Goal: Entertainment & Leisure: Browse casually

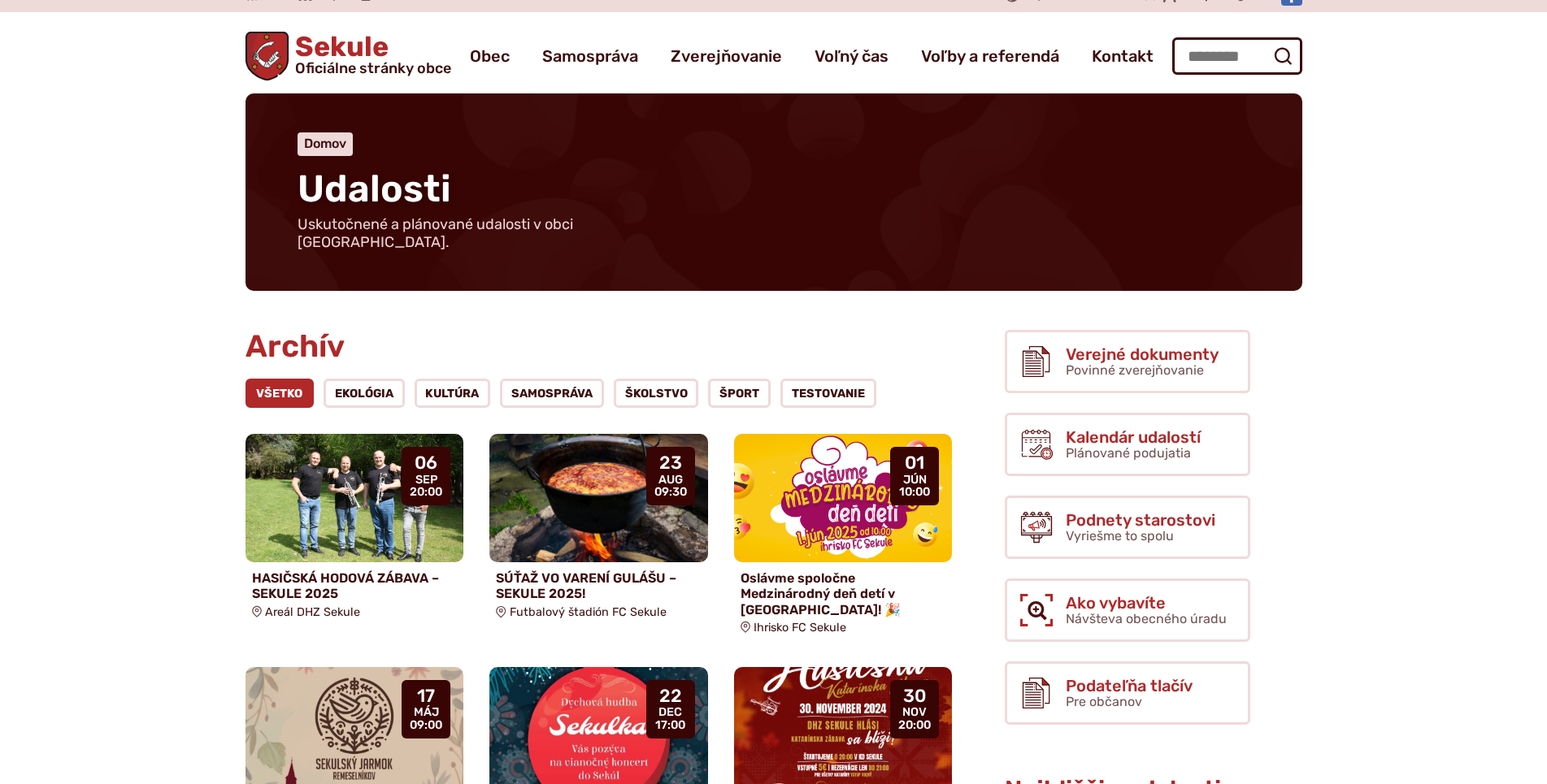
drag, startPoint x: 203, startPoint y: 398, endPoint x: 218, endPoint y: 437, distance: 41.8
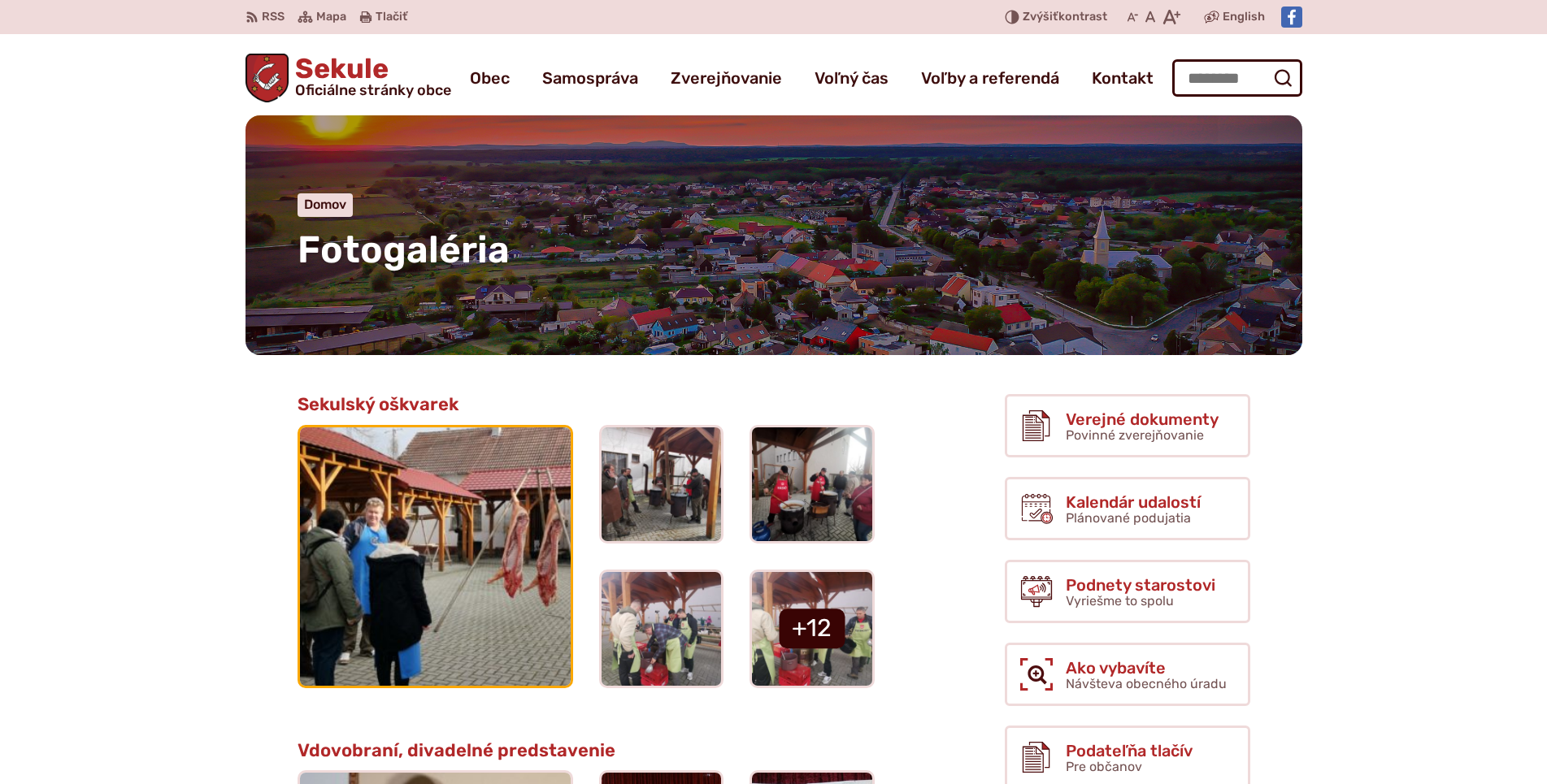
click at [350, 528] on img at bounding box center [435, 556] width 298 height 283
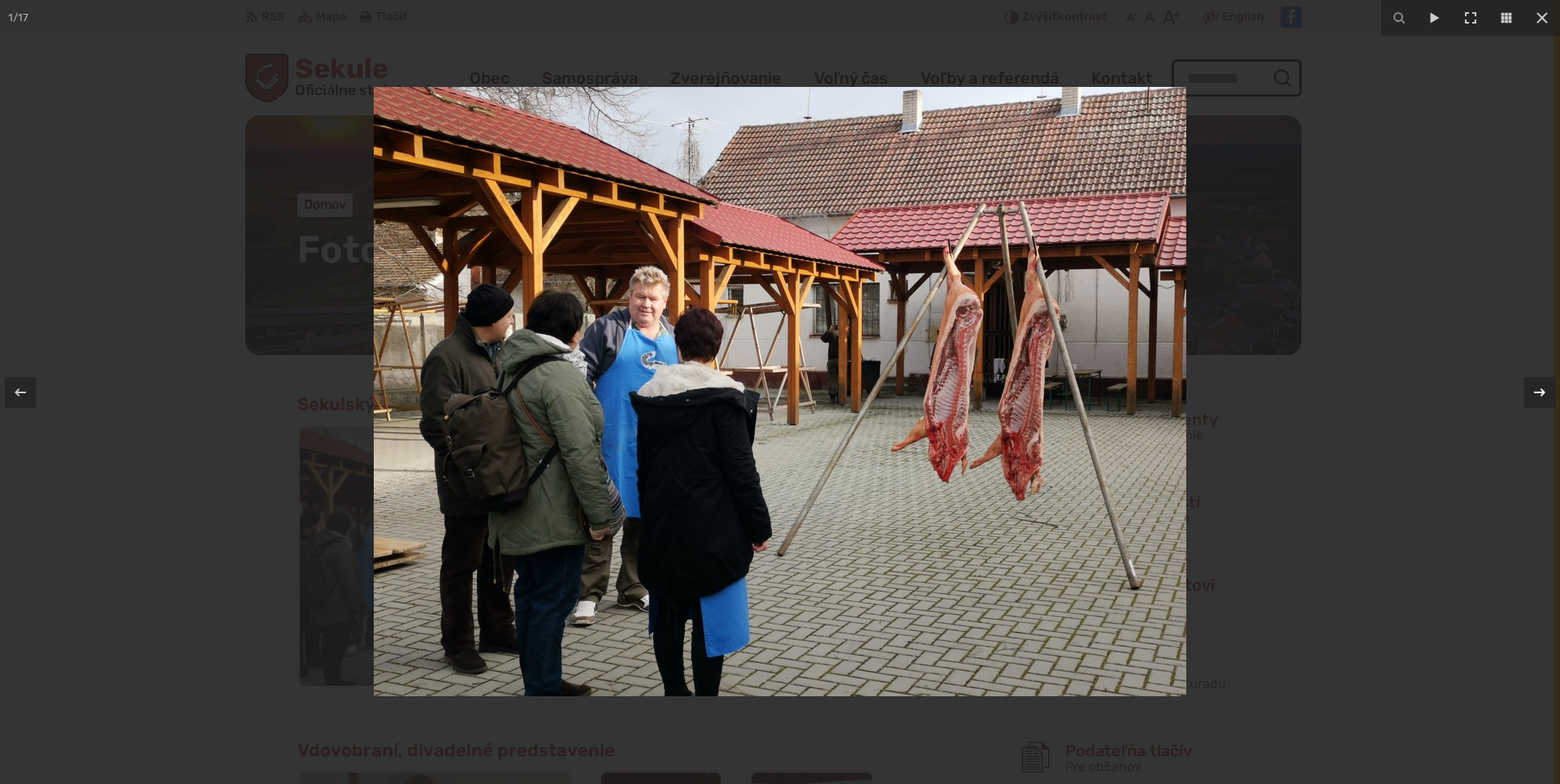
click at [1539, 395] on icon at bounding box center [1540, 392] width 19 height 19
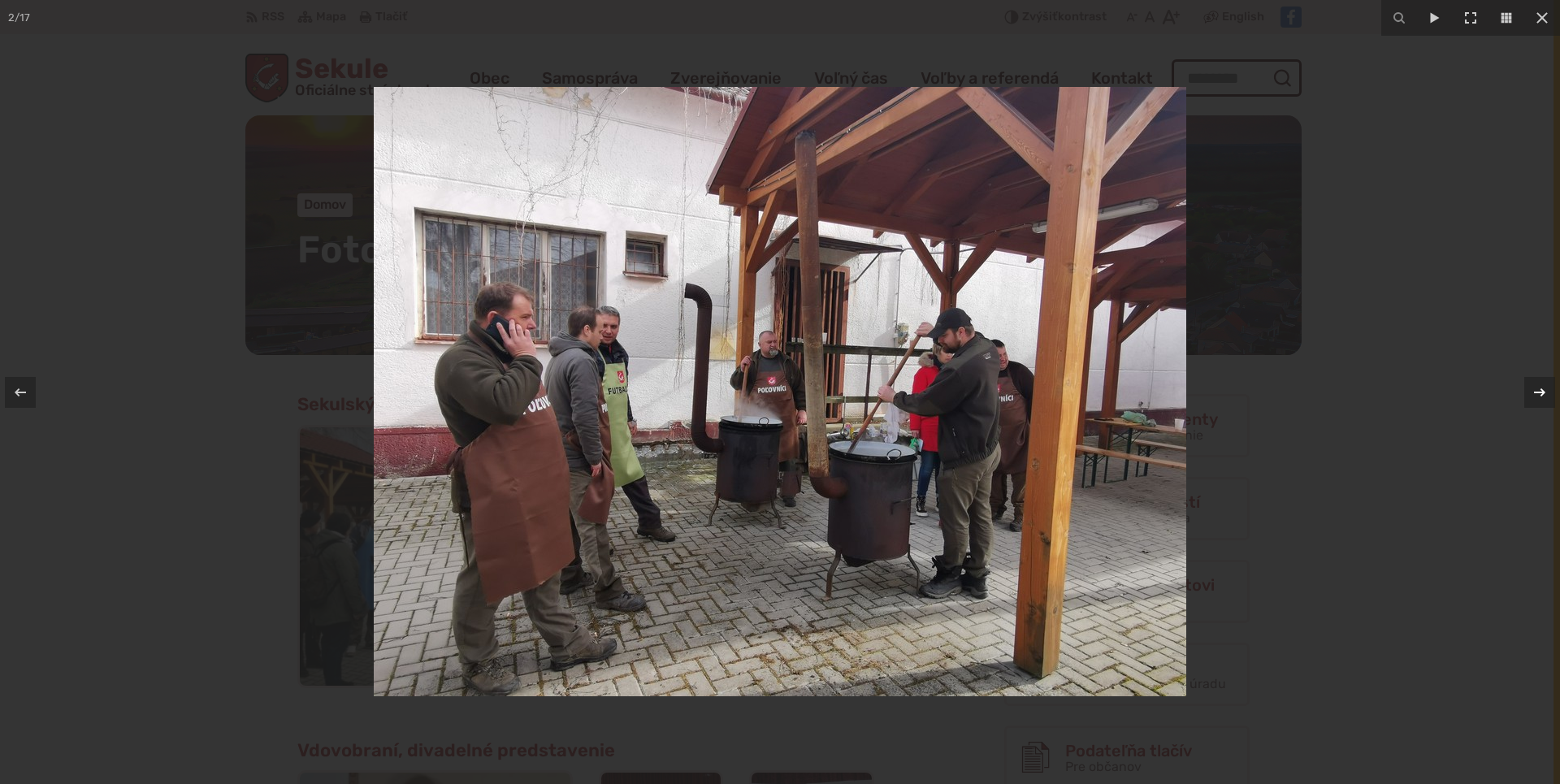
click at [1539, 395] on icon at bounding box center [1540, 392] width 19 height 19
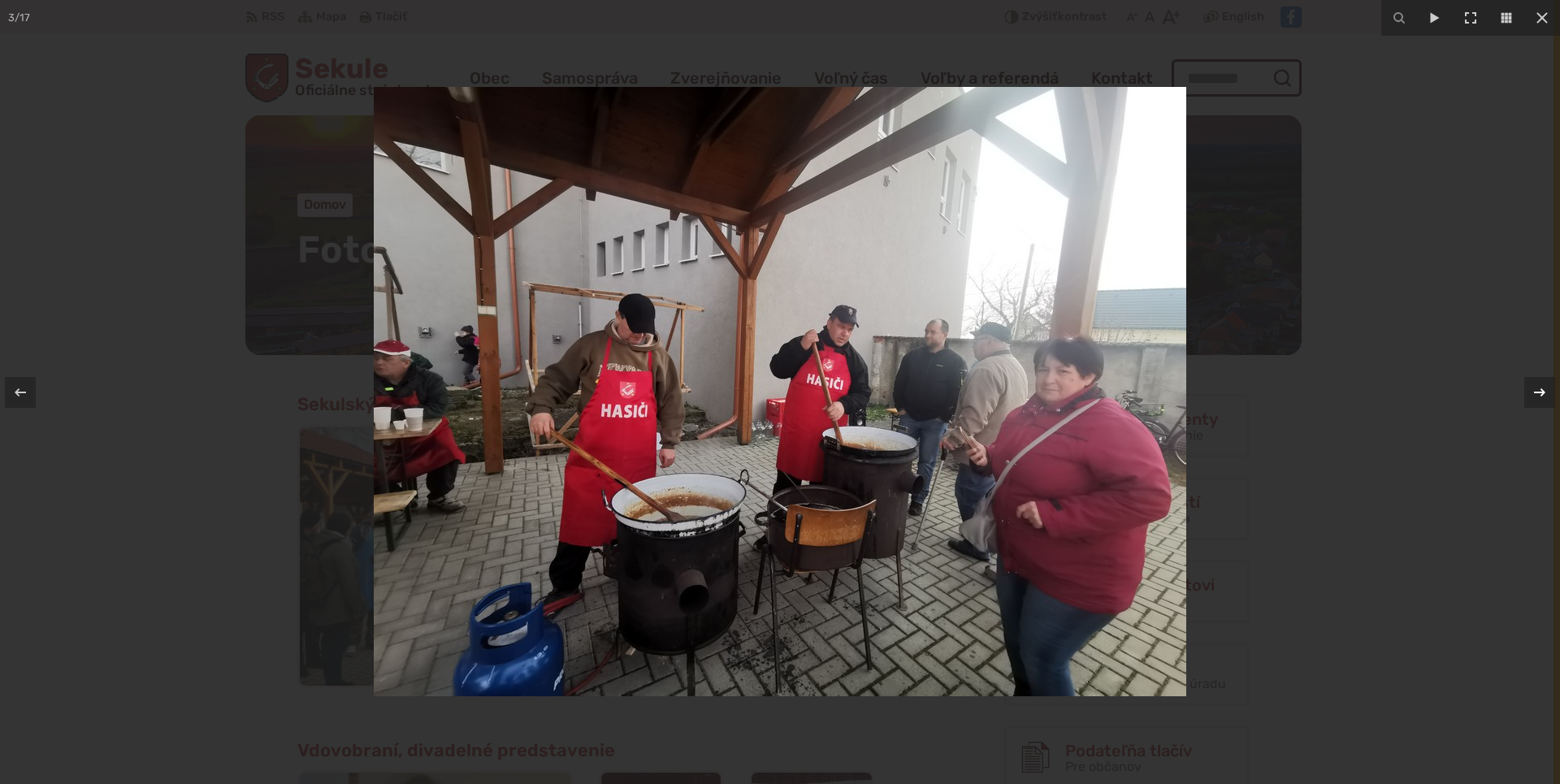
click at [1539, 395] on icon at bounding box center [1540, 392] width 19 height 19
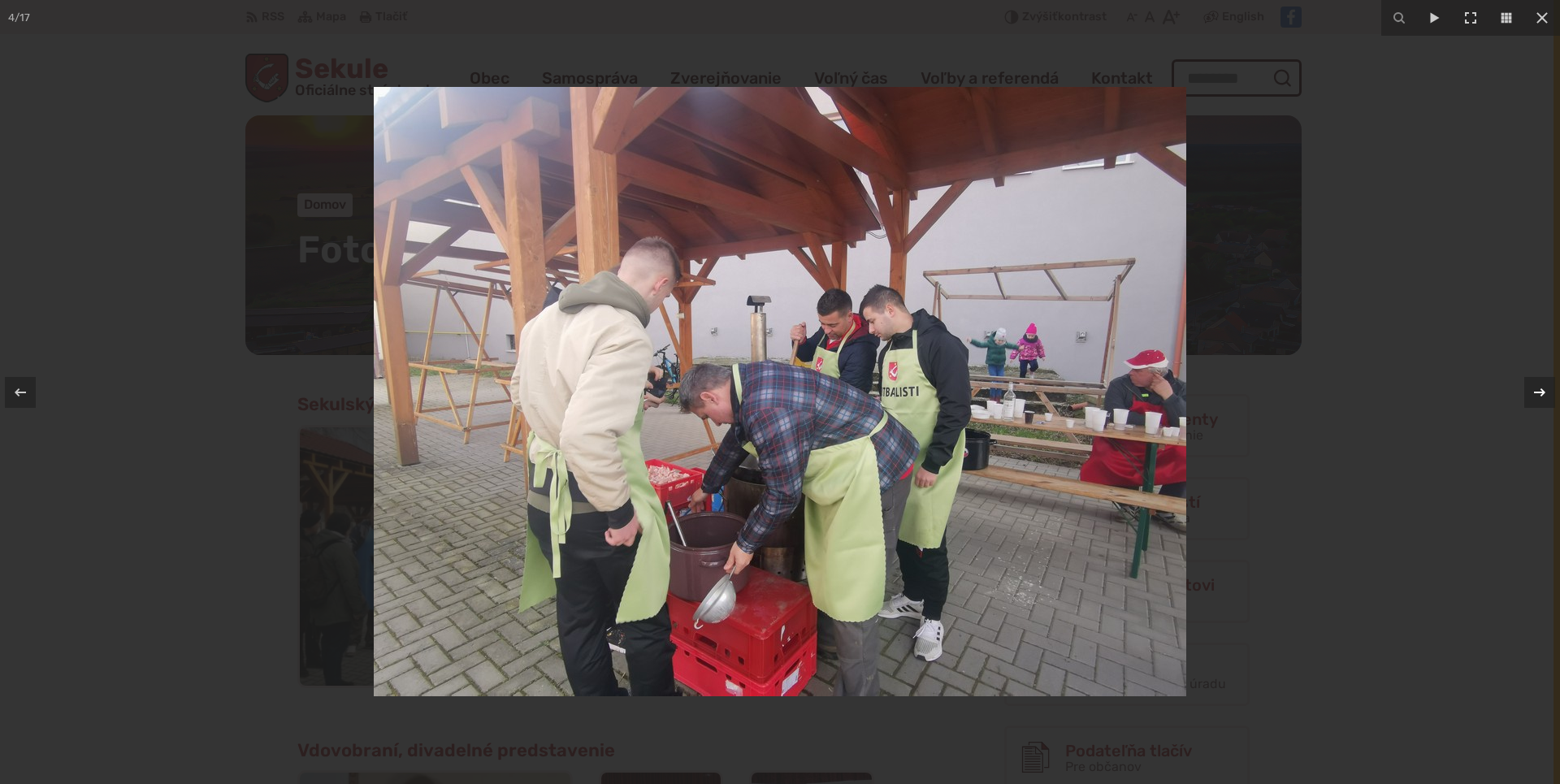
click at [1539, 395] on icon at bounding box center [1540, 392] width 19 height 19
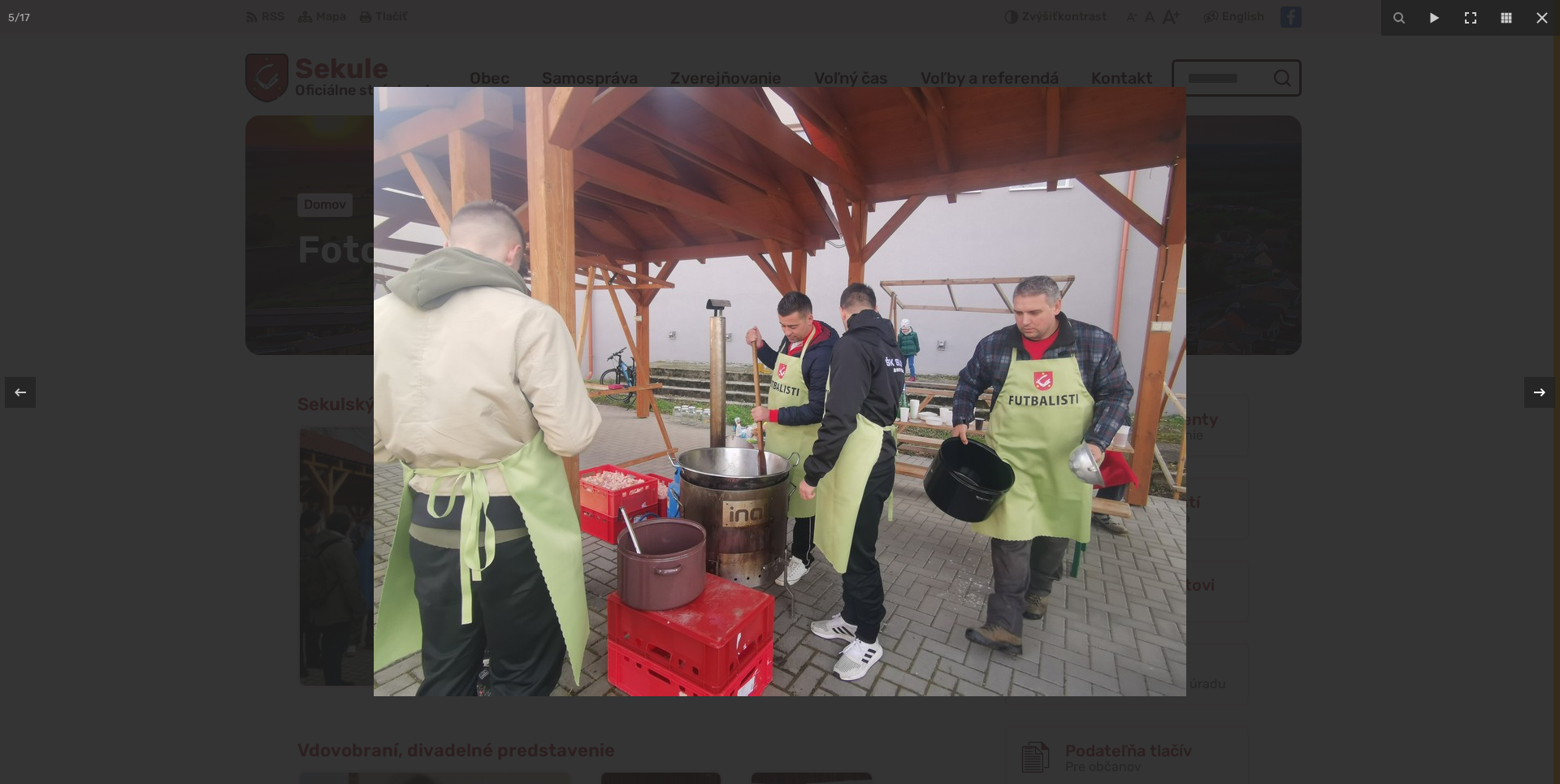
click at [1539, 395] on icon at bounding box center [1540, 392] width 19 height 19
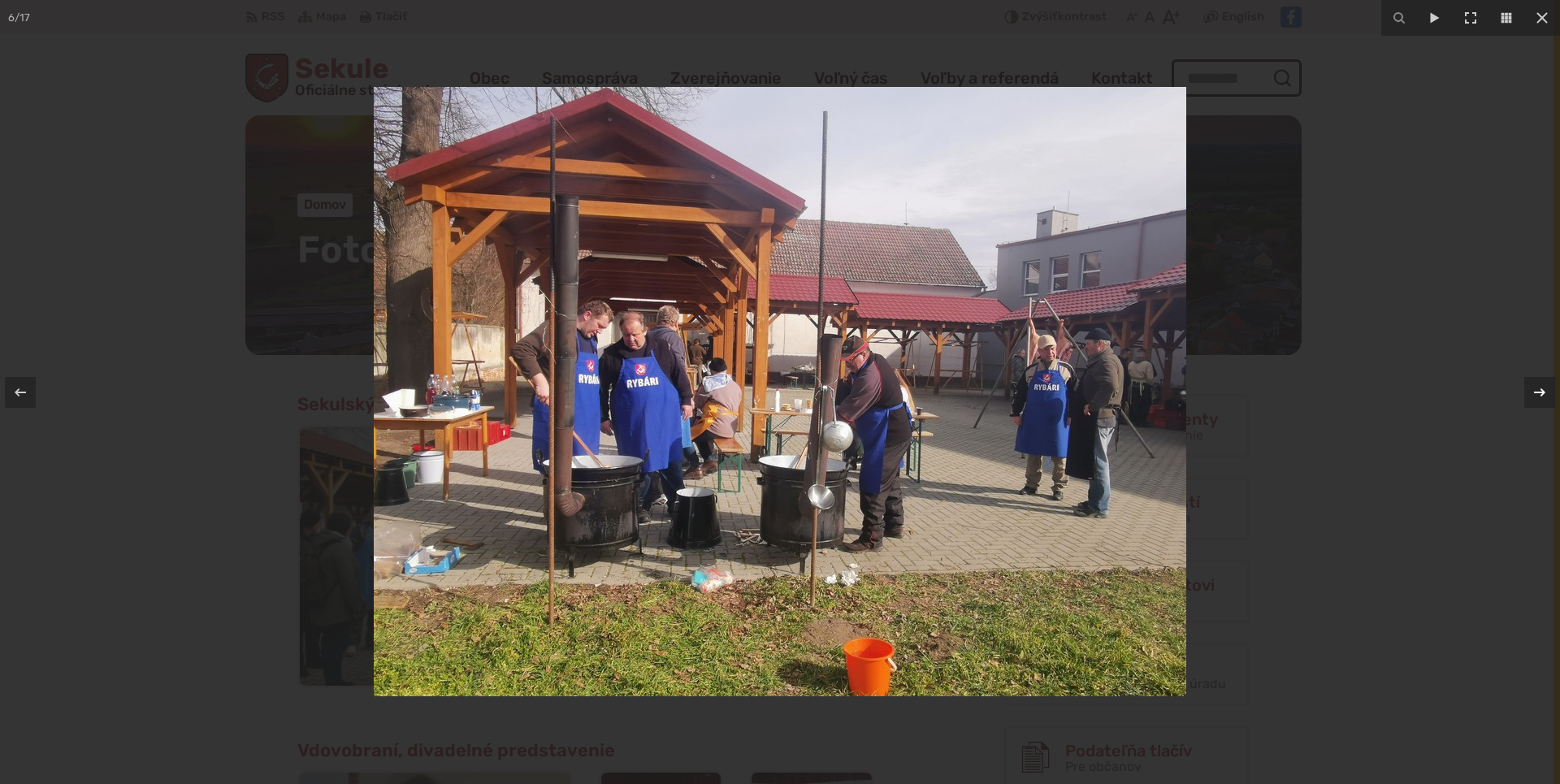
click at [1539, 395] on icon at bounding box center [1540, 392] width 19 height 19
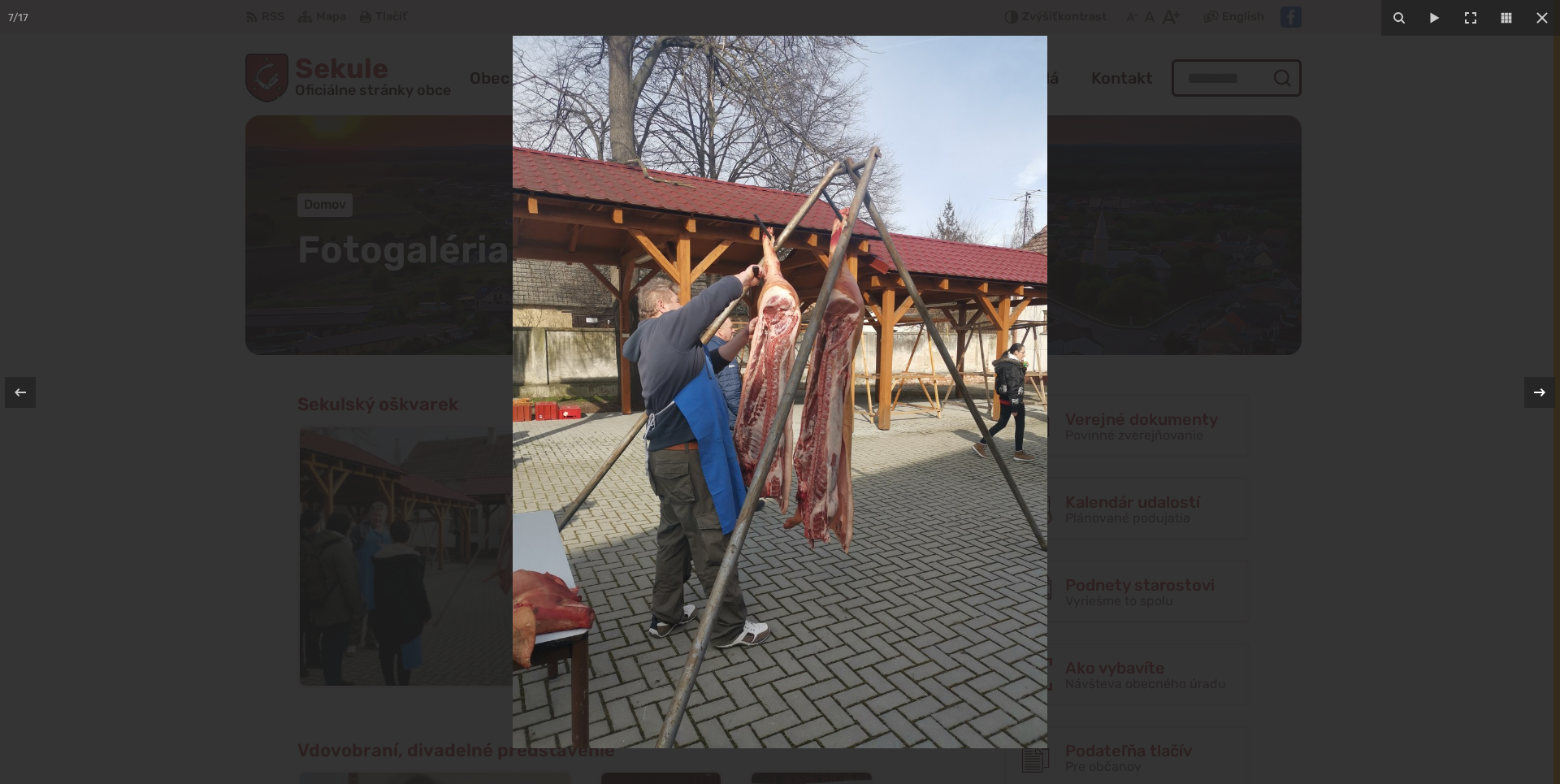
click at [1539, 395] on icon at bounding box center [1540, 392] width 19 height 19
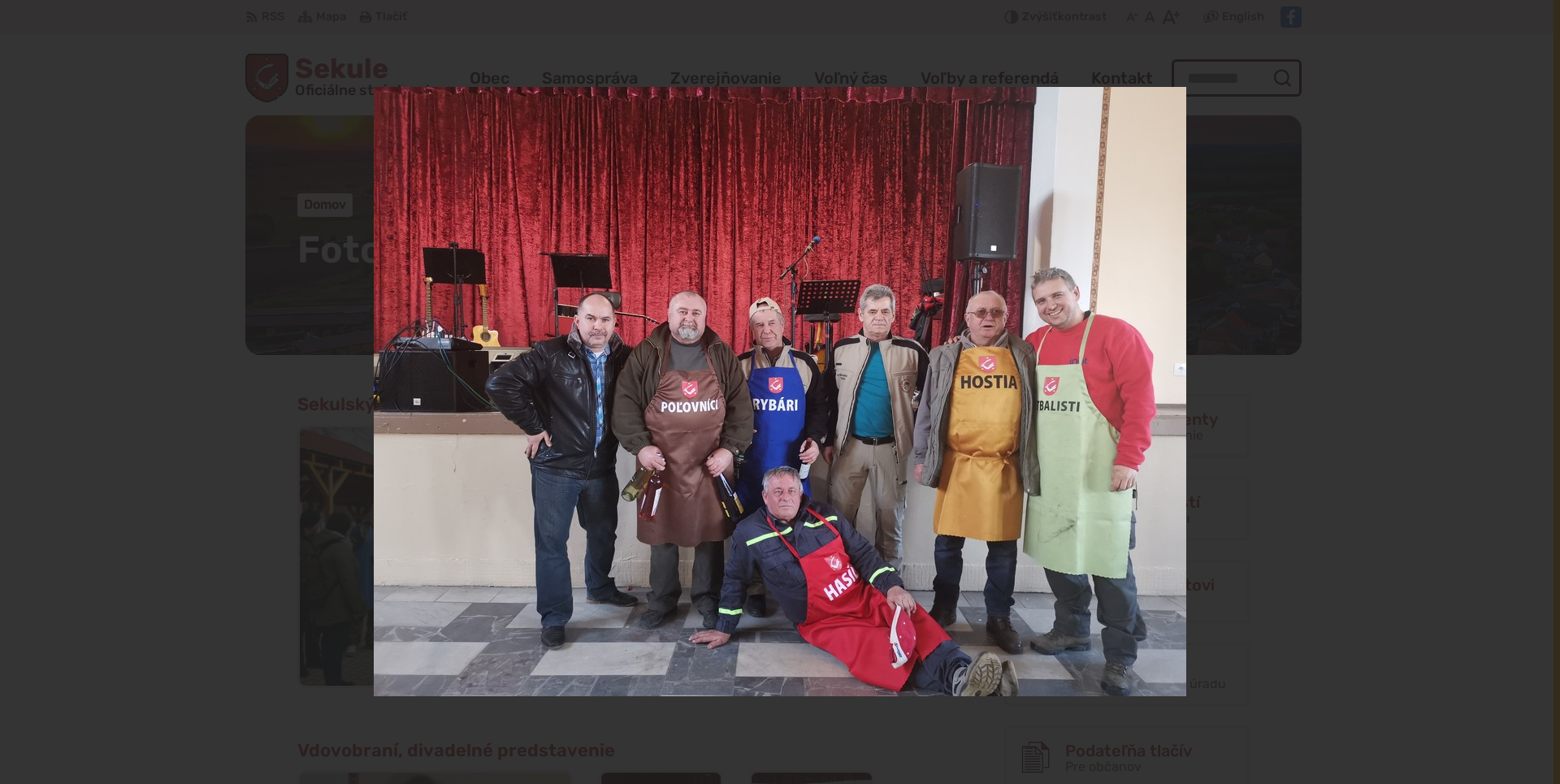
click at [1539, 395] on icon at bounding box center [1540, 392] width 19 height 19
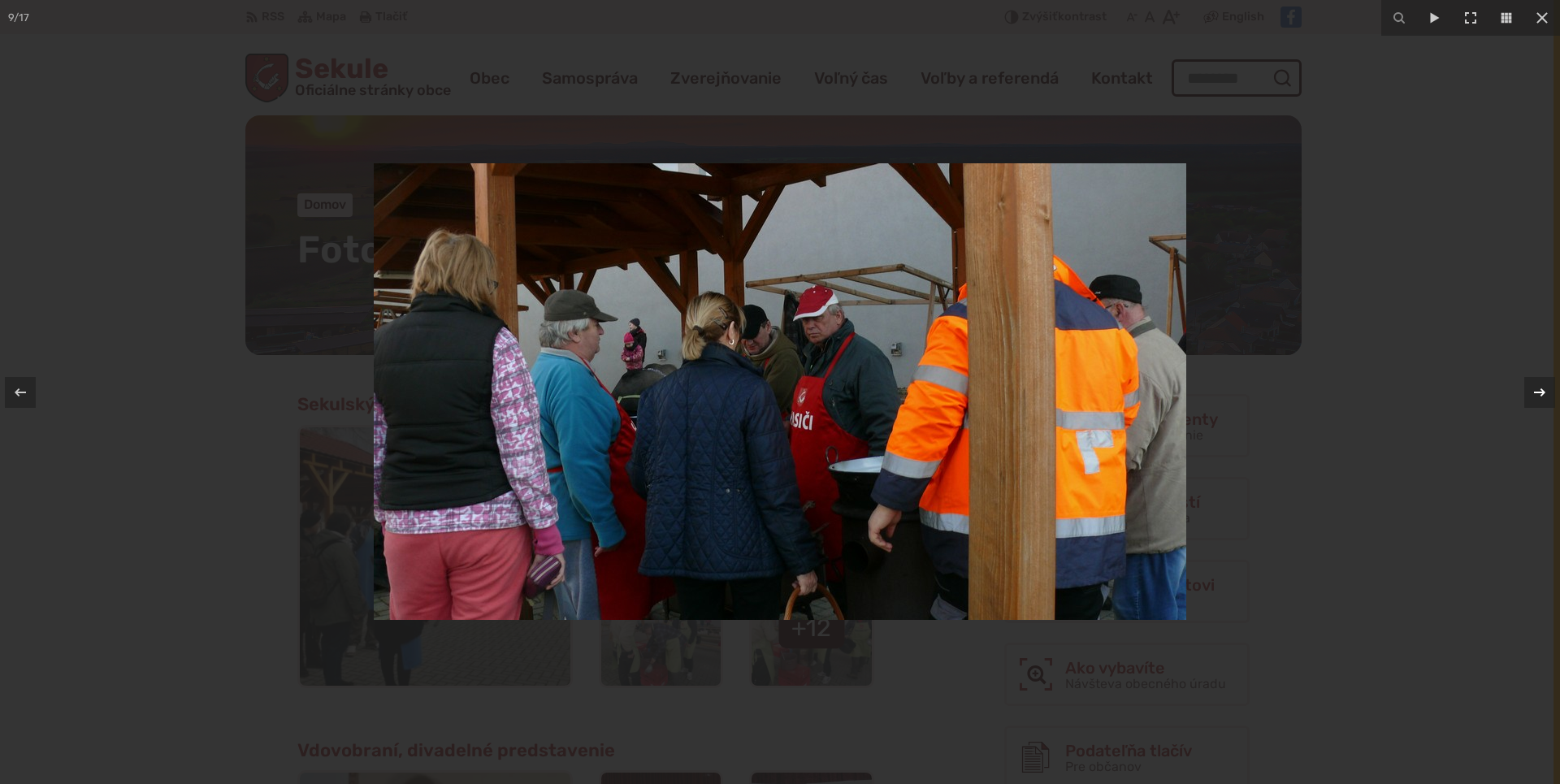
click at [1539, 395] on icon at bounding box center [1540, 392] width 19 height 19
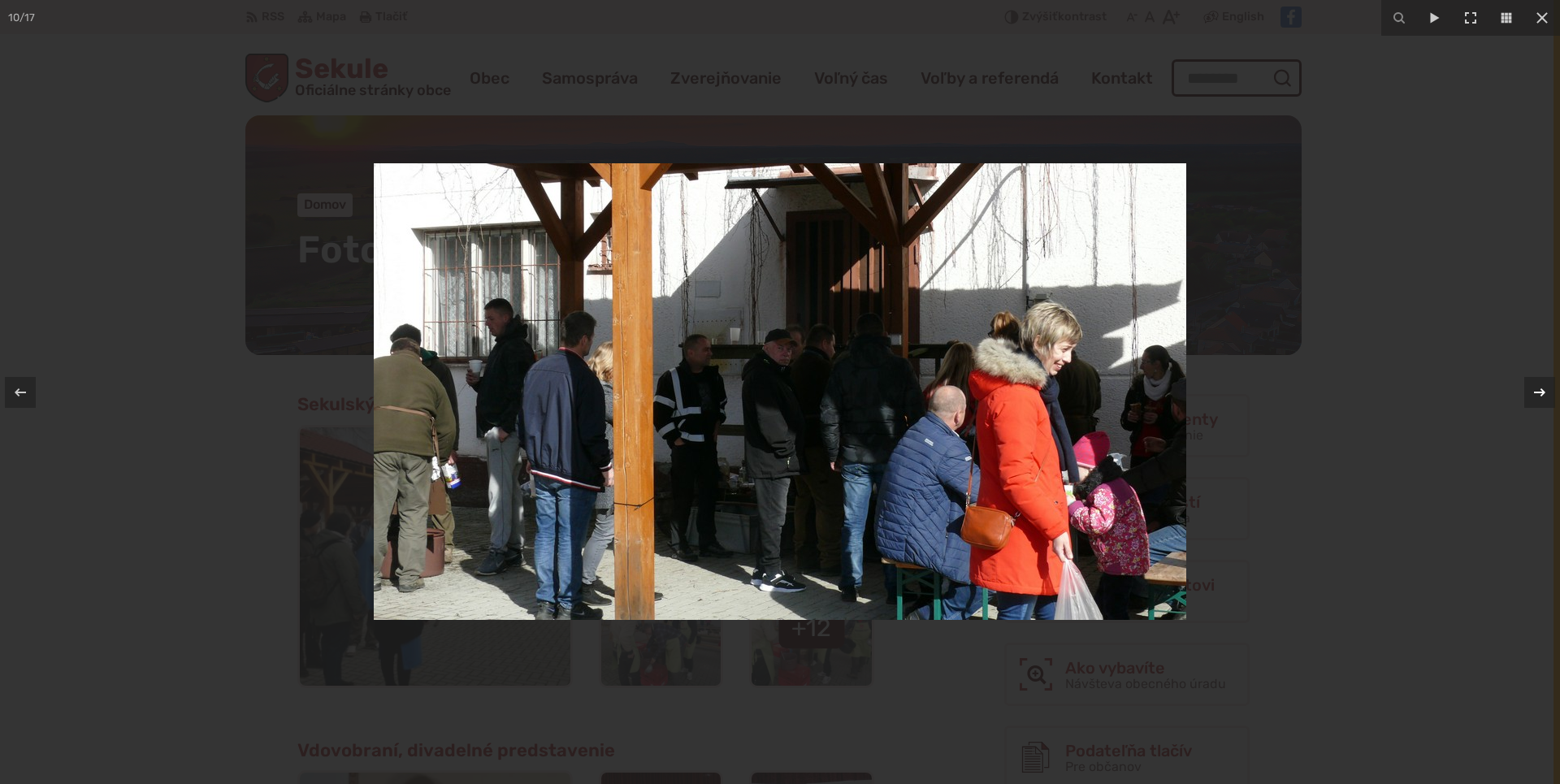
click at [1539, 395] on icon at bounding box center [1540, 392] width 19 height 19
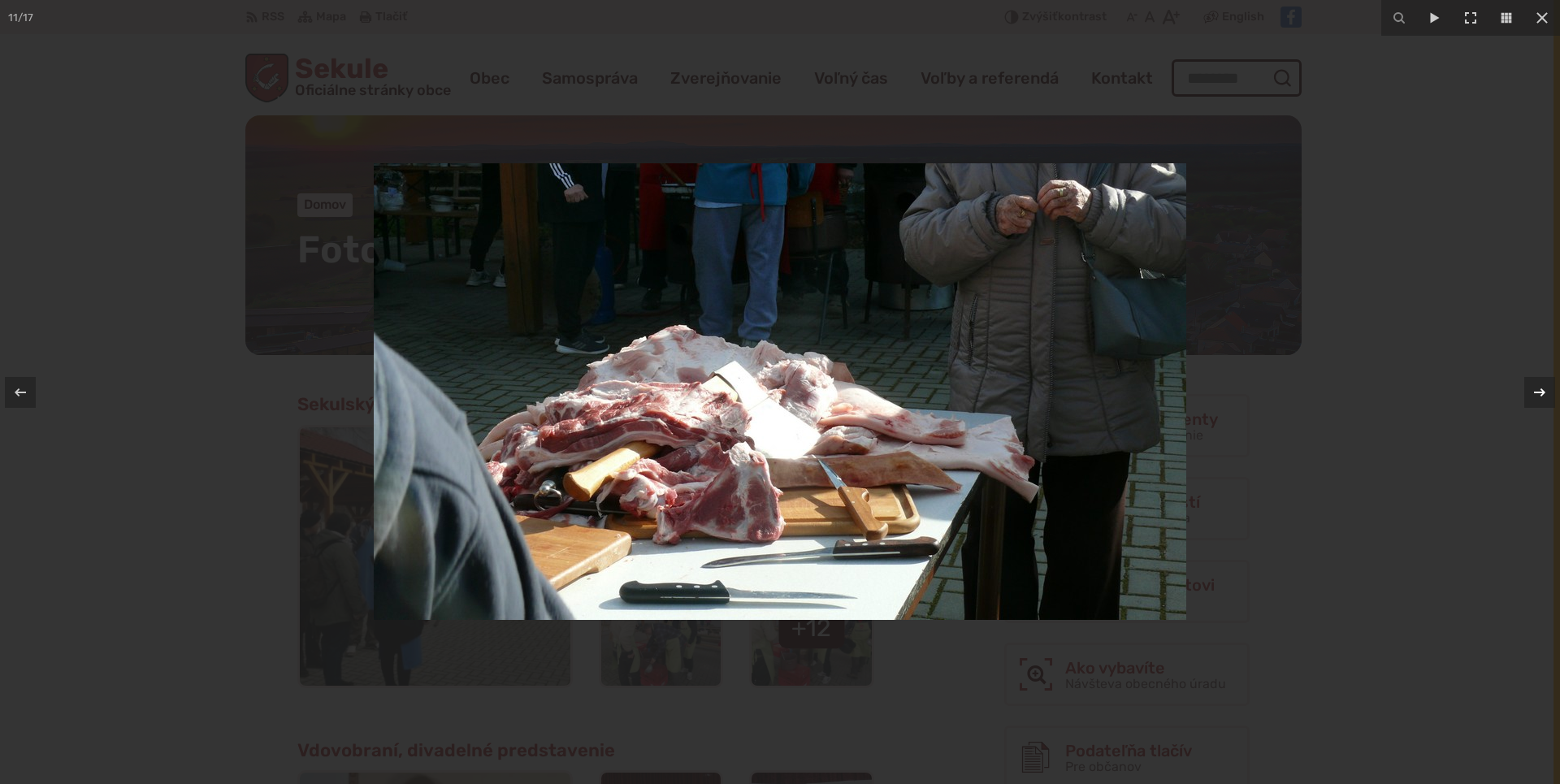
click at [1539, 395] on icon at bounding box center [1540, 392] width 19 height 19
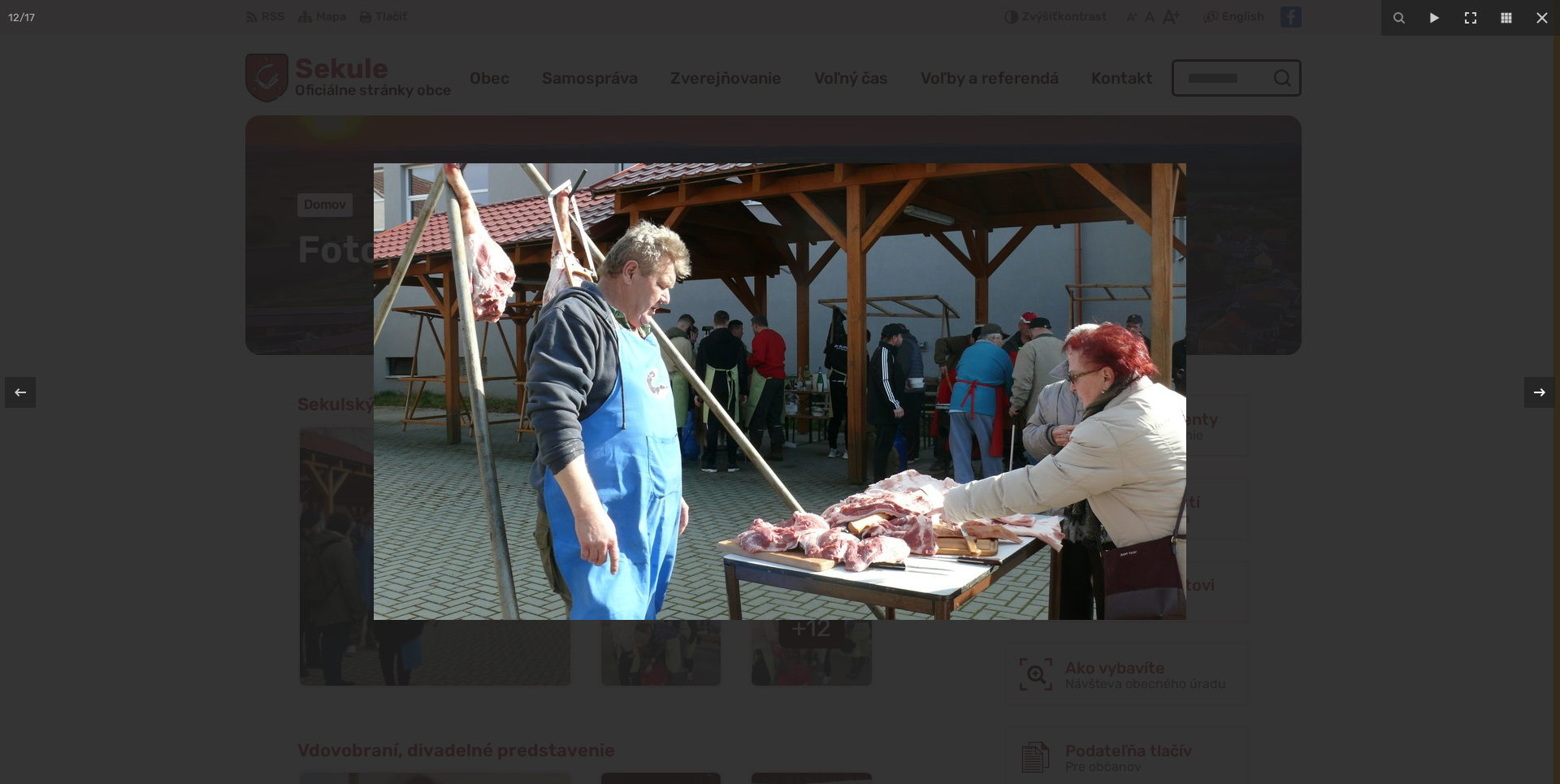
click at [1539, 395] on icon at bounding box center [1540, 392] width 19 height 19
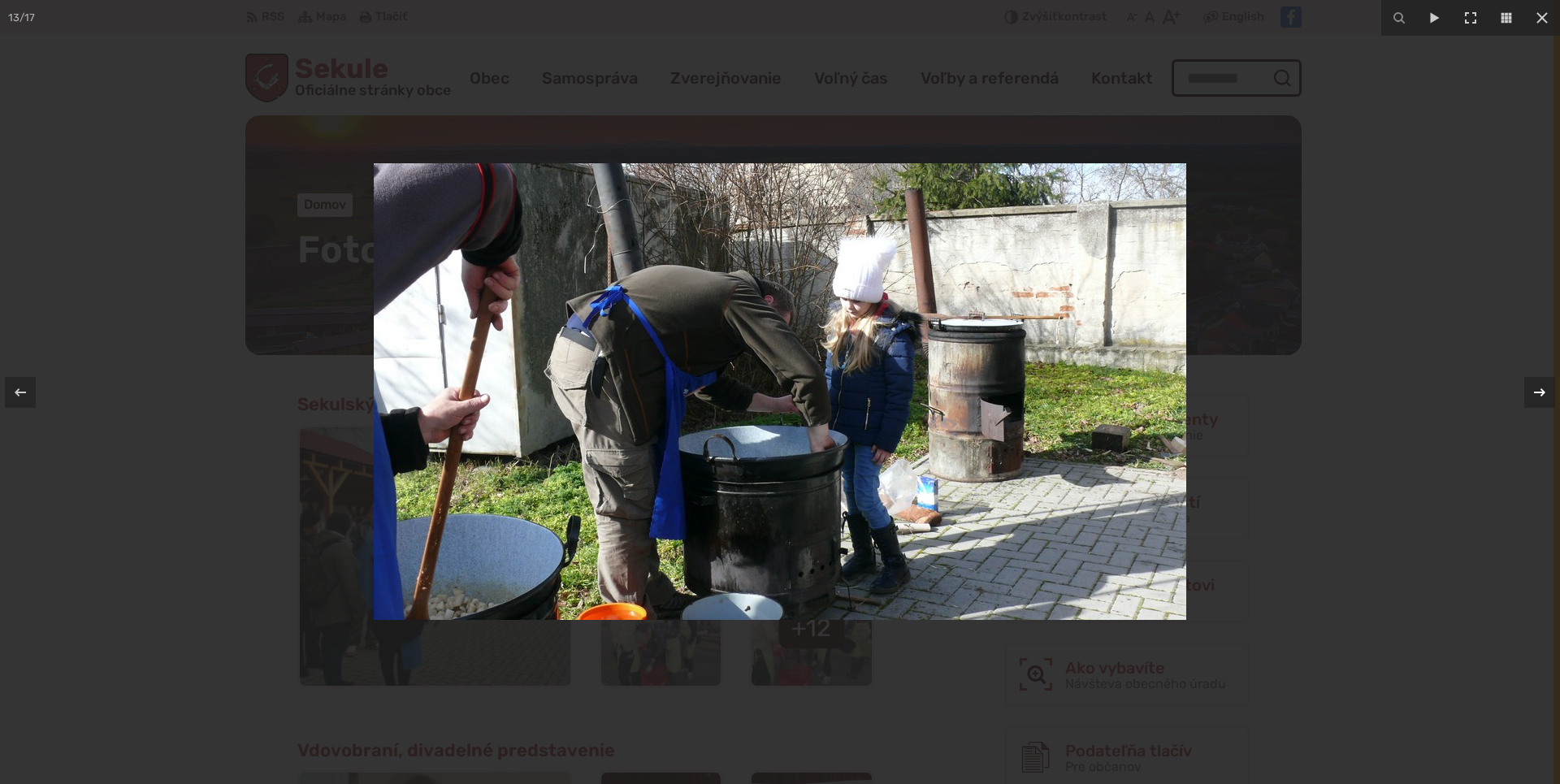
click at [1539, 395] on icon at bounding box center [1540, 392] width 19 height 19
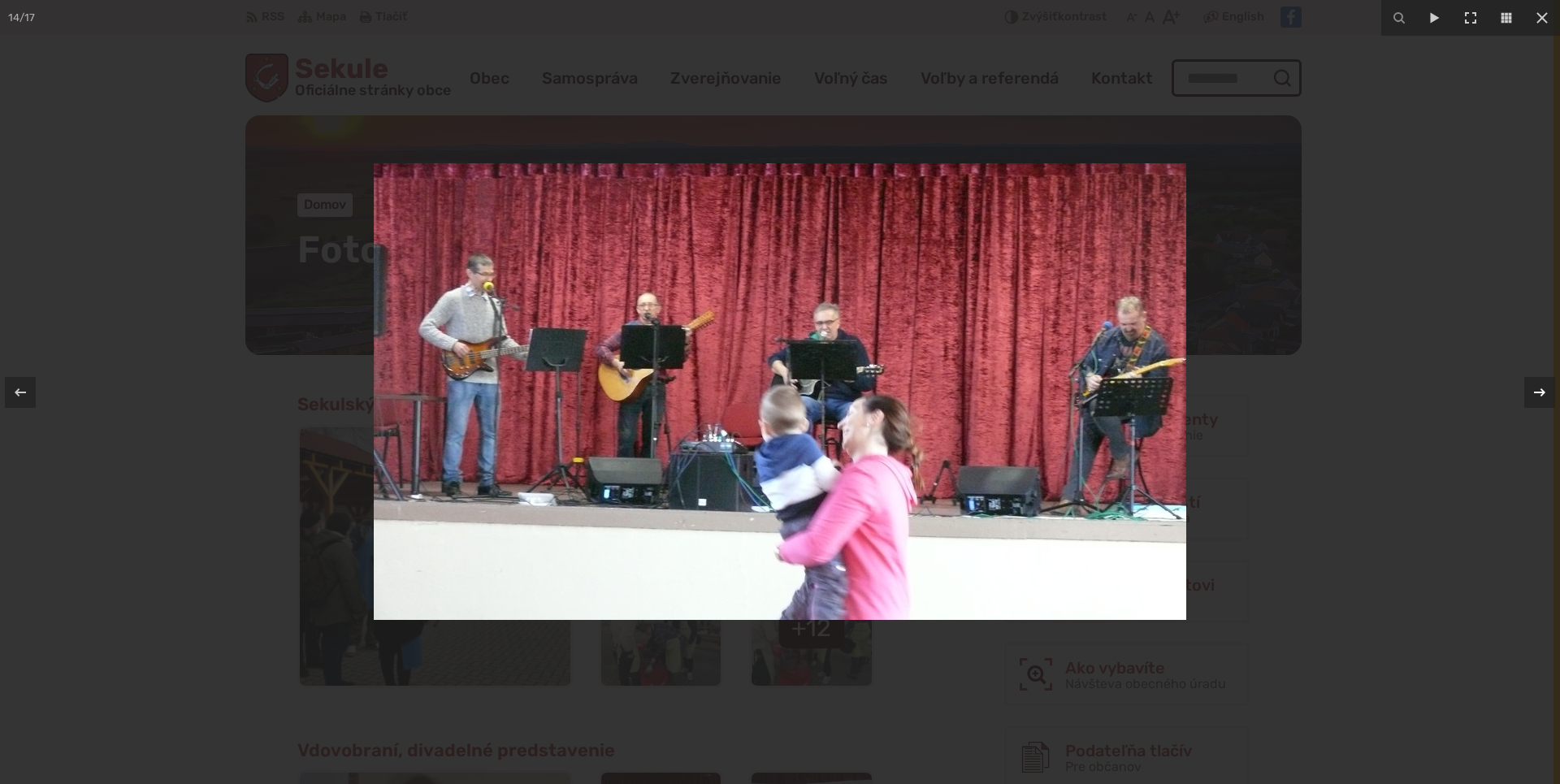
click at [1539, 395] on icon at bounding box center [1540, 392] width 19 height 19
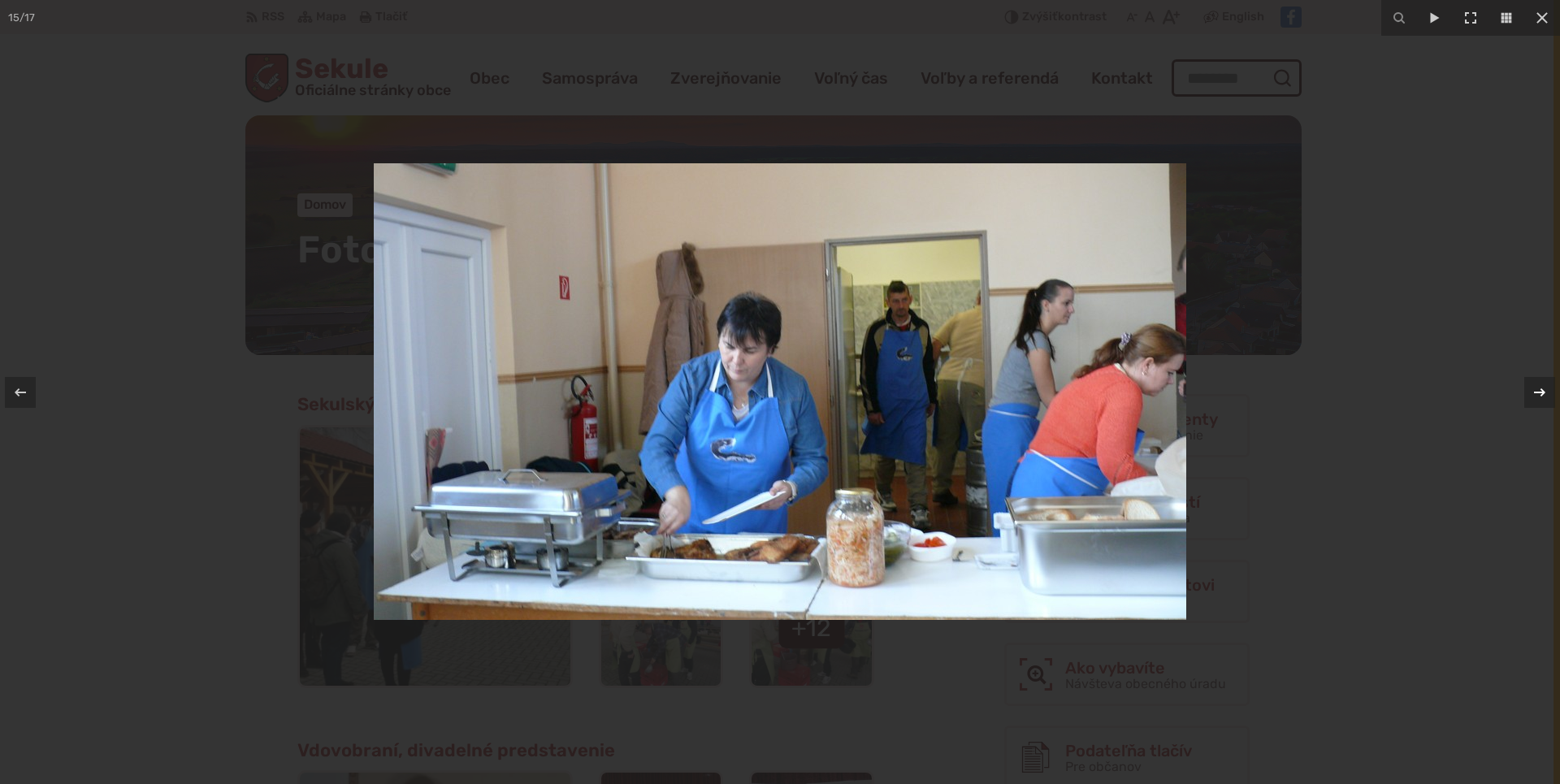
click at [1539, 395] on icon at bounding box center [1540, 392] width 19 height 19
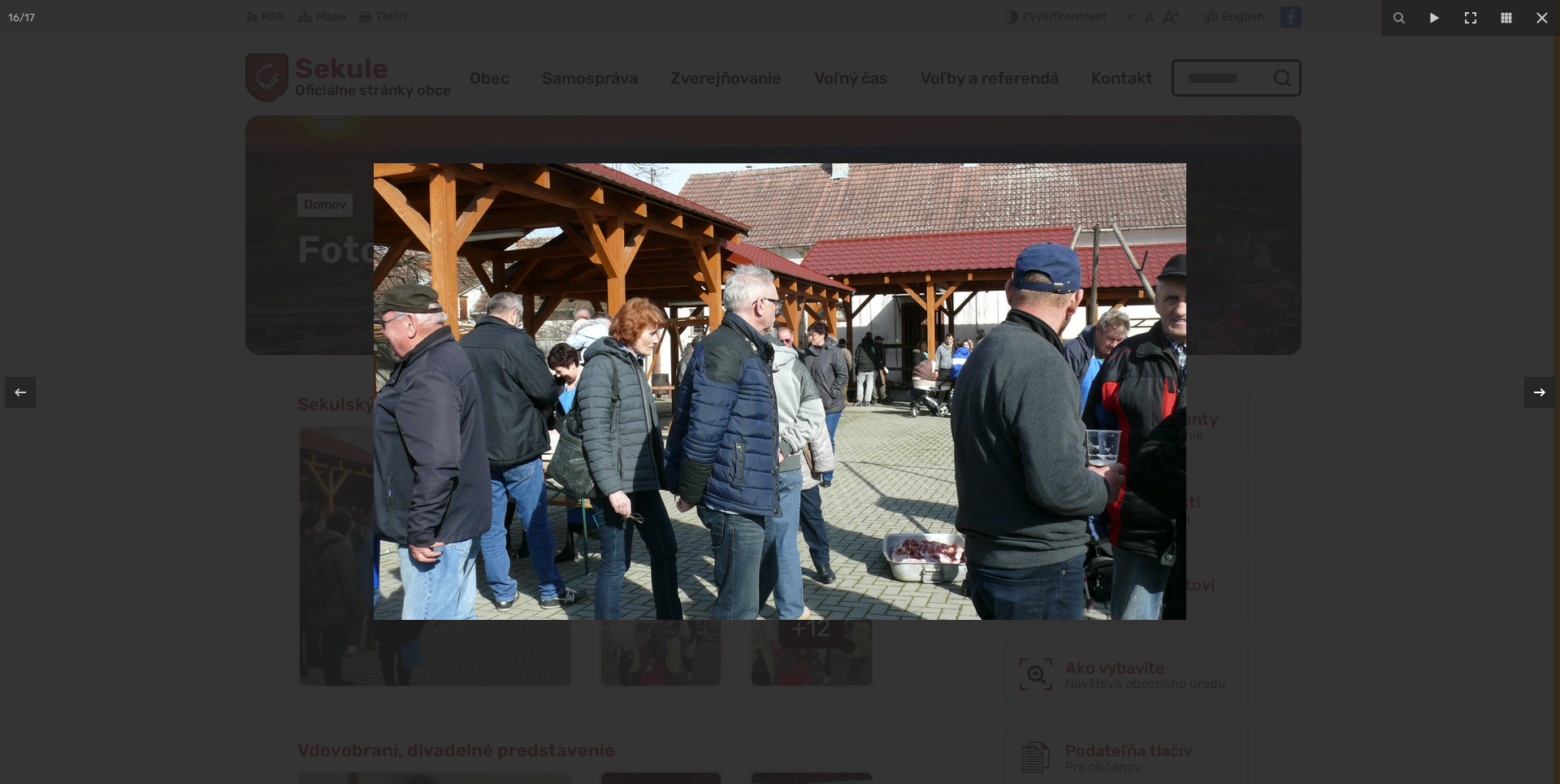
click at [1539, 395] on icon at bounding box center [1540, 392] width 19 height 19
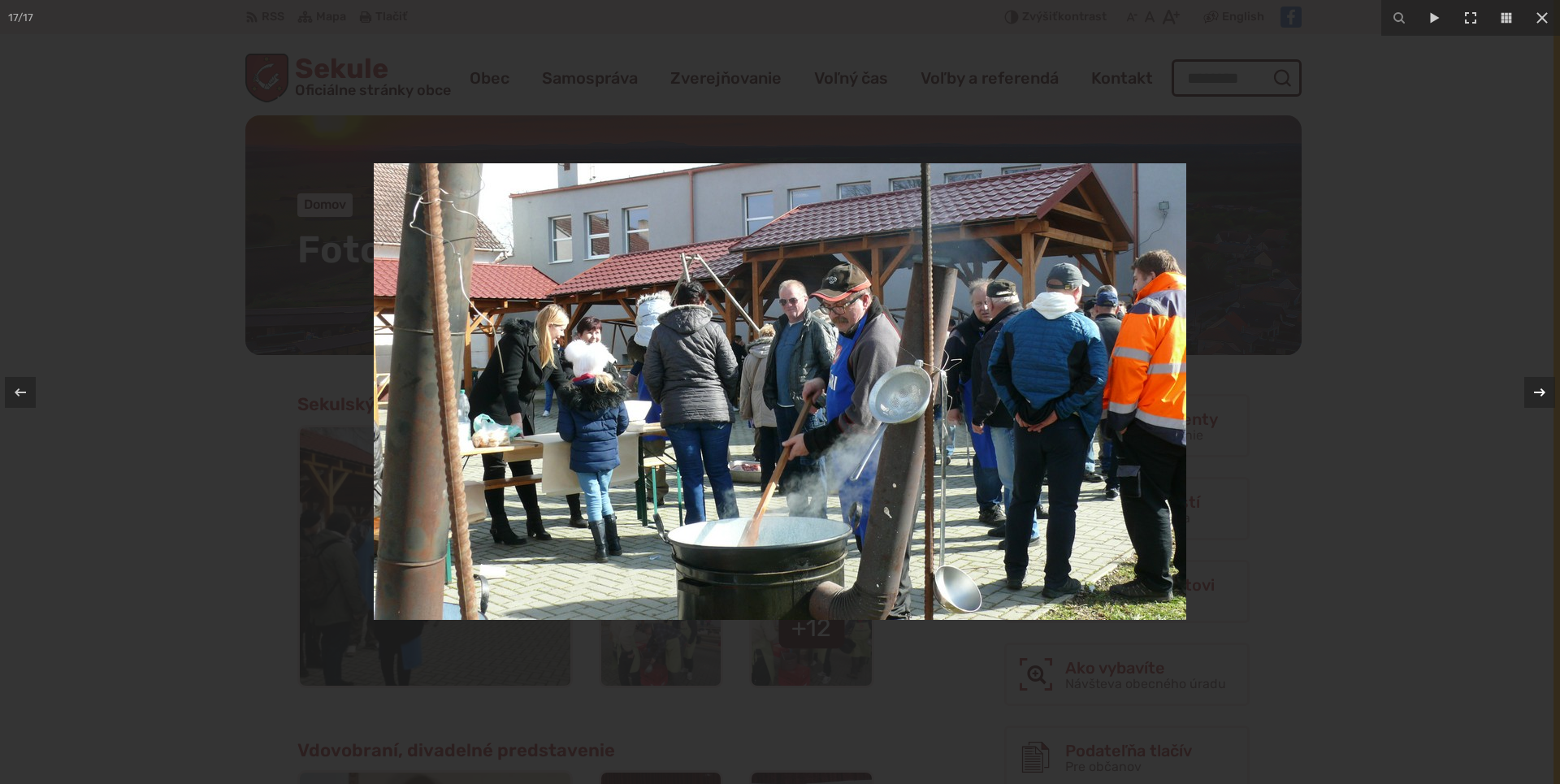
click at [1539, 395] on icon at bounding box center [1540, 392] width 19 height 19
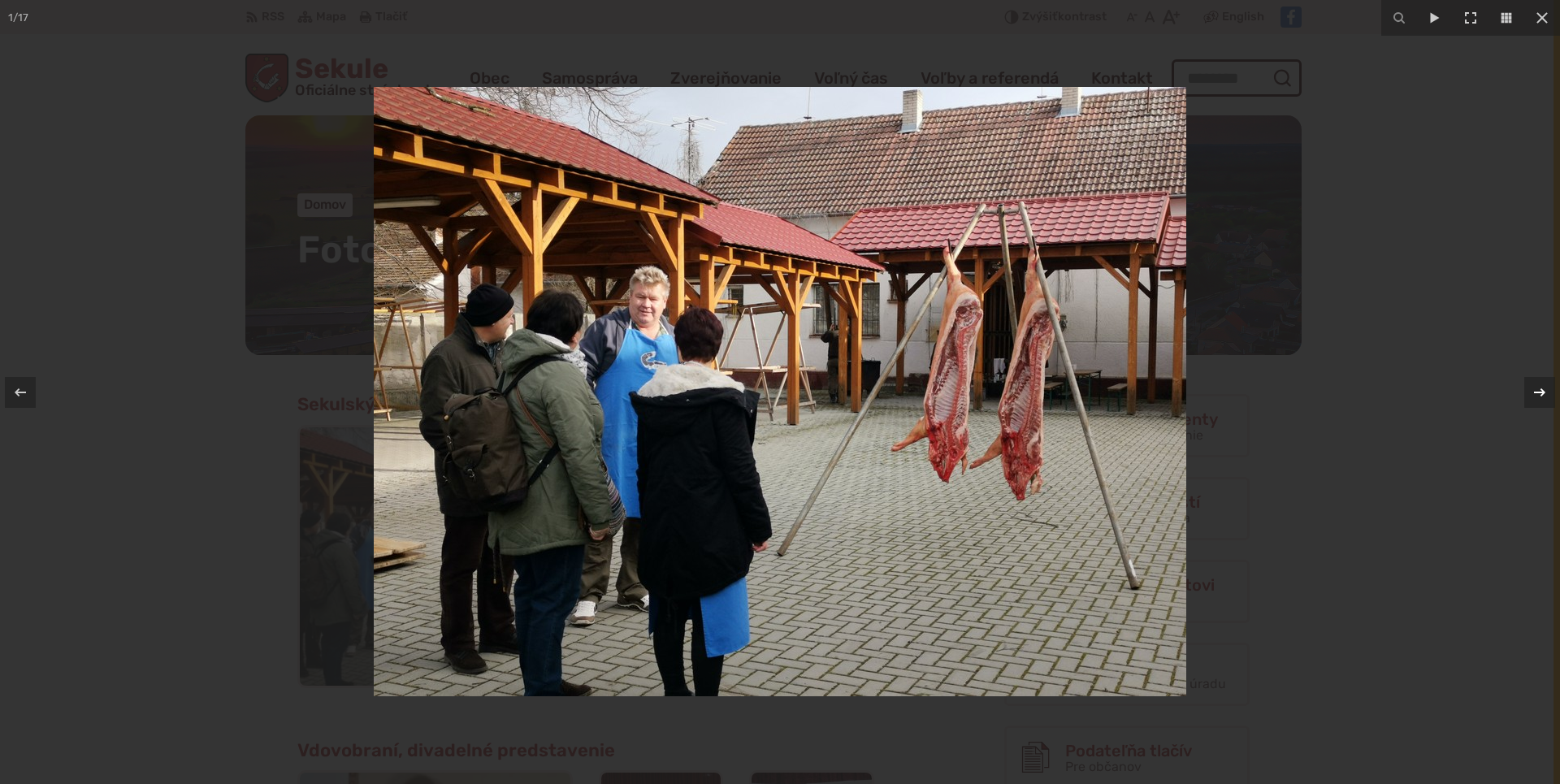
click at [1539, 395] on icon at bounding box center [1540, 392] width 19 height 19
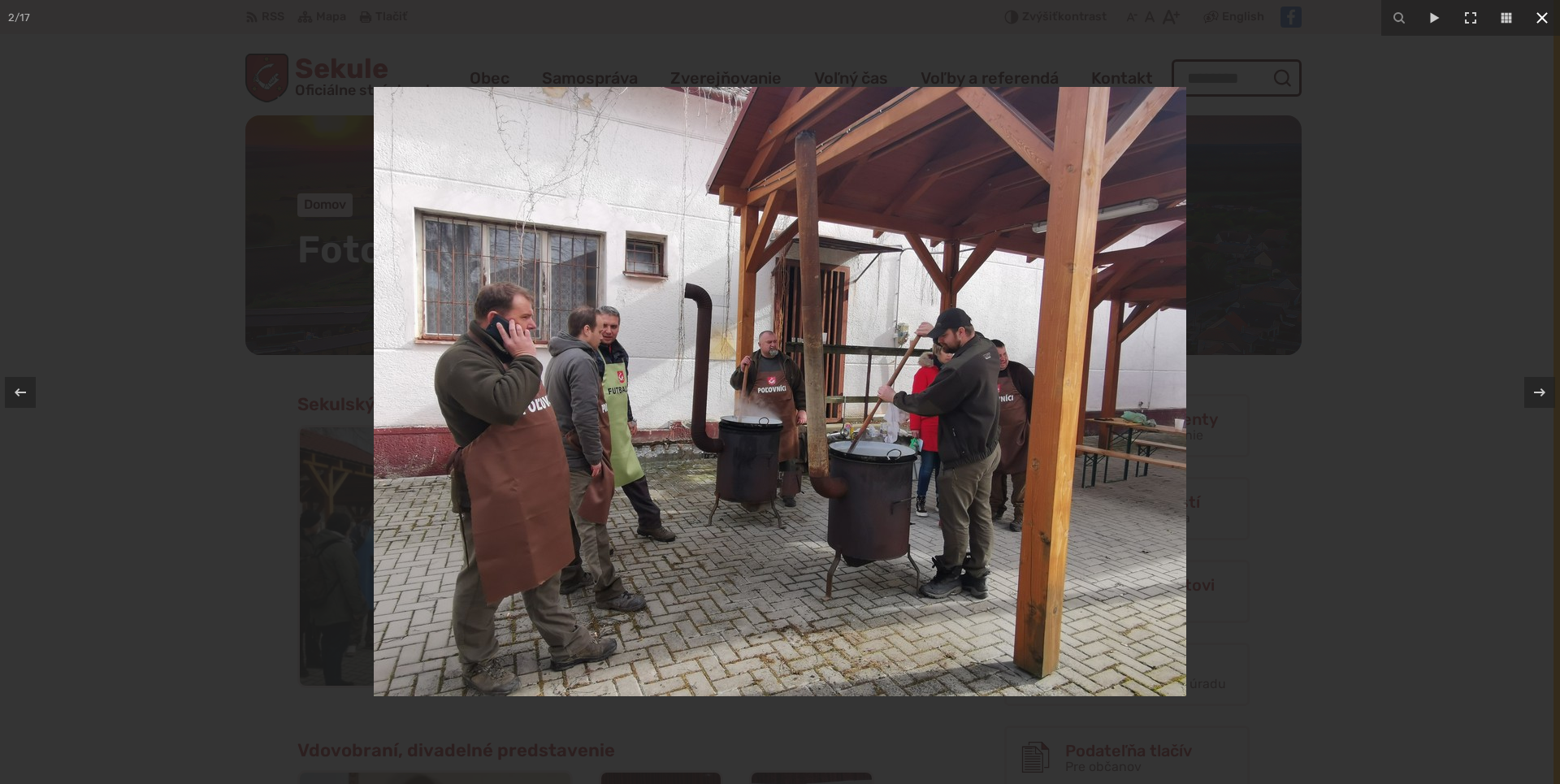
click at [1537, 29] on button at bounding box center [1542, 17] width 36 height 36
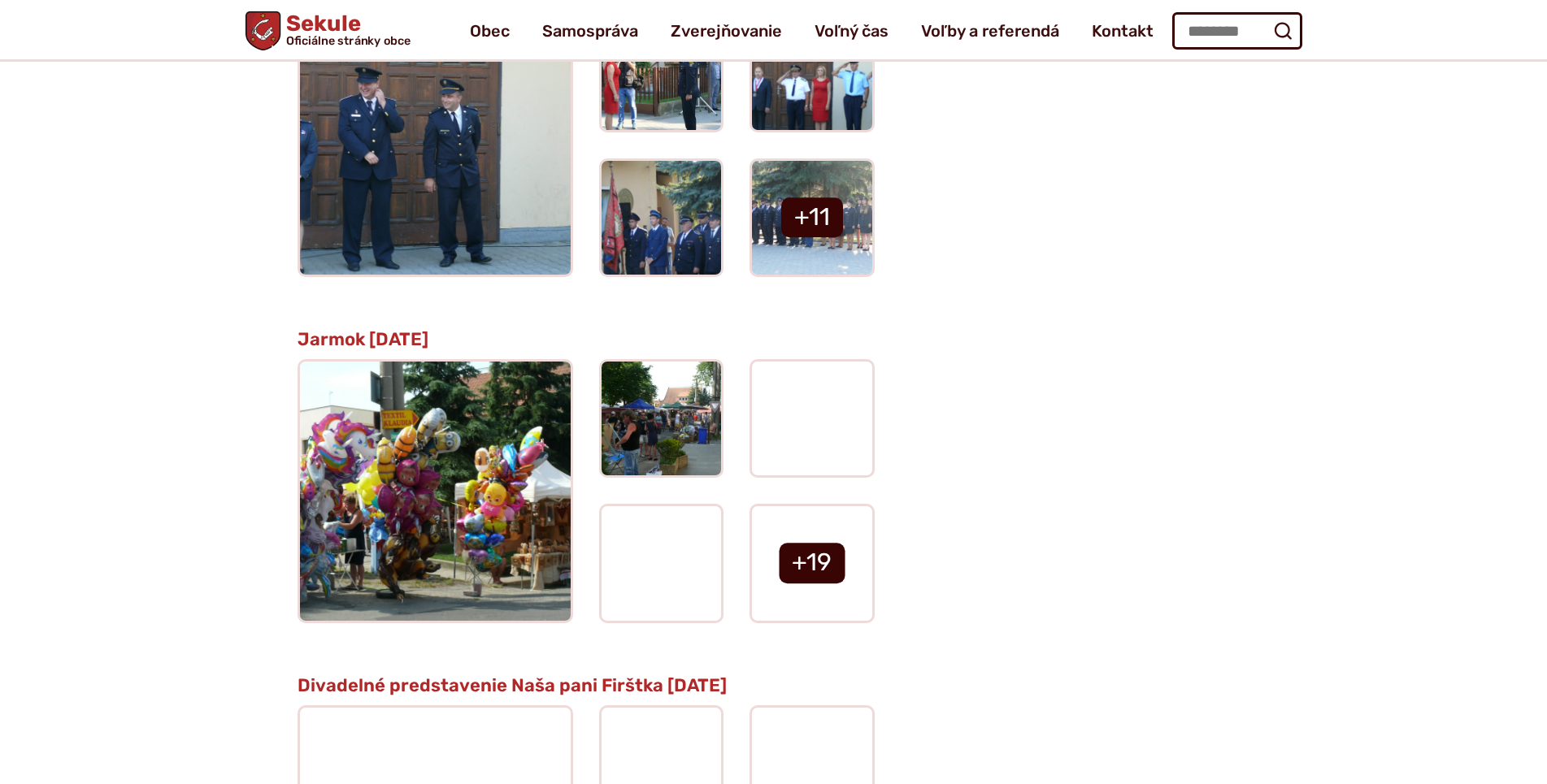
scroll to position [2154, 0]
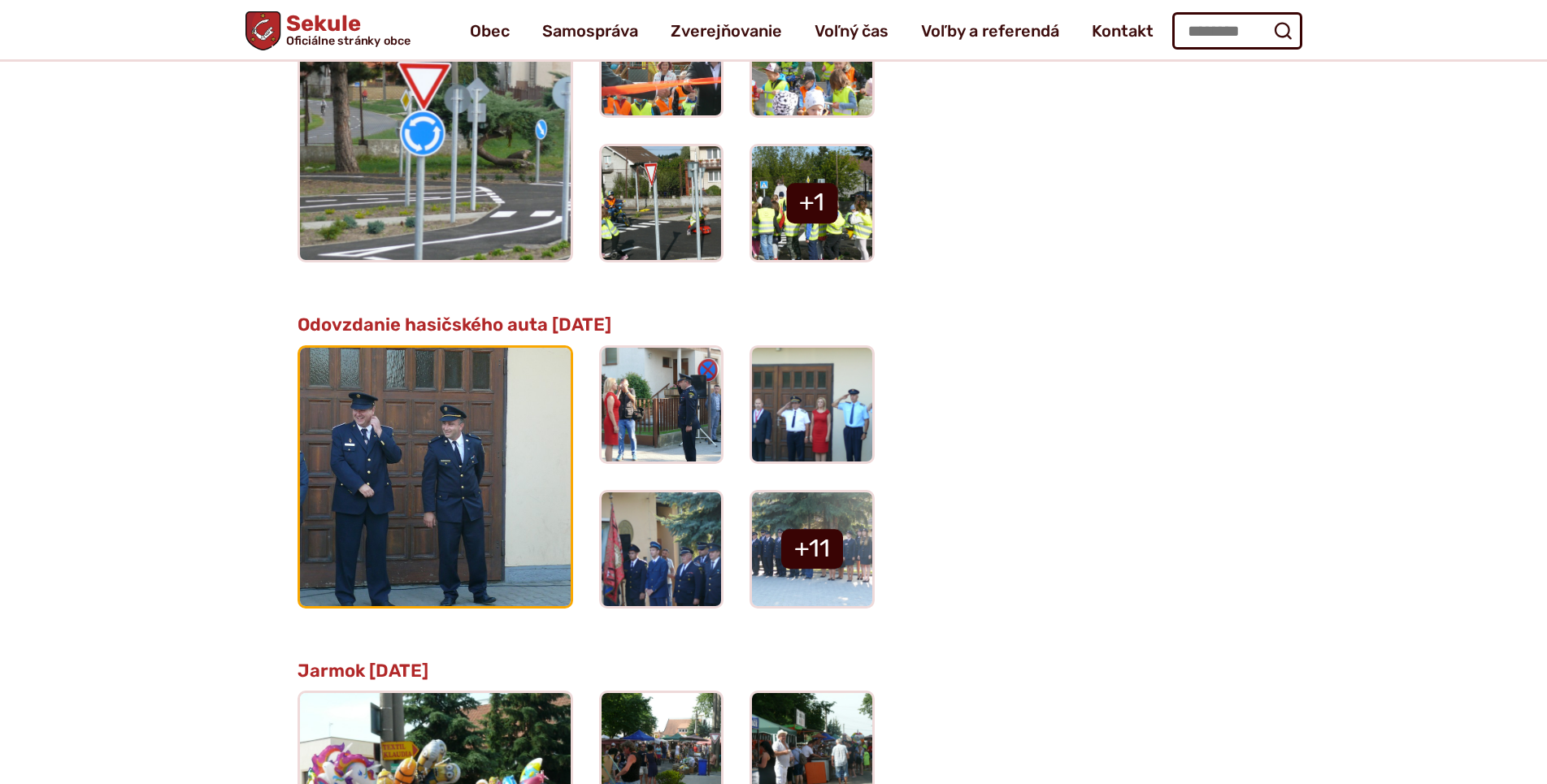
click at [436, 452] on img at bounding box center [435, 476] width 298 height 283
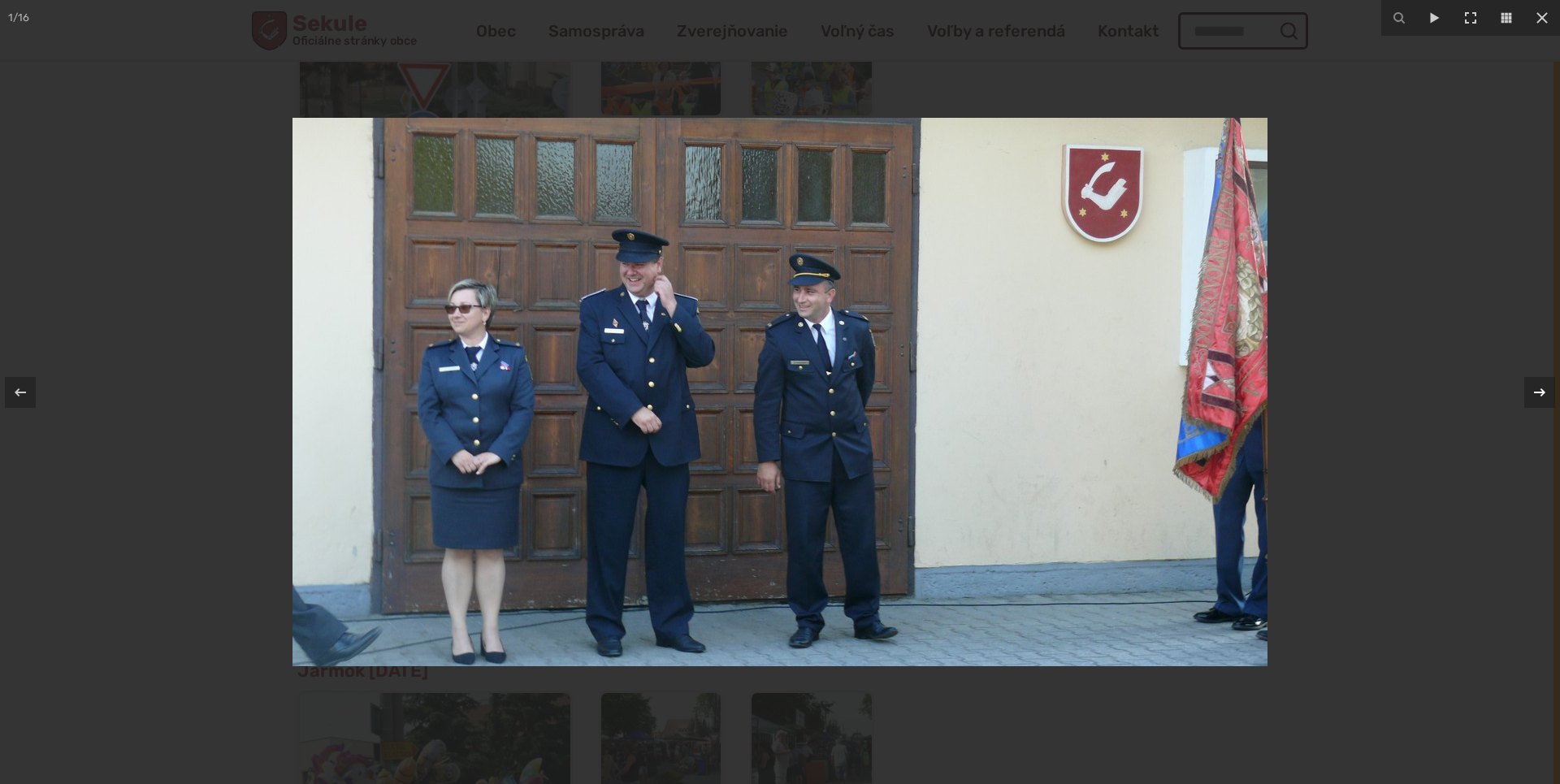
click at [1546, 391] on icon at bounding box center [1540, 392] width 19 height 19
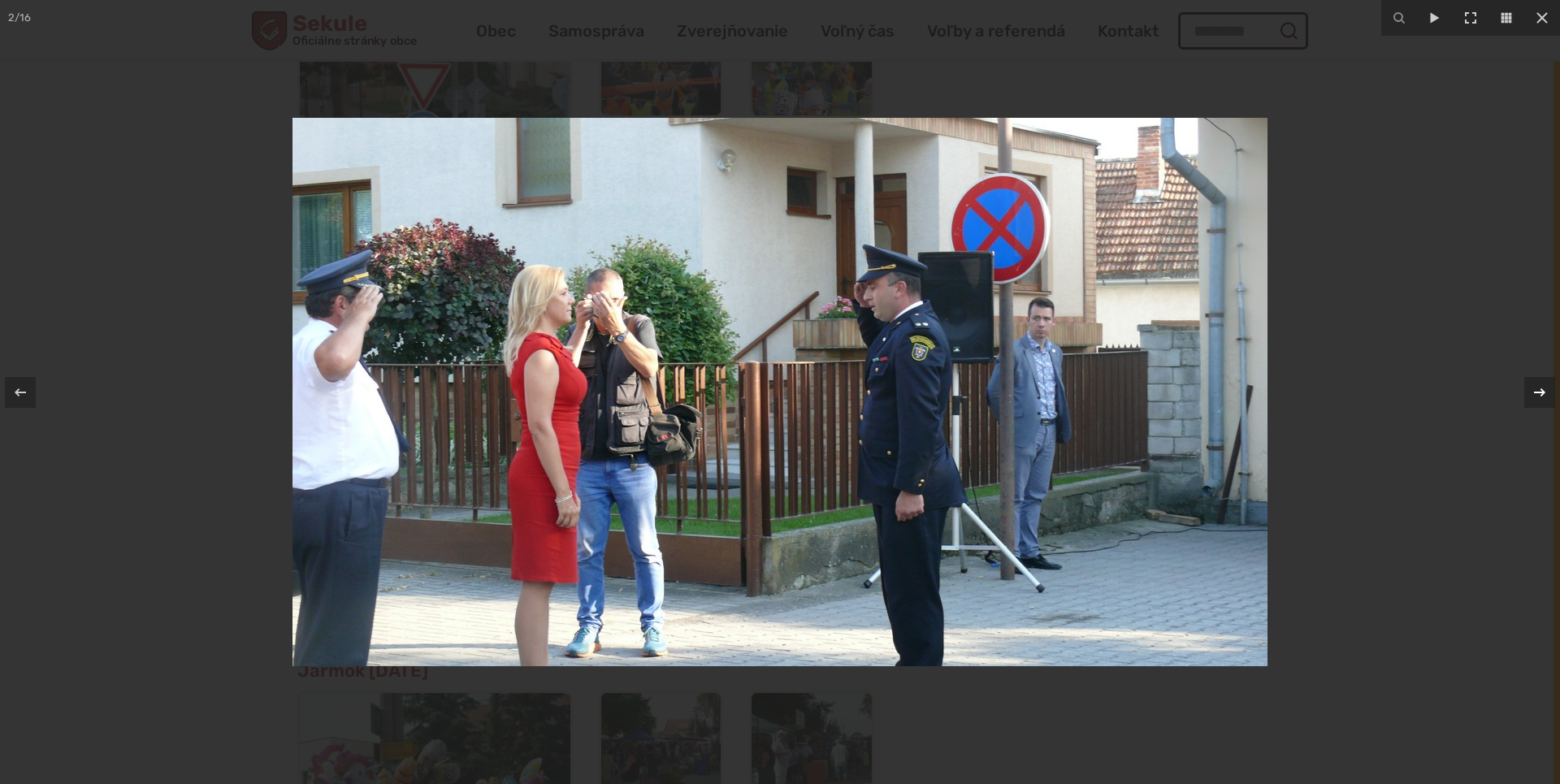
click at [1546, 391] on icon at bounding box center [1540, 392] width 19 height 19
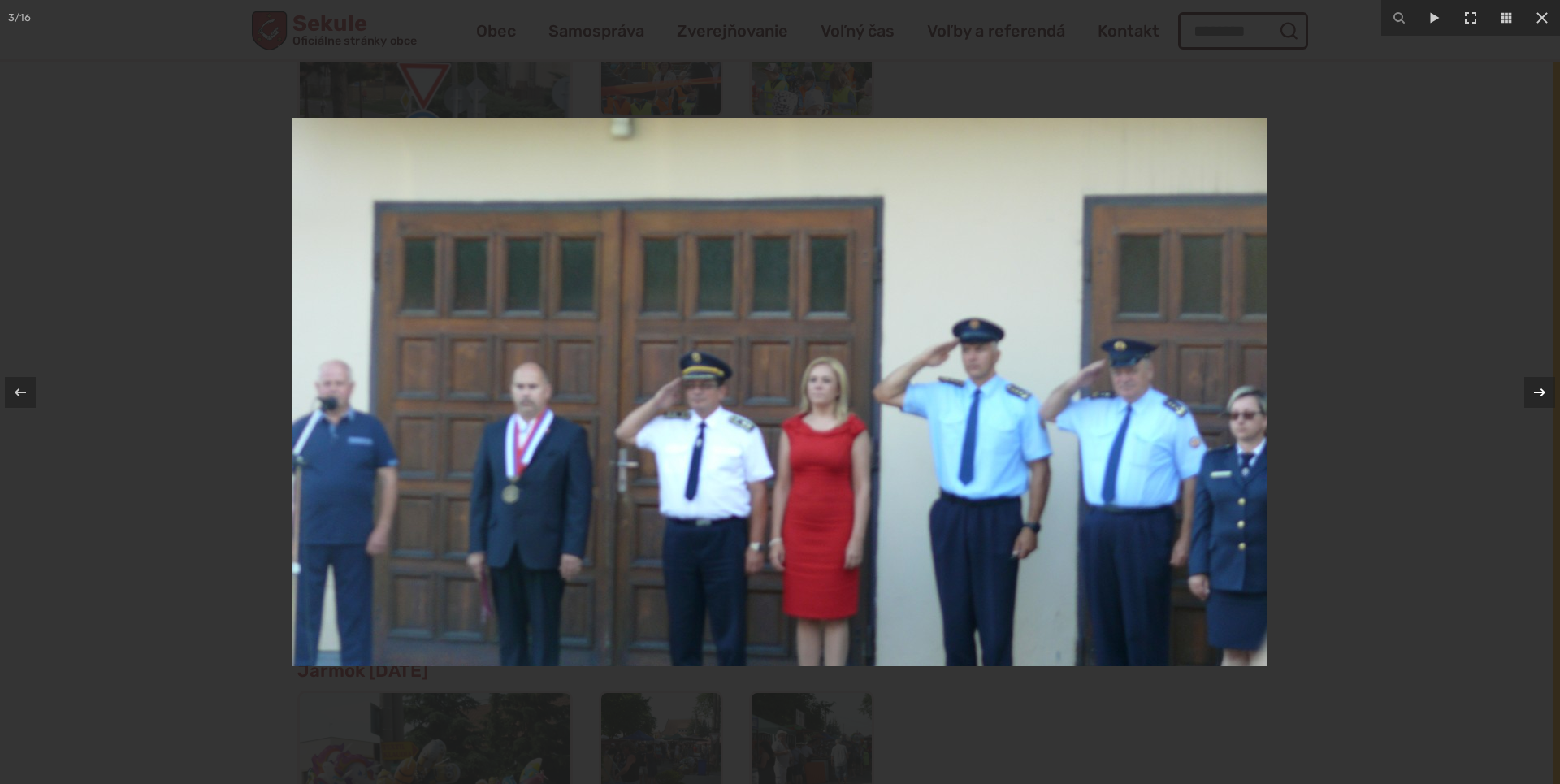
click at [1546, 391] on icon at bounding box center [1540, 392] width 19 height 19
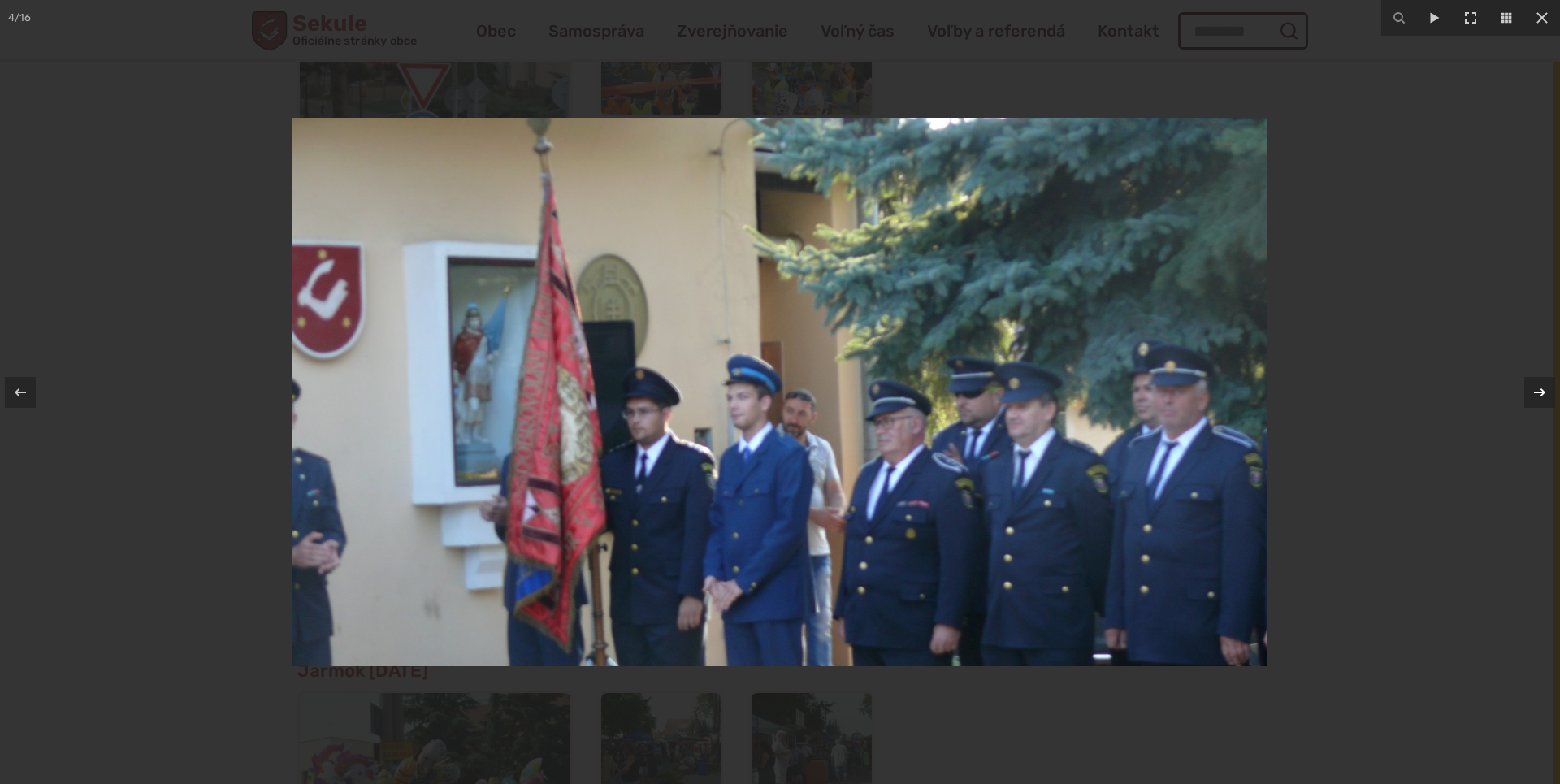
click at [1546, 391] on icon at bounding box center [1540, 392] width 19 height 19
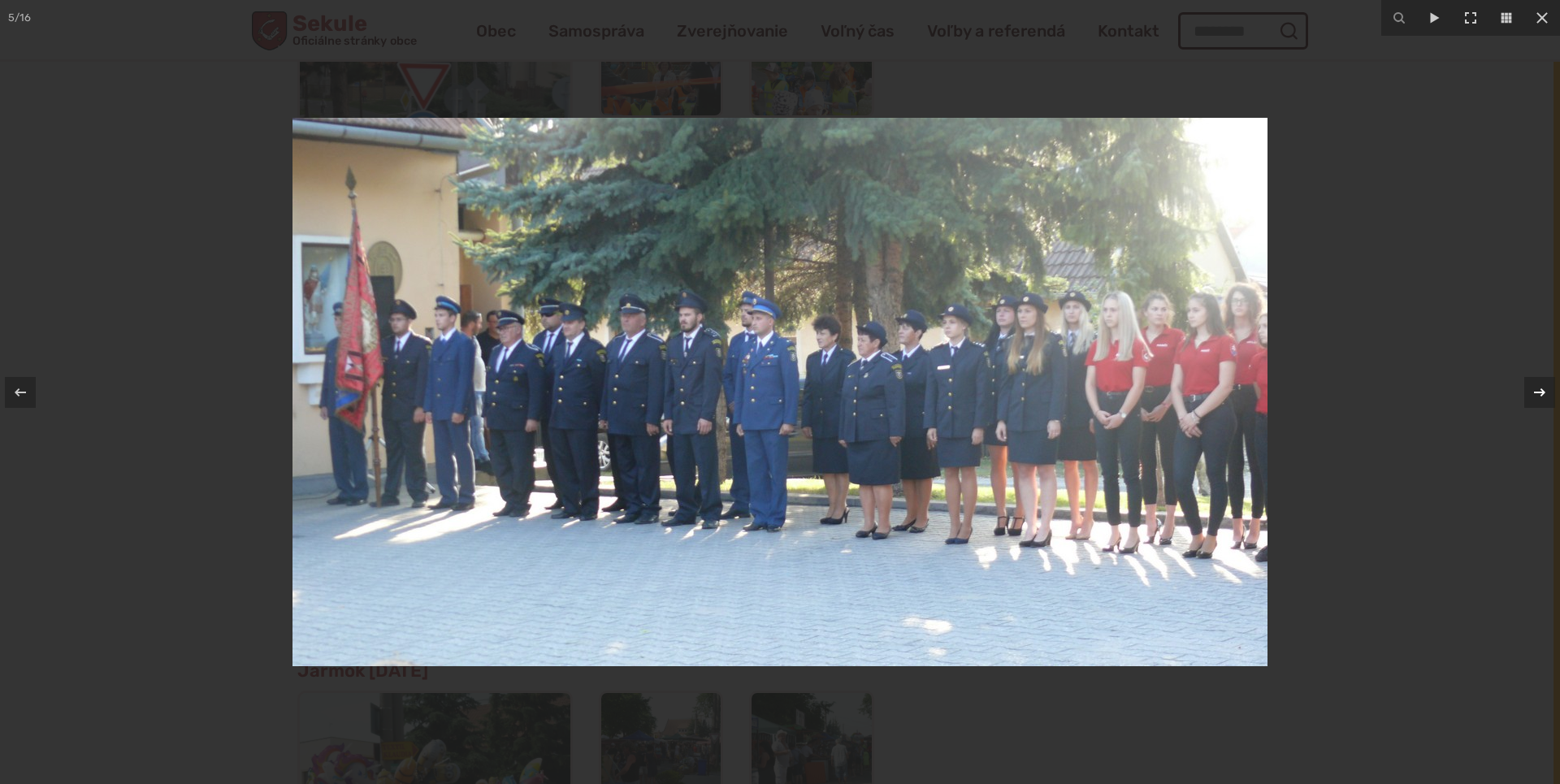
click at [1546, 391] on div "5 / 16" at bounding box center [780, 392] width 1560 height 784
click at [1536, 380] on div at bounding box center [1539, 392] width 31 height 31
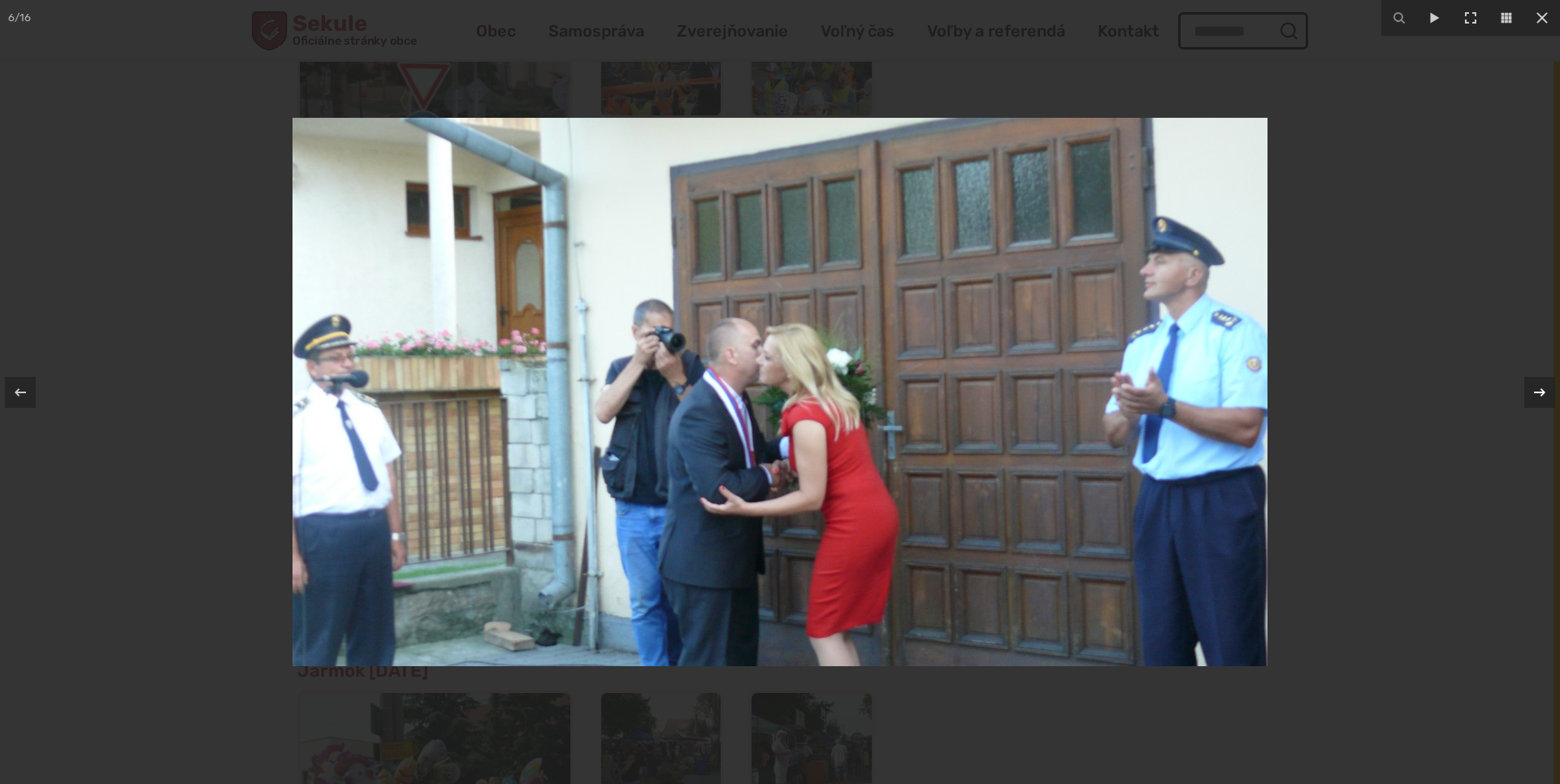
click at [1536, 380] on div at bounding box center [1539, 392] width 31 height 31
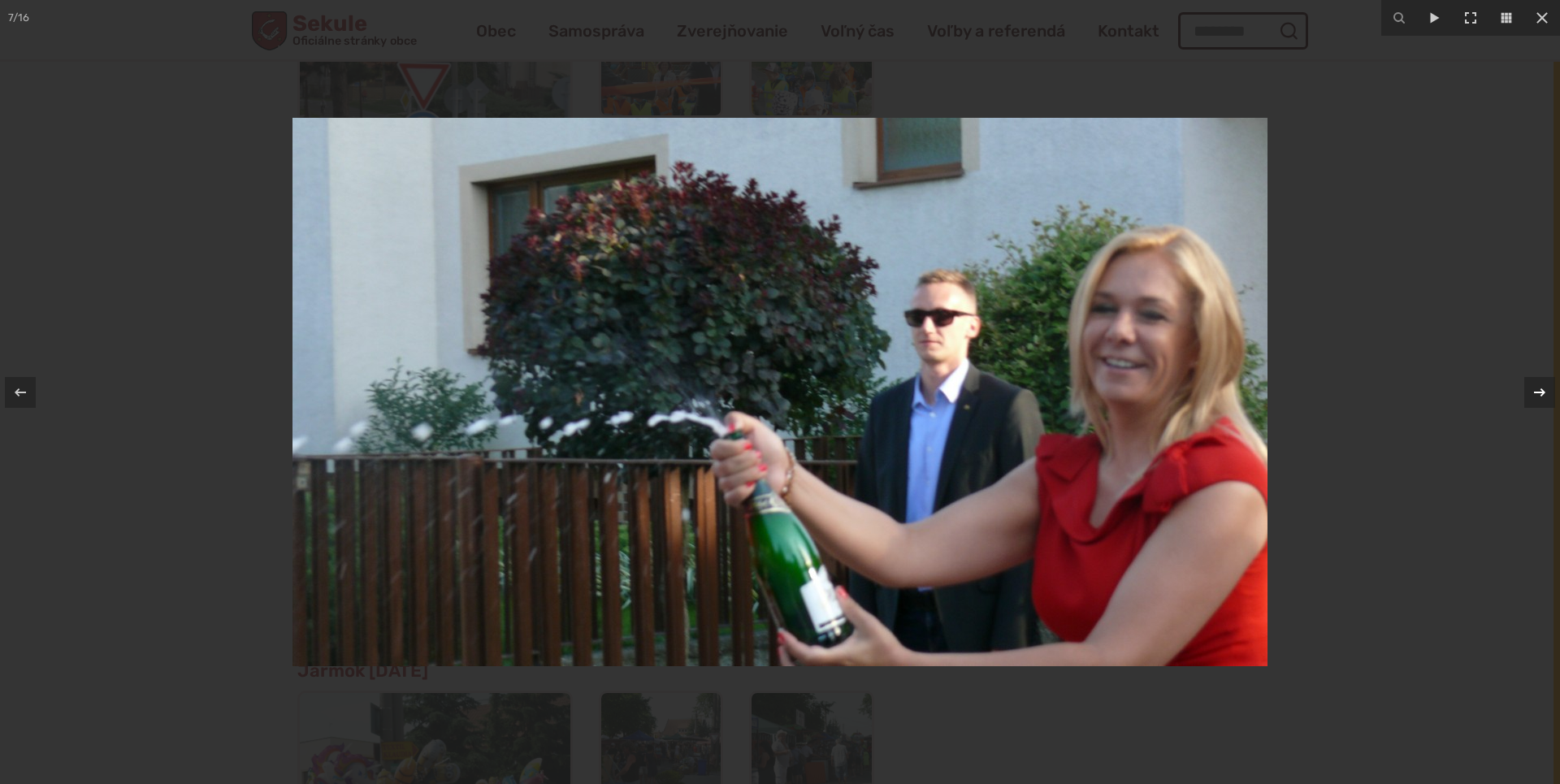
click at [1536, 380] on div at bounding box center [1539, 392] width 31 height 31
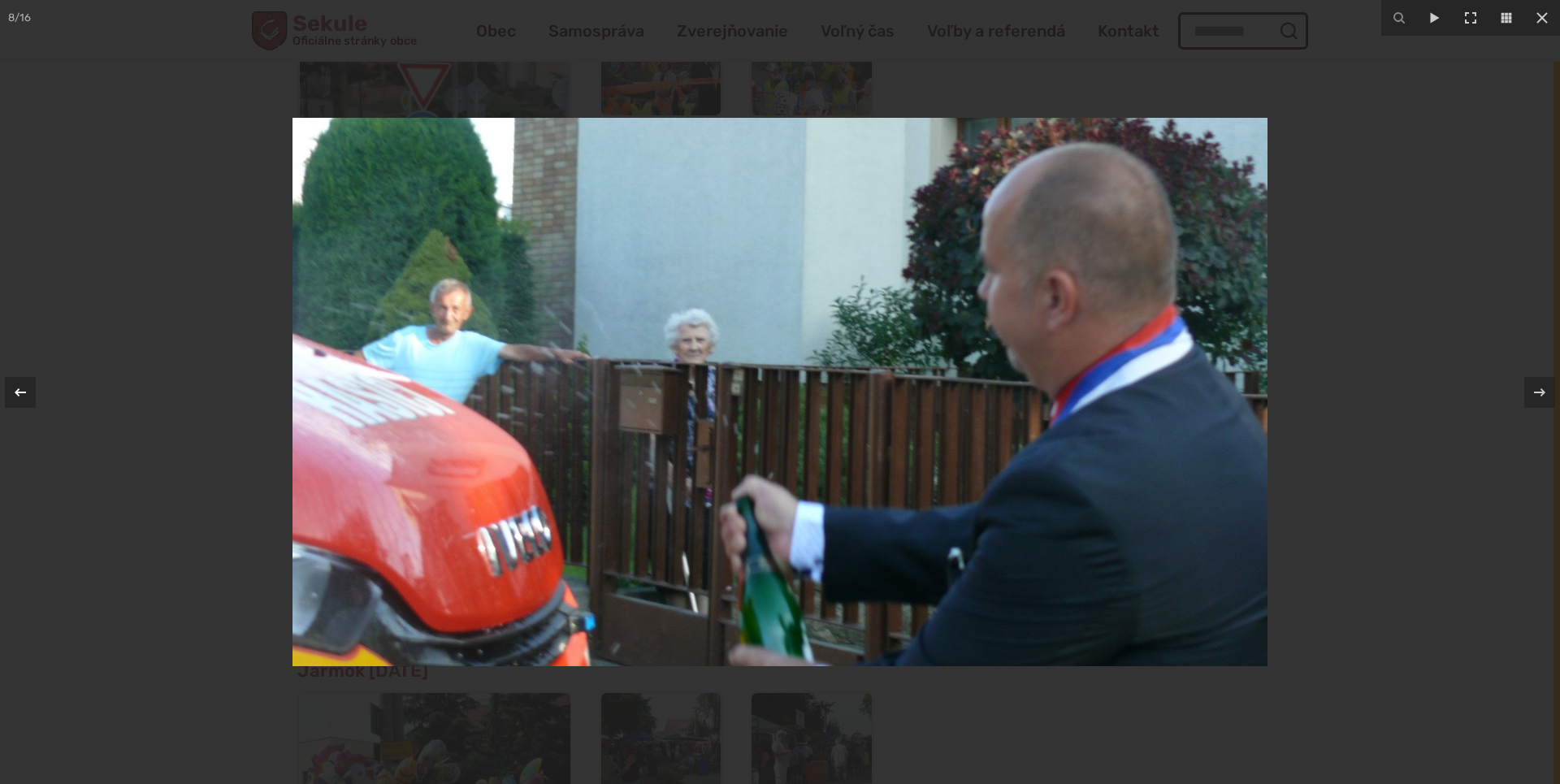
click at [8, 399] on div at bounding box center [20, 392] width 31 height 31
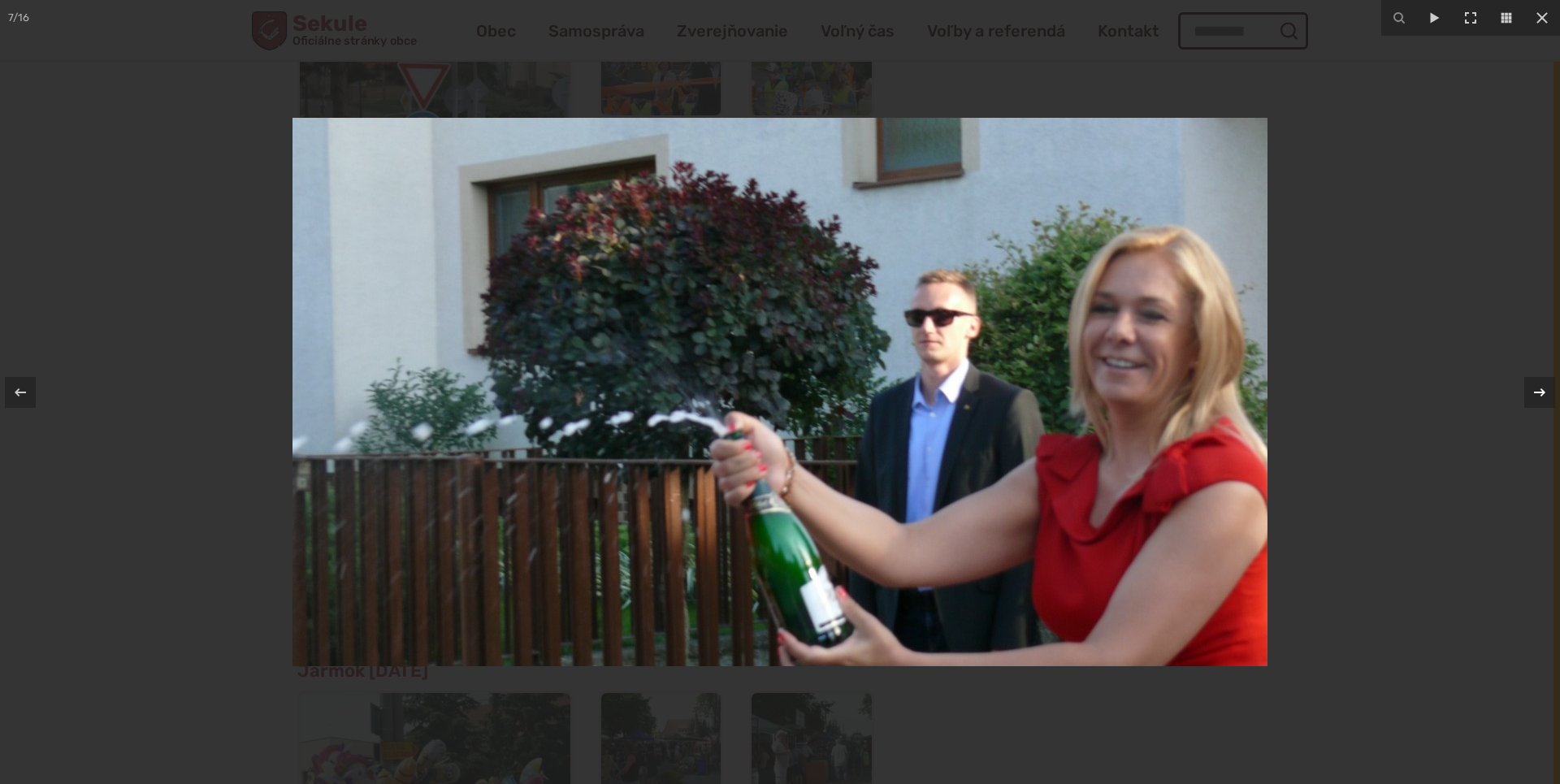
click at [1536, 391] on icon at bounding box center [1540, 392] width 19 height 19
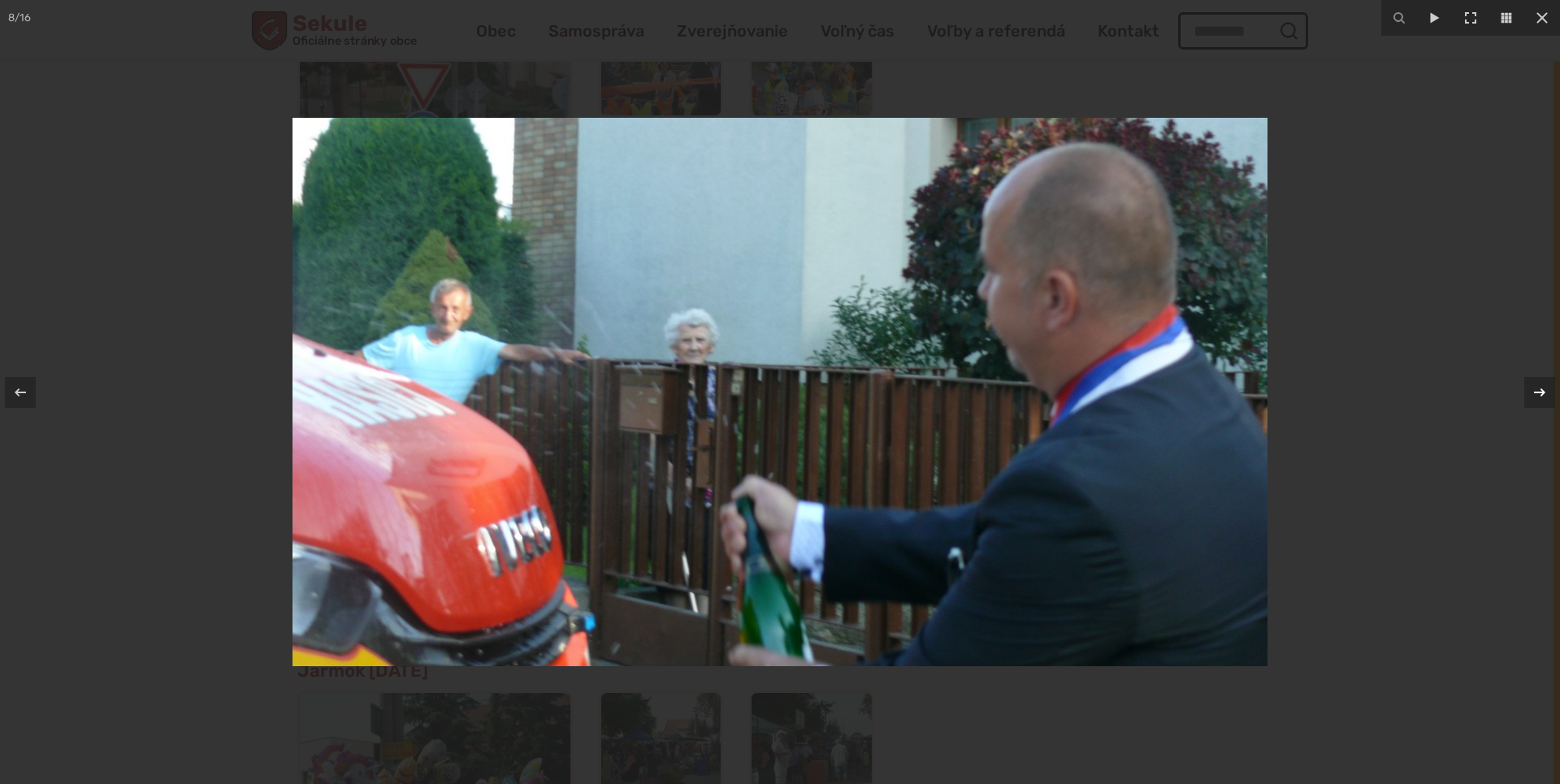
click at [1536, 391] on icon at bounding box center [1540, 392] width 19 height 19
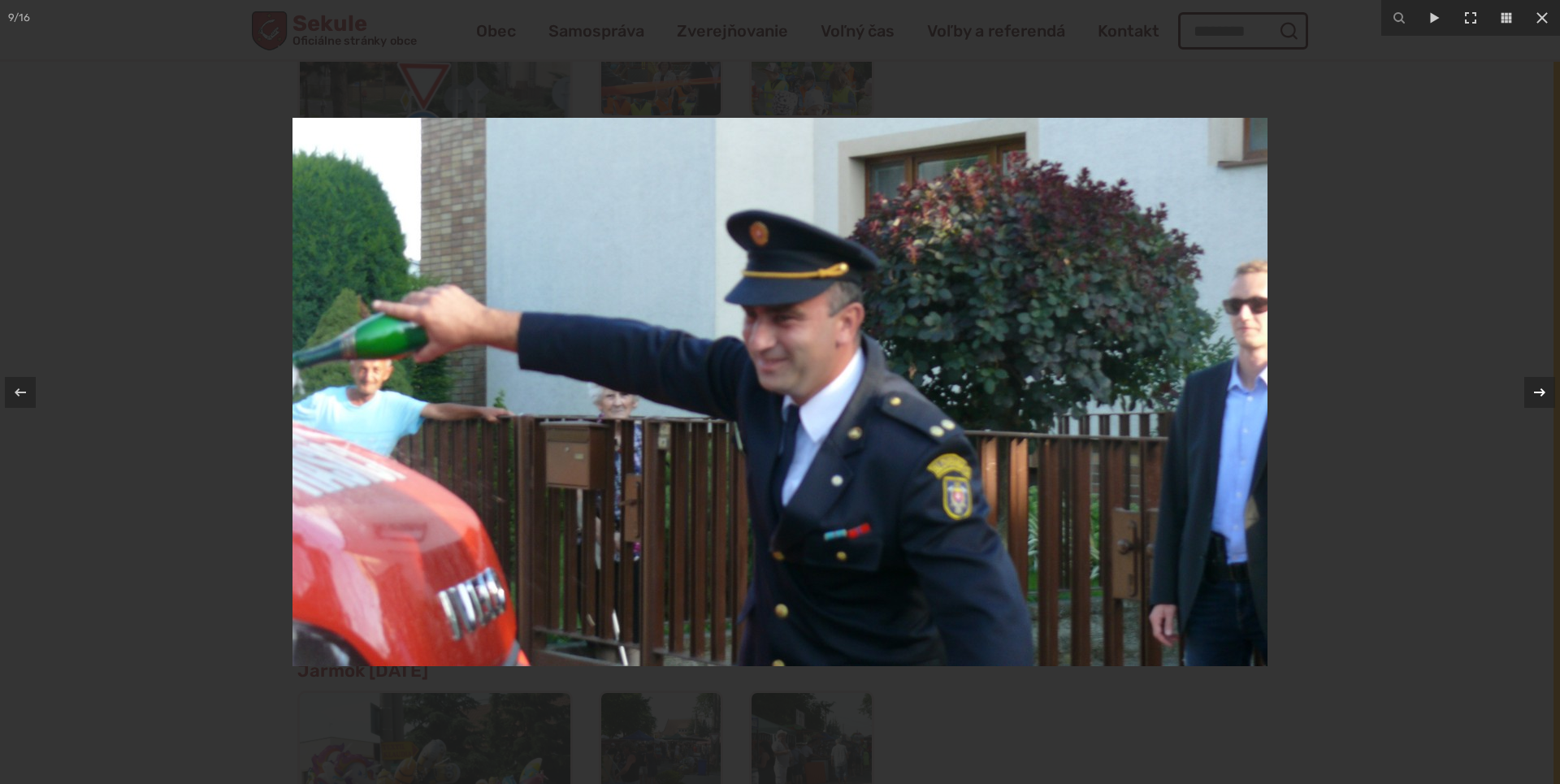
click at [1536, 391] on icon at bounding box center [1540, 392] width 19 height 19
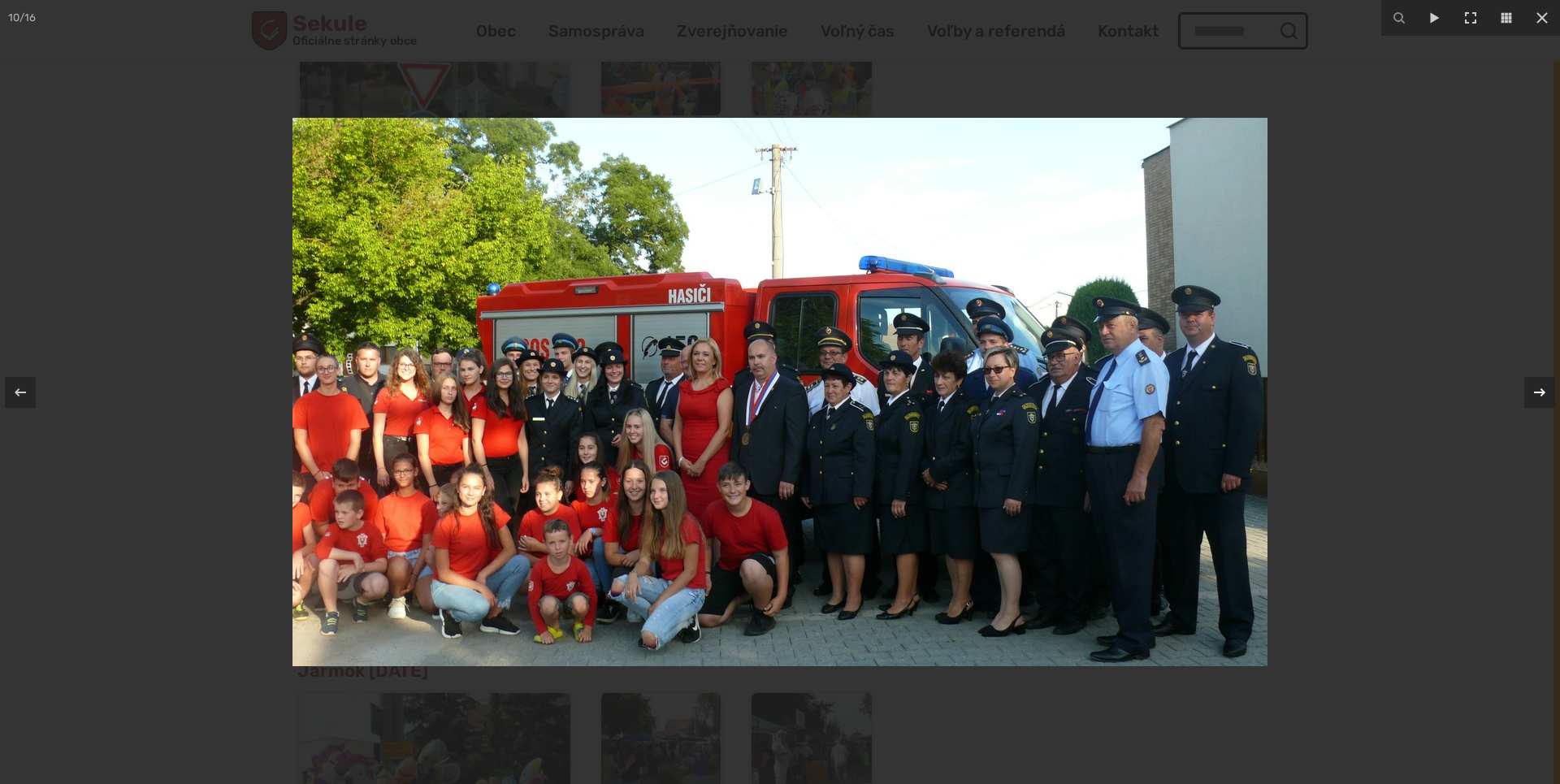
click at [1539, 391] on icon at bounding box center [1540, 392] width 19 height 19
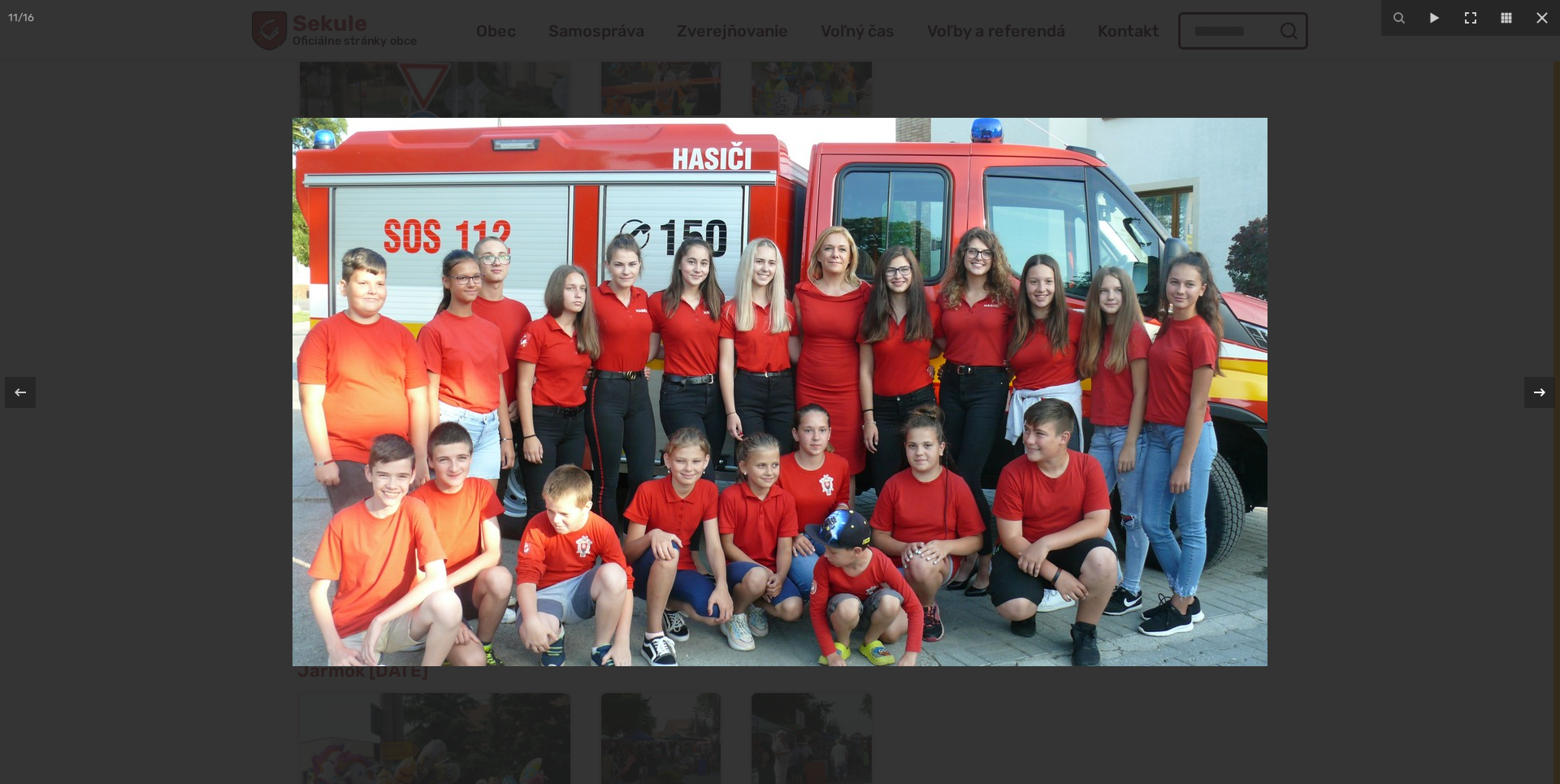
click at [1536, 392] on icon at bounding box center [1540, 391] width 11 height 8
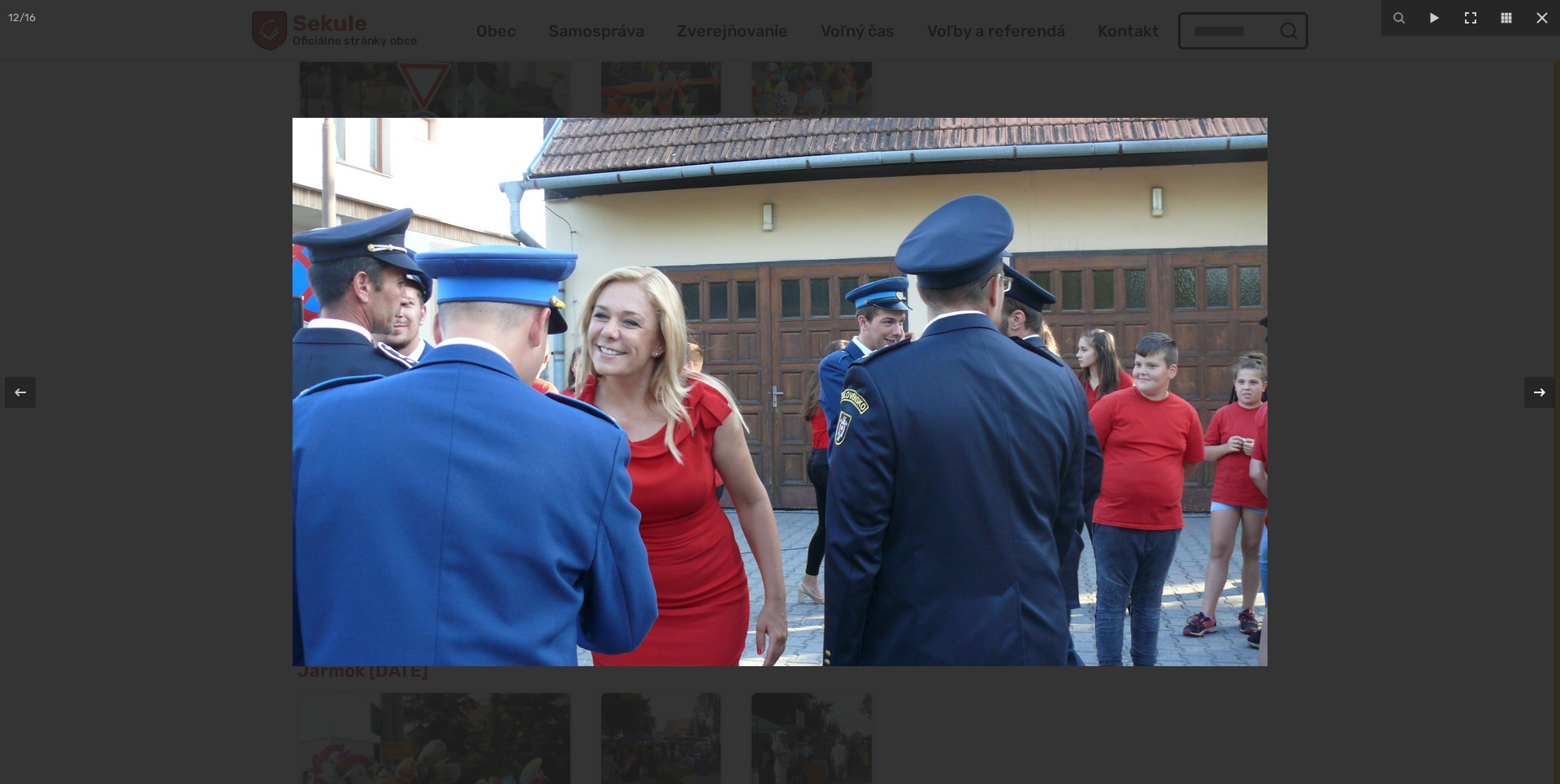
click at [1536, 392] on icon at bounding box center [1540, 391] width 11 height 8
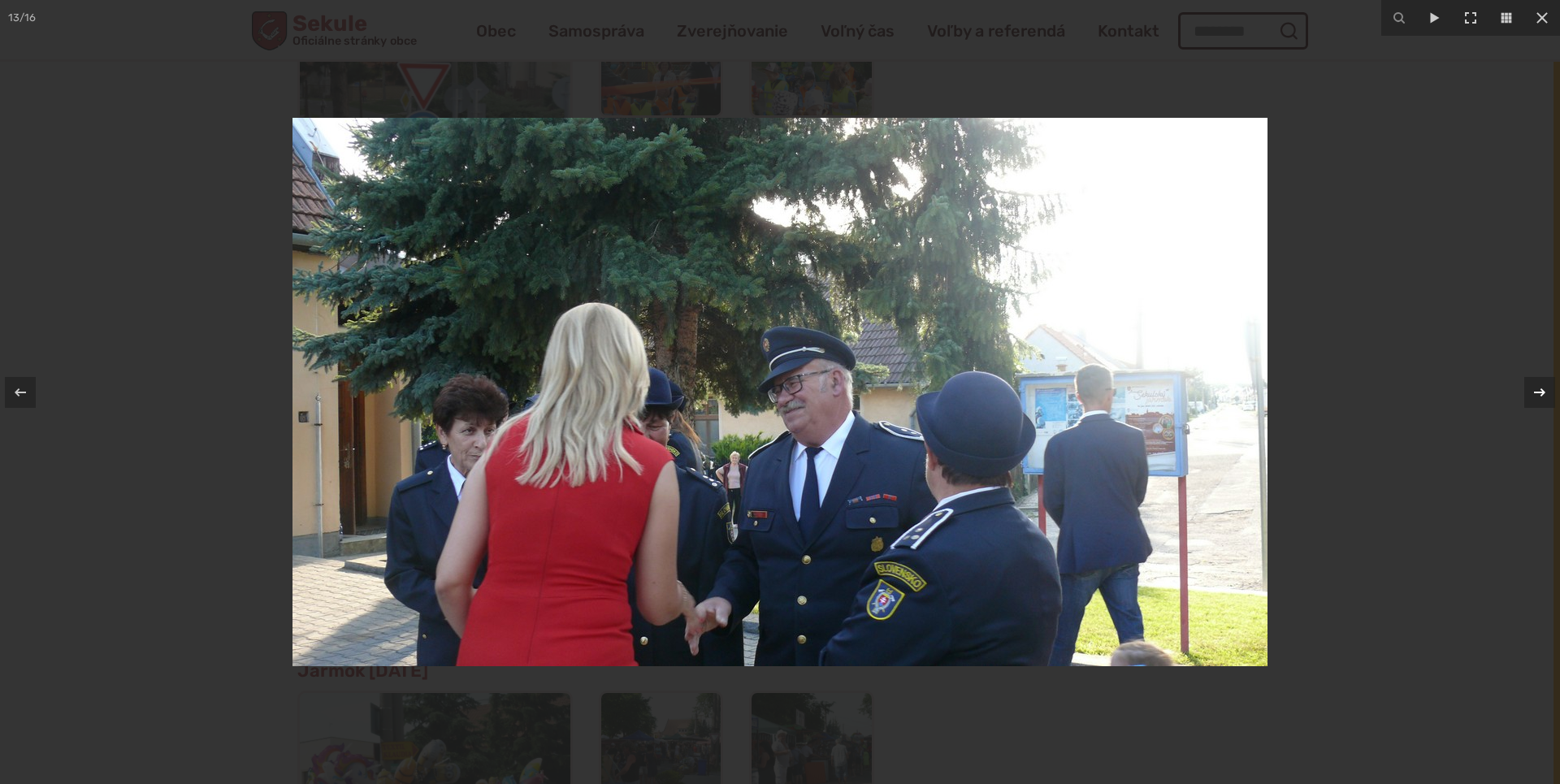
click at [1536, 392] on icon at bounding box center [1540, 391] width 11 height 8
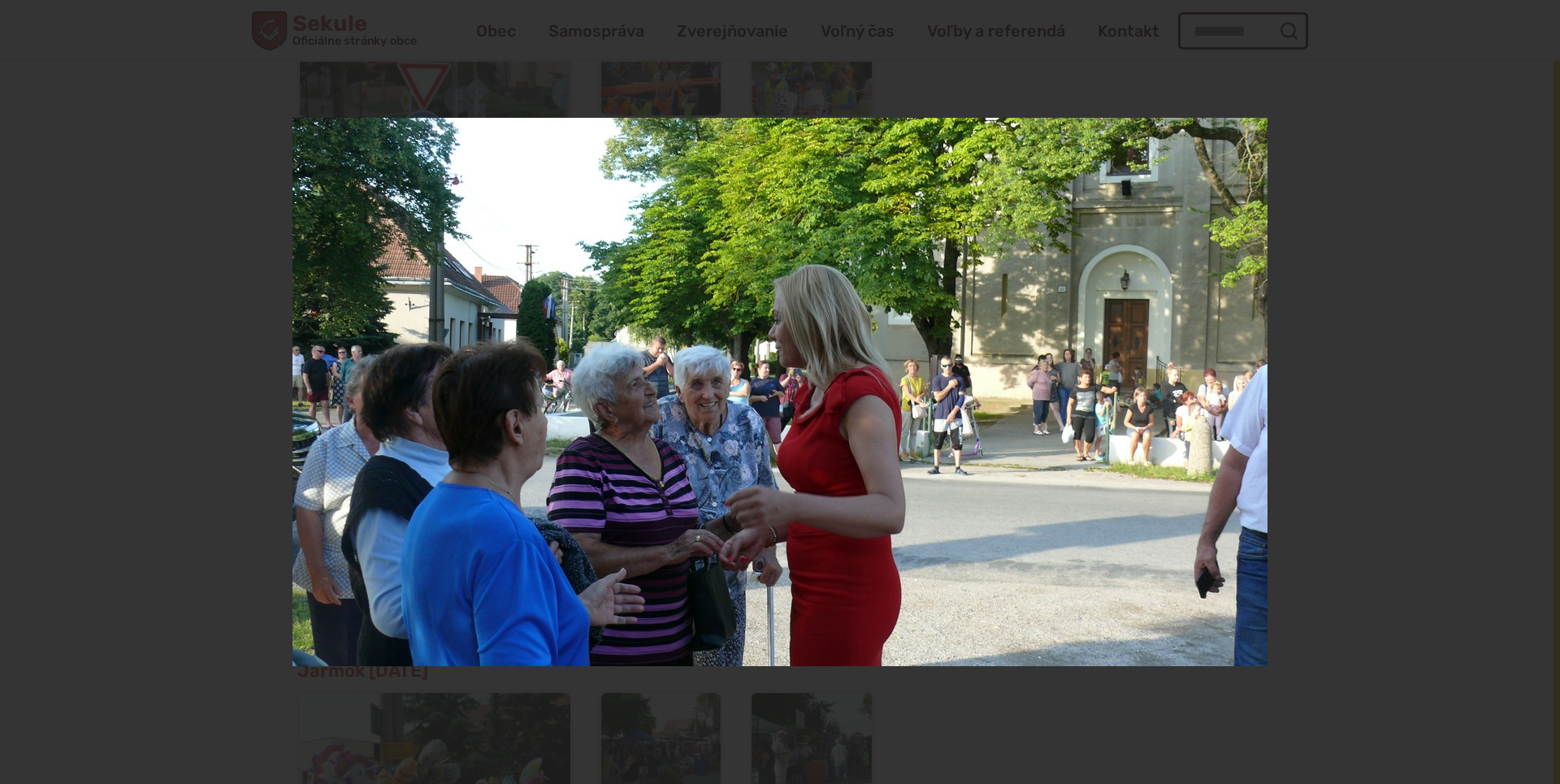
click at [1536, 392] on div "14 / 16" at bounding box center [780, 392] width 1560 height 784
click at [1536, 392] on icon at bounding box center [1540, 391] width 11 height 8
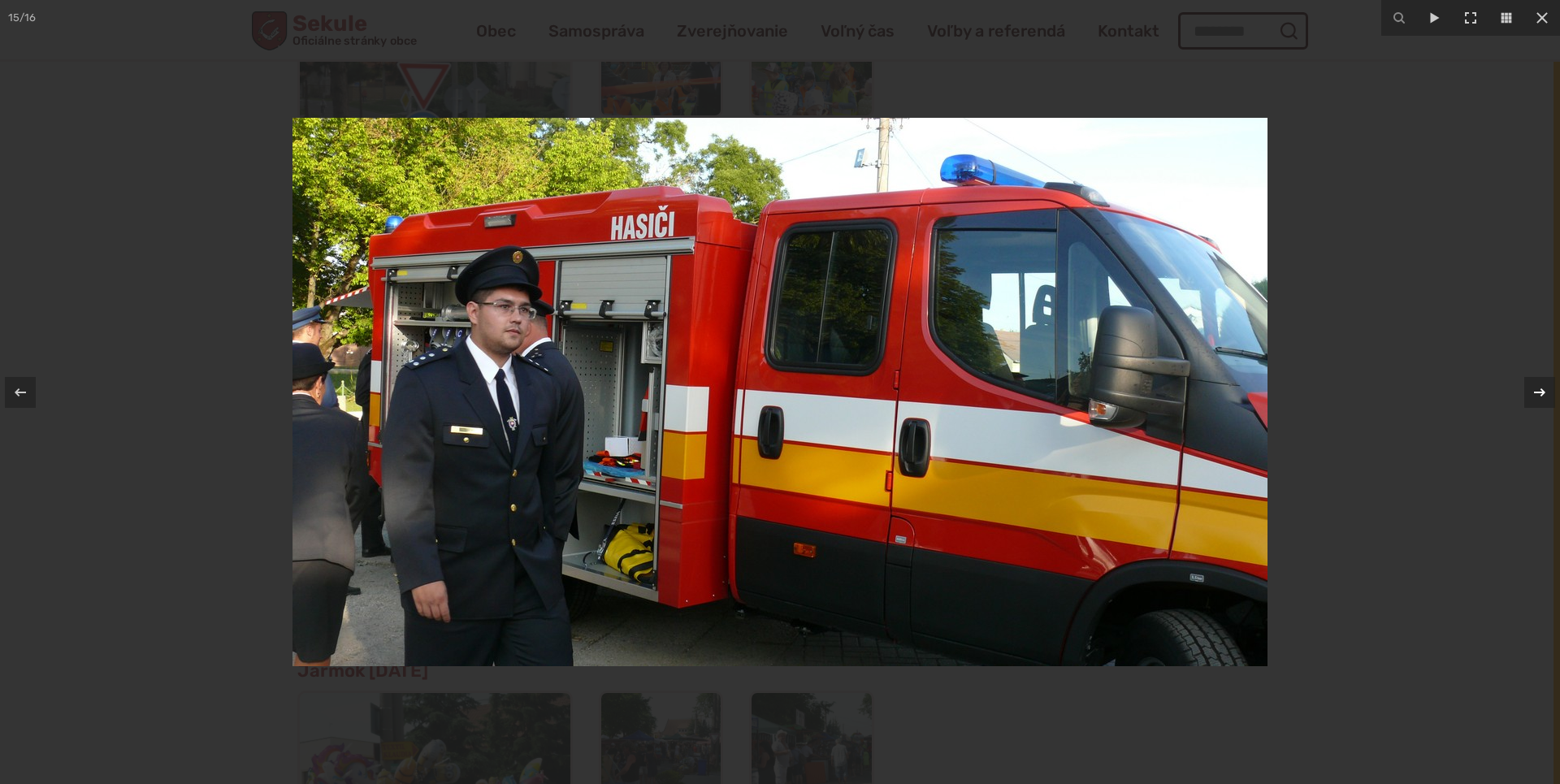
click at [1532, 402] on div at bounding box center [1539, 392] width 31 height 31
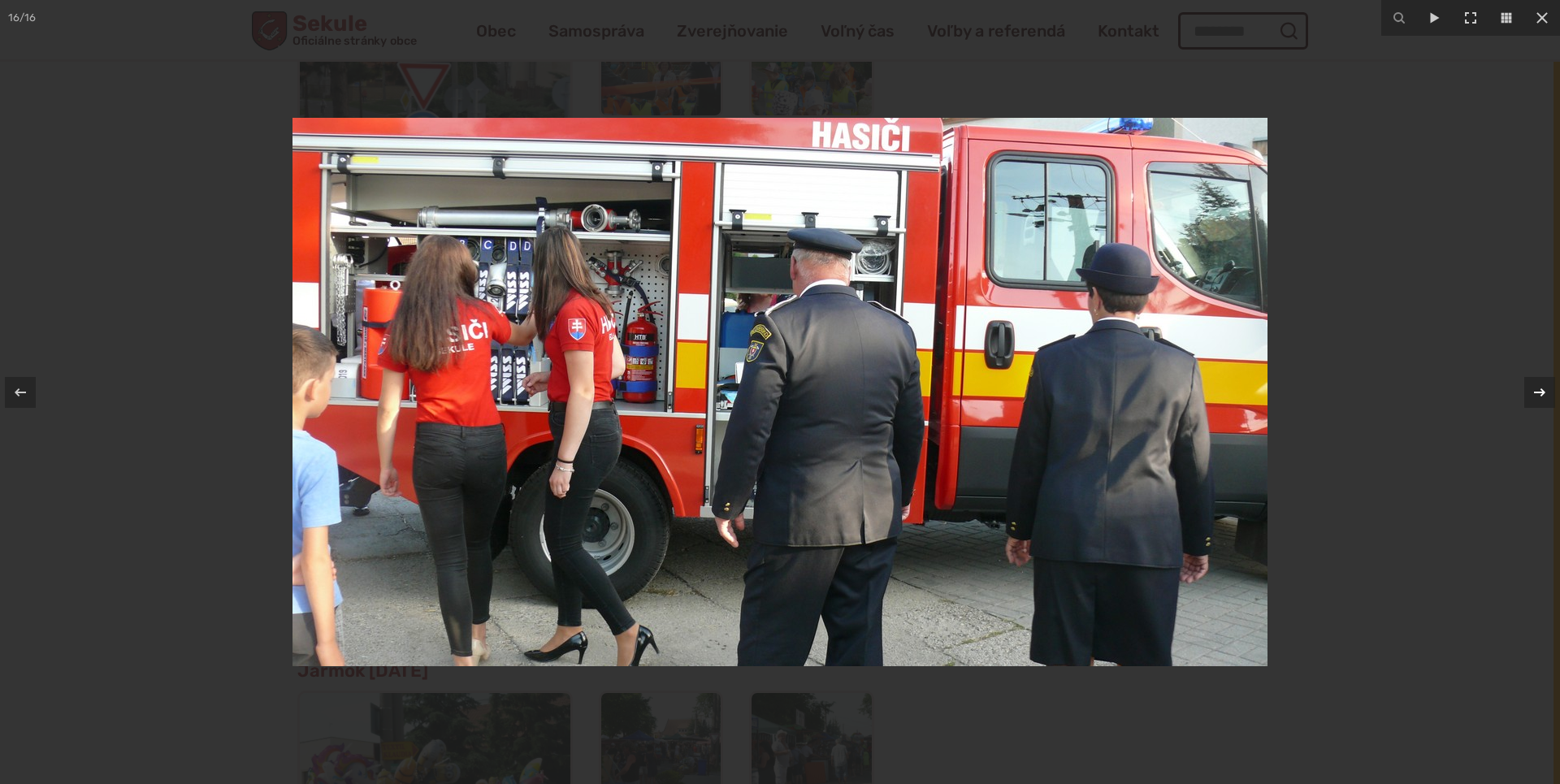
click at [1532, 402] on div at bounding box center [1539, 392] width 31 height 31
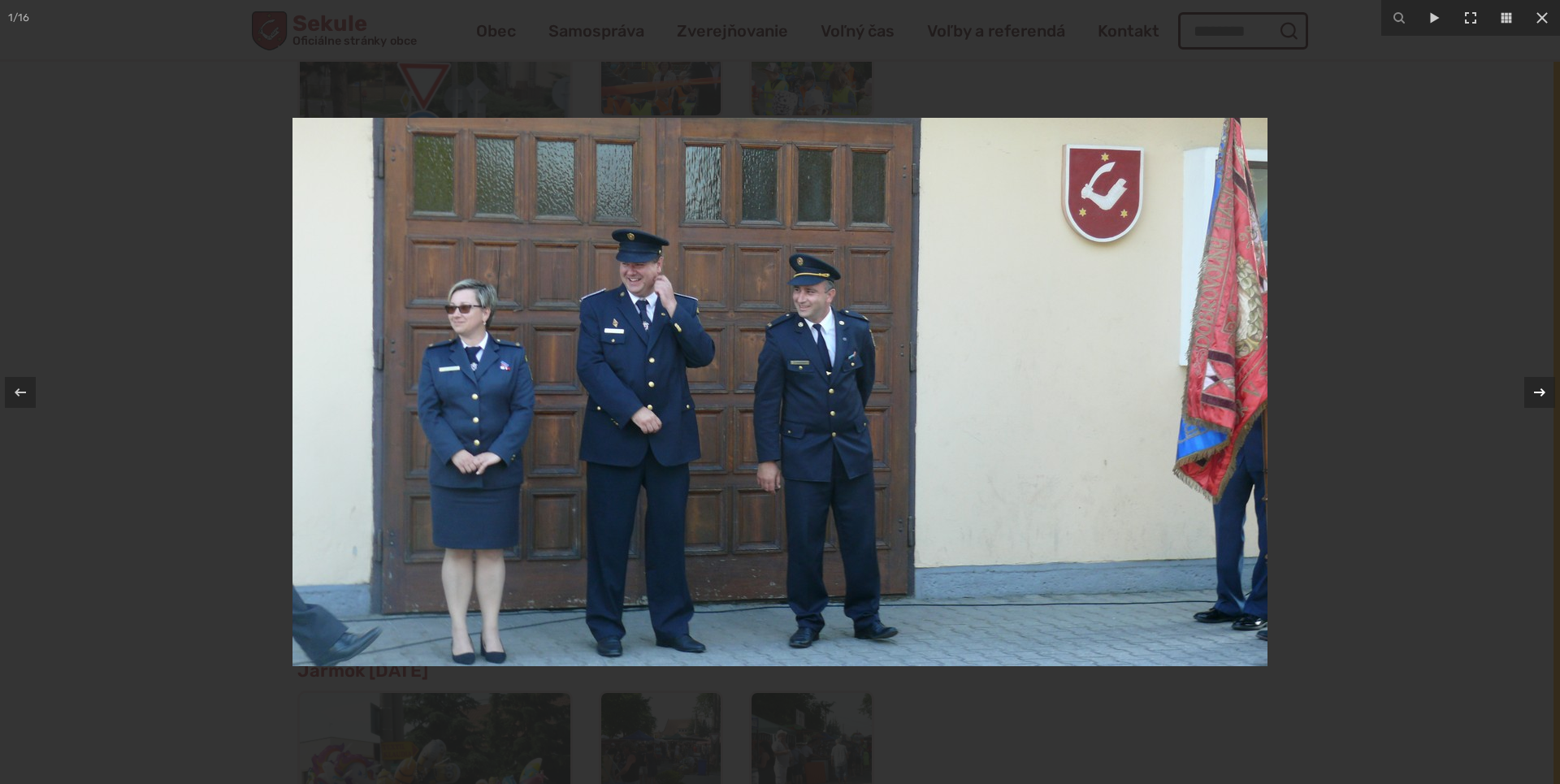
click at [1532, 402] on div at bounding box center [1539, 392] width 31 height 31
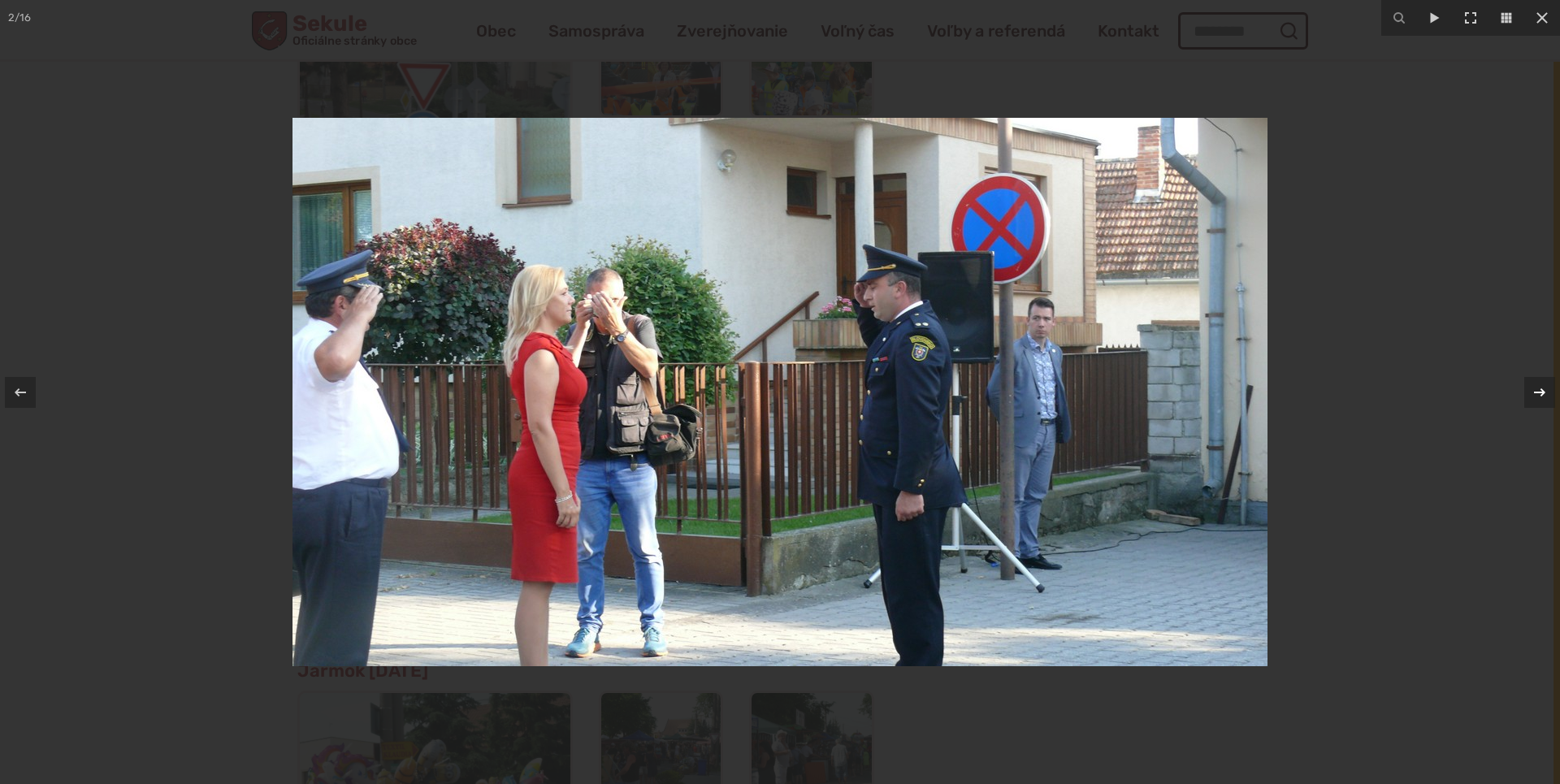
click at [1532, 402] on div at bounding box center [1539, 392] width 31 height 31
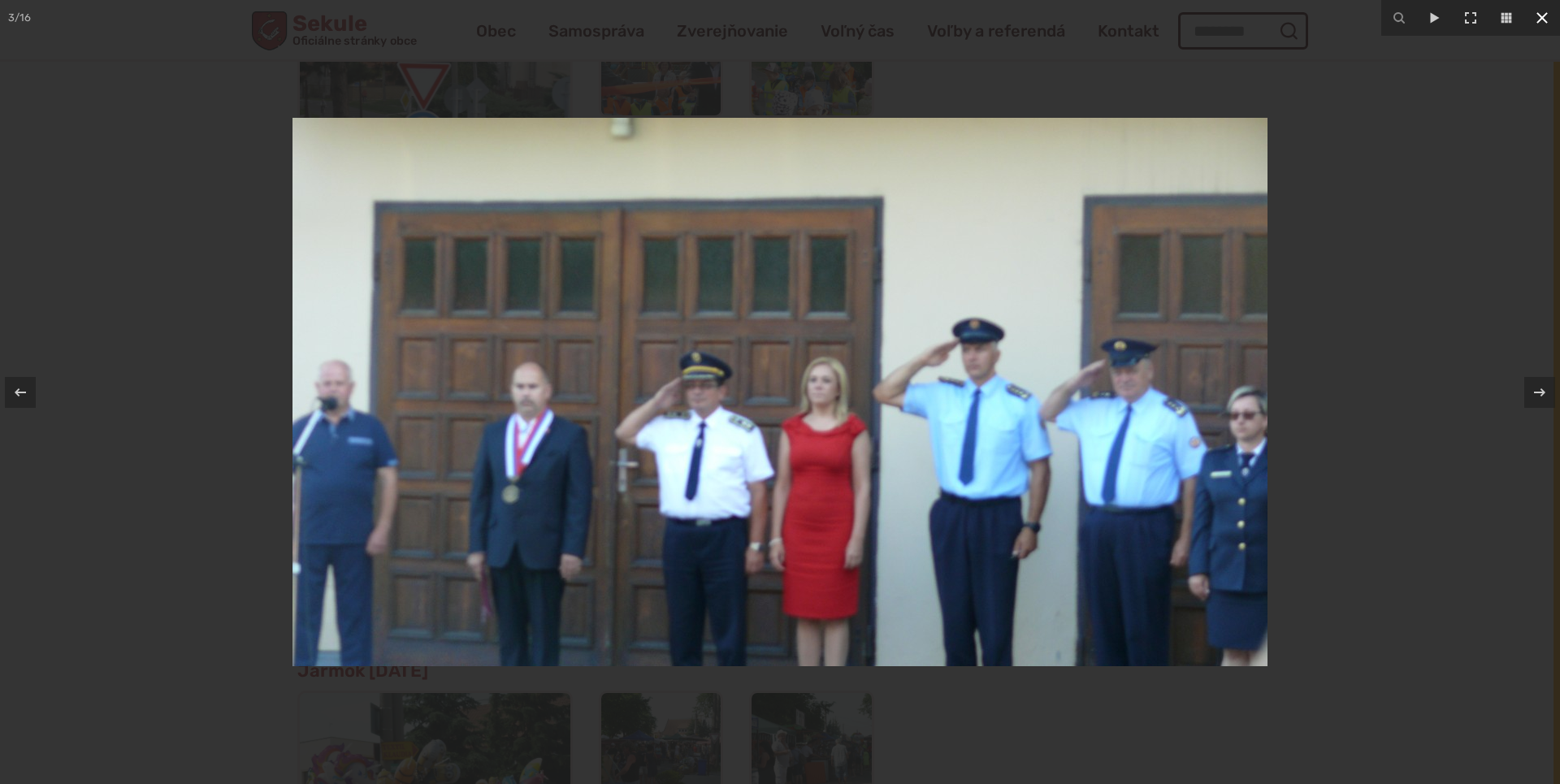
click at [1535, 18] on icon at bounding box center [1543, 17] width 19 height 19
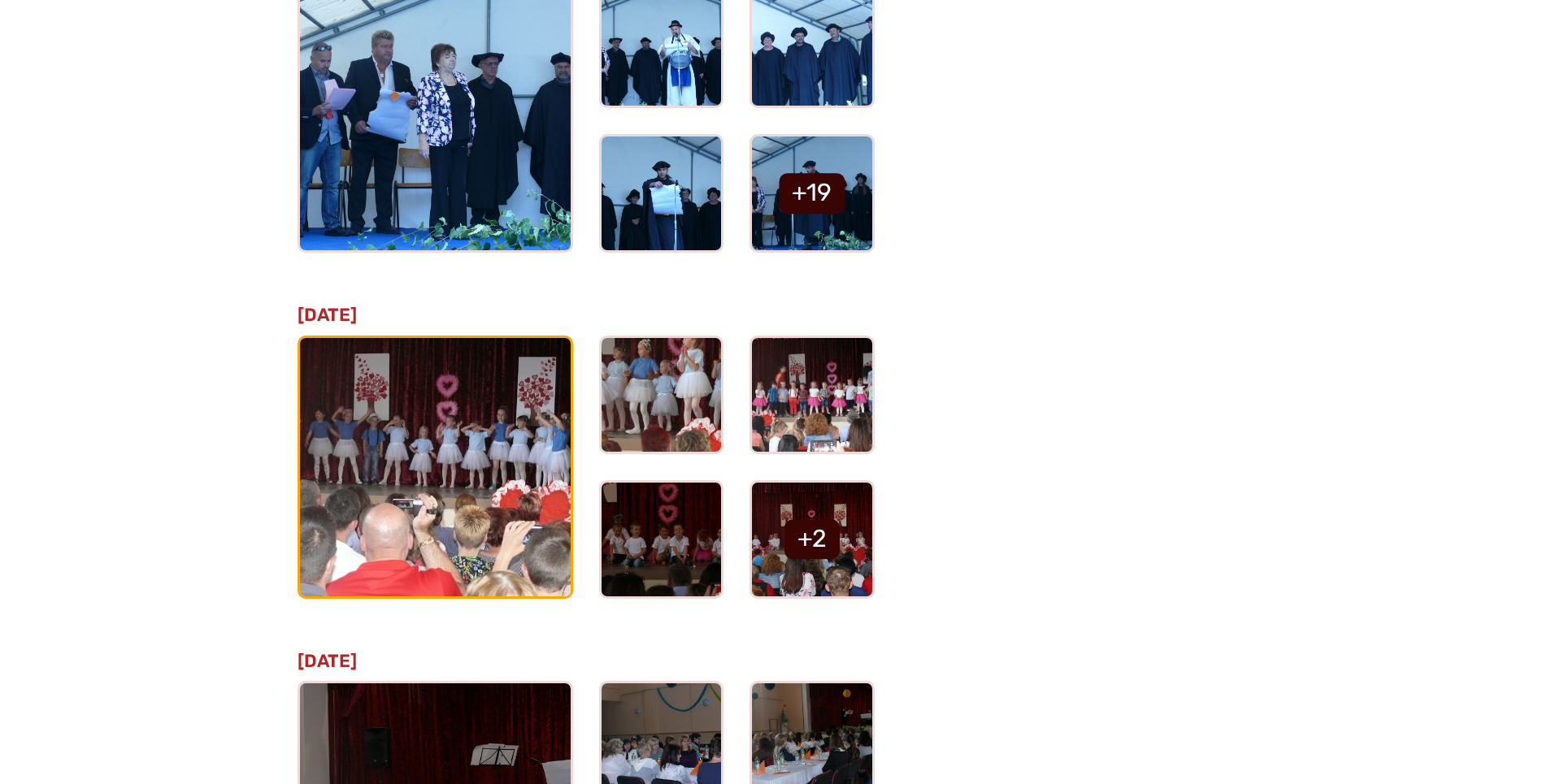
scroll to position [5717, 0]
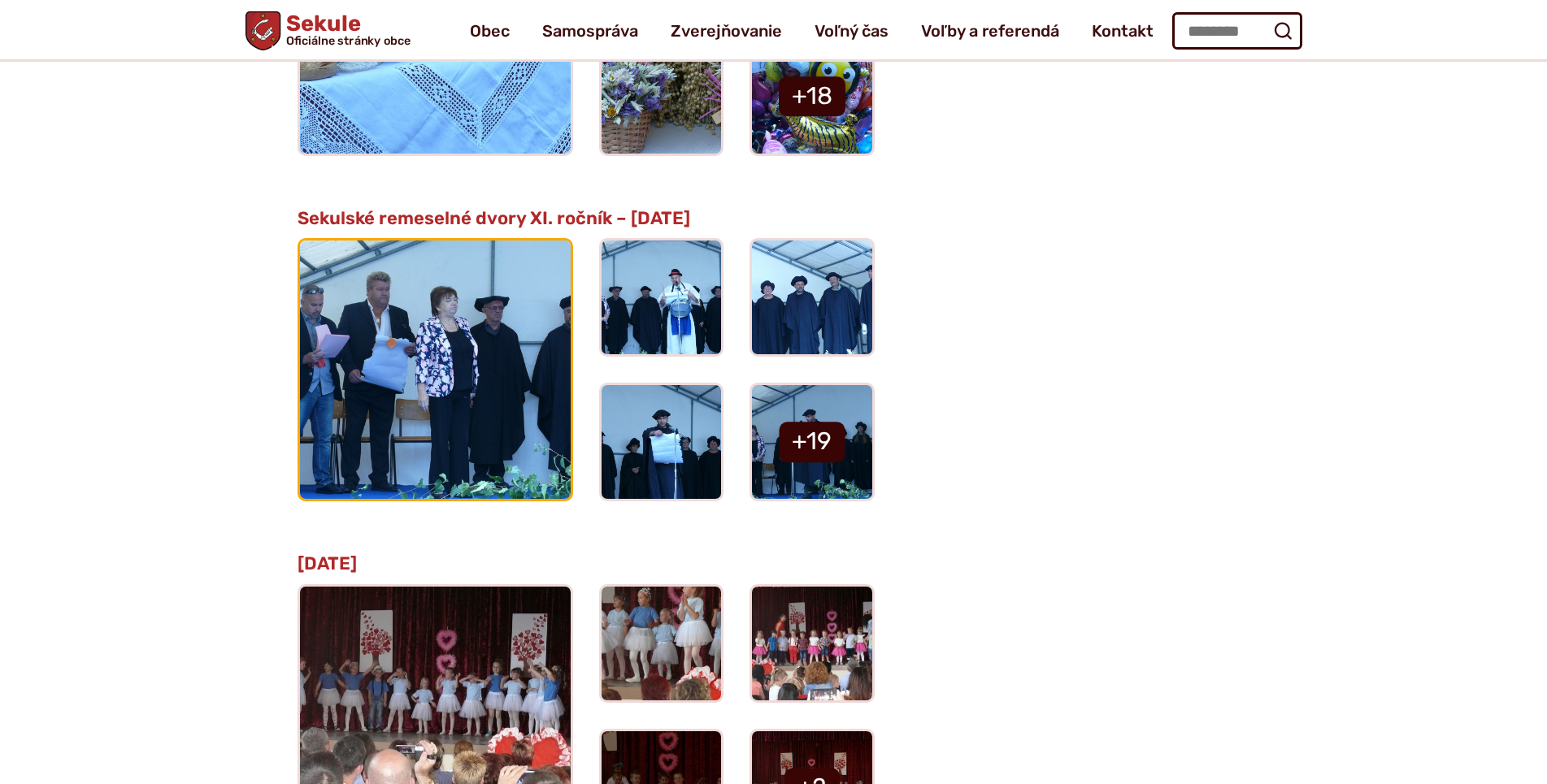
click at [474, 397] on img at bounding box center [435, 369] width 298 height 283
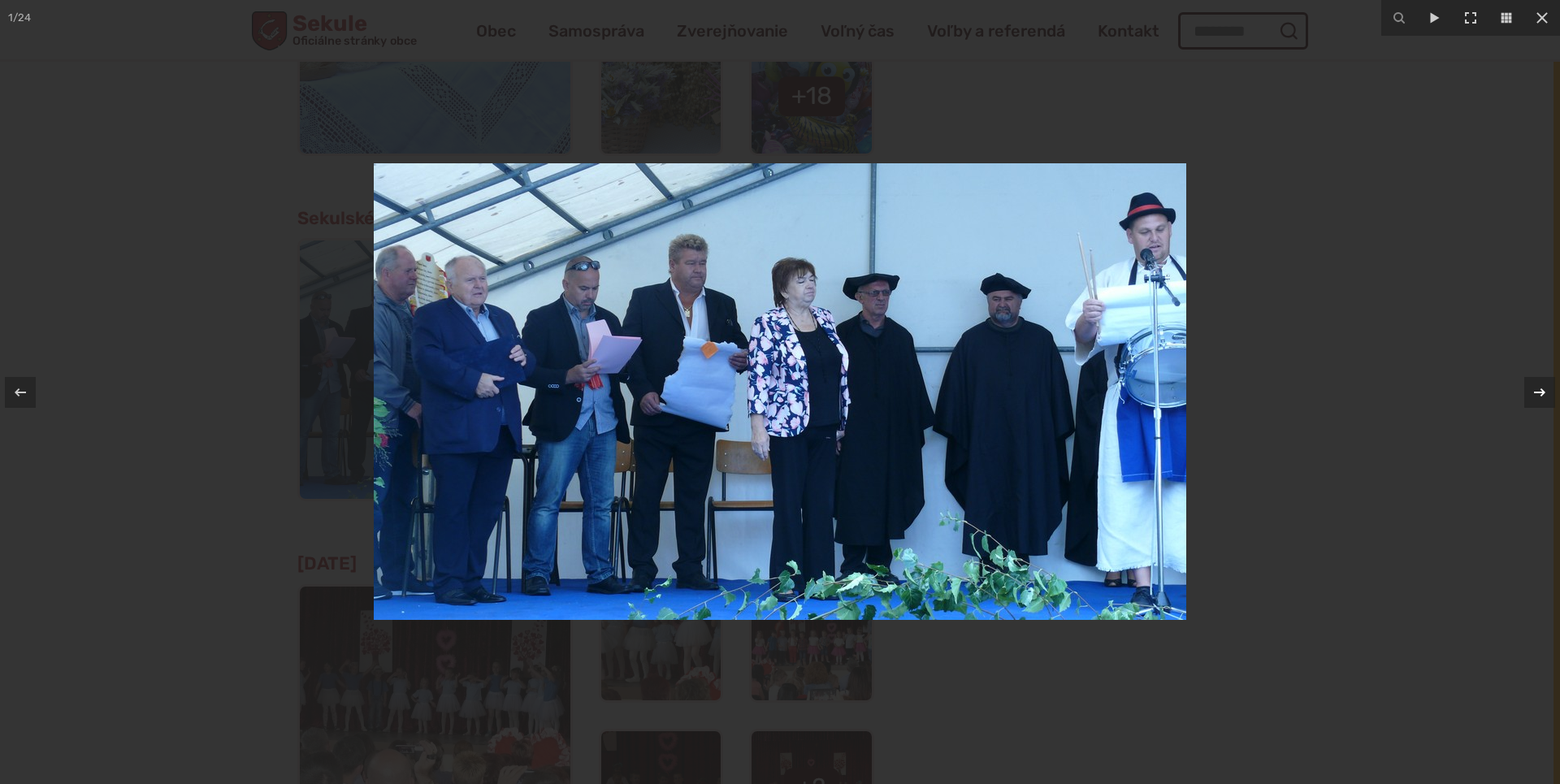
click at [1534, 393] on icon at bounding box center [1540, 392] width 19 height 19
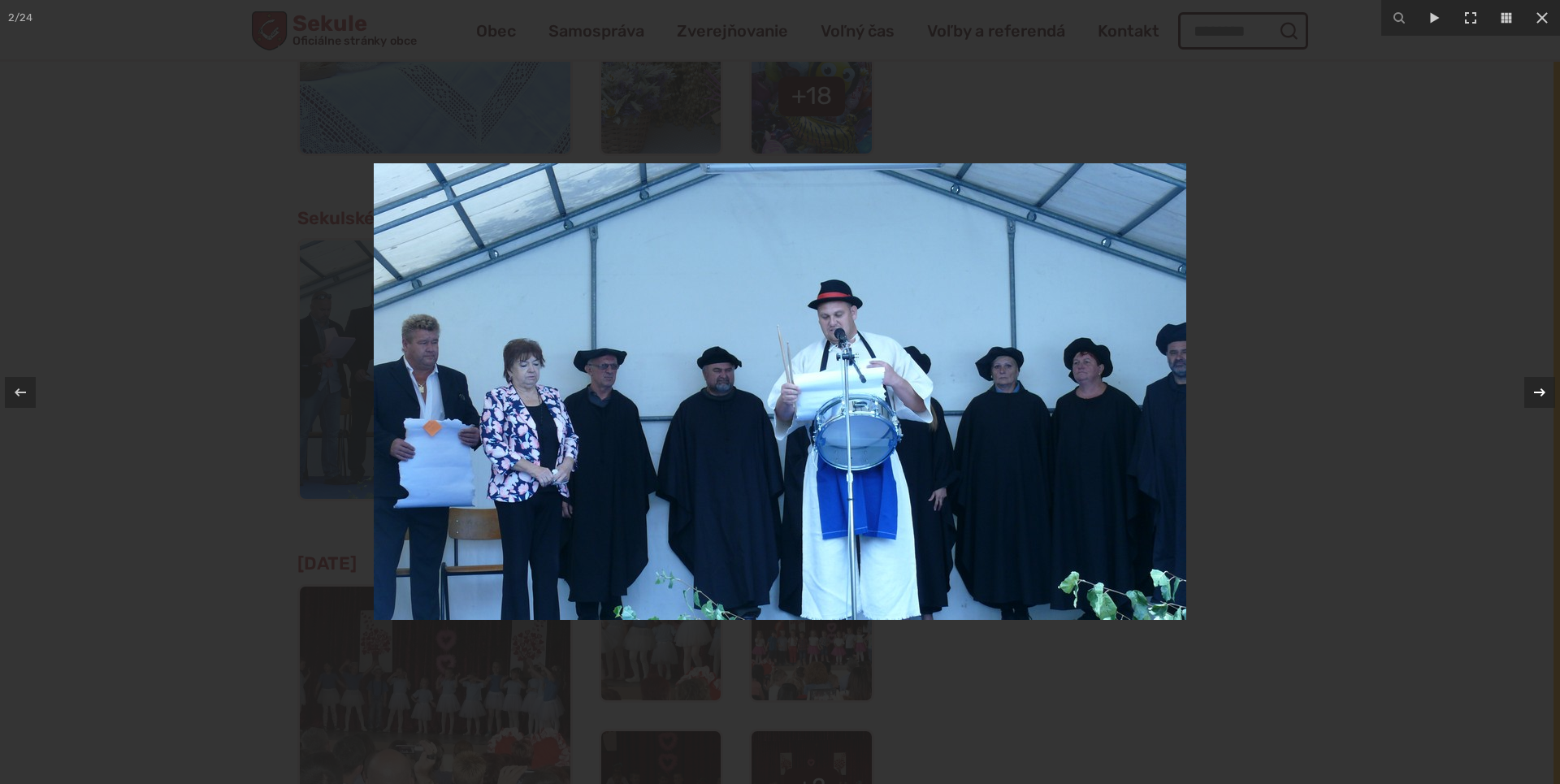
click at [1534, 393] on icon at bounding box center [1540, 392] width 19 height 19
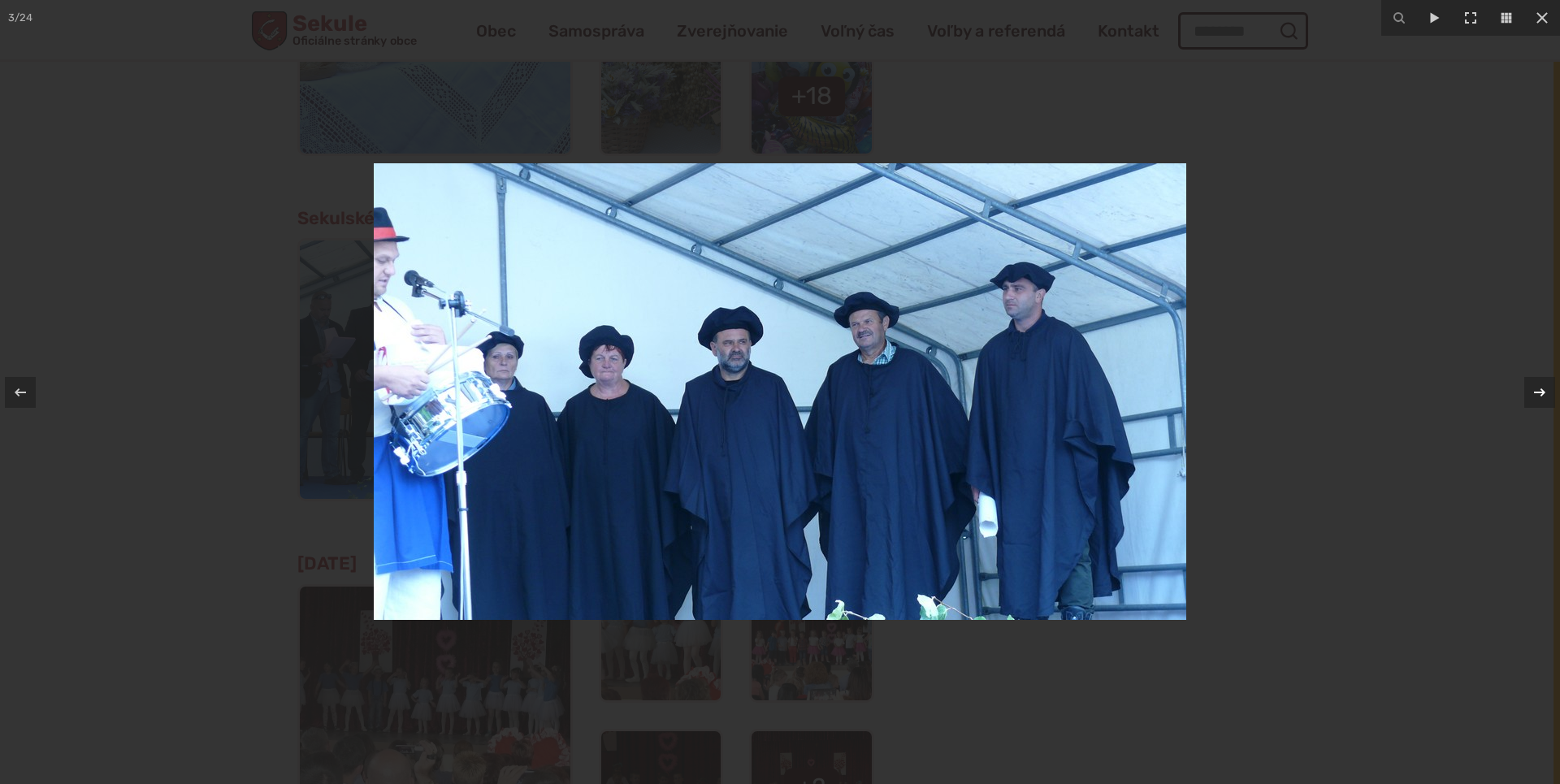
click at [1534, 393] on icon at bounding box center [1540, 392] width 19 height 19
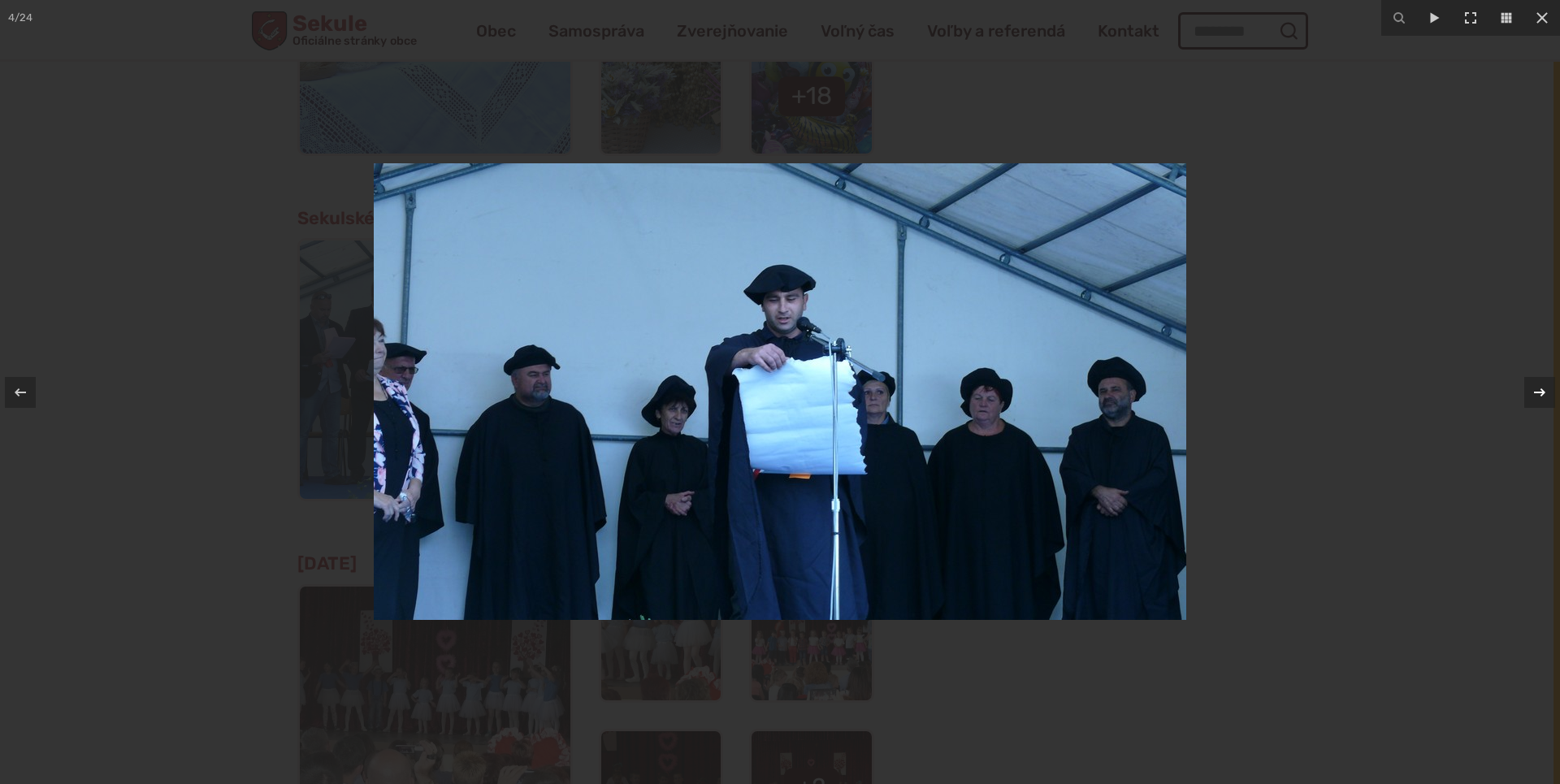
click at [1534, 393] on icon at bounding box center [1540, 392] width 19 height 19
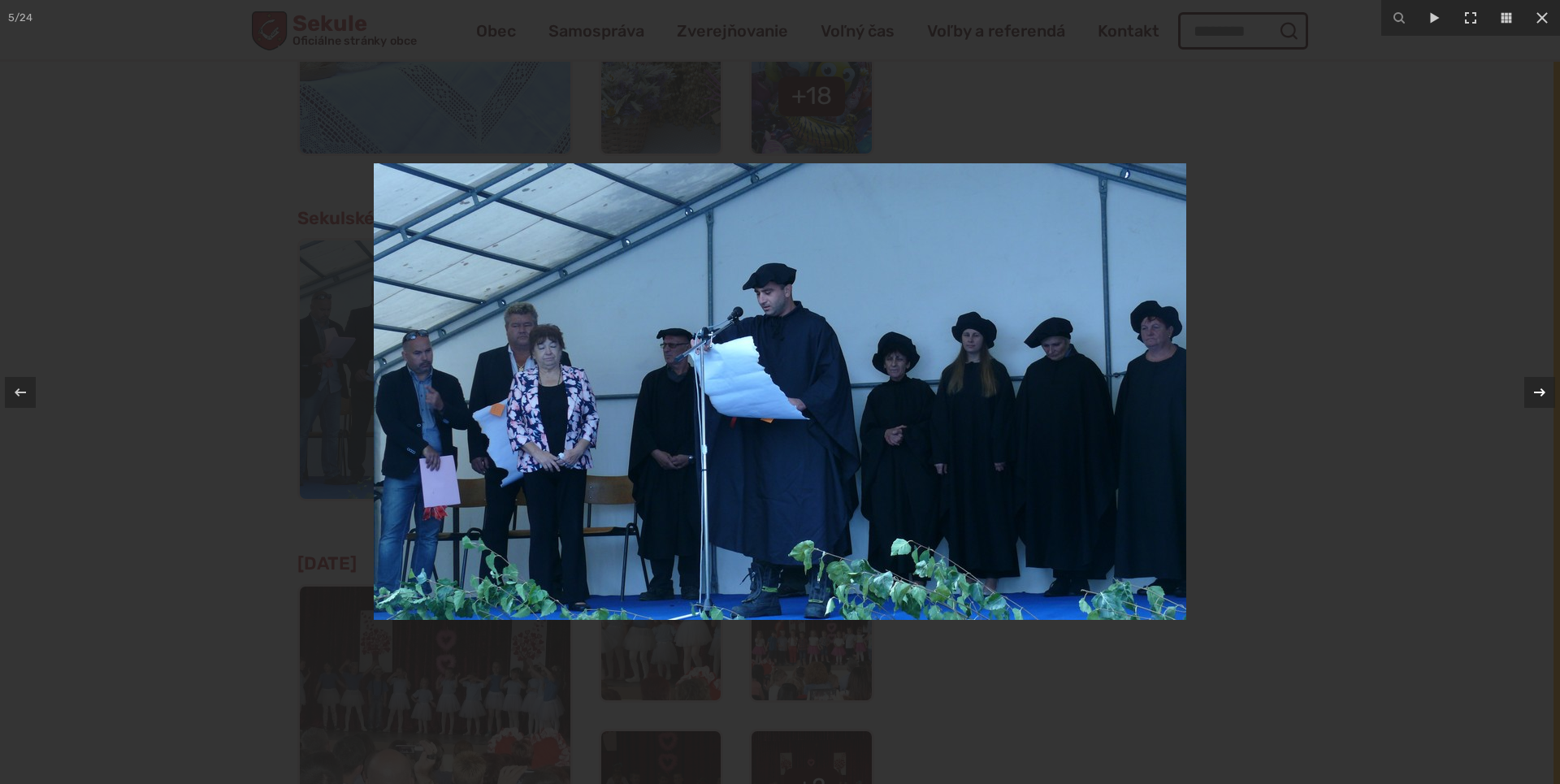
click at [1534, 393] on icon at bounding box center [1540, 392] width 19 height 19
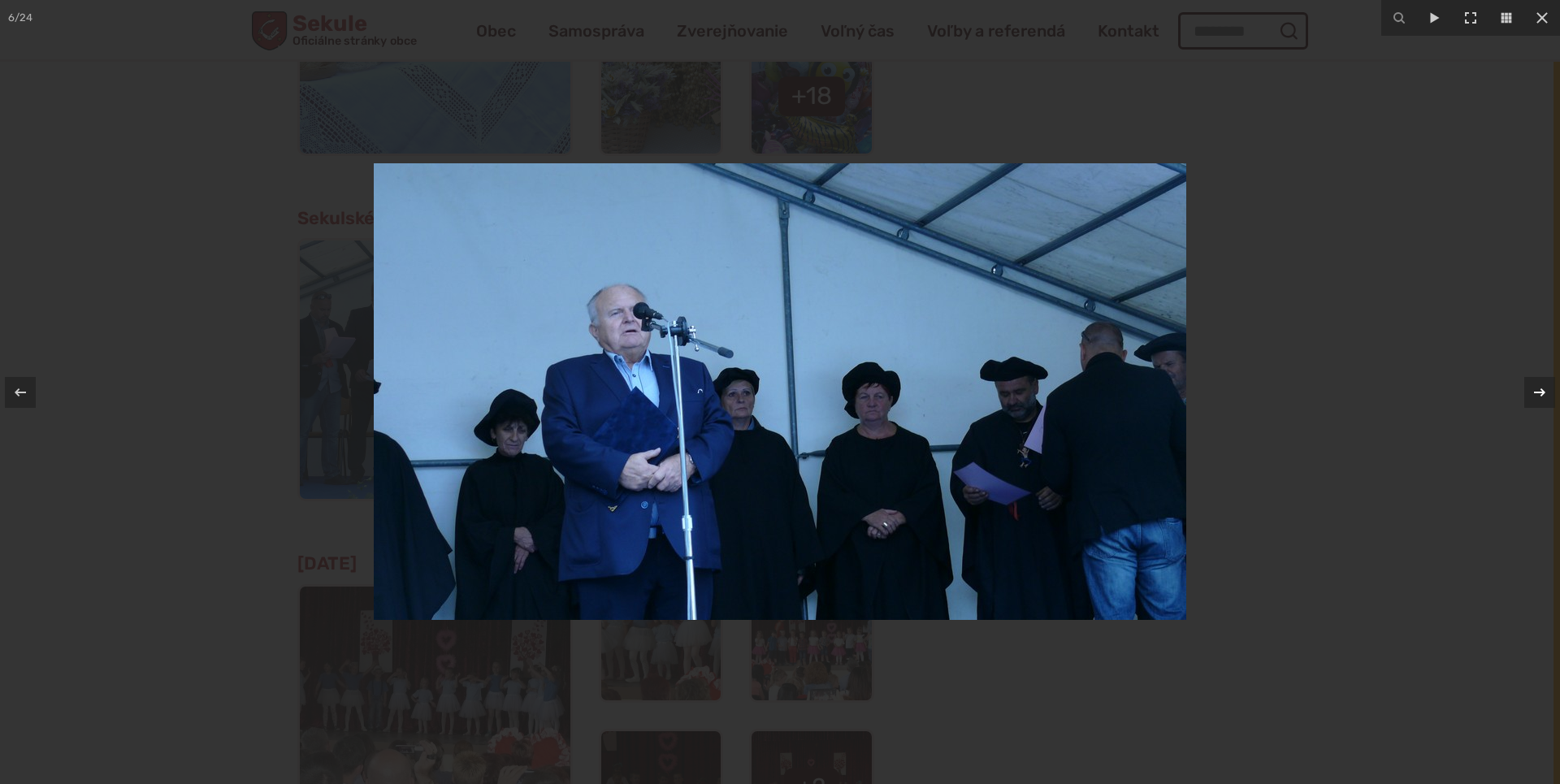
click at [1534, 393] on icon at bounding box center [1540, 392] width 19 height 19
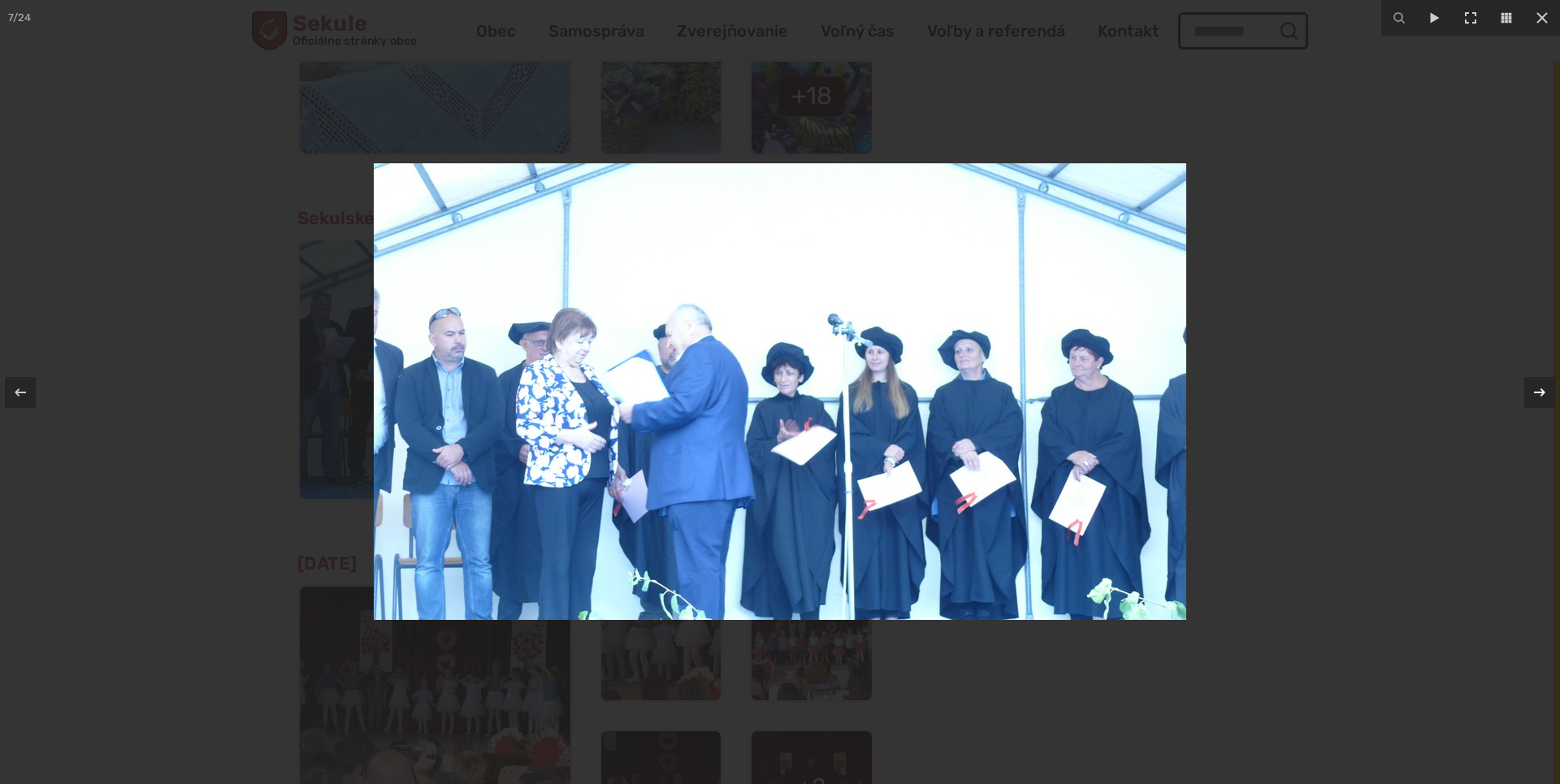
click at [1534, 393] on div "7 / 24" at bounding box center [780, 392] width 1560 height 784
click at [1543, 388] on icon at bounding box center [1540, 392] width 19 height 19
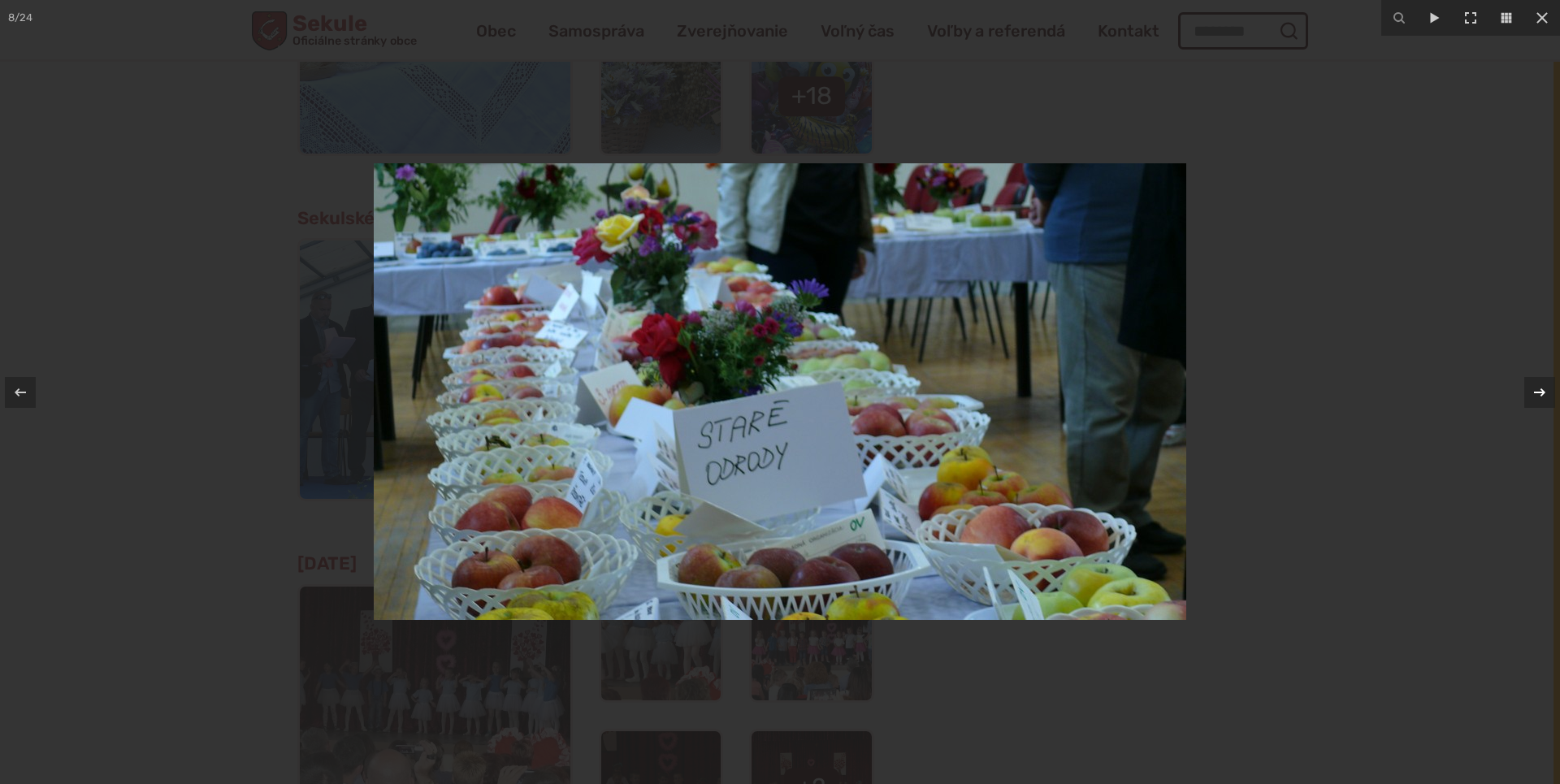
click at [1543, 388] on icon at bounding box center [1540, 392] width 19 height 19
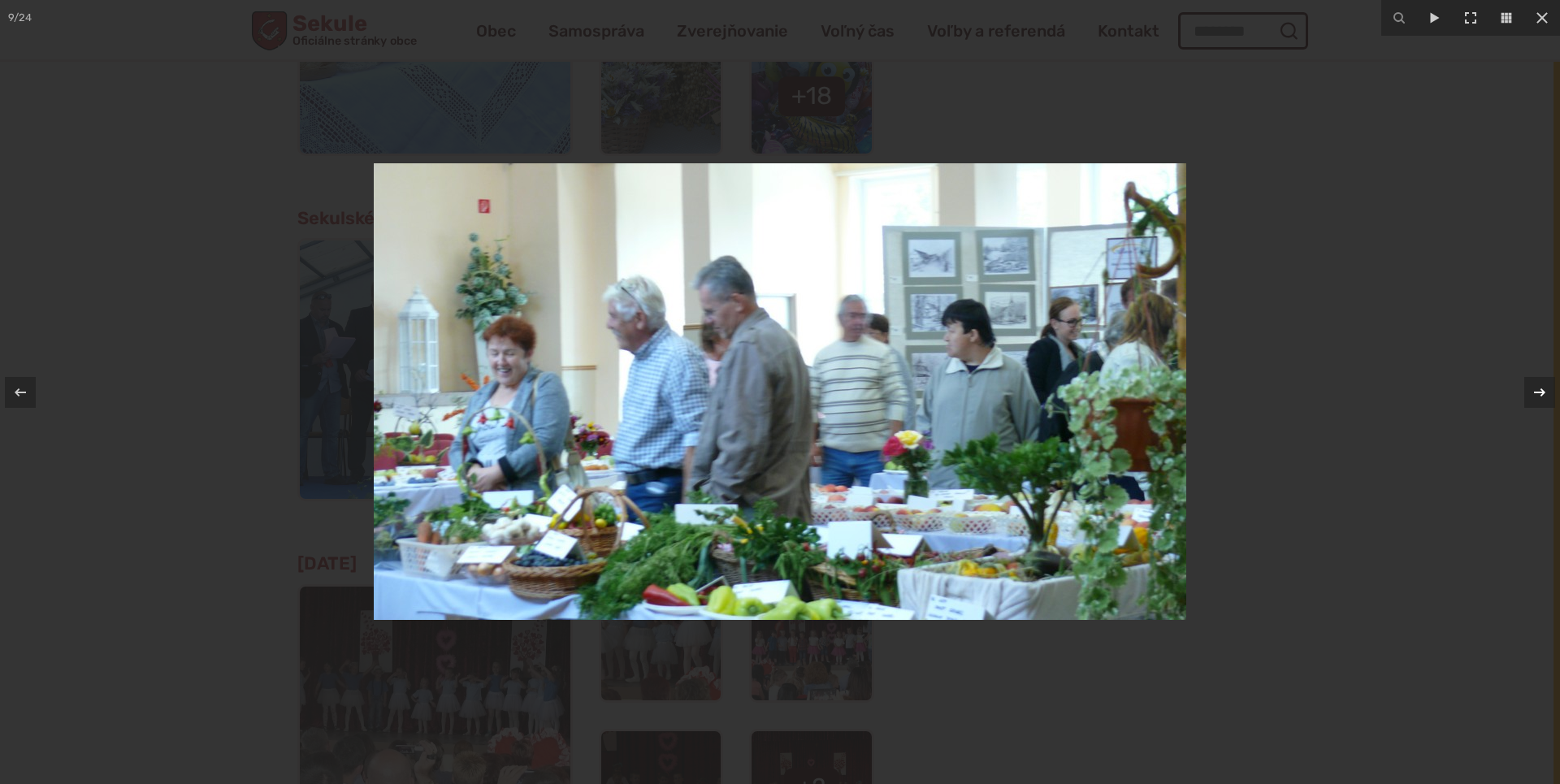
click at [1543, 388] on icon at bounding box center [1540, 392] width 19 height 19
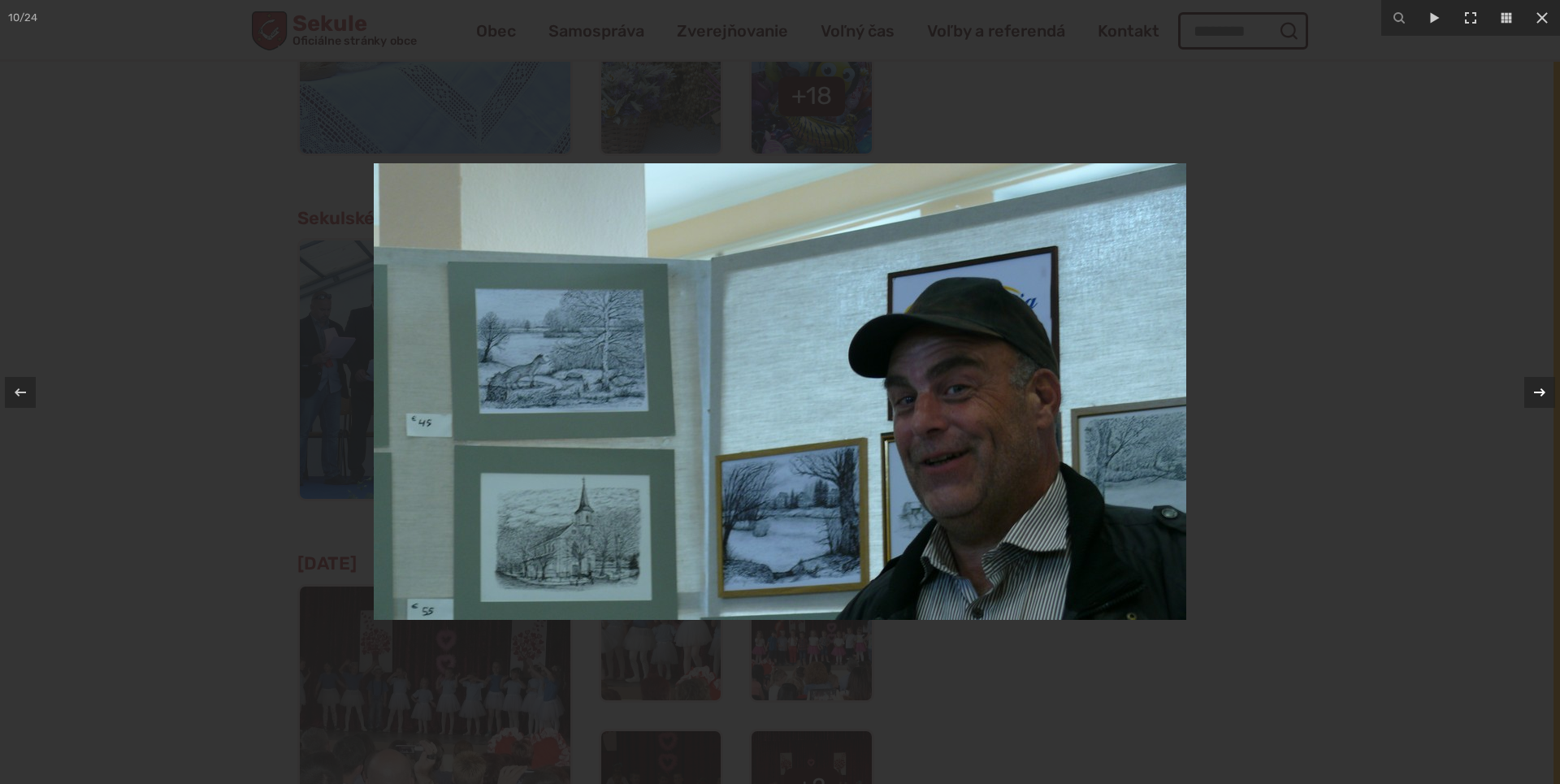
click at [1543, 388] on icon at bounding box center [1540, 392] width 19 height 19
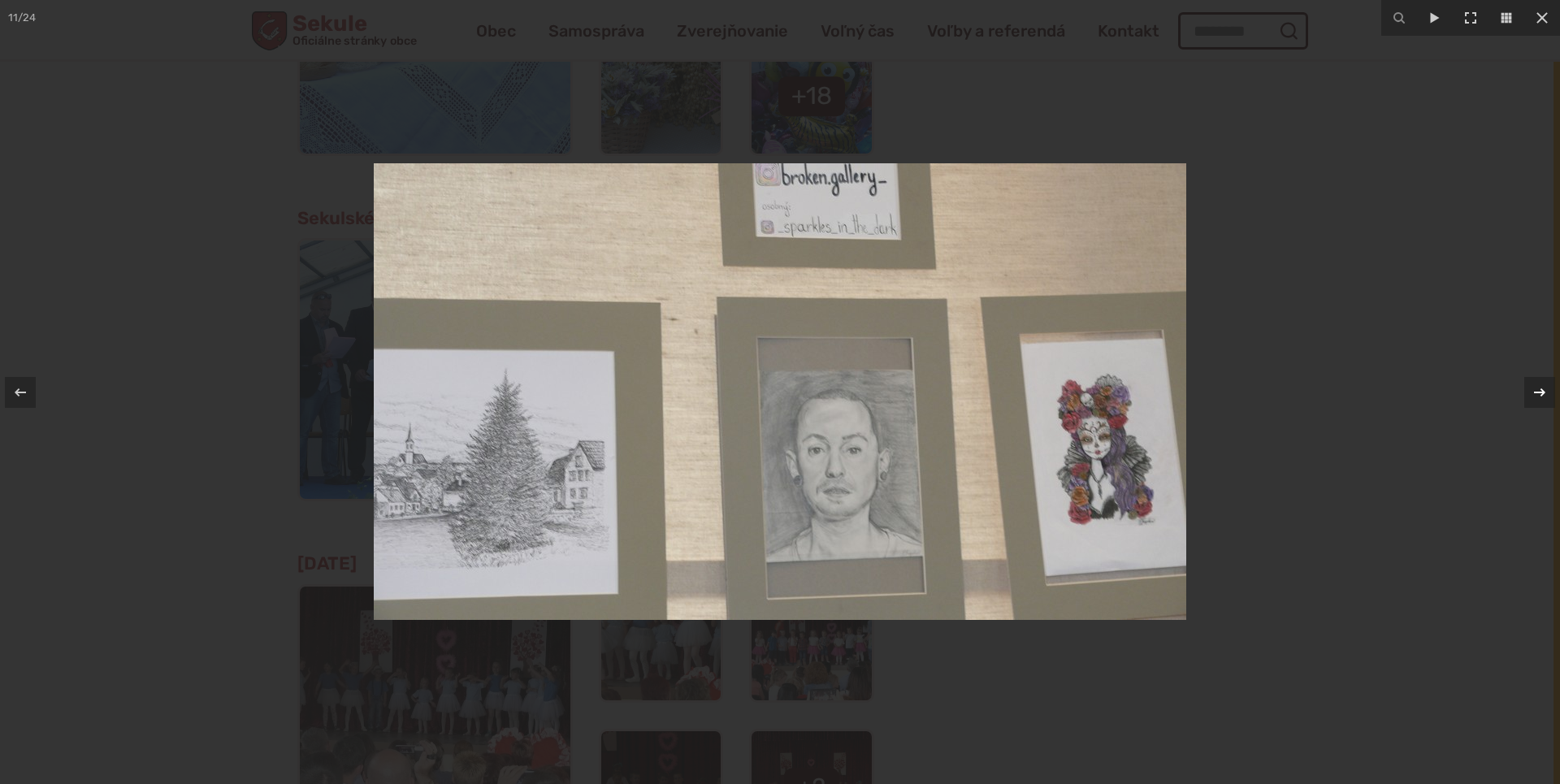
click at [1543, 388] on icon at bounding box center [1540, 392] width 19 height 19
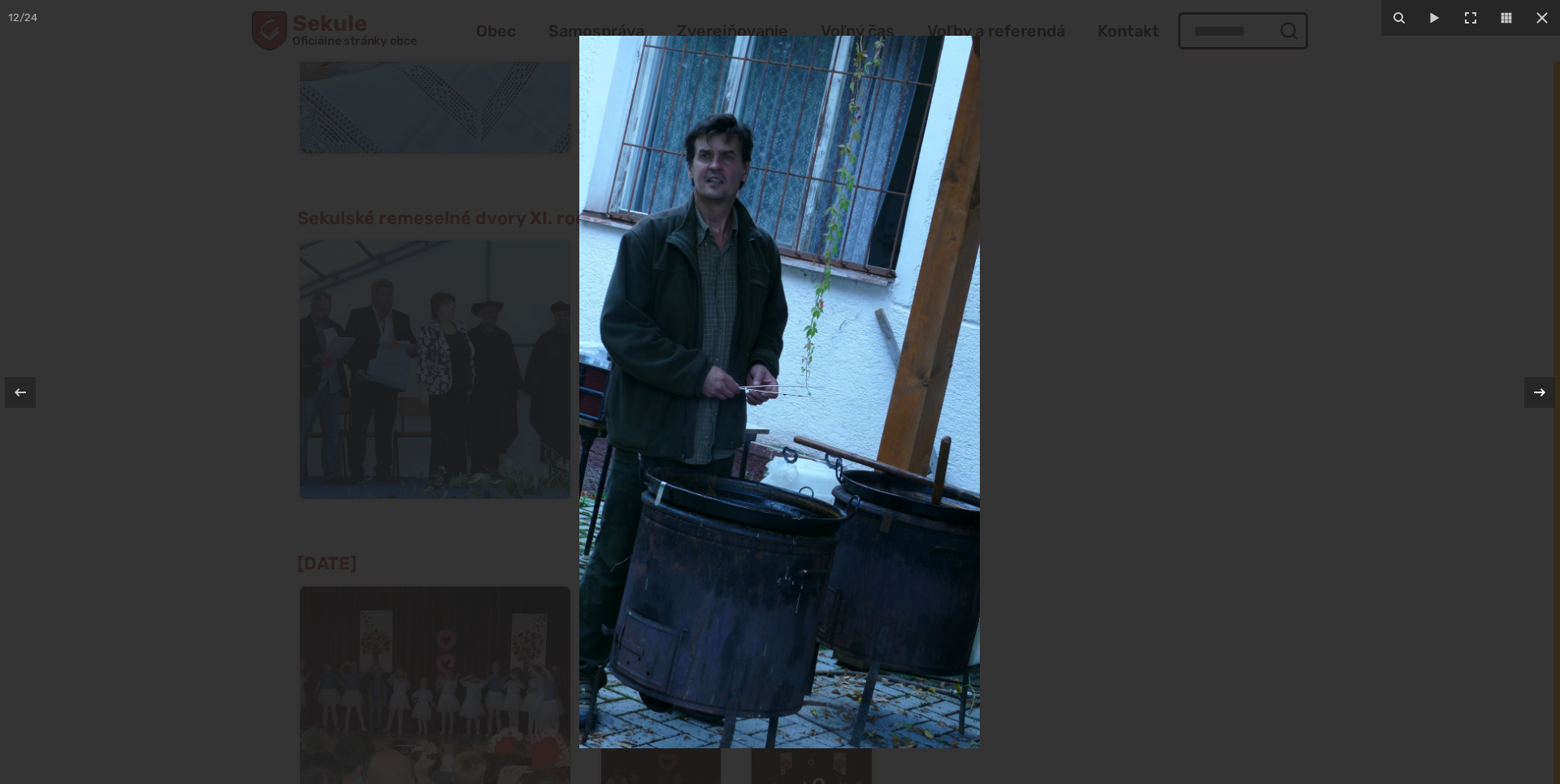
click at [1543, 388] on icon at bounding box center [1540, 392] width 19 height 19
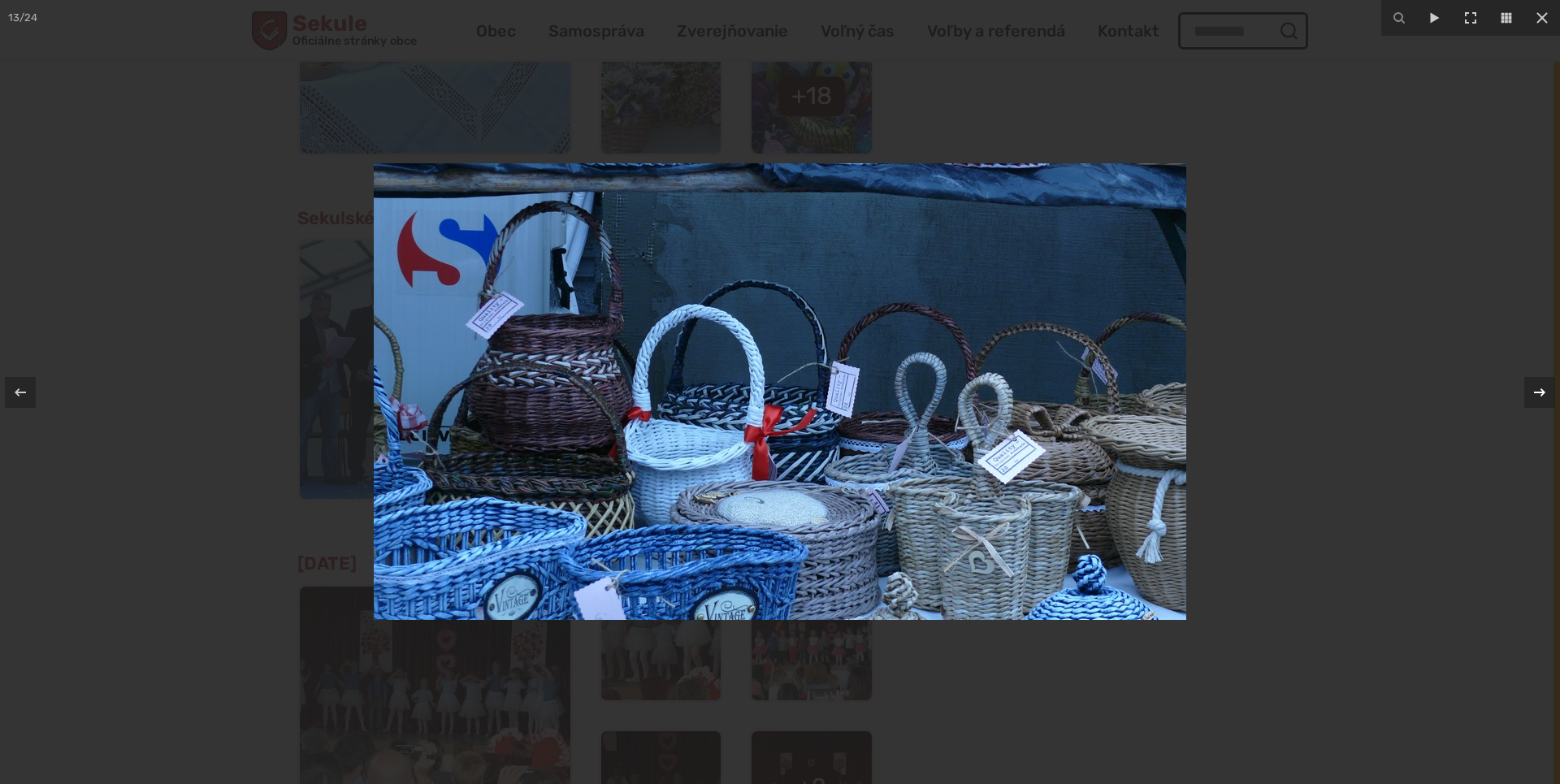
click at [1543, 388] on icon at bounding box center [1540, 392] width 19 height 19
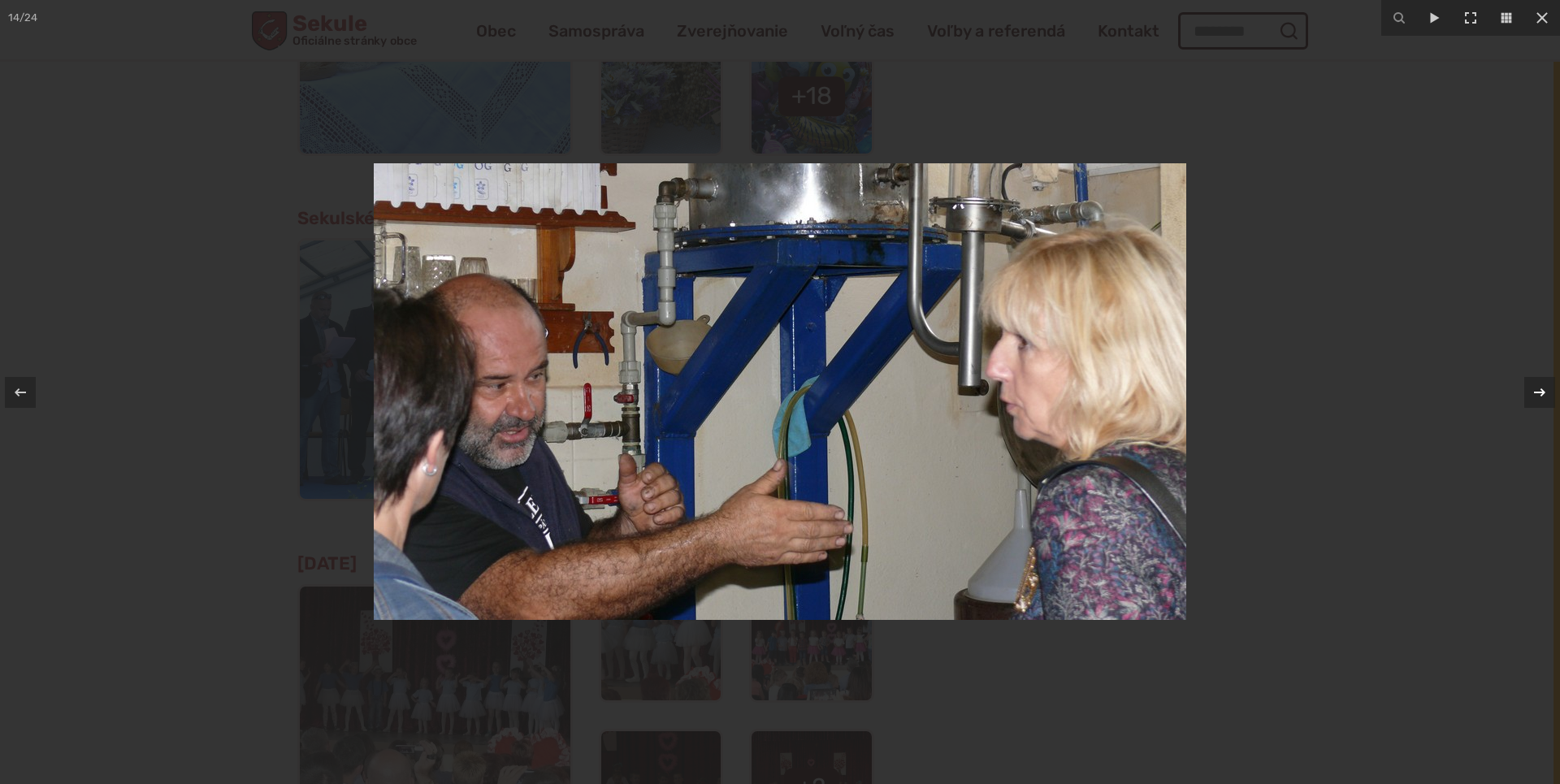
click at [1543, 388] on icon at bounding box center [1540, 392] width 19 height 19
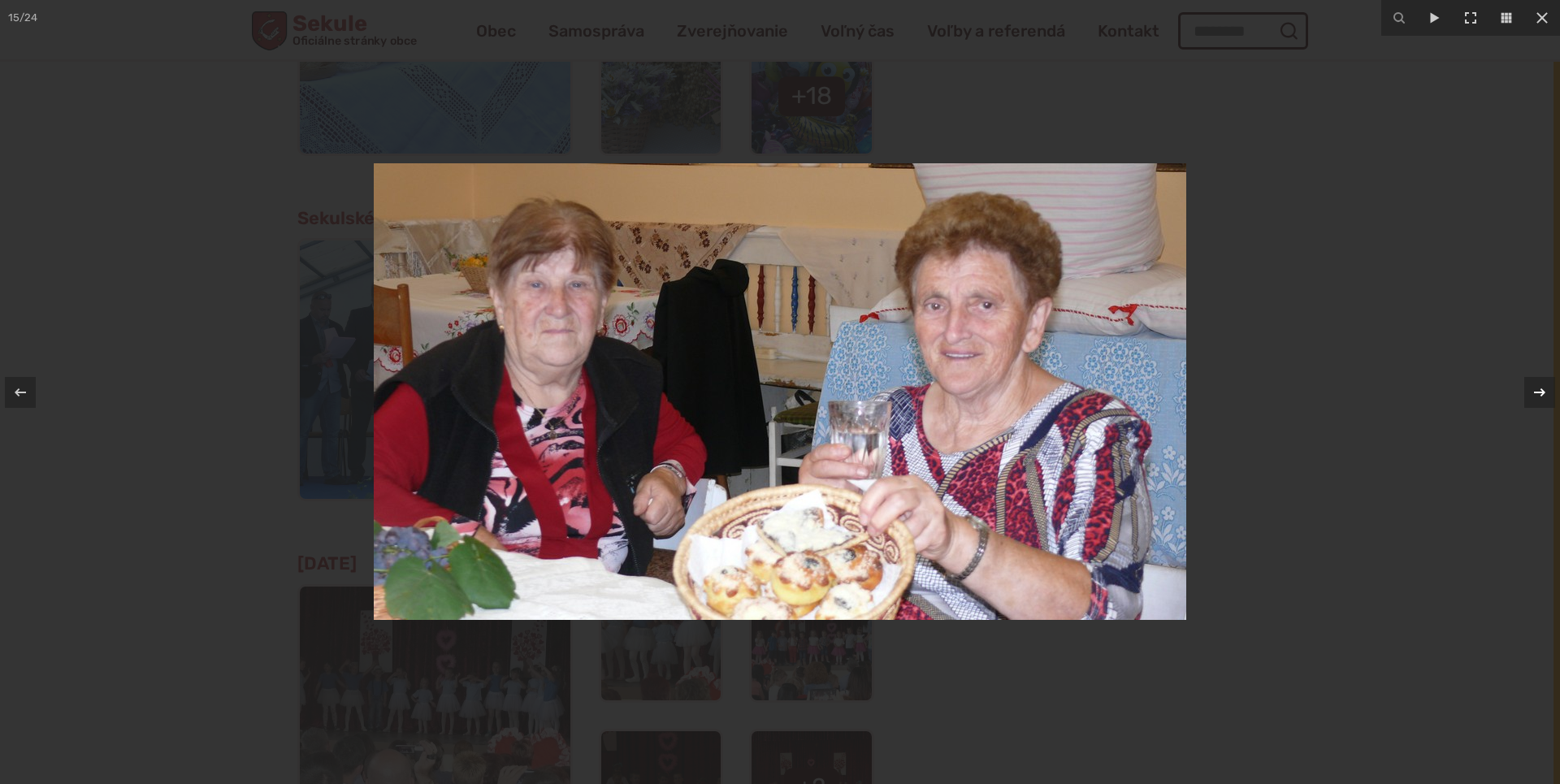
click at [1543, 388] on icon at bounding box center [1540, 392] width 19 height 19
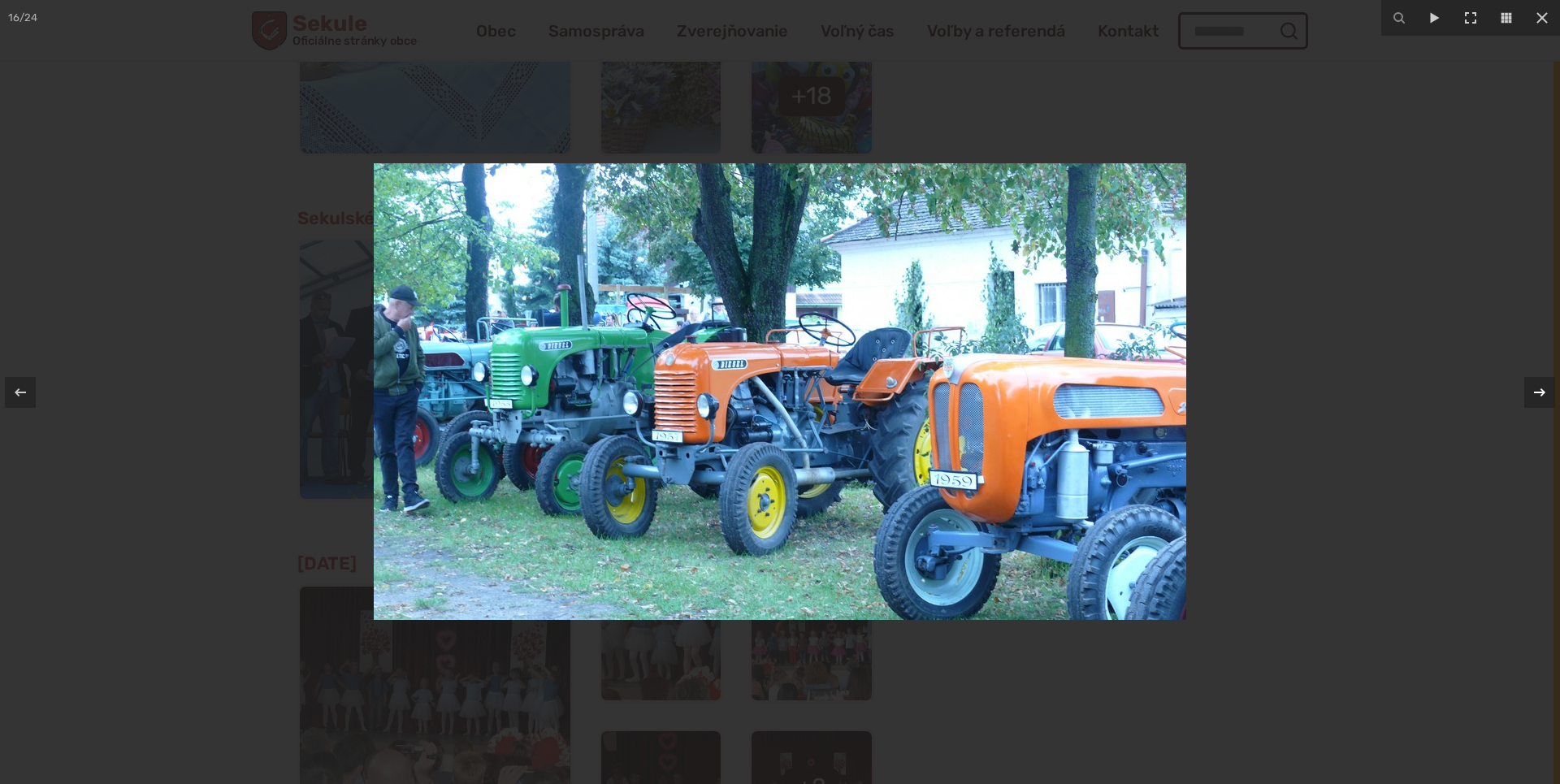
click at [1543, 388] on icon at bounding box center [1540, 392] width 19 height 19
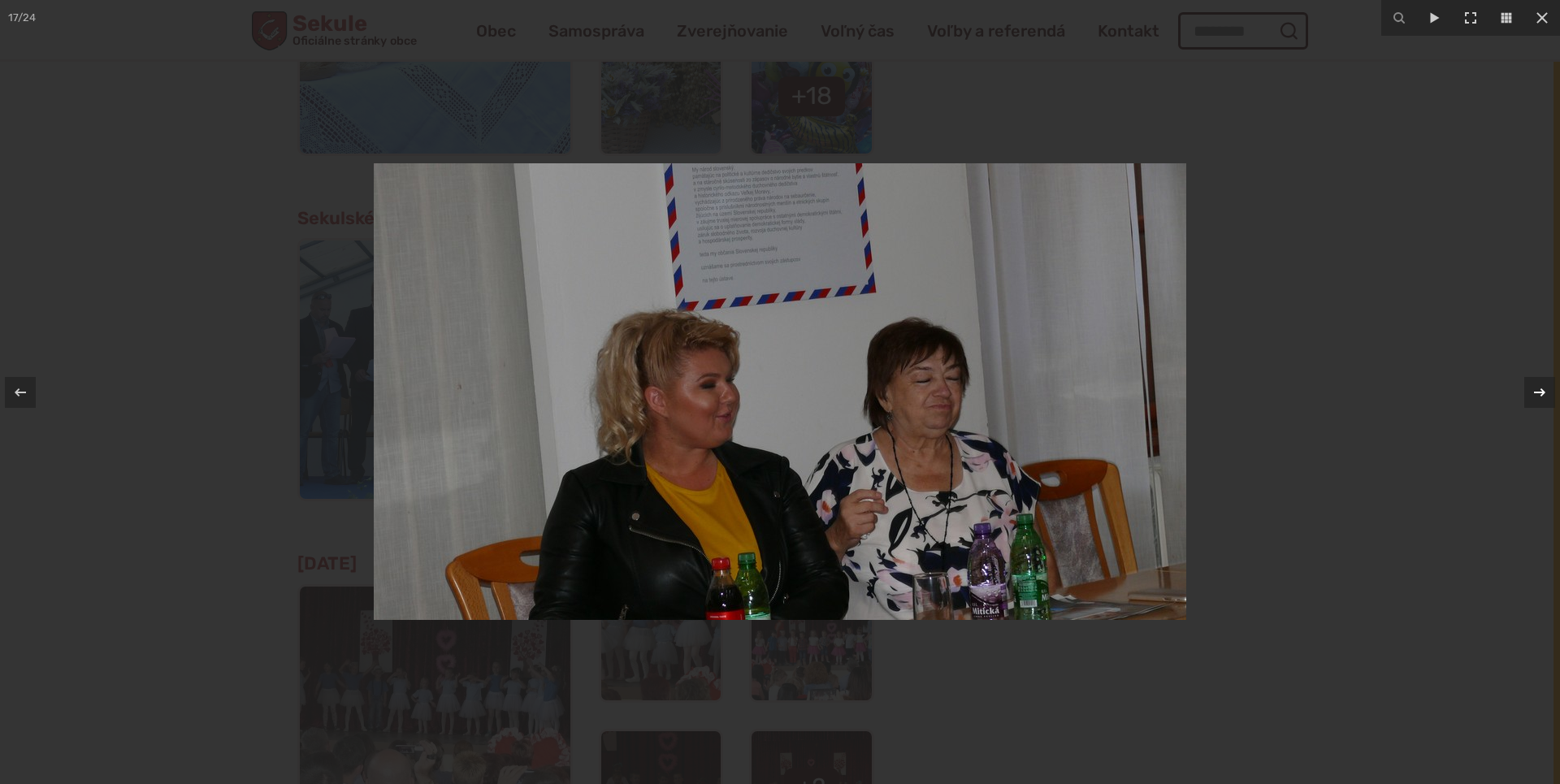
click at [1543, 388] on div "17 / 24" at bounding box center [780, 392] width 1560 height 784
click at [1543, 386] on icon at bounding box center [1540, 392] width 19 height 19
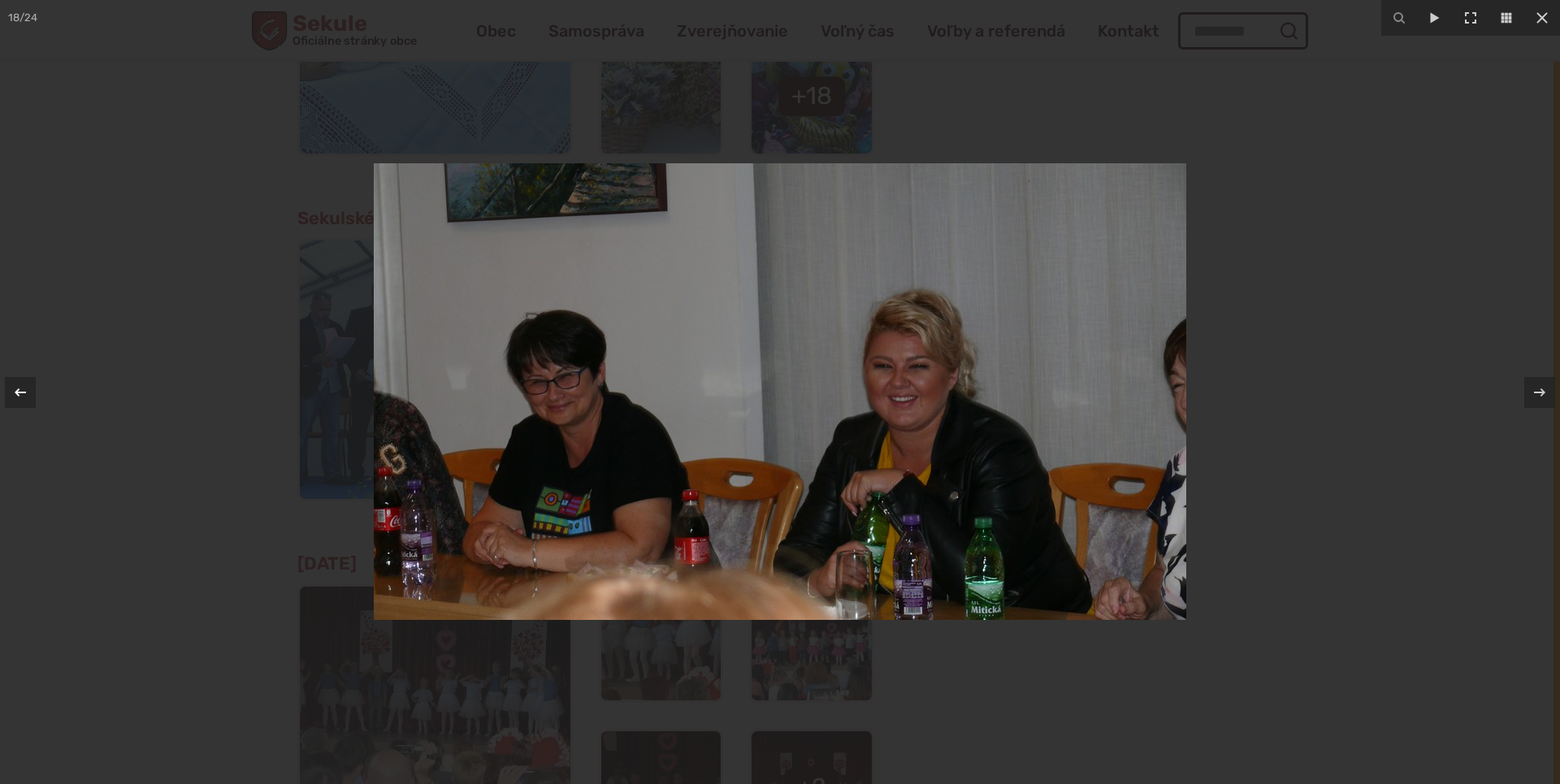
click at [21, 389] on icon at bounding box center [20, 392] width 19 height 19
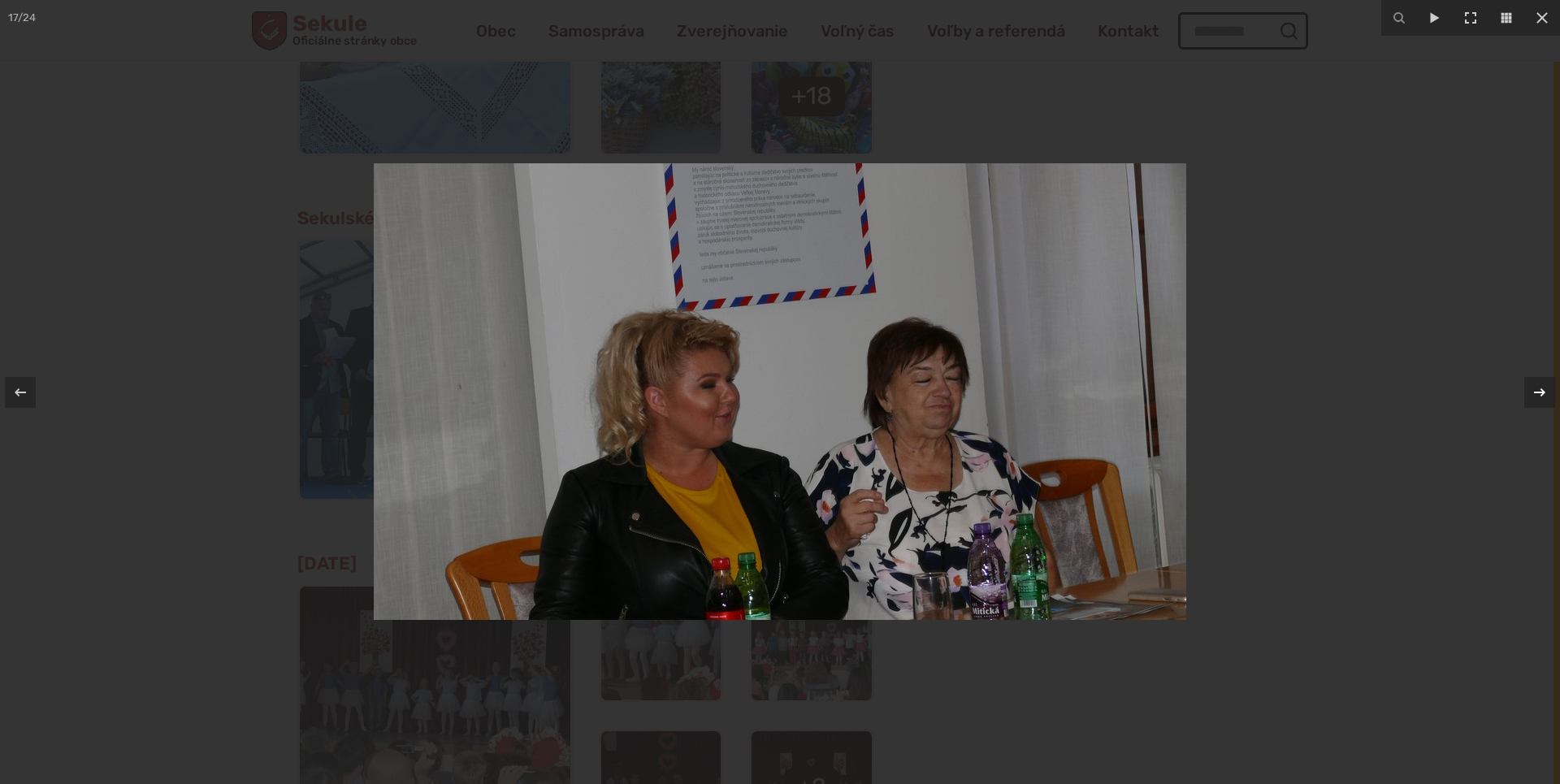
click at [1529, 380] on div at bounding box center [1539, 392] width 31 height 31
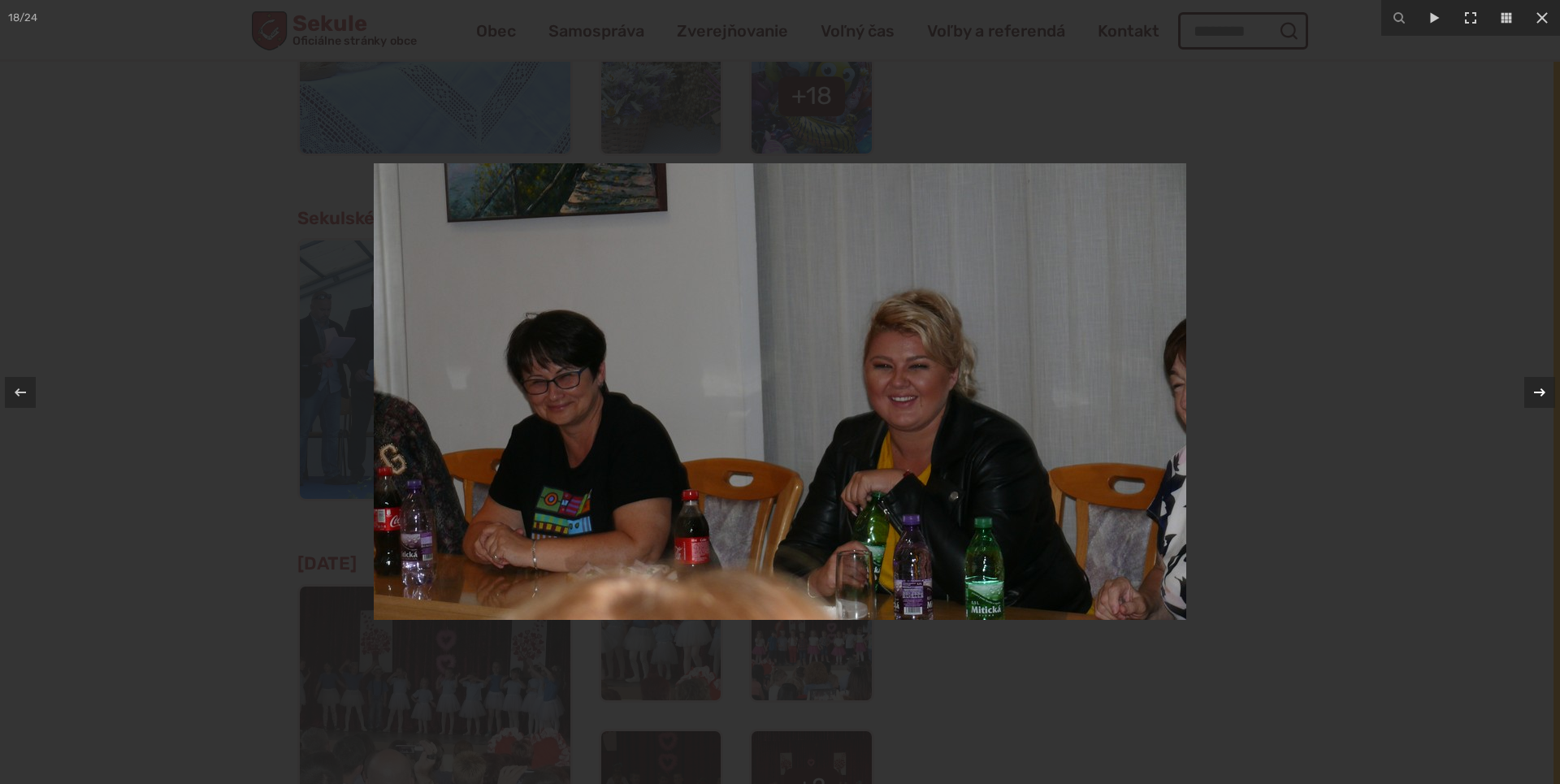
click at [1533, 387] on icon at bounding box center [1540, 392] width 19 height 19
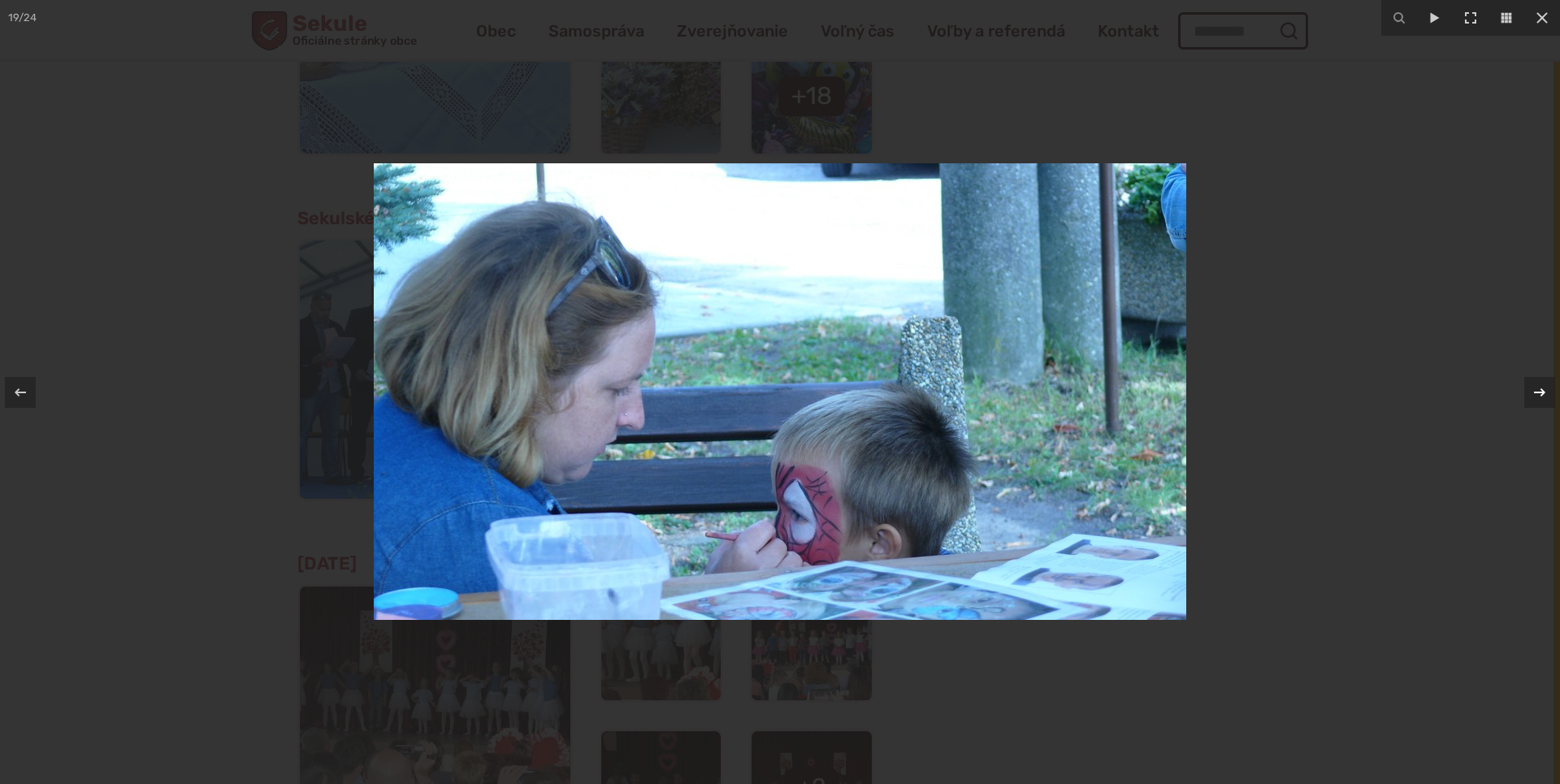
click at [1533, 387] on icon at bounding box center [1540, 392] width 19 height 19
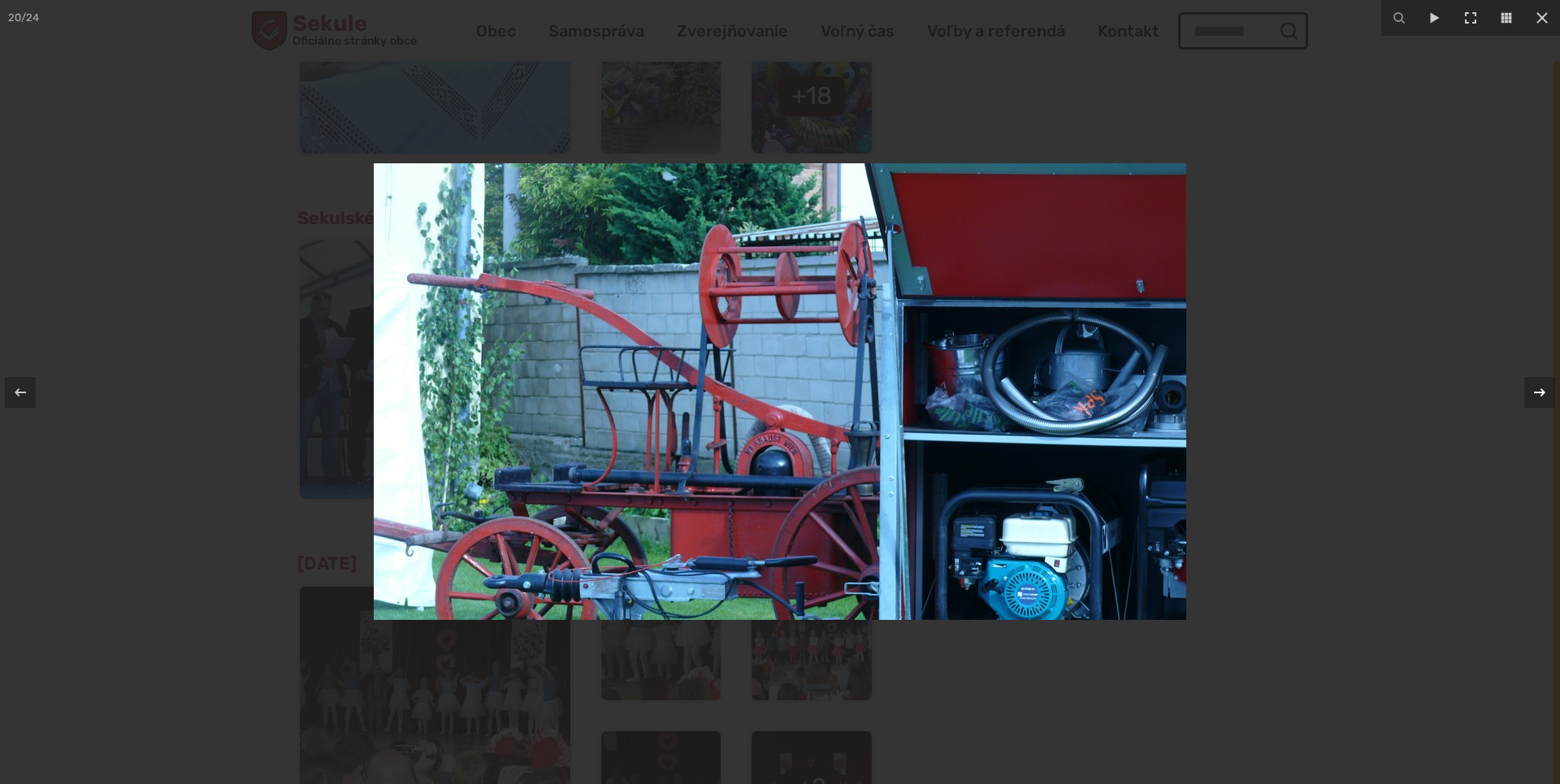
click at [1533, 387] on icon at bounding box center [1540, 392] width 19 height 19
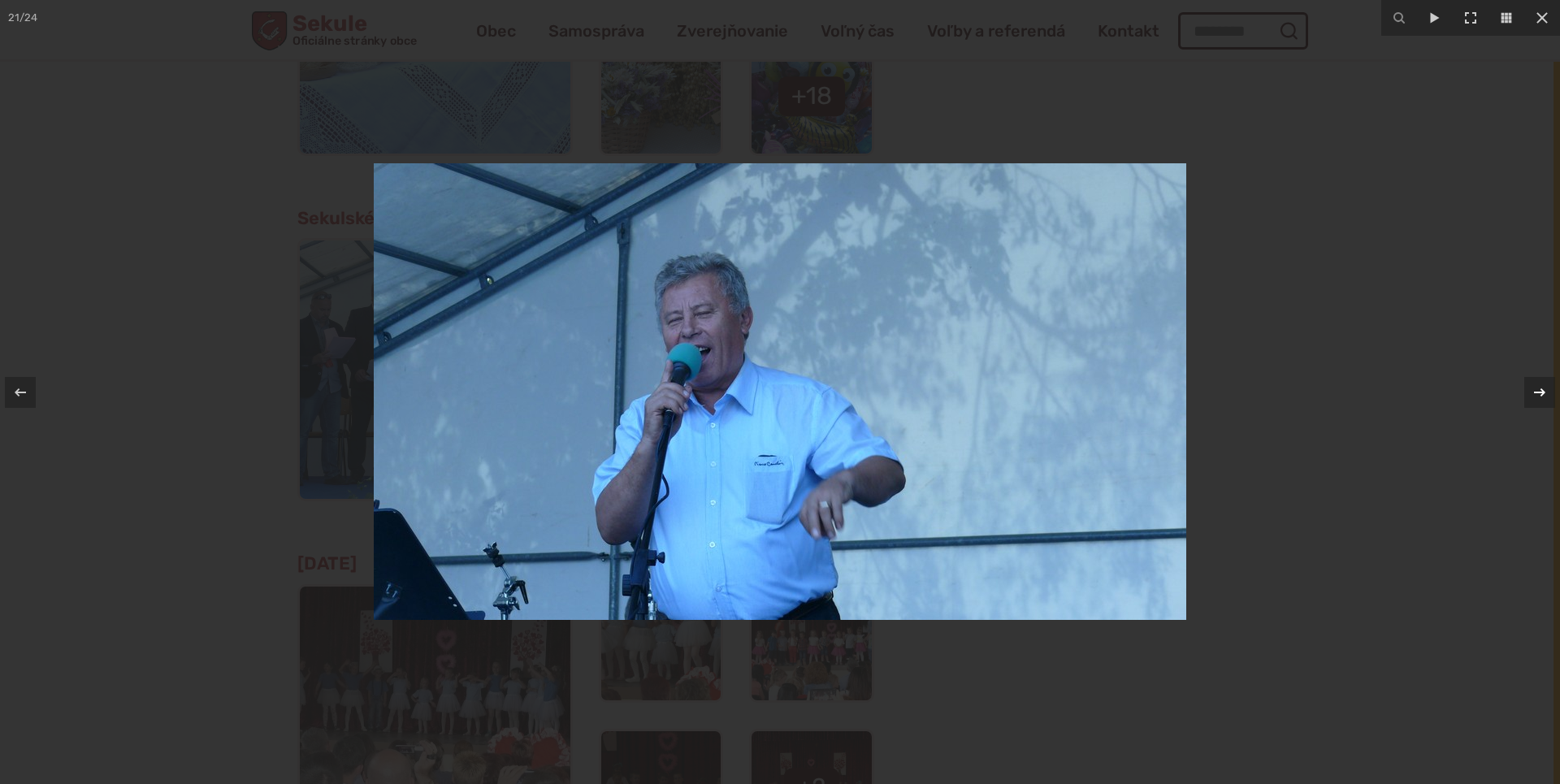
click at [1533, 387] on icon at bounding box center [1540, 392] width 19 height 19
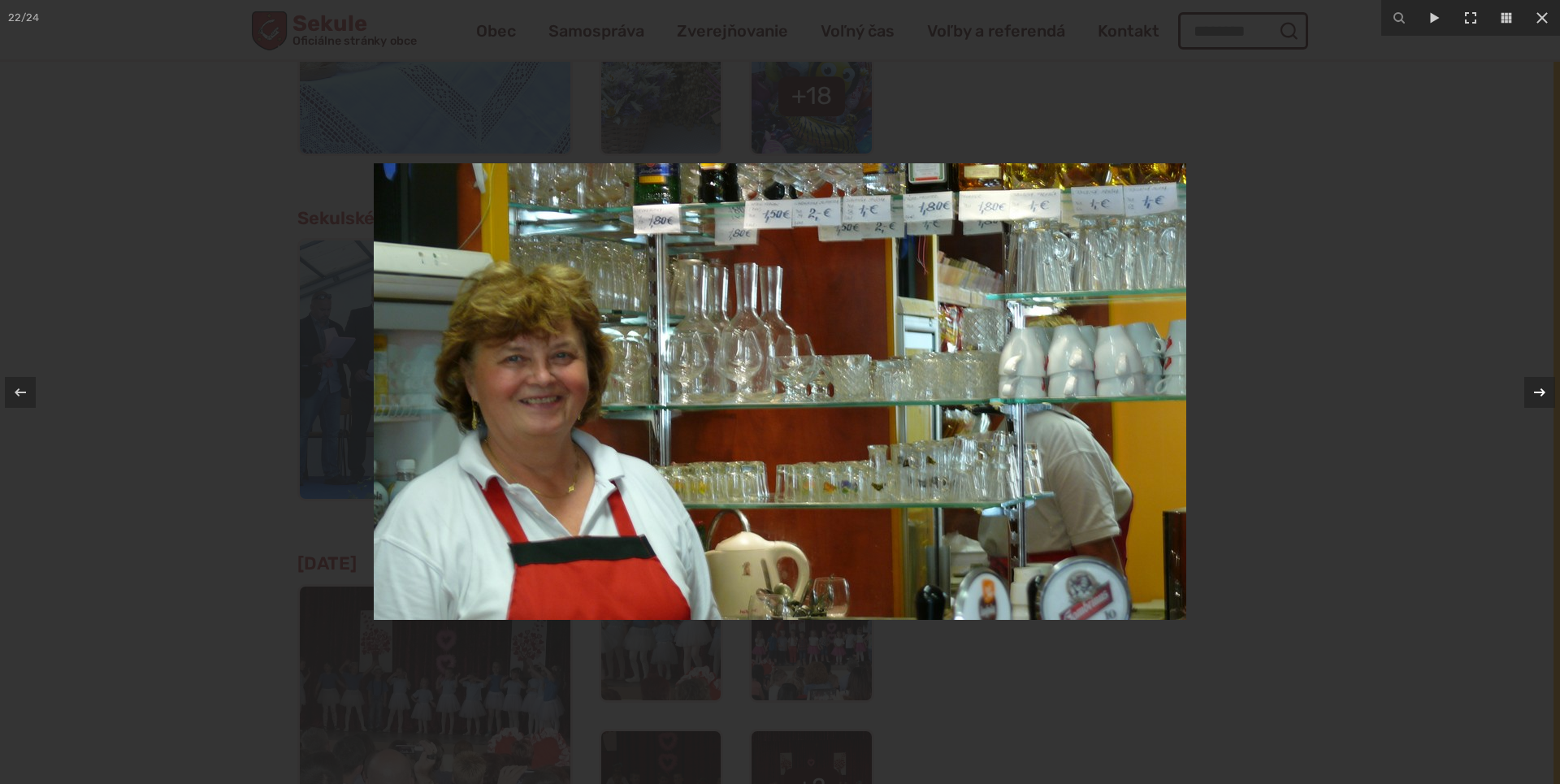
click at [1533, 387] on icon at bounding box center [1540, 392] width 19 height 19
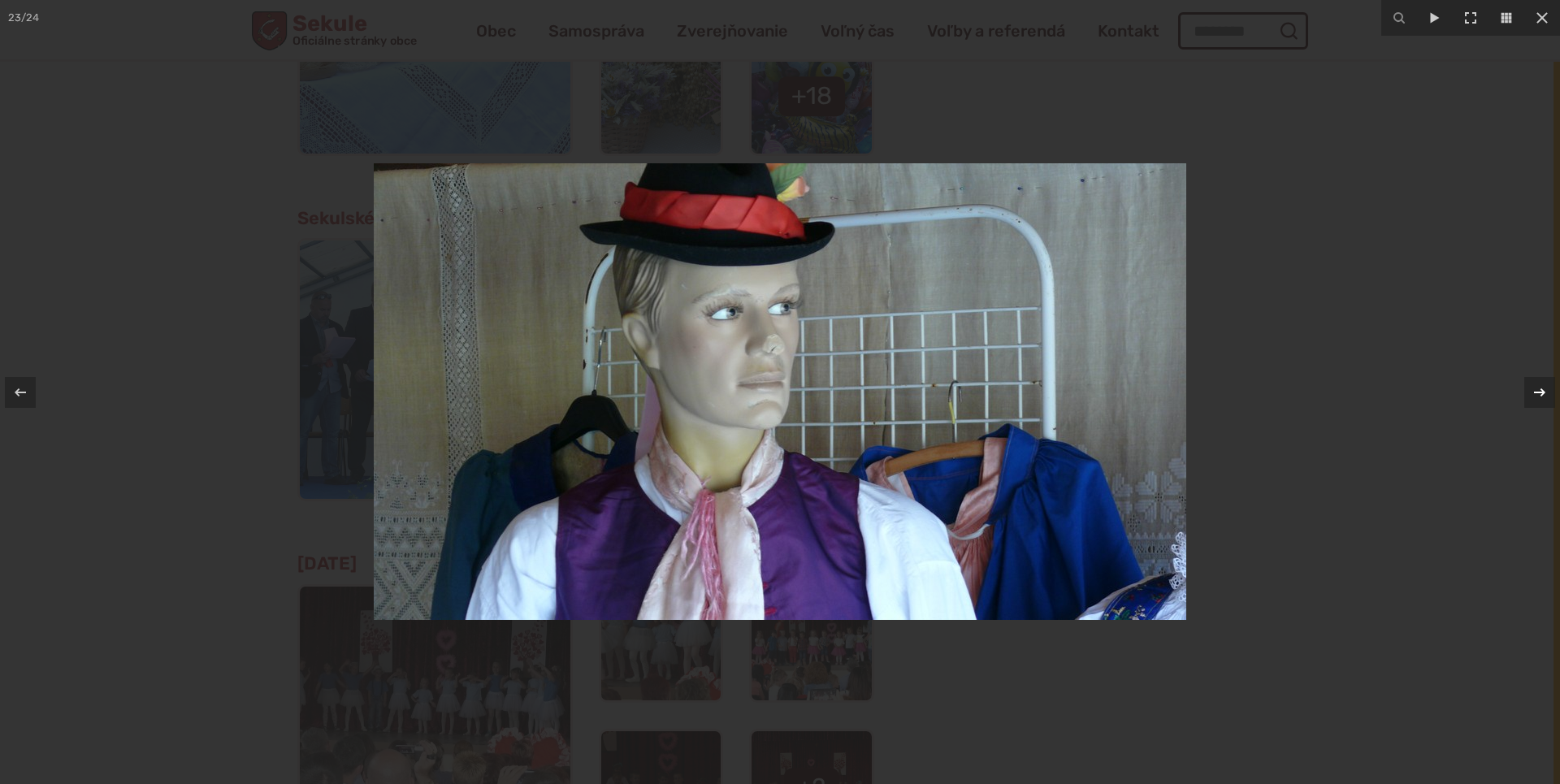
click at [1533, 387] on icon at bounding box center [1540, 392] width 19 height 19
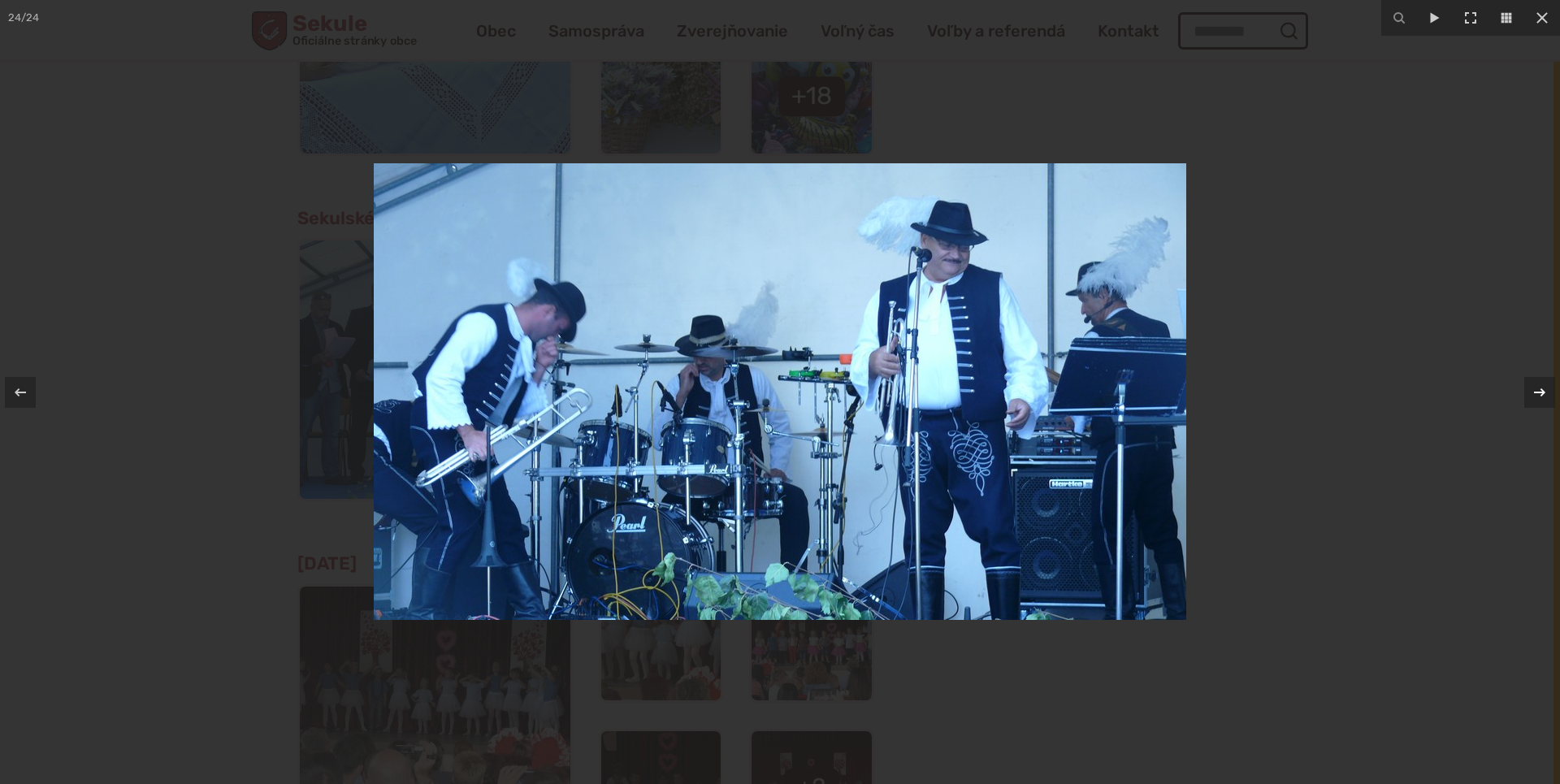
click at [1533, 387] on icon at bounding box center [1540, 392] width 19 height 19
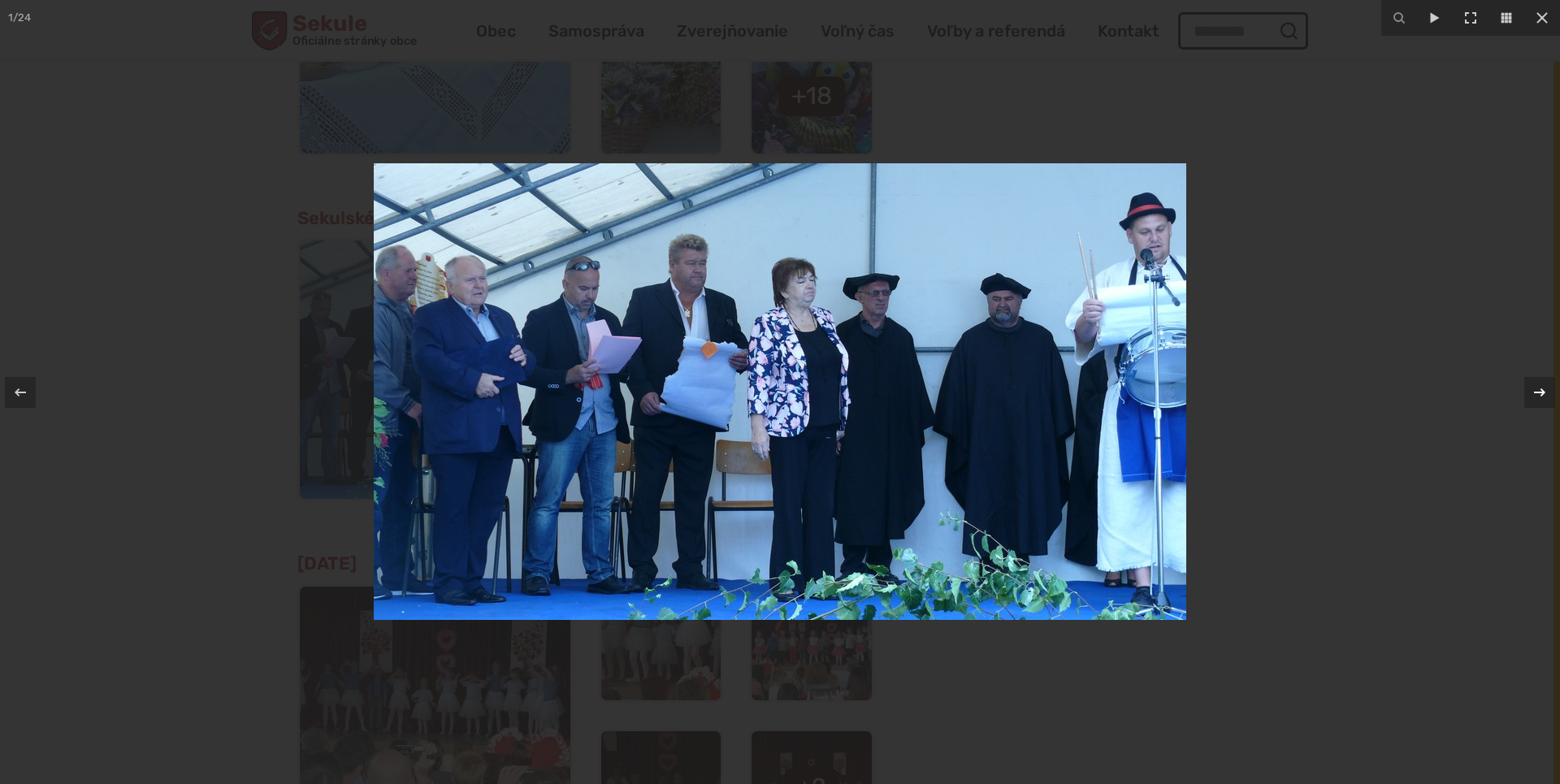
click at [1533, 387] on icon at bounding box center [1540, 392] width 19 height 19
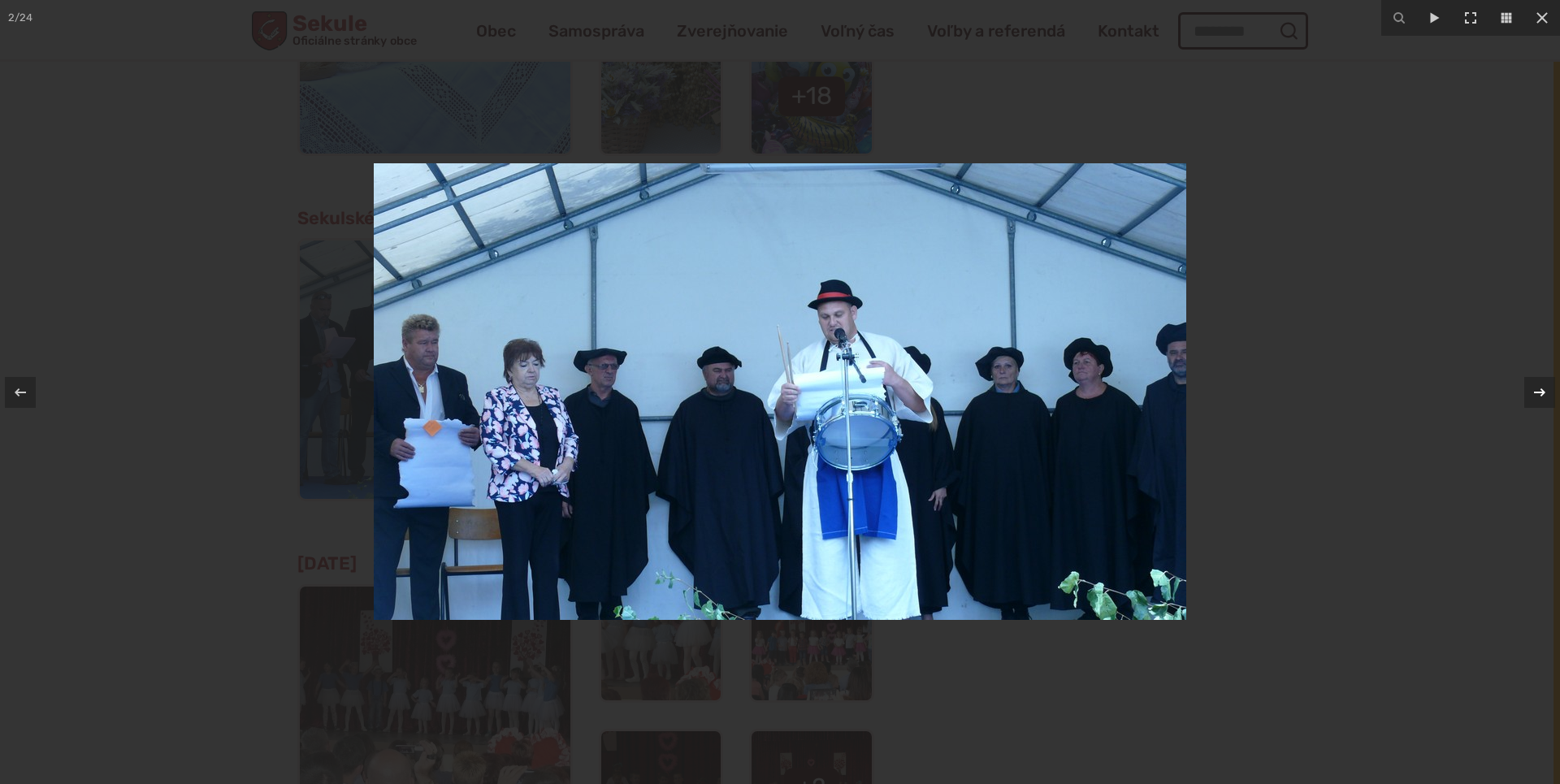
click at [1533, 387] on icon at bounding box center [1540, 392] width 19 height 19
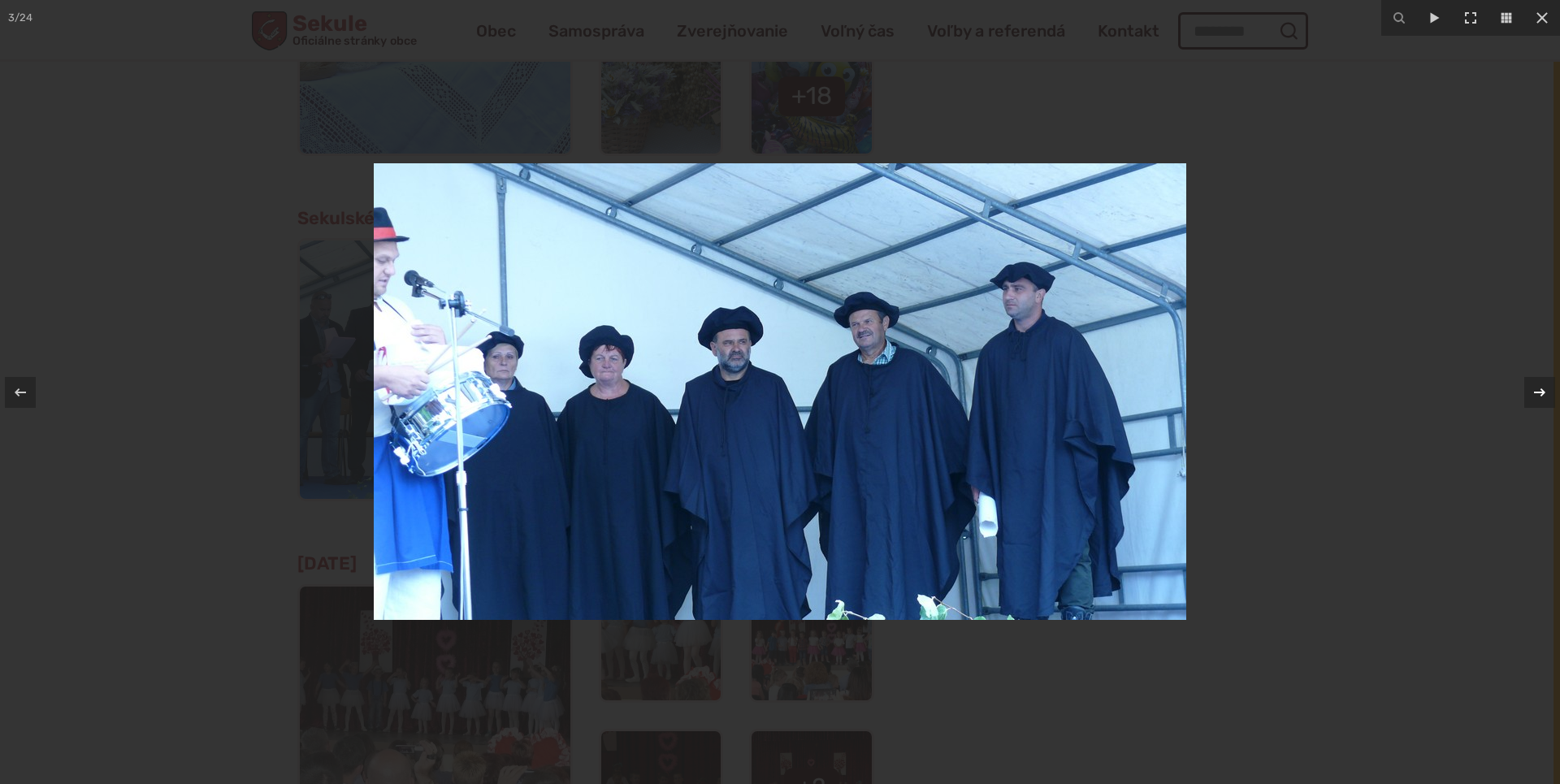
click at [1533, 387] on icon at bounding box center [1540, 392] width 19 height 19
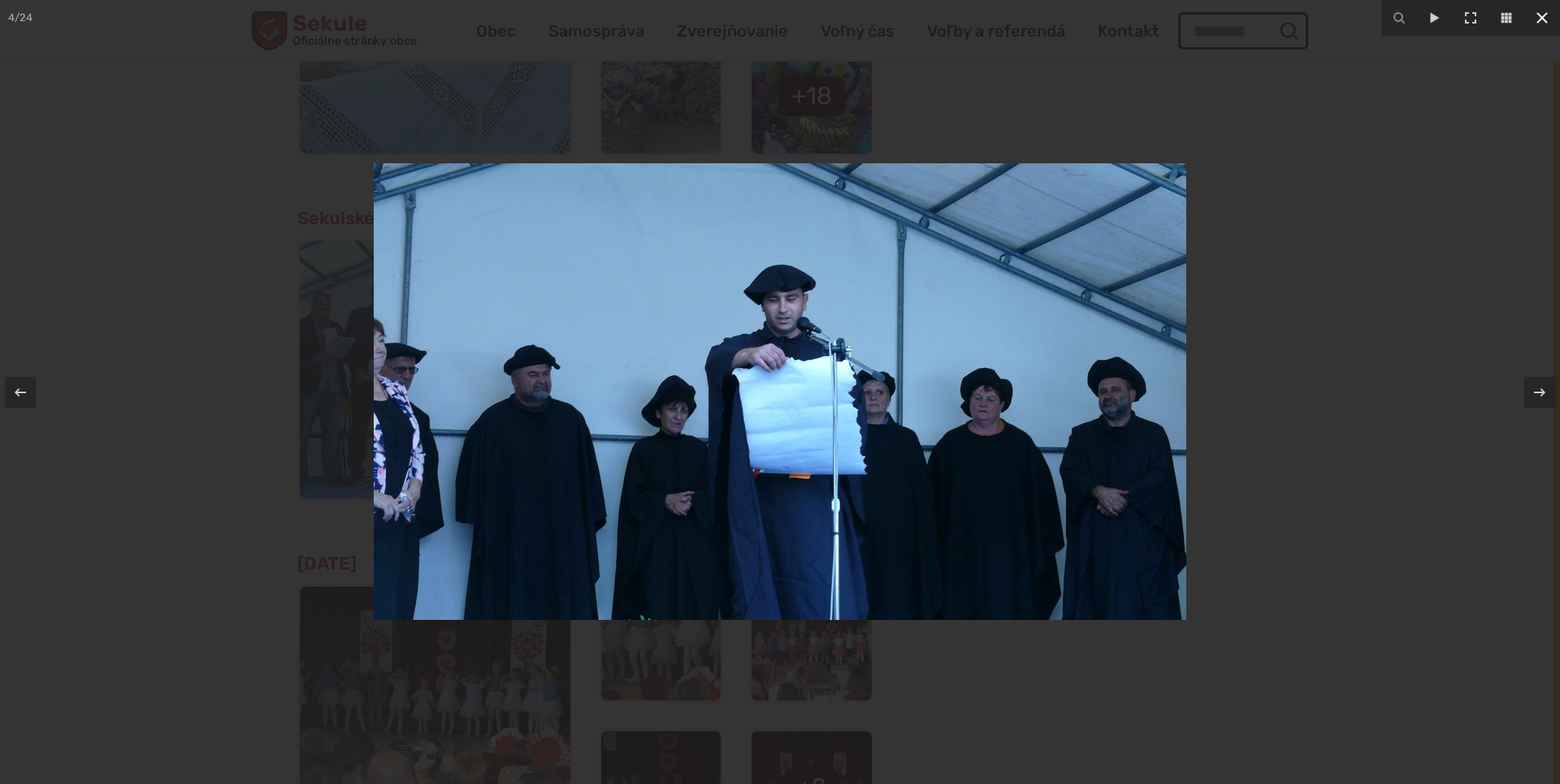
click at [1531, 24] on button at bounding box center [1542, 17] width 36 height 36
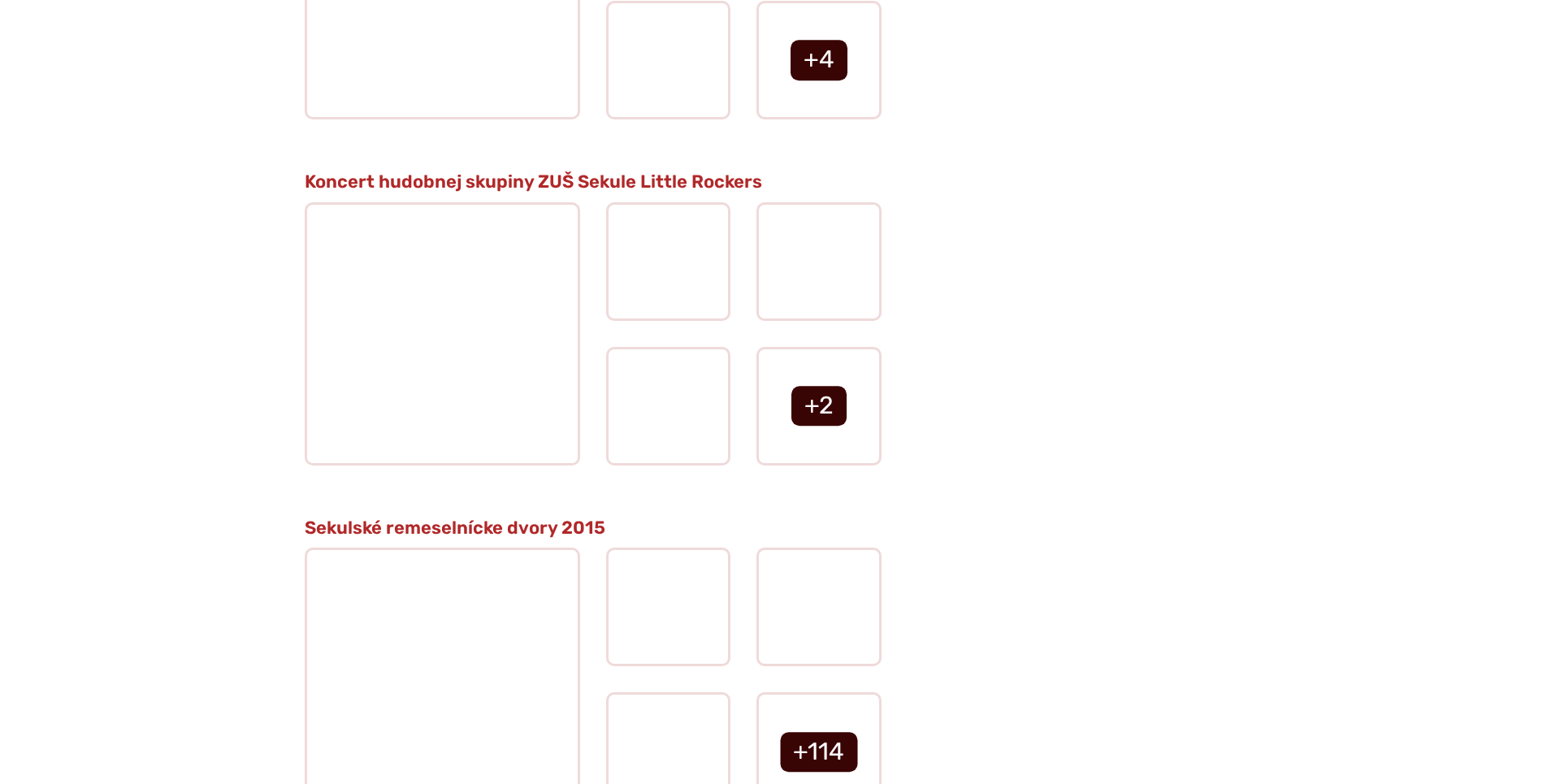
scroll to position [12677, 0]
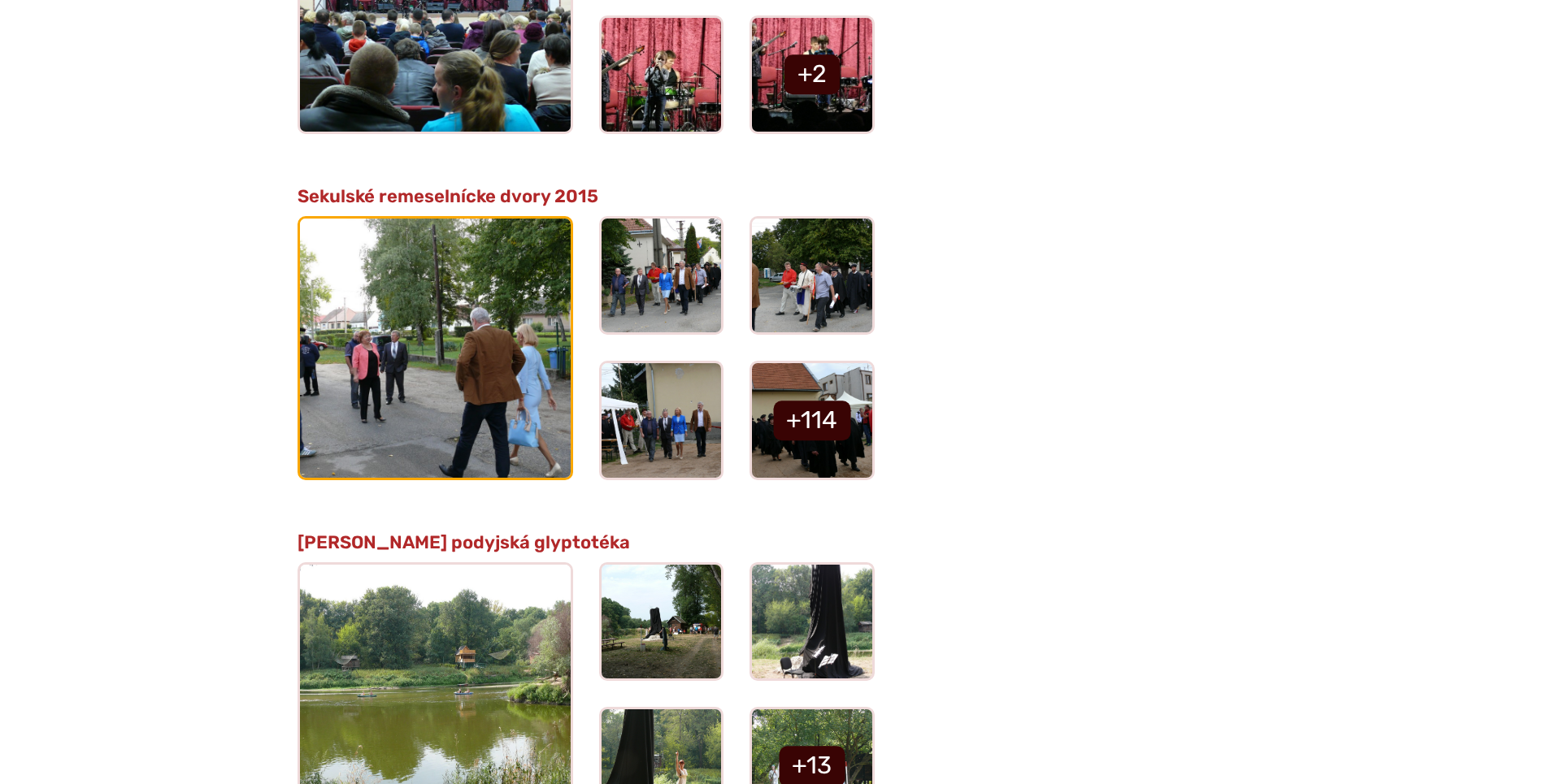
click at [513, 369] on img at bounding box center [435, 347] width 298 height 283
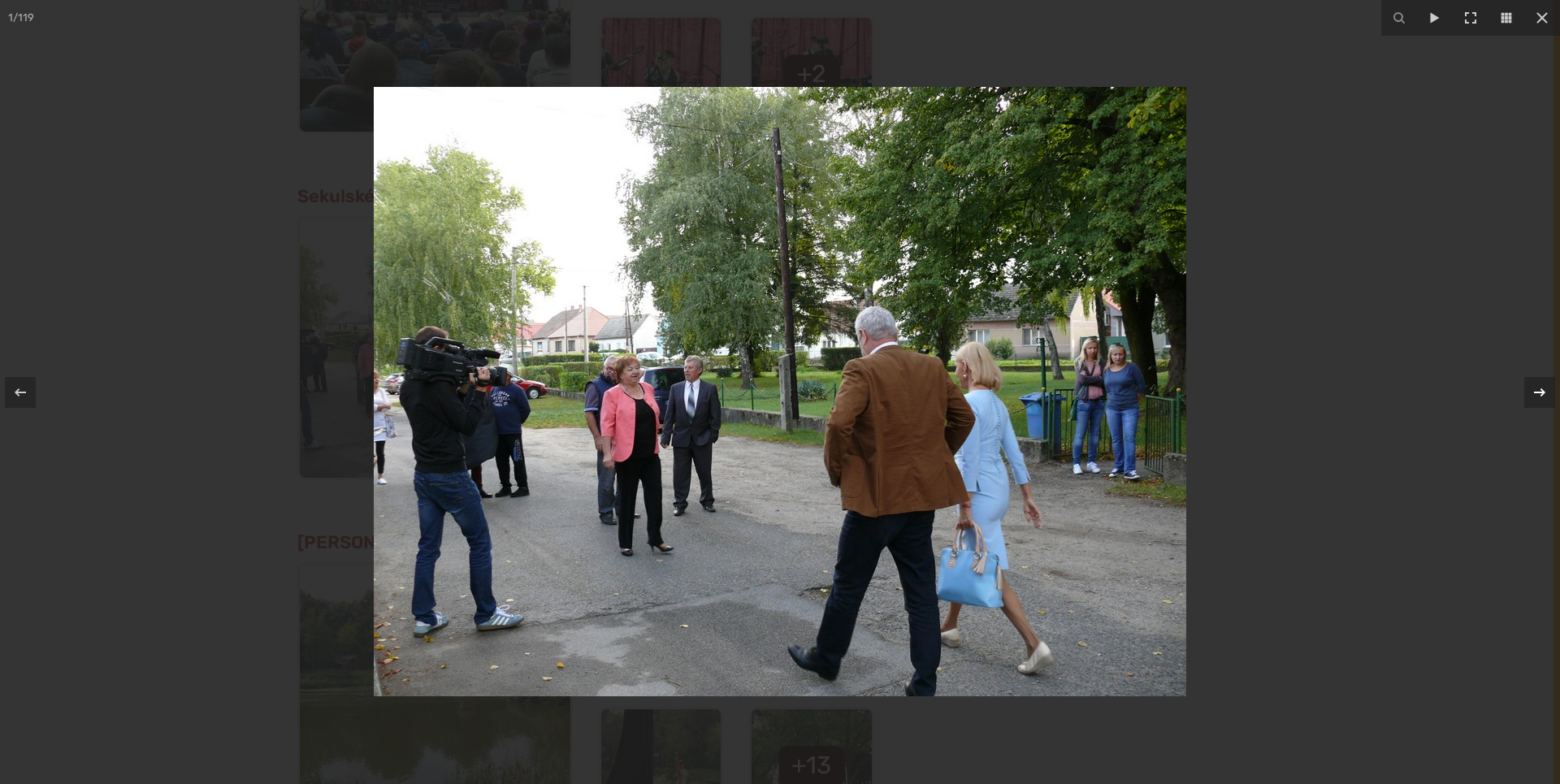
click at [1542, 390] on icon at bounding box center [1540, 391] width 11 height 8
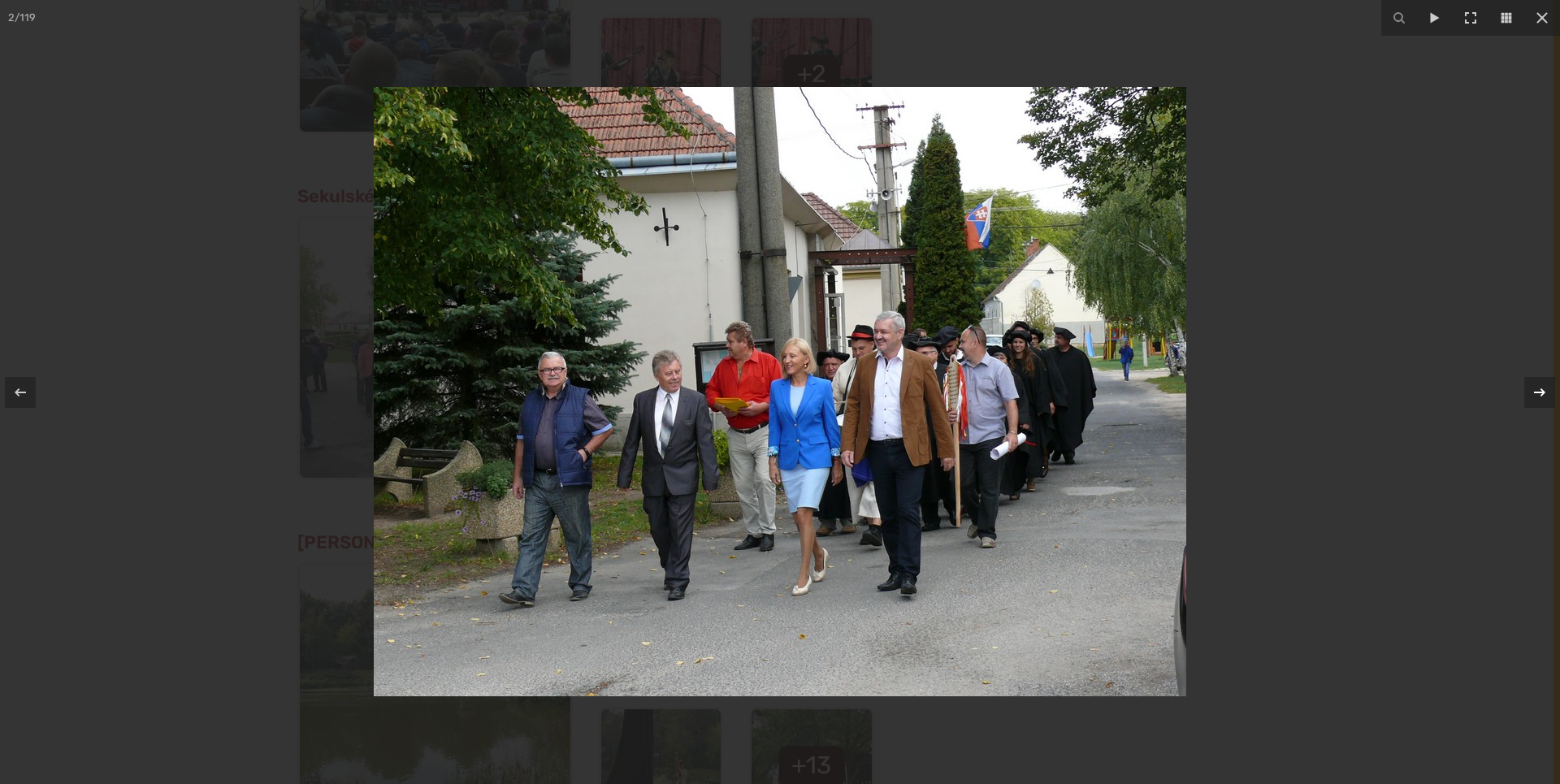
click at [1542, 390] on icon at bounding box center [1540, 391] width 11 height 8
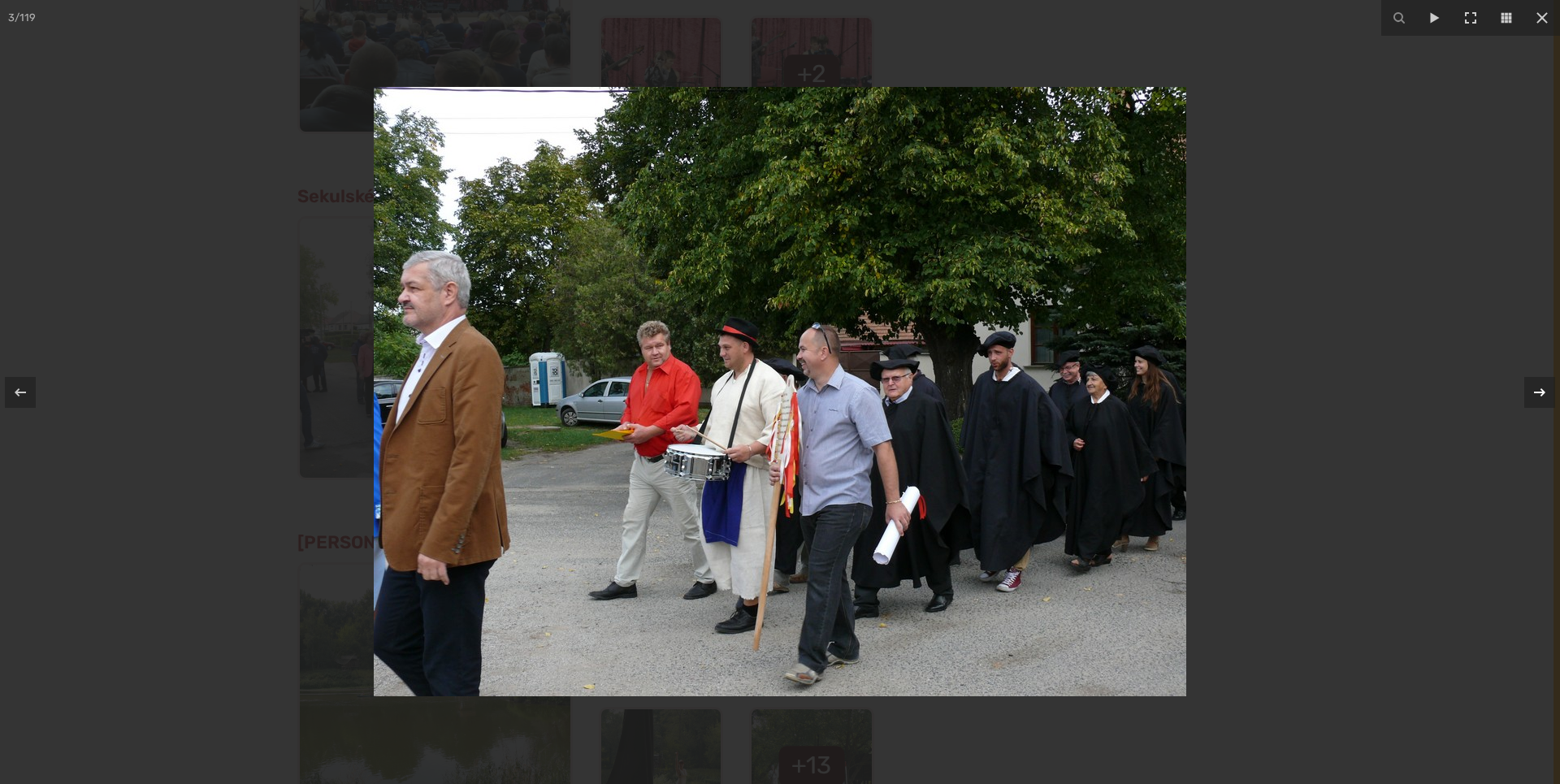
click at [1542, 391] on icon at bounding box center [1540, 392] width 19 height 19
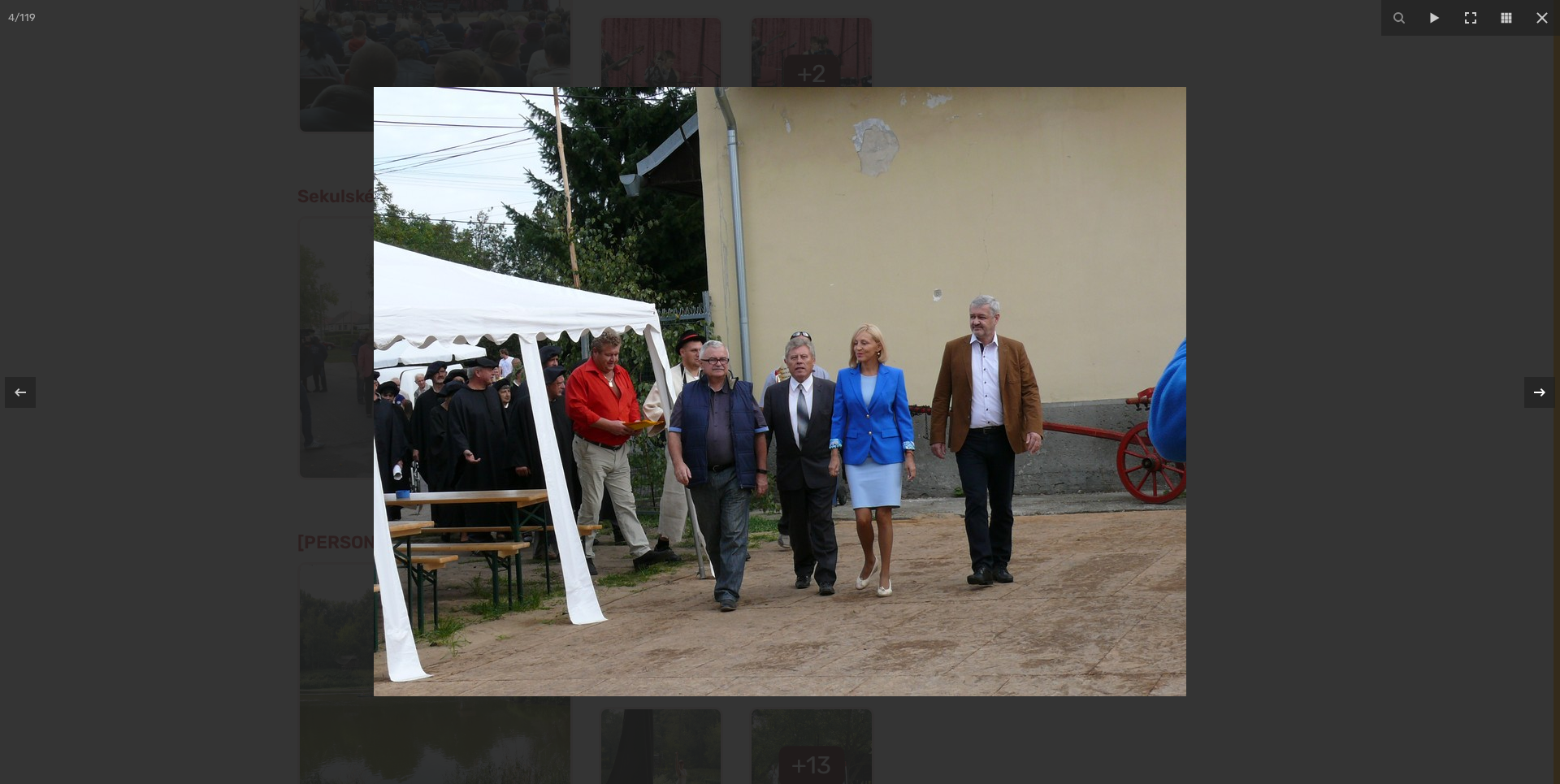
click at [1542, 391] on icon at bounding box center [1540, 392] width 19 height 19
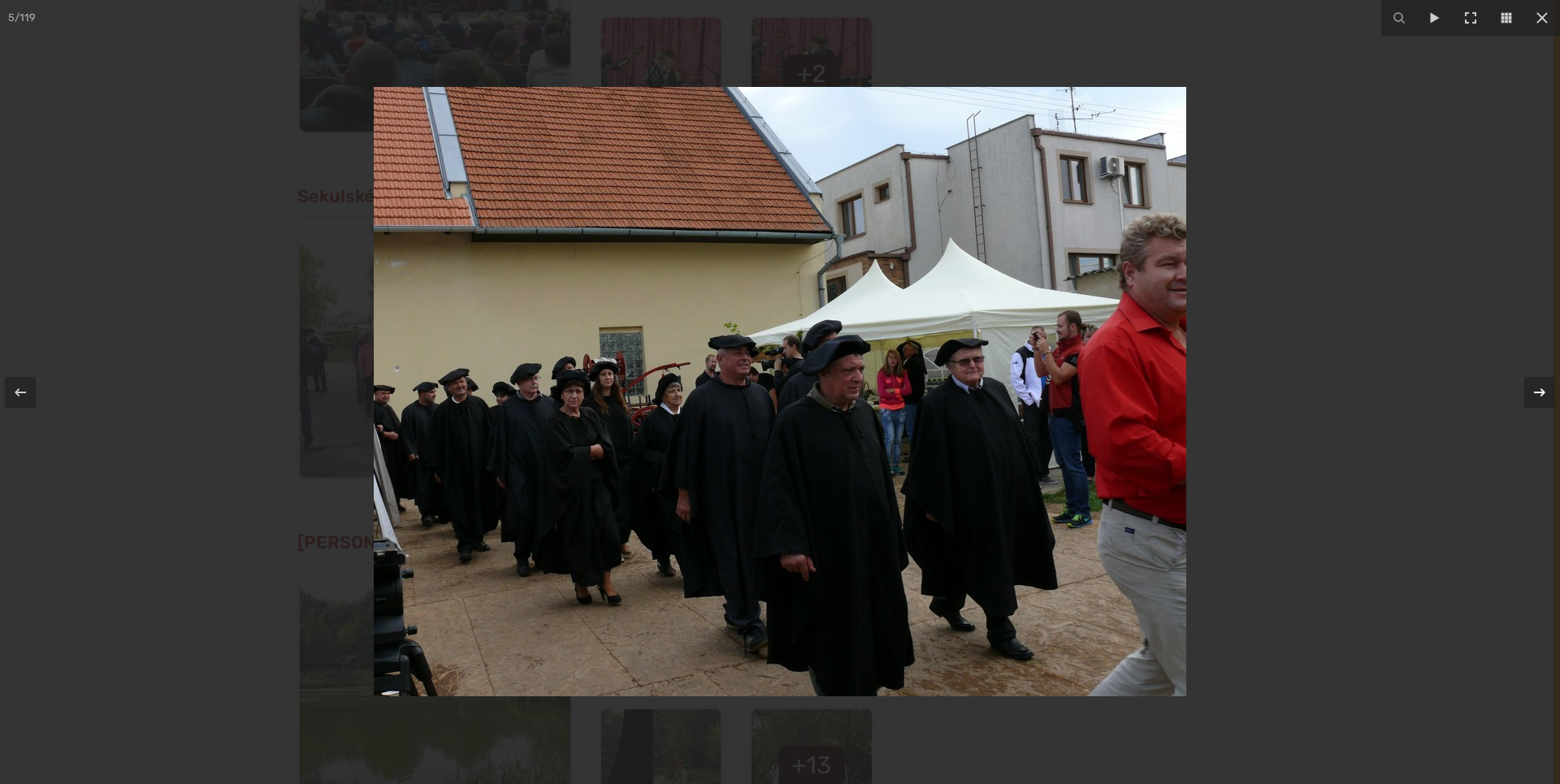
click at [1542, 391] on icon at bounding box center [1540, 392] width 19 height 19
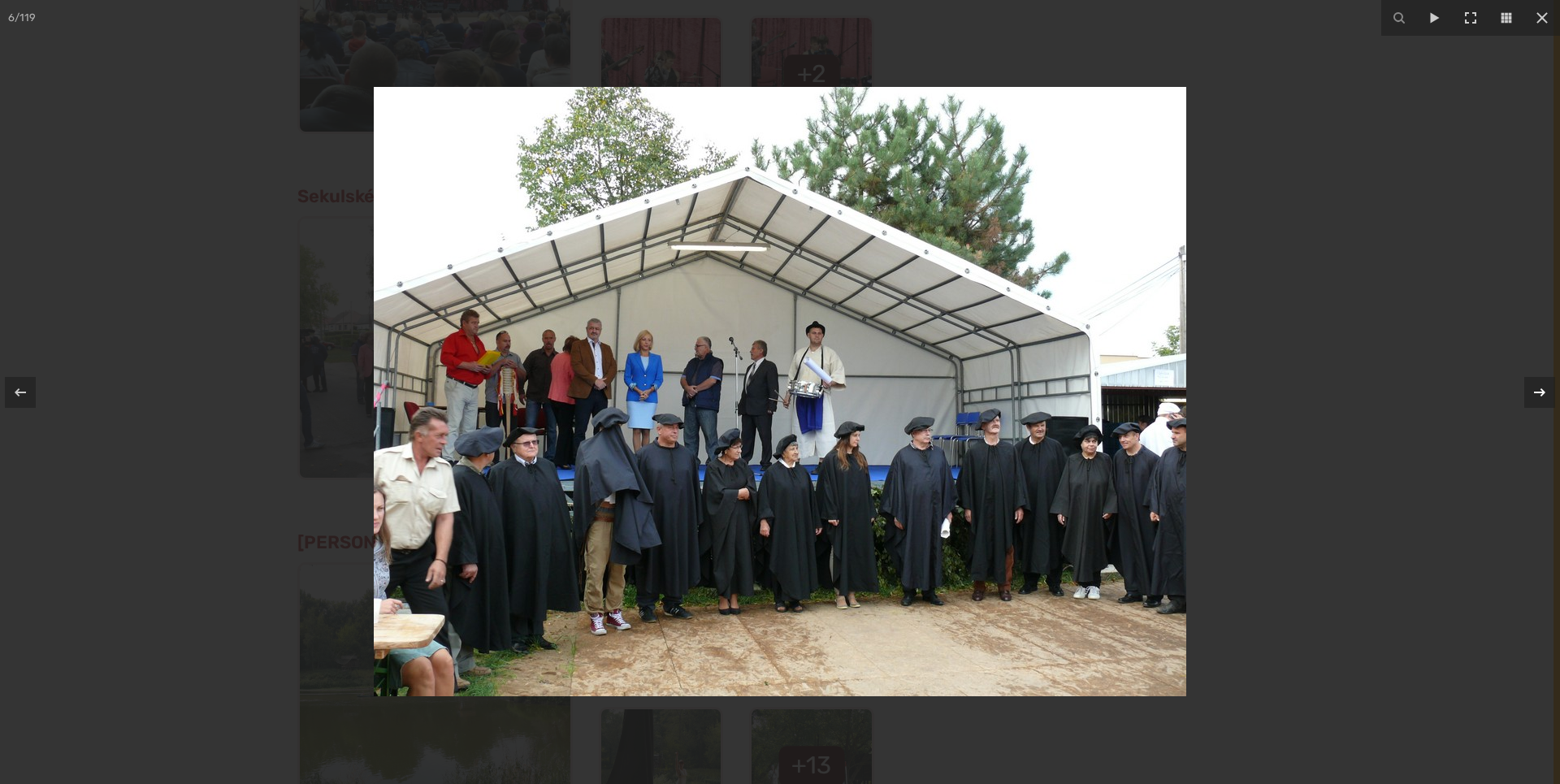
click at [1542, 391] on icon at bounding box center [1540, 392] width 19 height 19
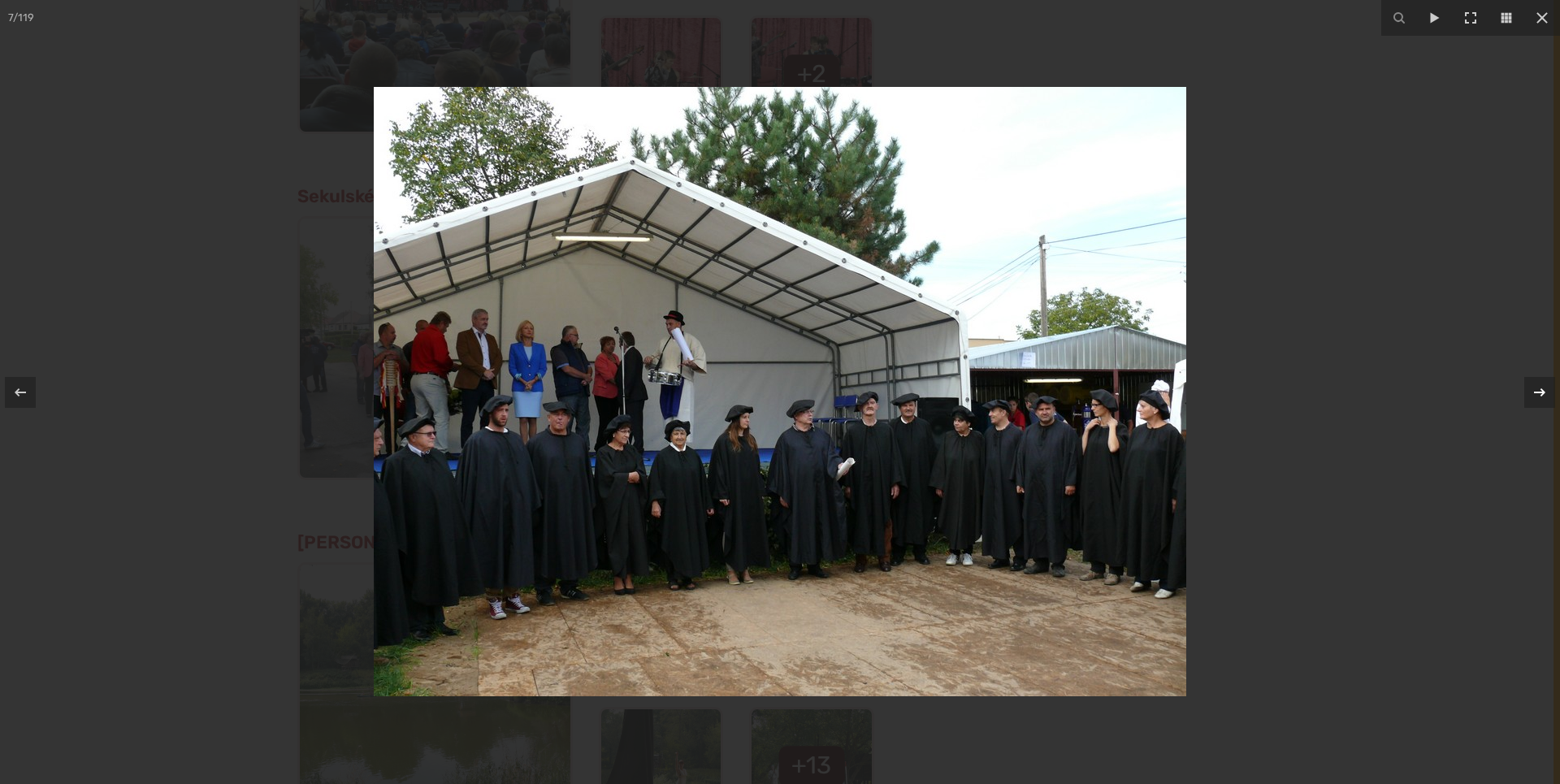
click at [1542, 391] on icon at bounding box center [1540, 392] width 19 height 19
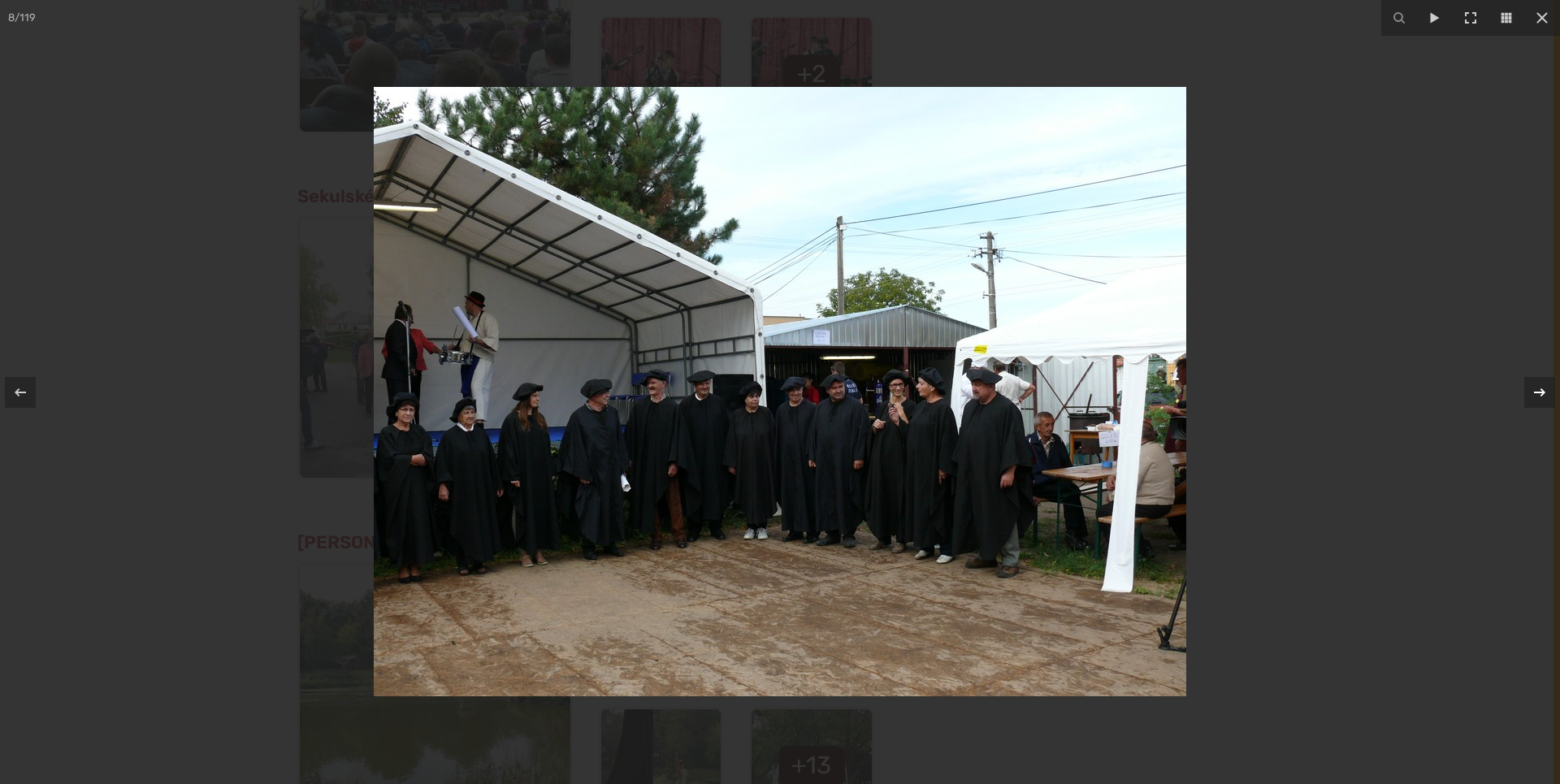
click at [1542, 391] on icon at bounding box center [1540, 392] width 19 height 19
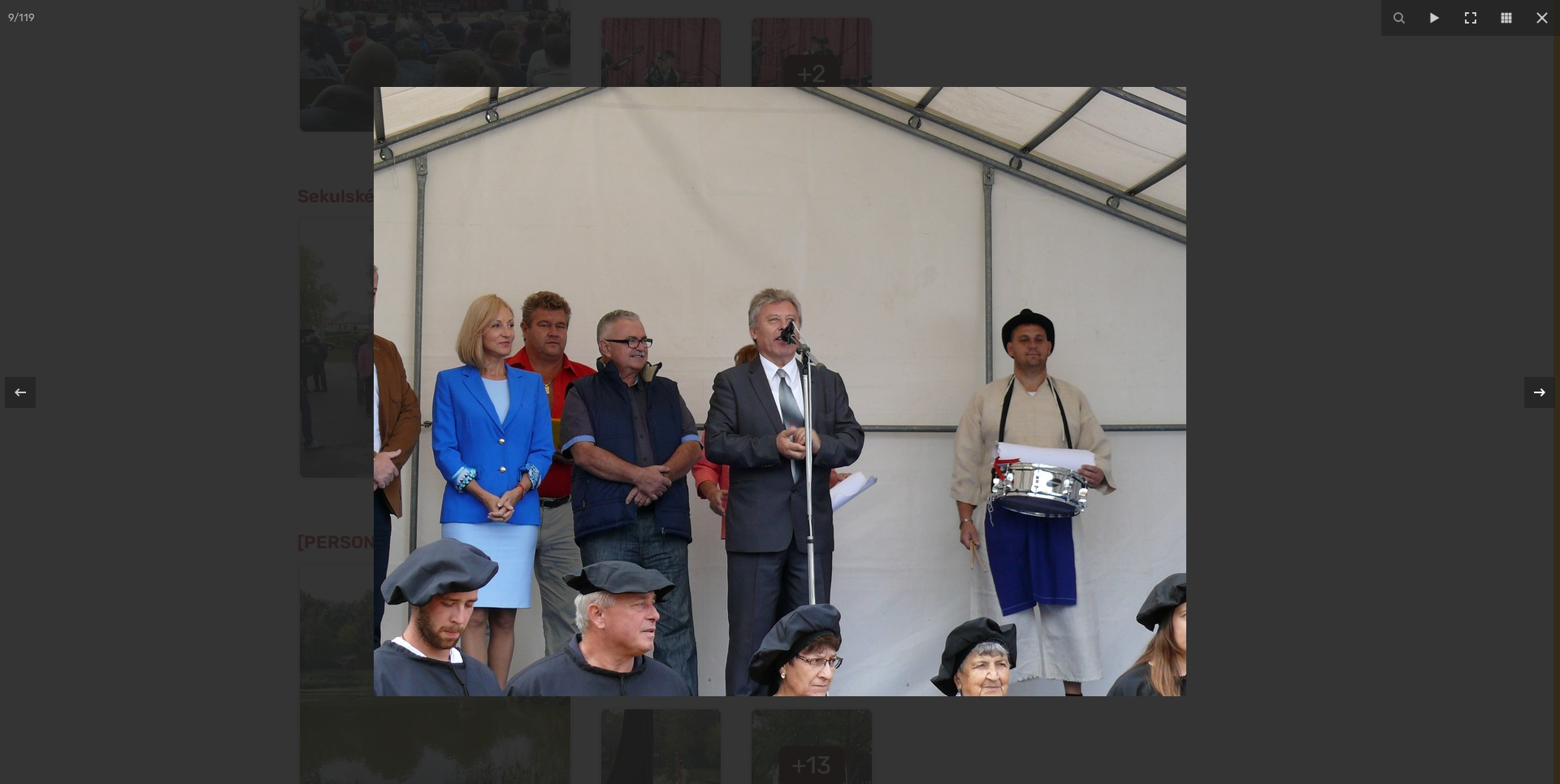
click at [1542, 391] on icon at bounding box center [1540, 392] width 19 height 19
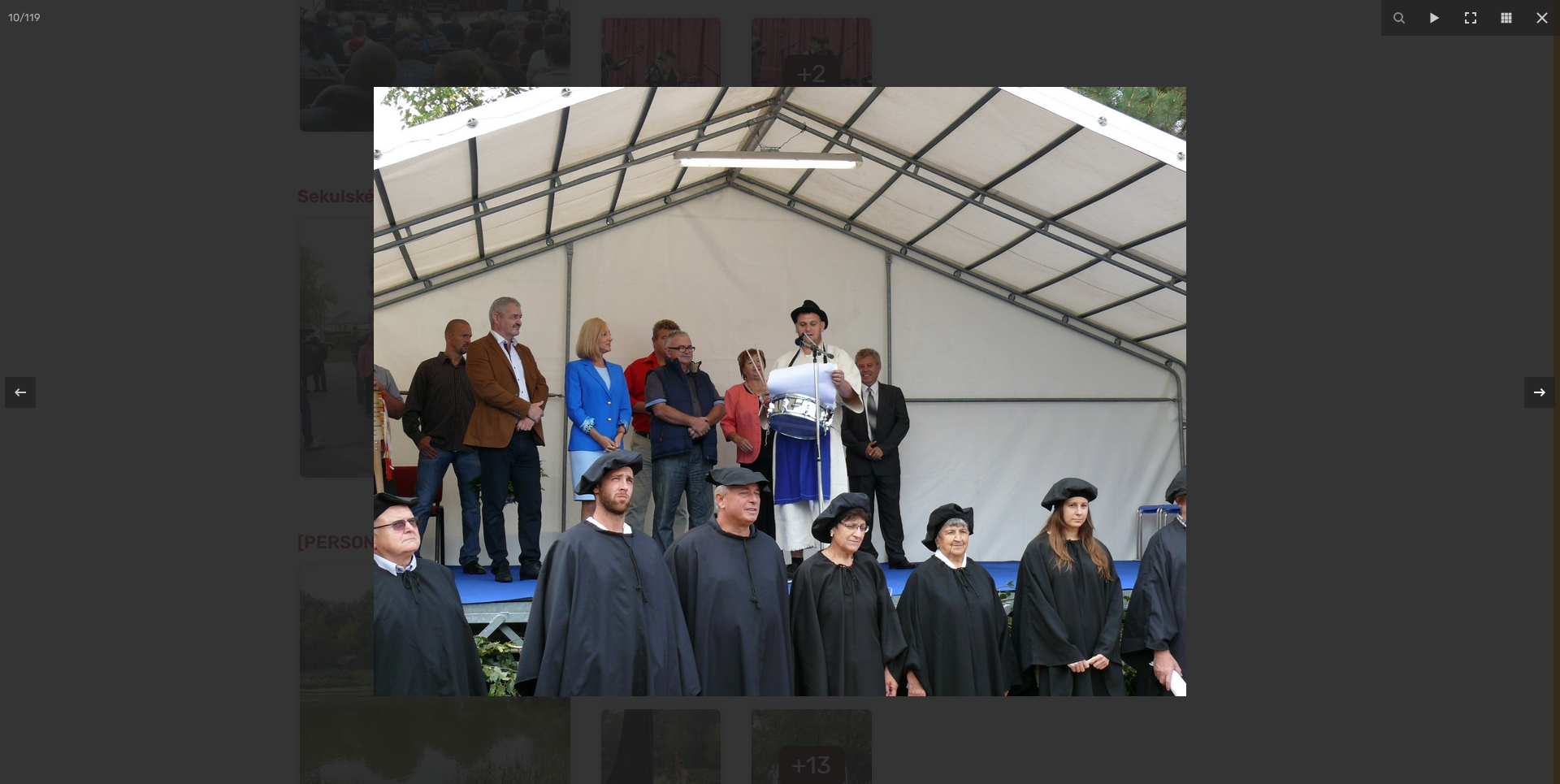
click at [1542, 391] on icon at bounding box center [1540, 392] width 19 height 19
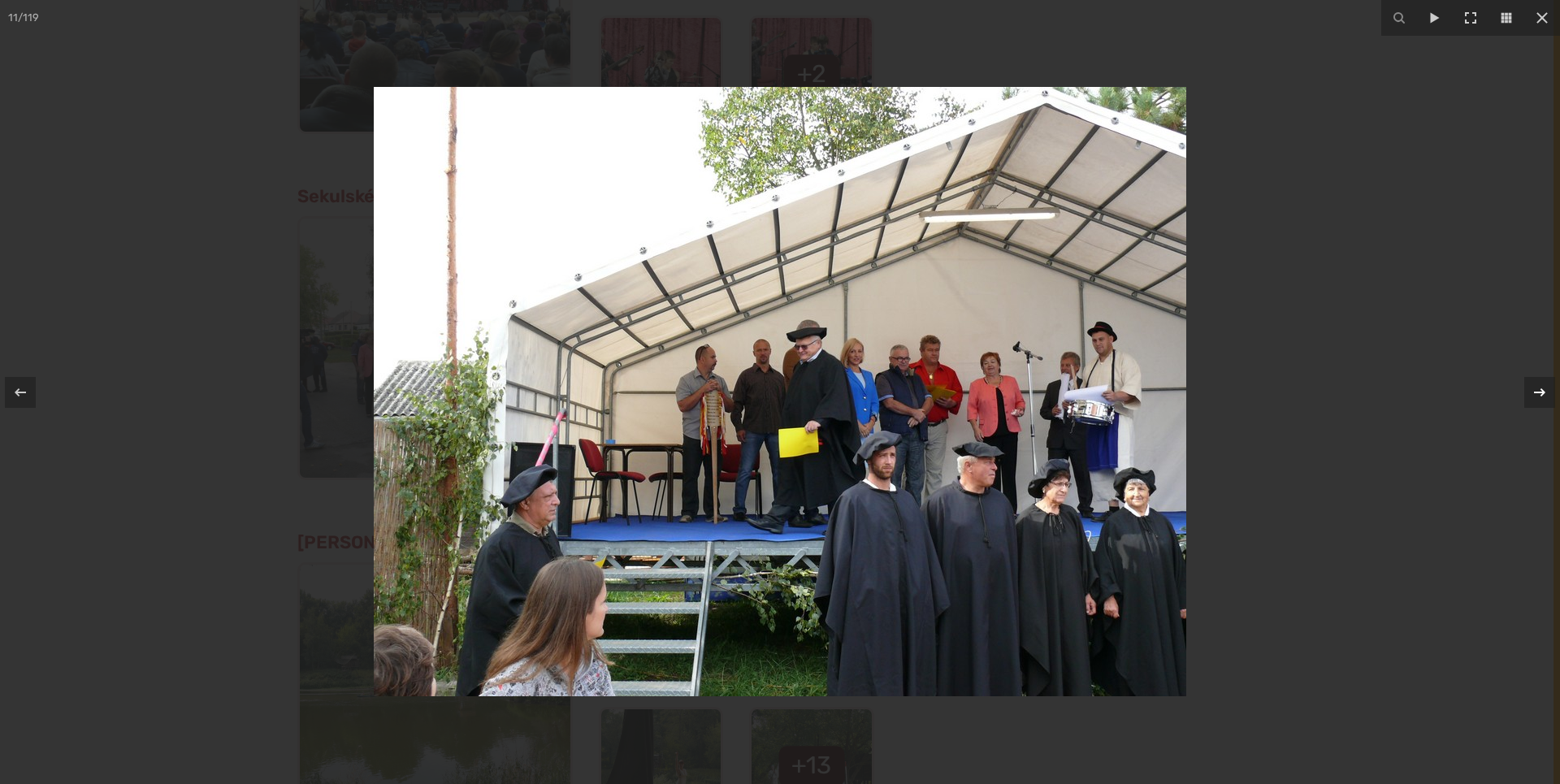
click at [1542, 391] on icon at bounding box center [1540, 392] width 19 height 19
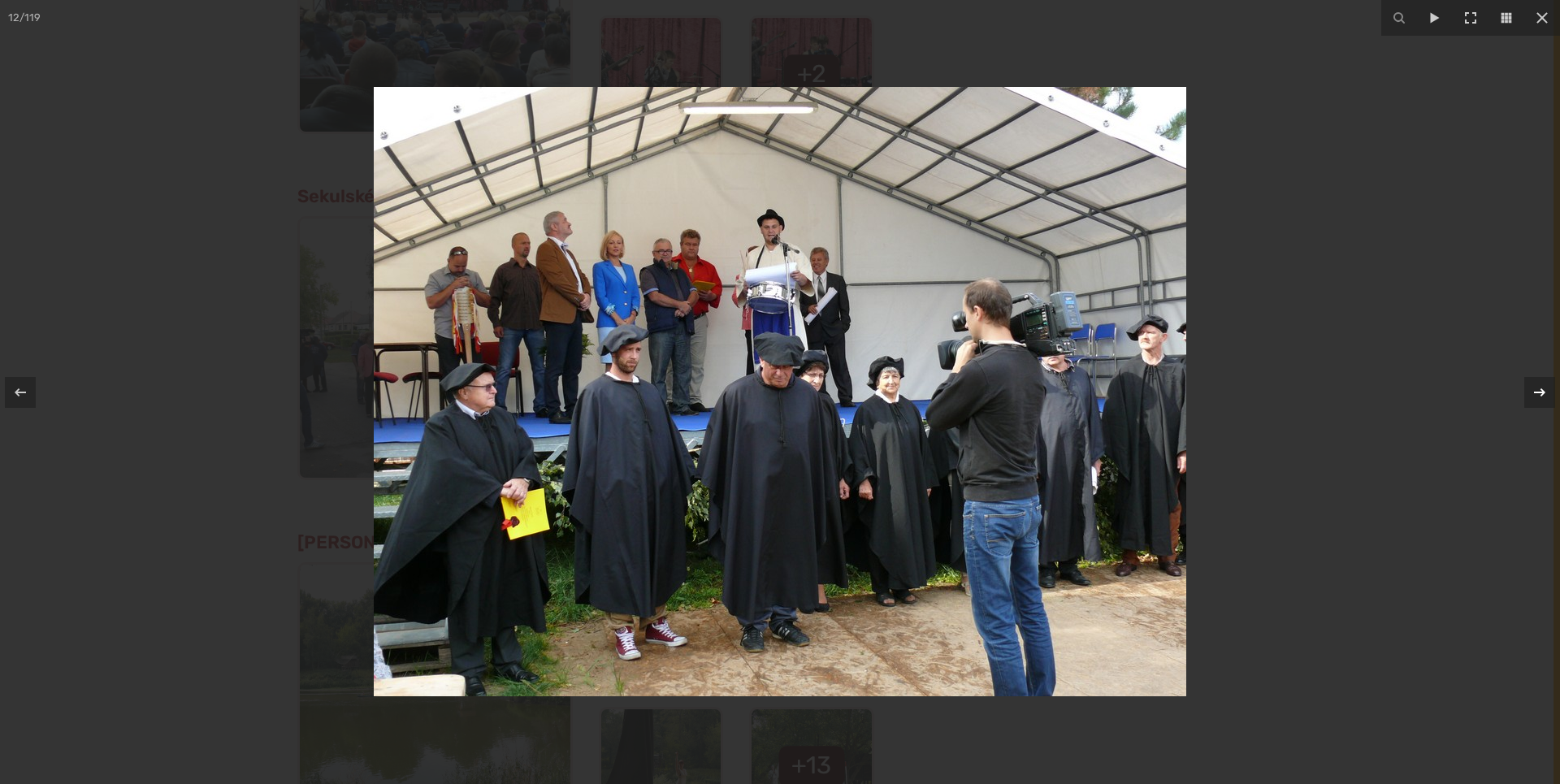
click at [1542, 391] on icon at bounding box center [1540, 392] width 19 height 19
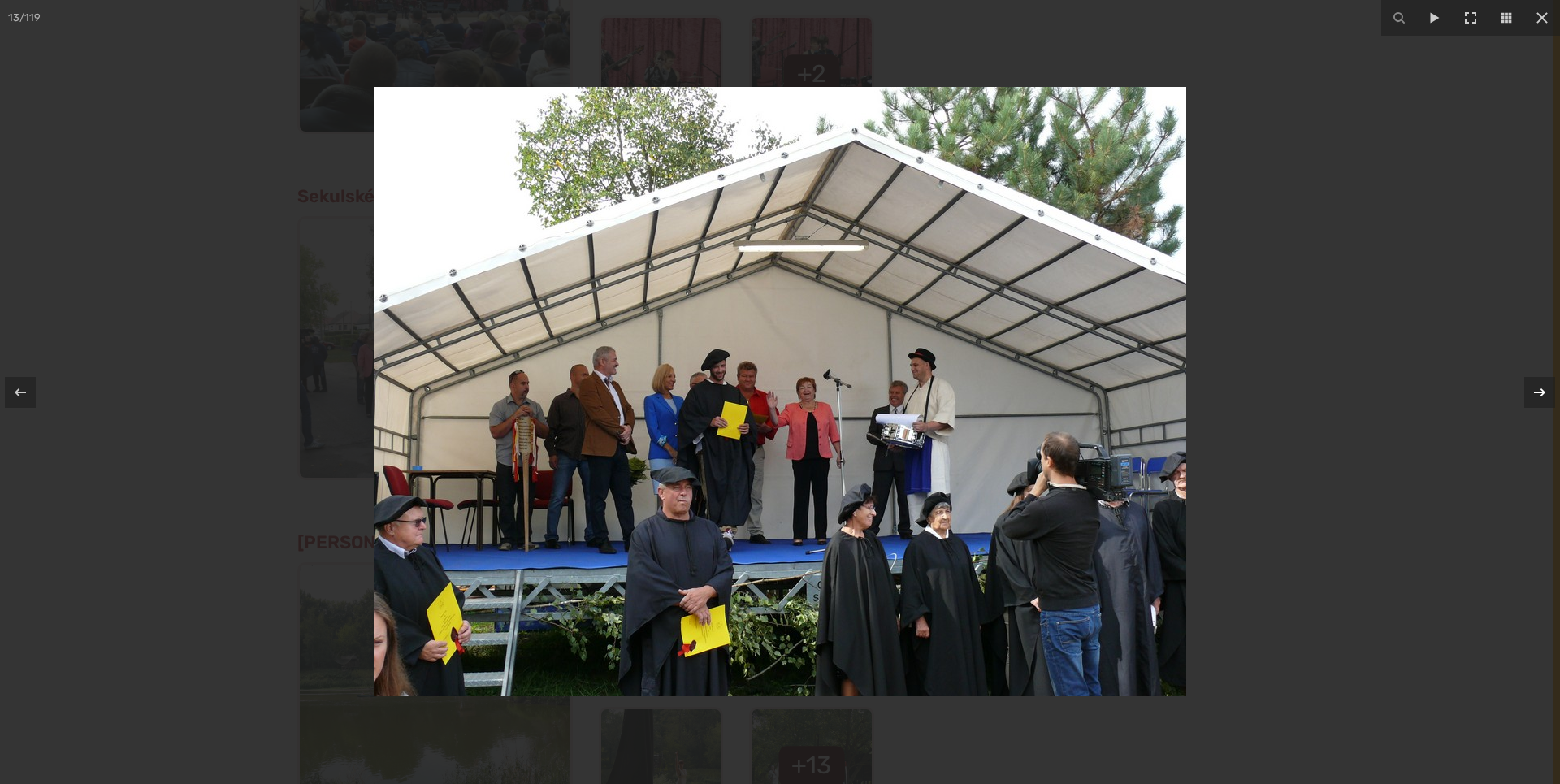
click at [1542, 391] on icon at bounding box center [1540, 392] width 19 height 19
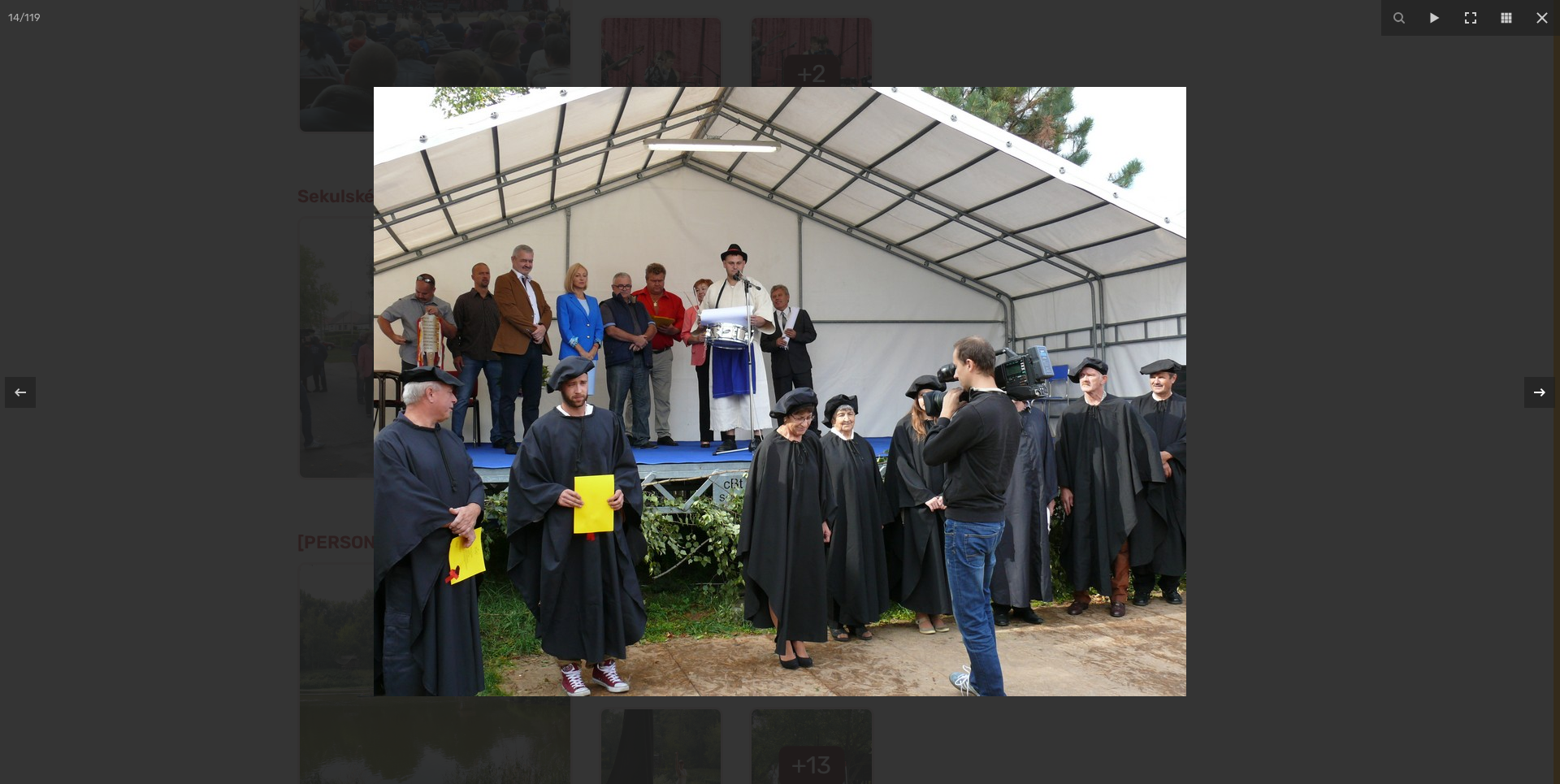
click at [1542, 391] on icon at bounding box center [1540, 392] width 19 height 19
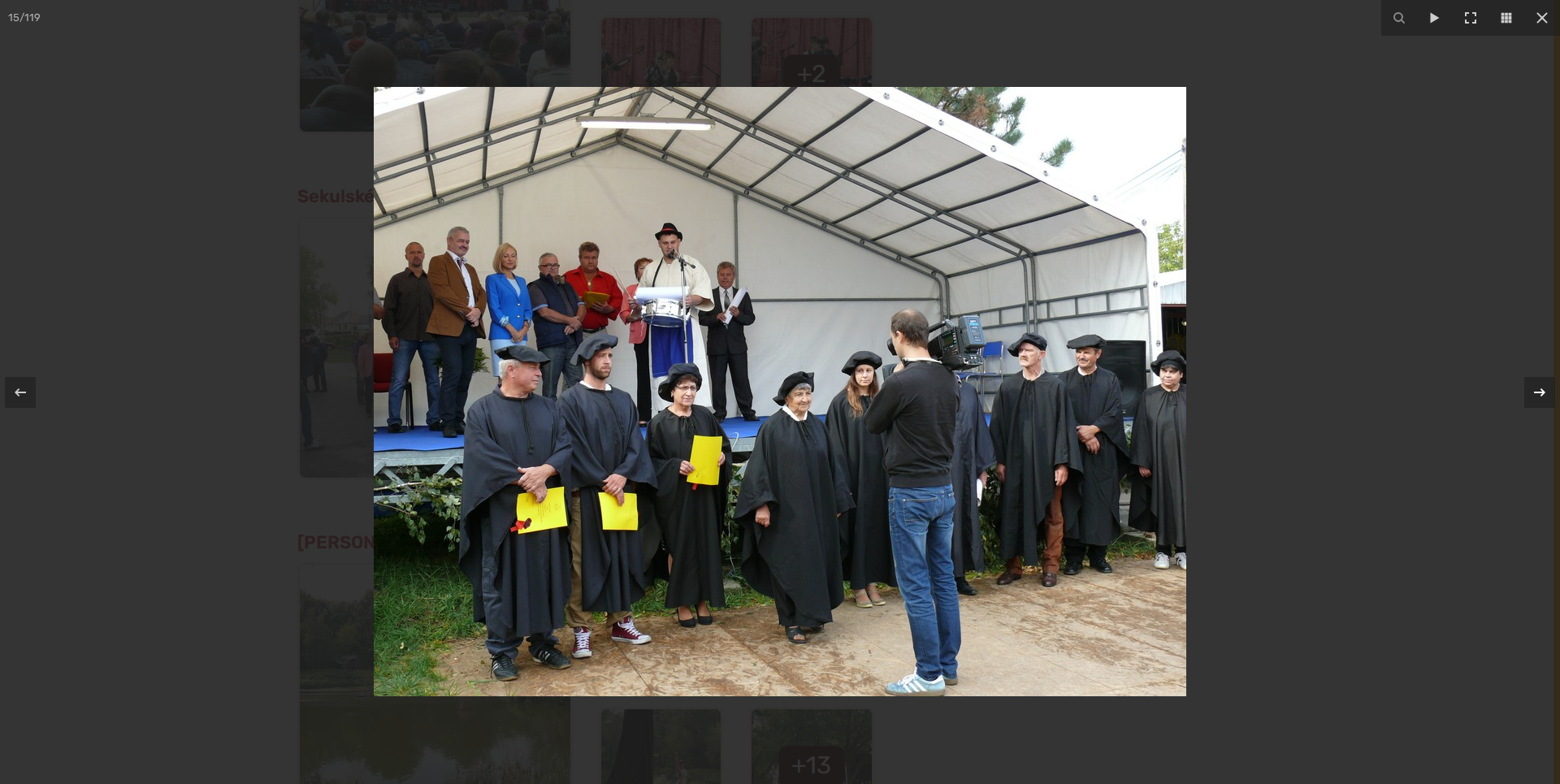
click at [1542, 391] on icon at bounding box center [1540, 392] width 19 height 19
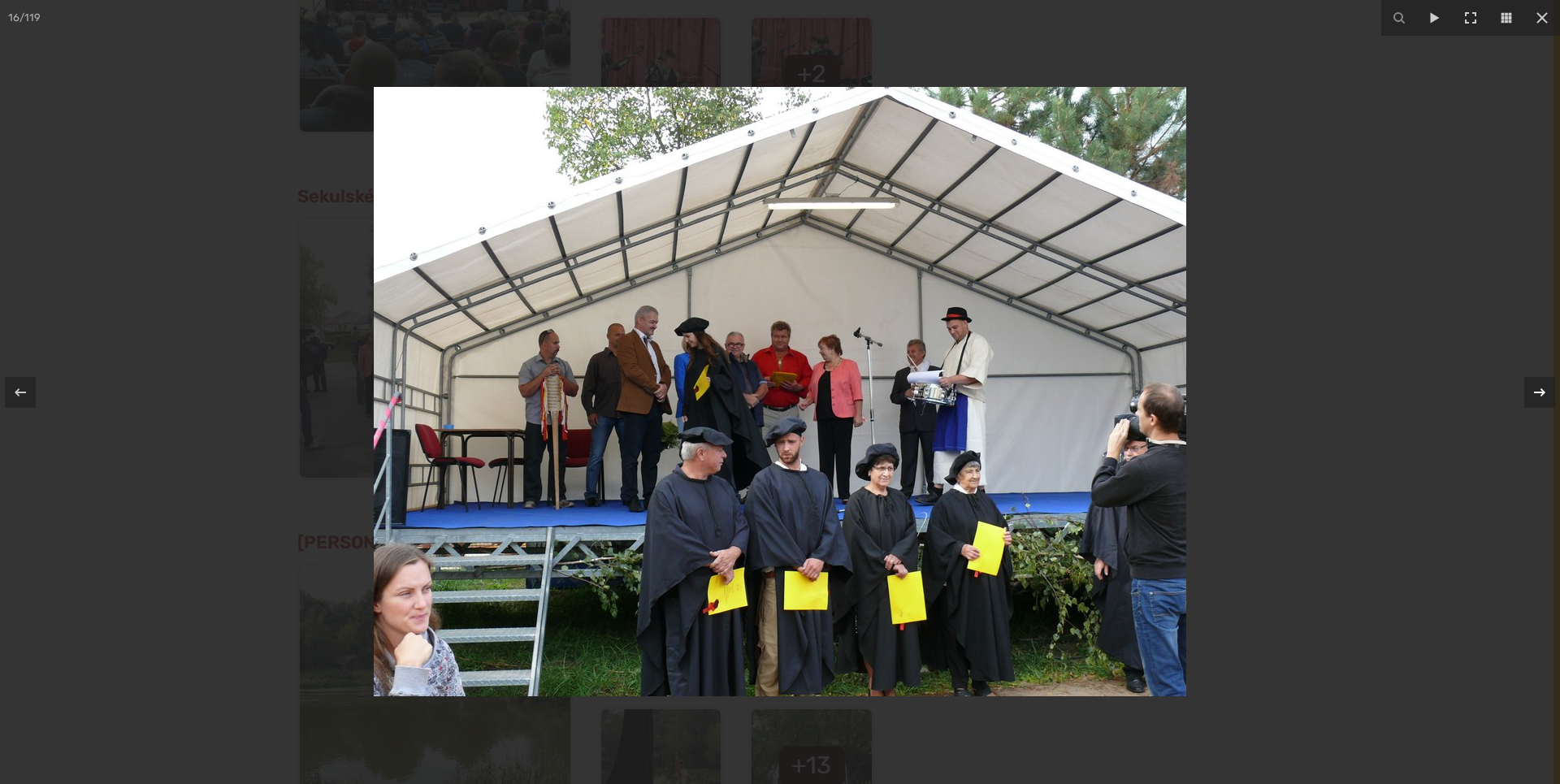
click at [1542, 391] on icon at bounding box center [1540, 392] width 19 height 19
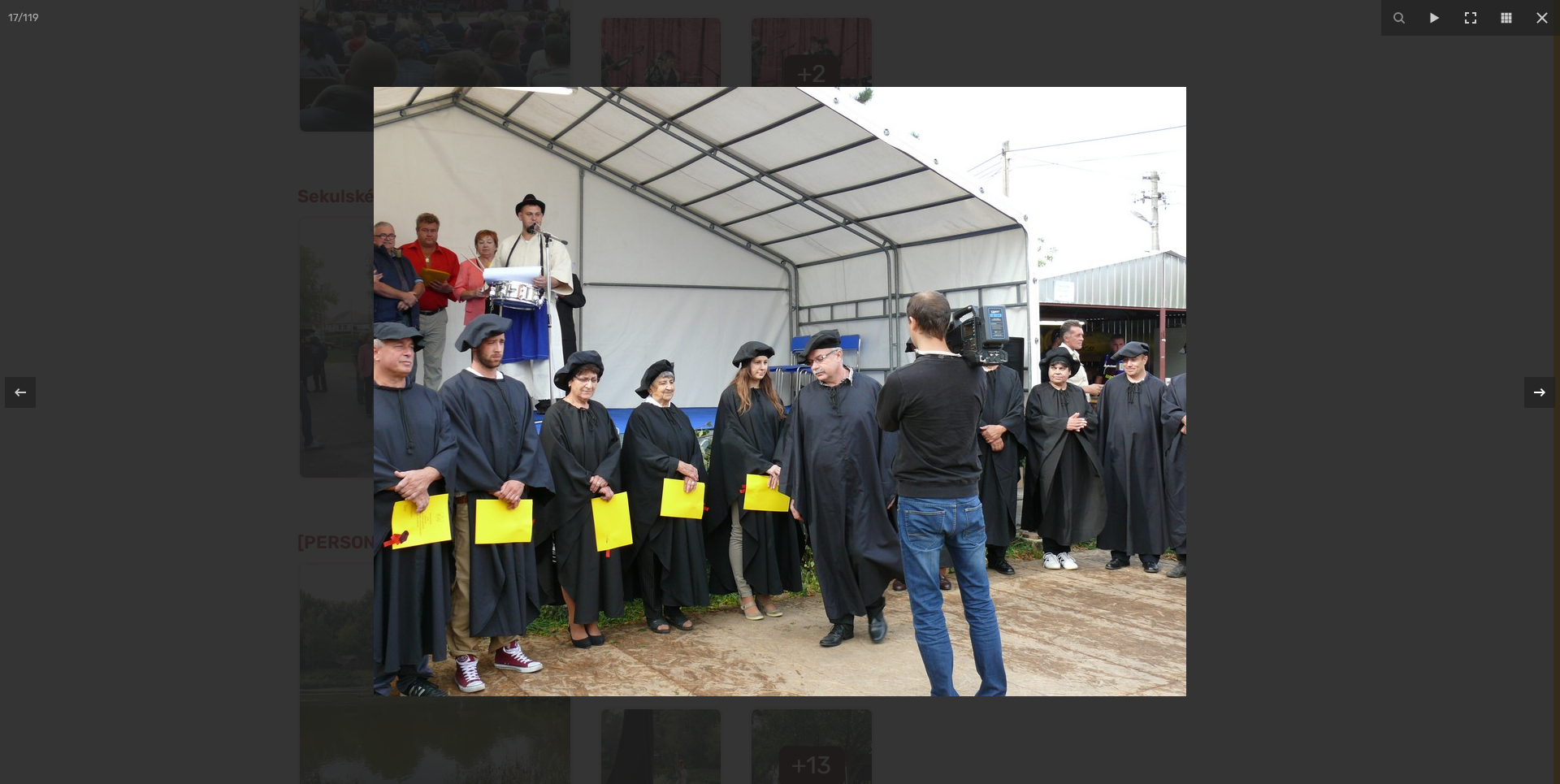
click at [1542, 391] on icon at bounding box center [1540, 392] width 19 height 19
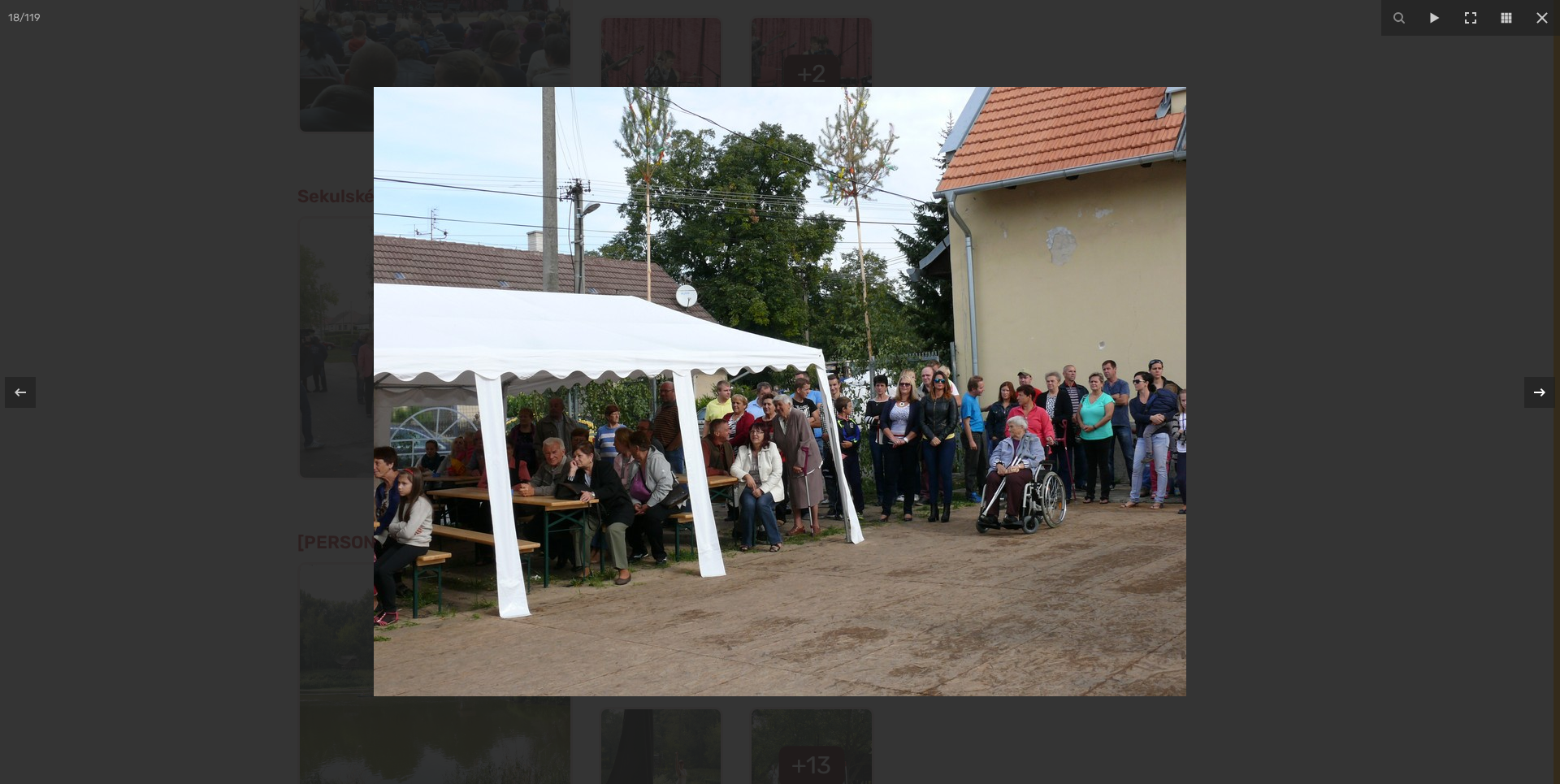
click at [1542, 391] on icon at bounding box center [1540, 392] width 19 height 19
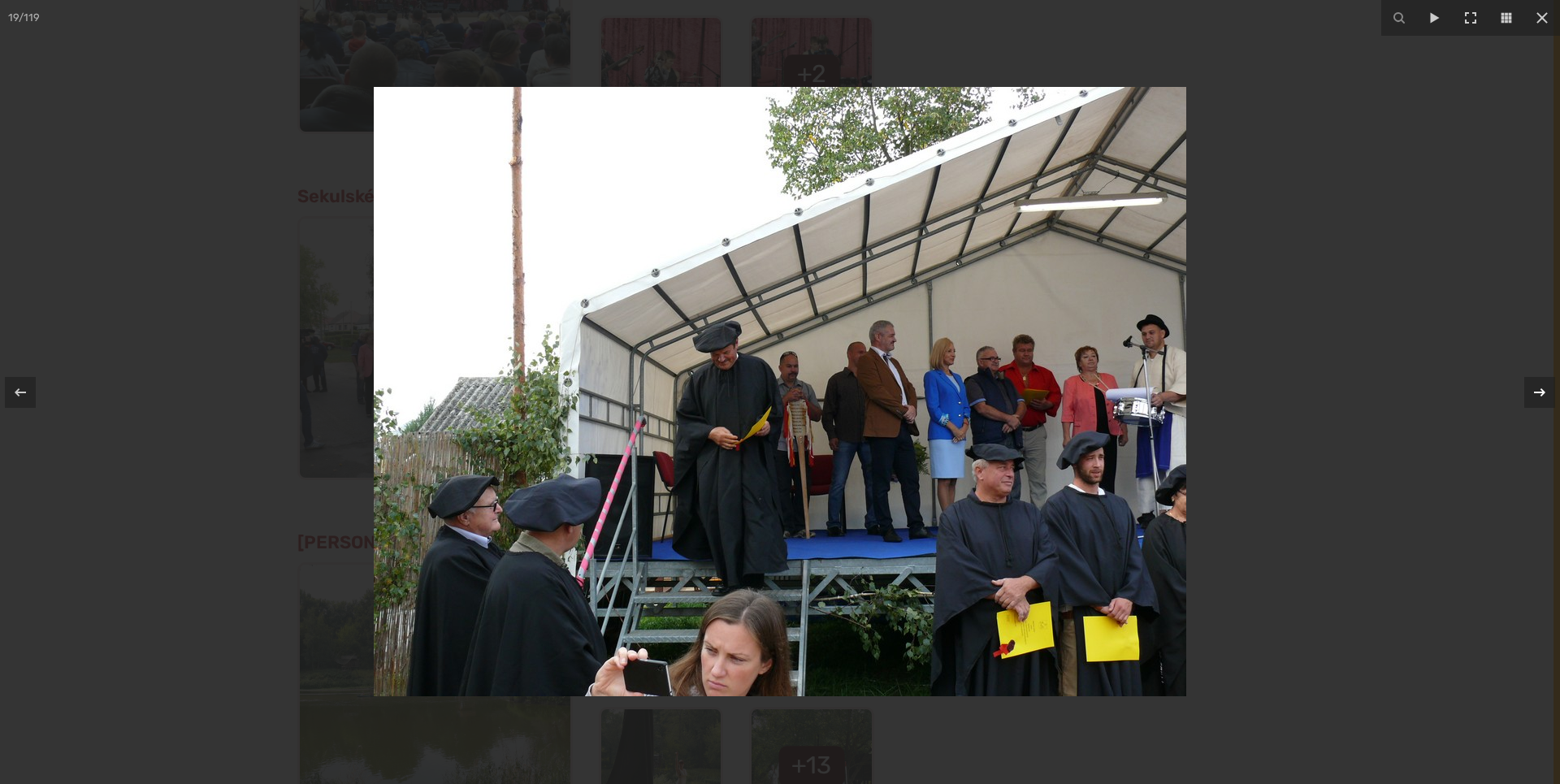
click at [1542, 391] on icon at bounding box center [1540, 392] width 19 height 19
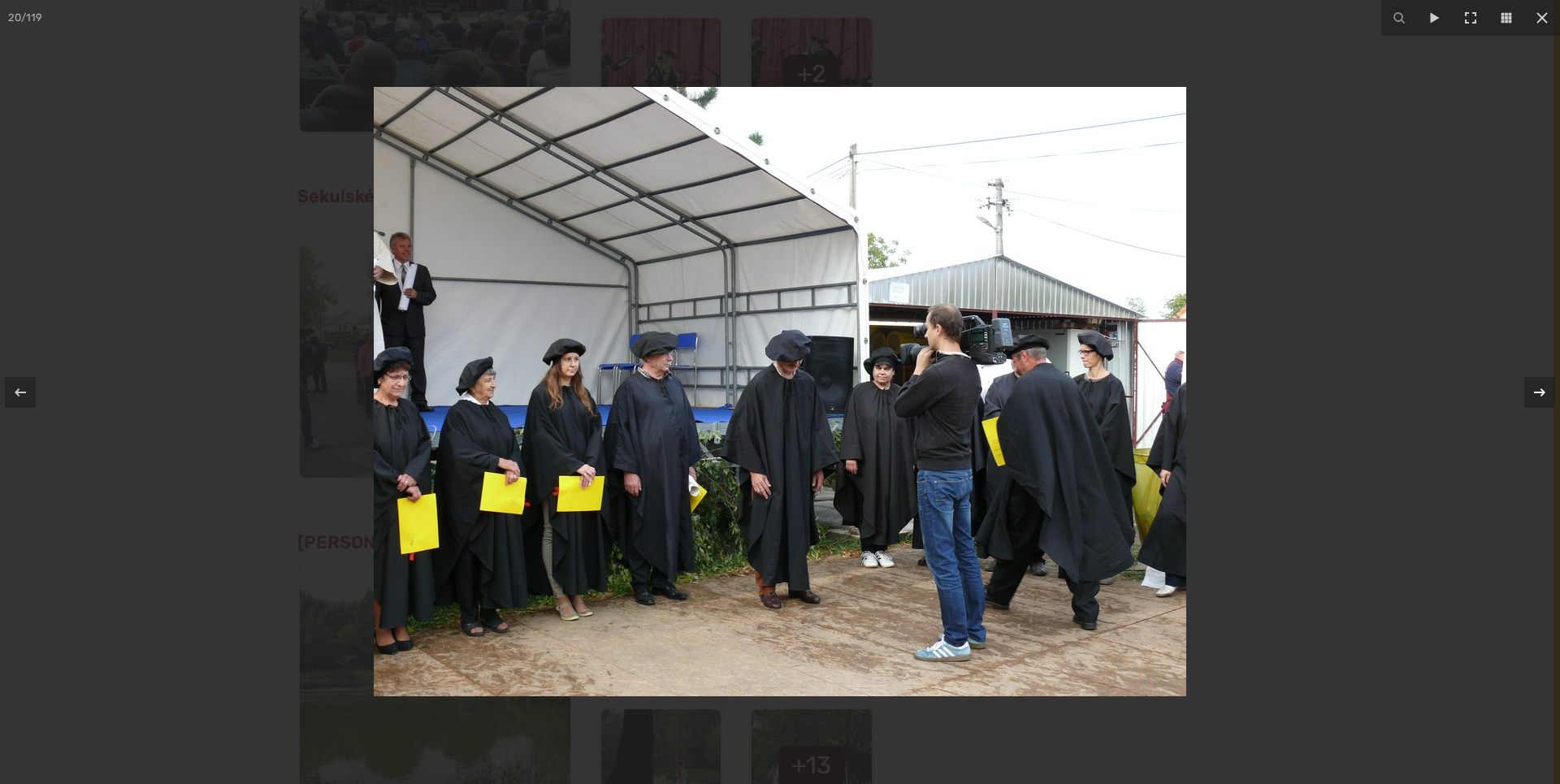
click at [1542, 391] on icon at bounding box center [1540, 392] width 19 height 19
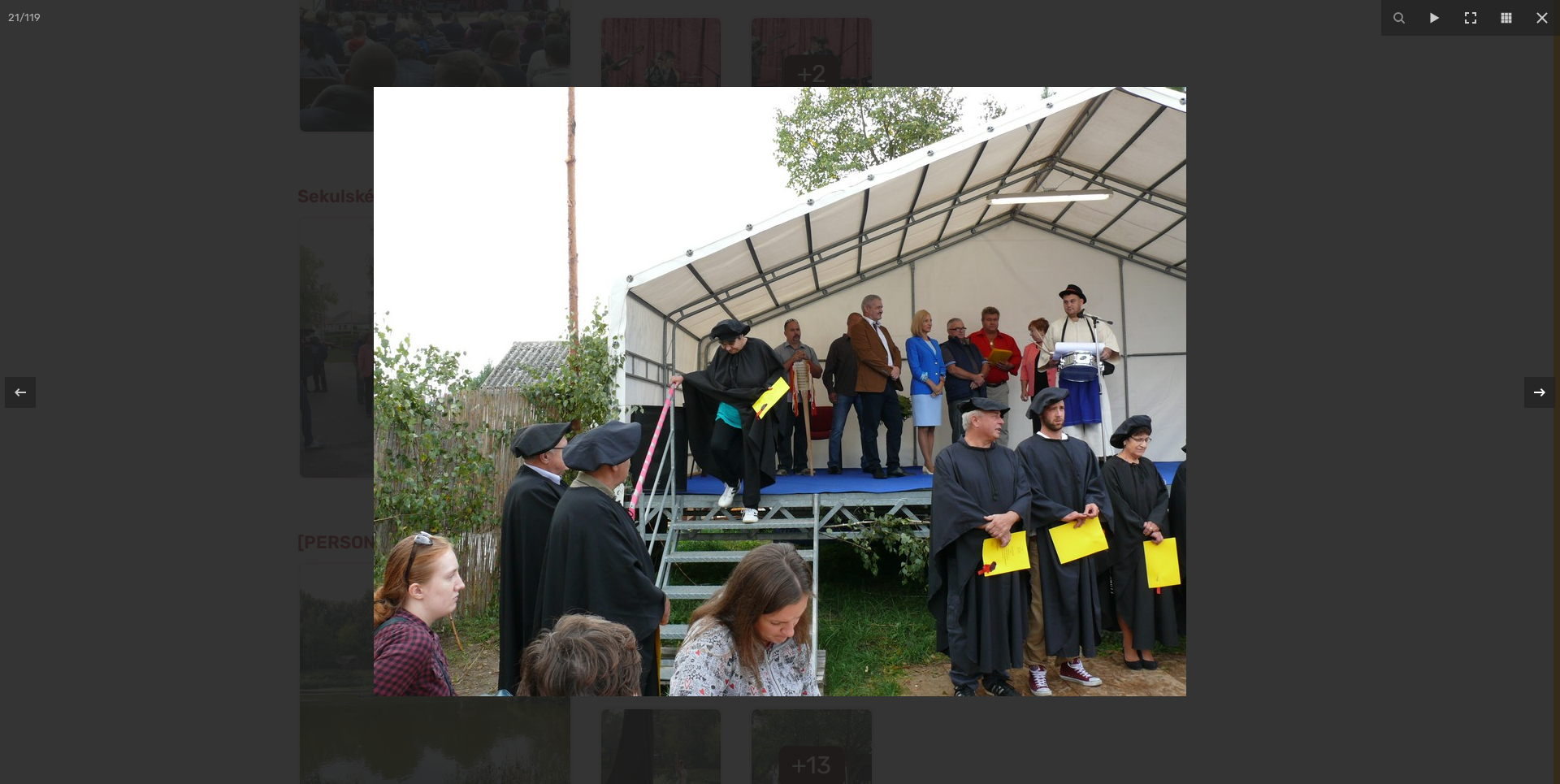
click at [1542, 391] on icon at bounding box center [1540, 392] width 19 height 19
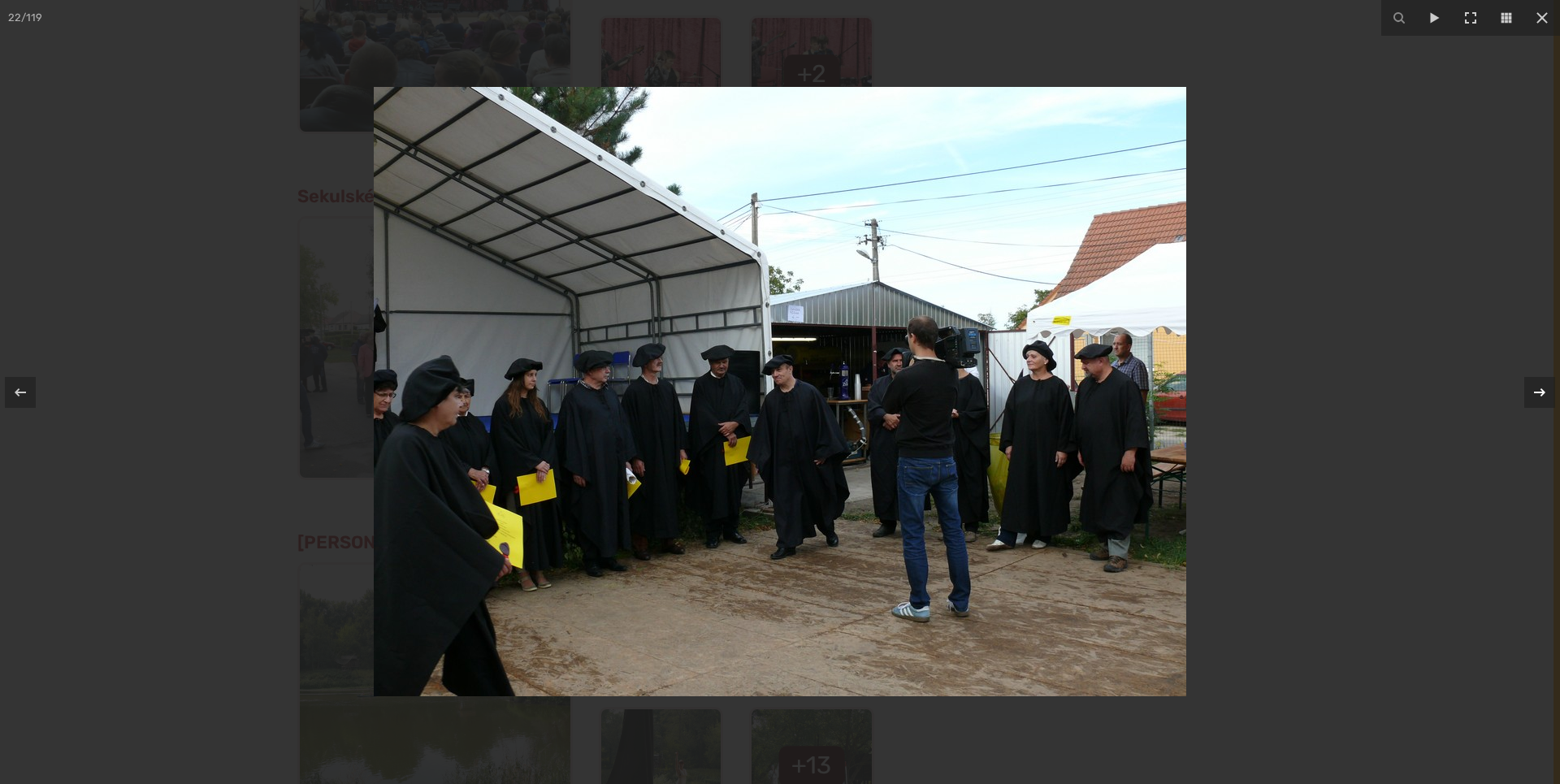
click at [1542, 391] on icon at bounding box center [1540, 392] width 19 height 19
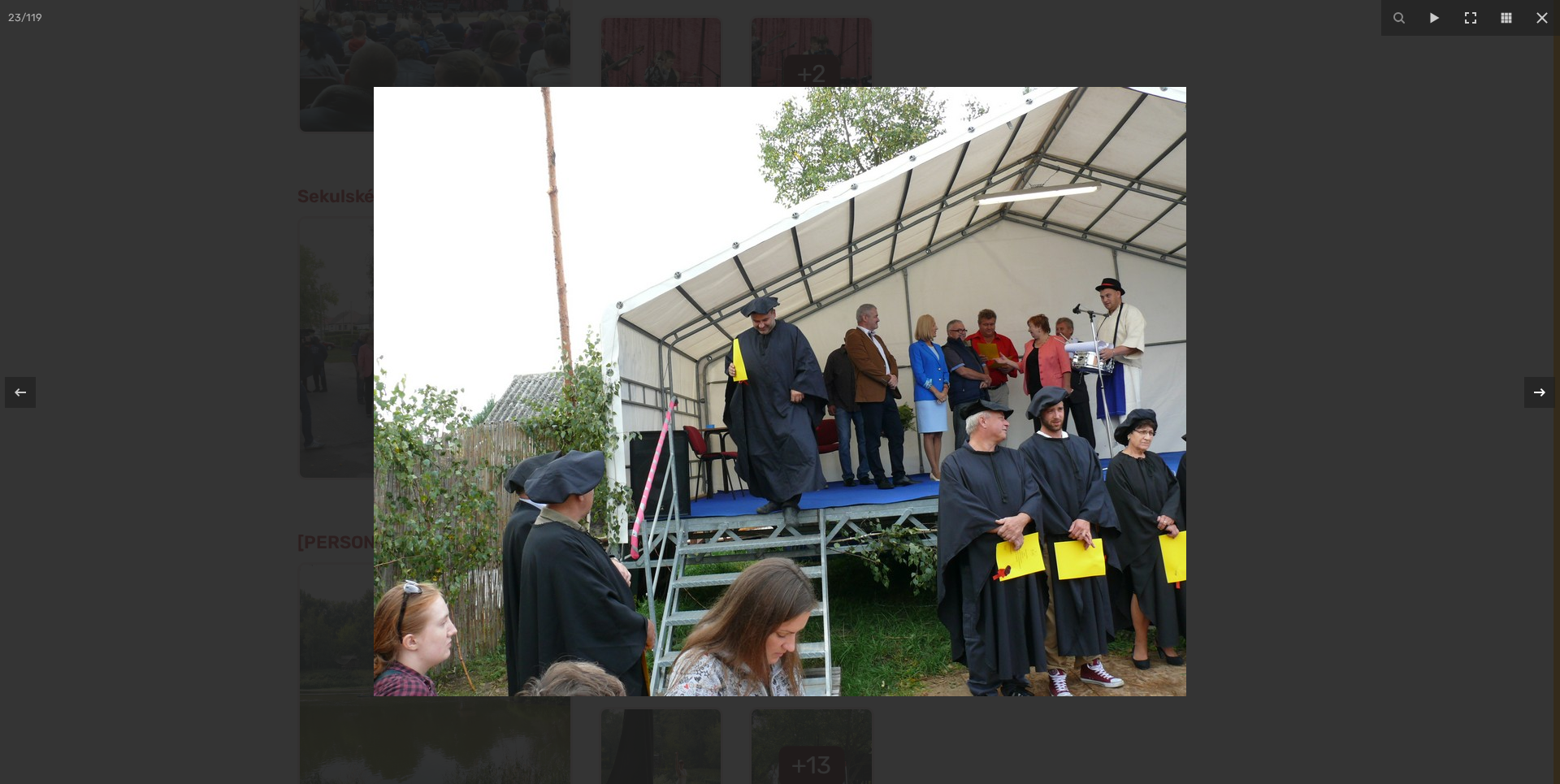
click at [1542, 391] on icon at bounding box center [1540, 392] width 19 height 19
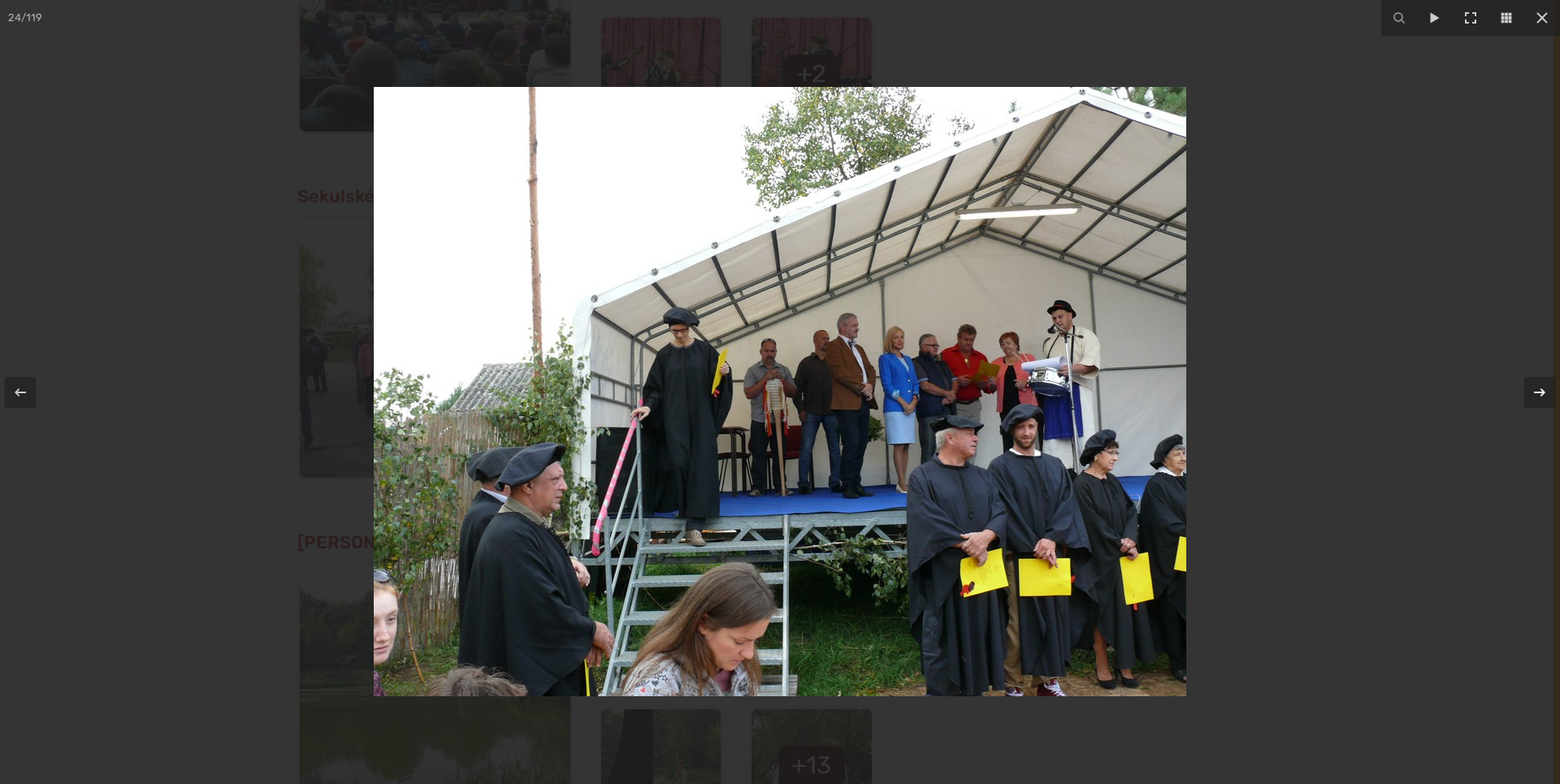
click at [1542, 391] on icon at bounding box center [1540, 392] width 19 height 19
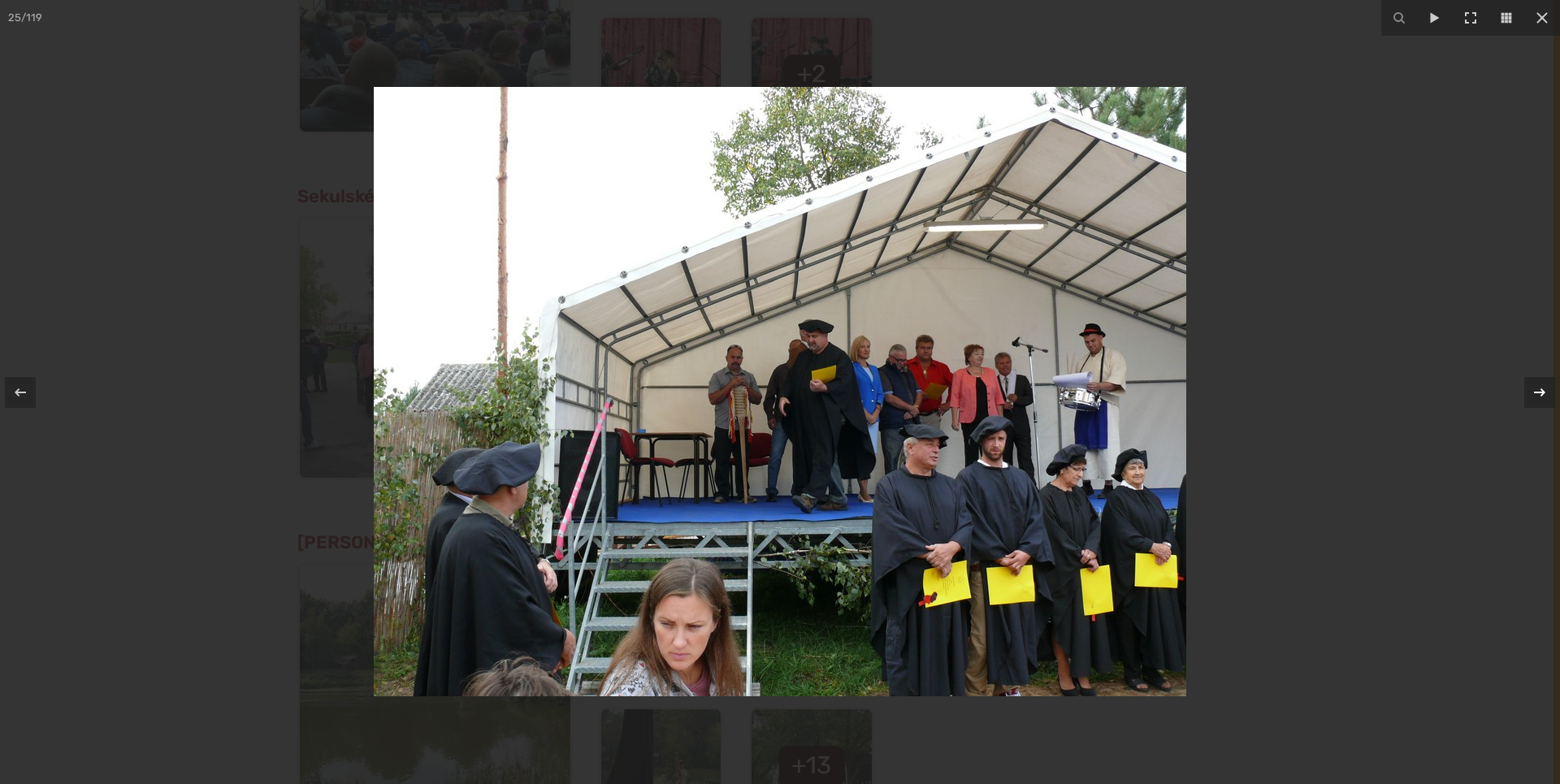
click at [1542, 391] on icon at bounding box center [1540, 392] width 19 height 19
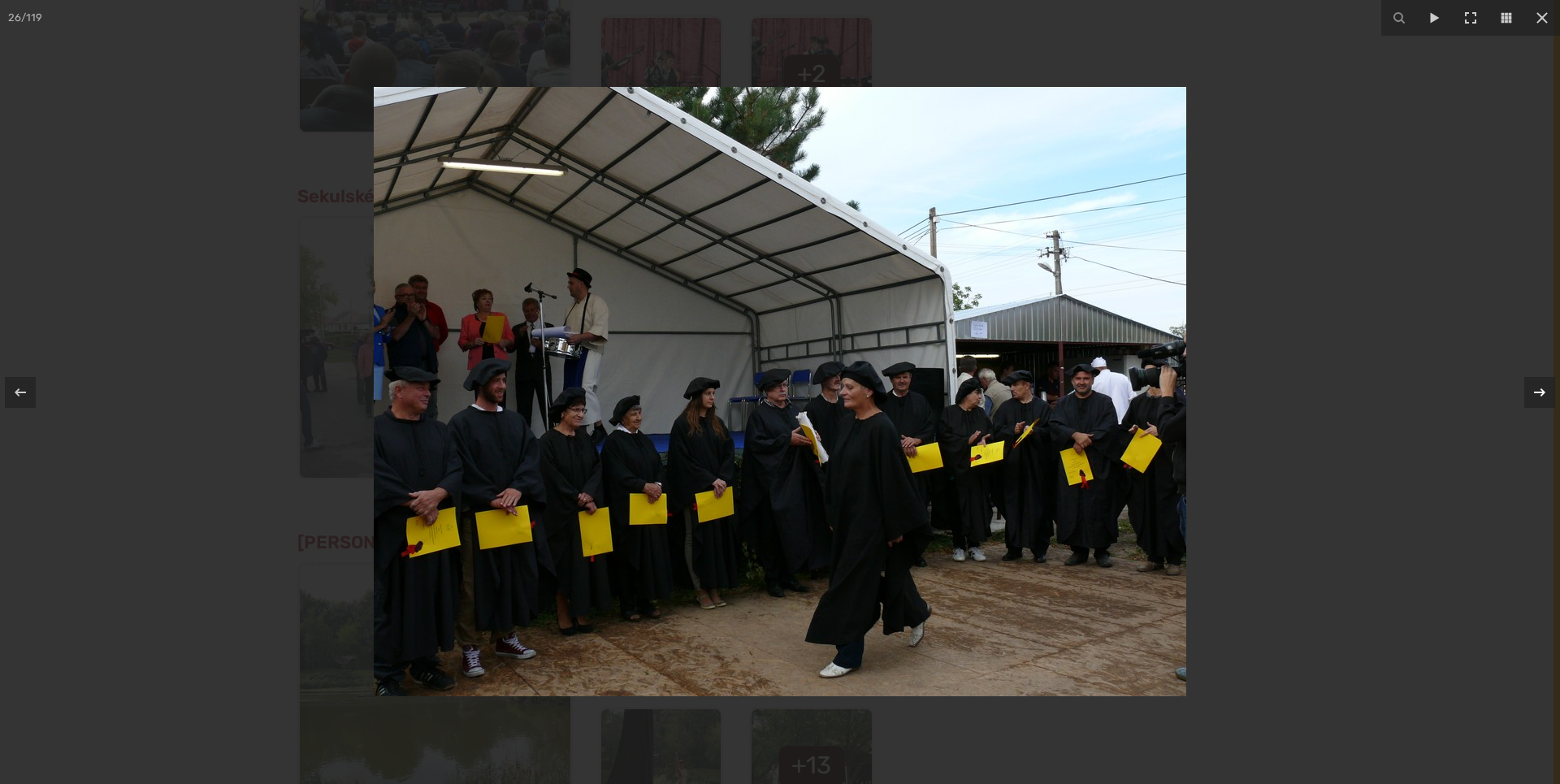
click at [1542, 391] on icon at bounding box center [1540, 392] width 19 height 19
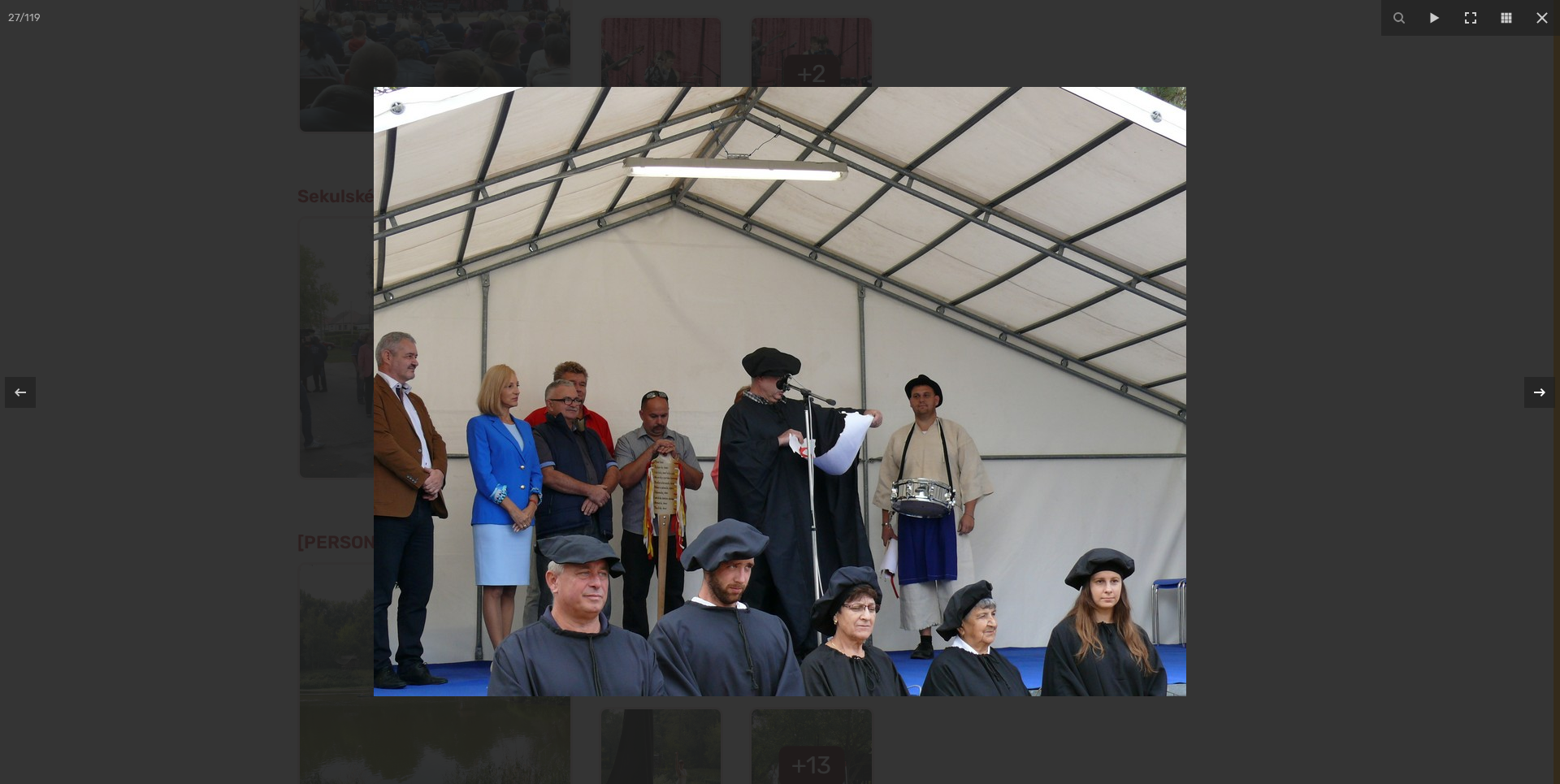
click at [1542, 391] on icon at bounding box center [1540, 392] width 19 height 19
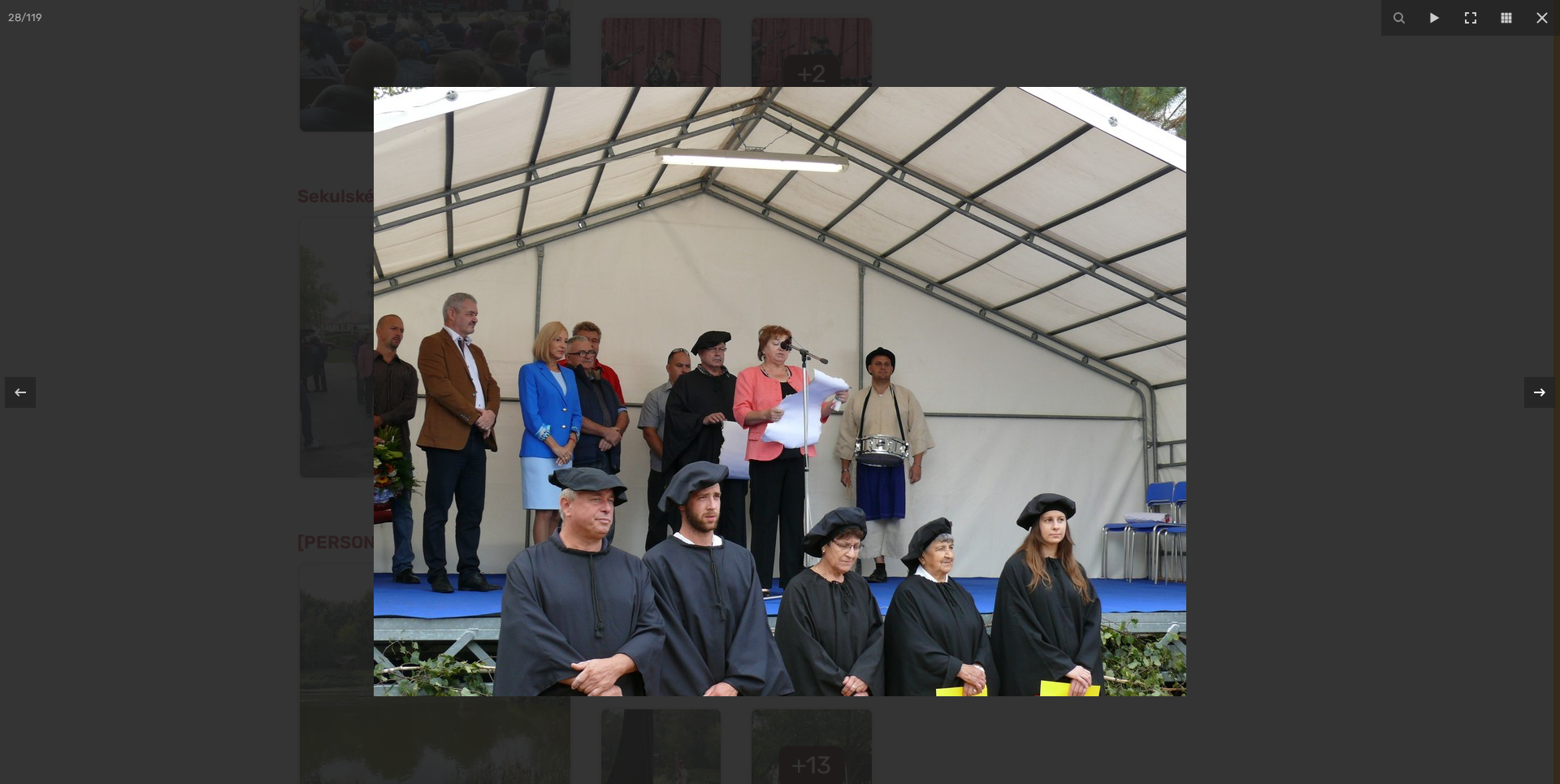
click at [1542, 391] on icon at bounding box center [1540, 392] width 19 height 19
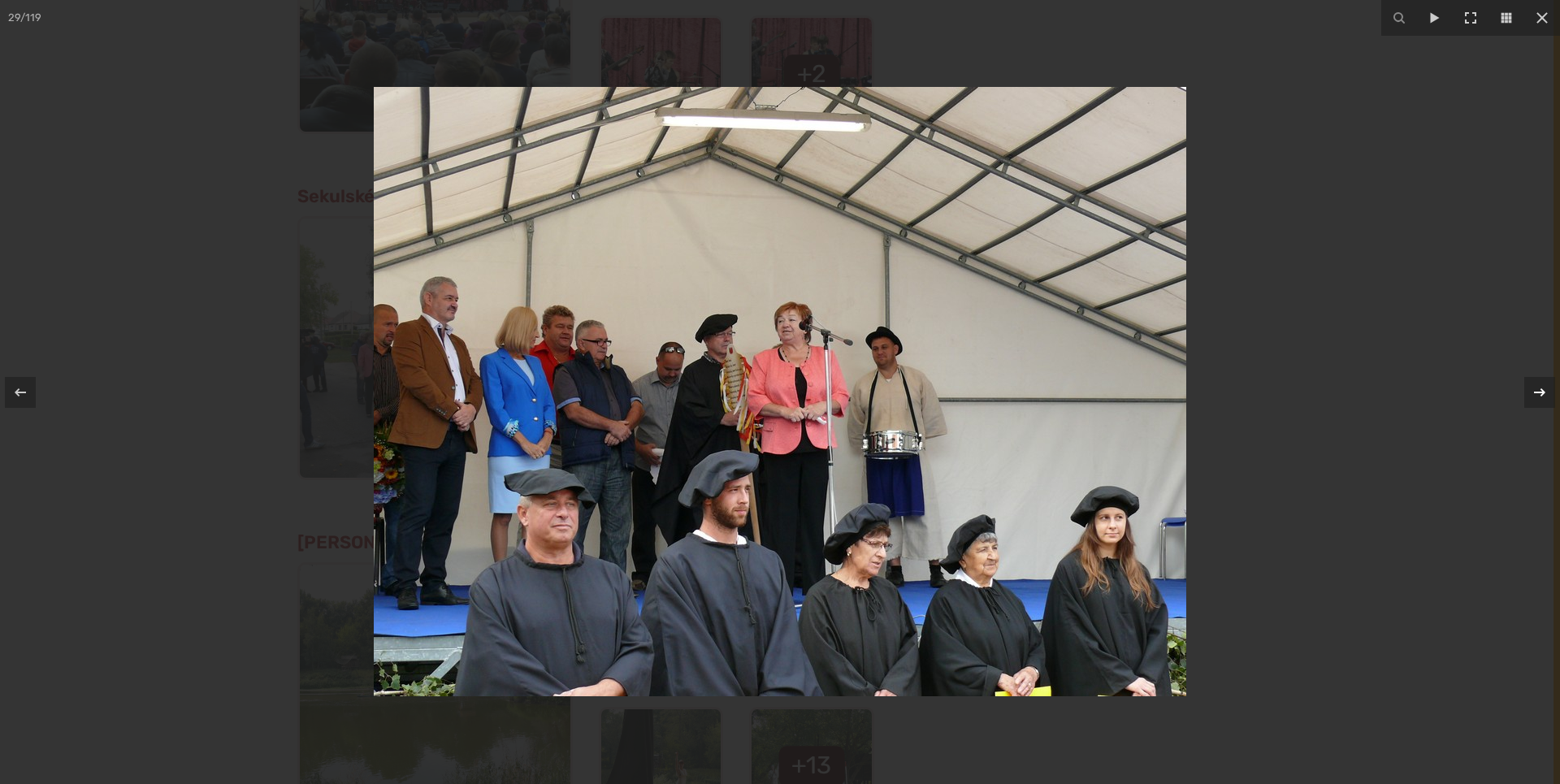
click at [1542, 391] on icon at bounding box center [1540, 392] width 19 height 19
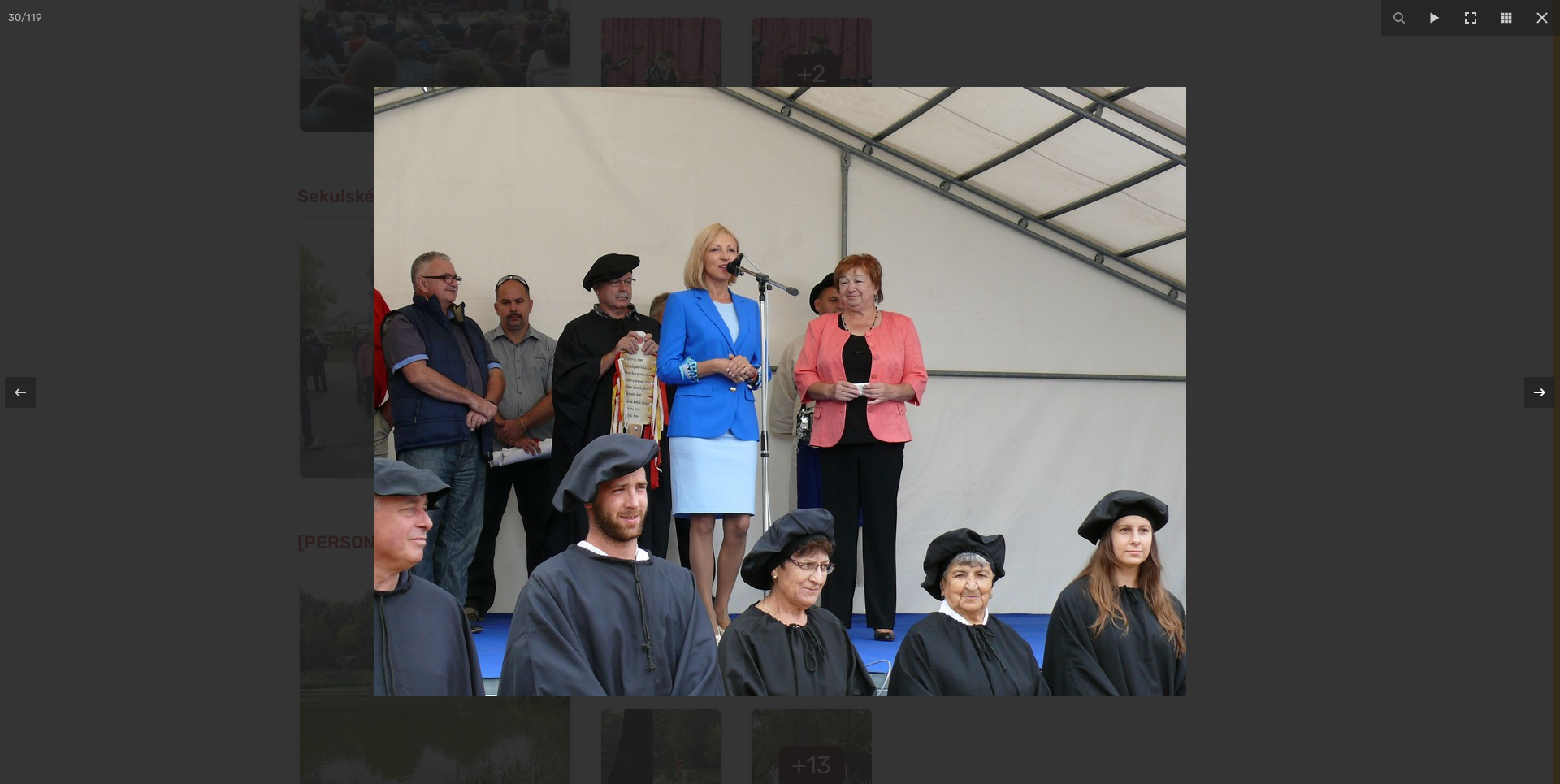
click at [1542, 391] on icon at bounding box center [1540, 392] width 19 height 19
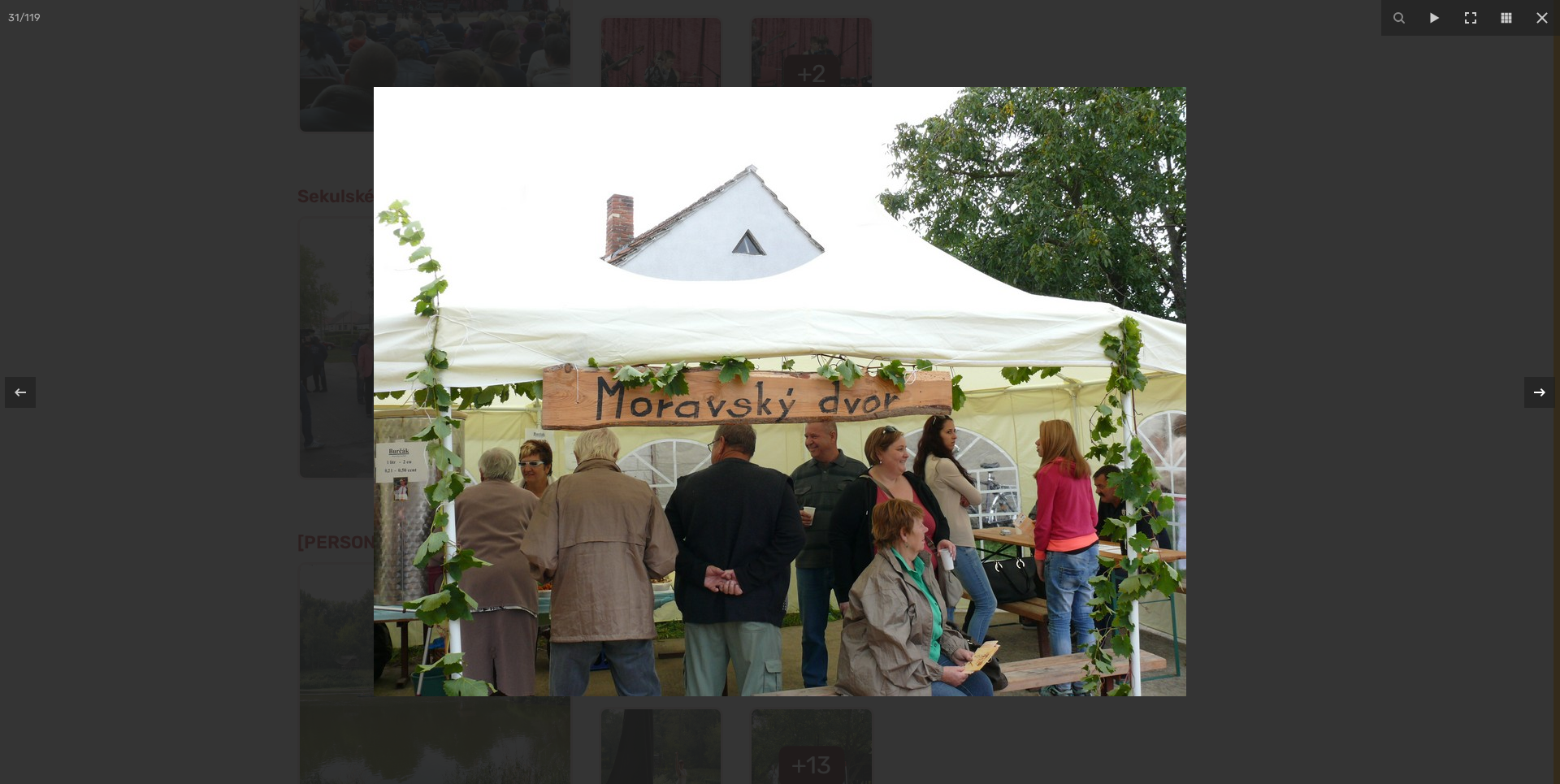
click at [1542, 391] on icon at bounding box center [1540, 392] width 19 height 19
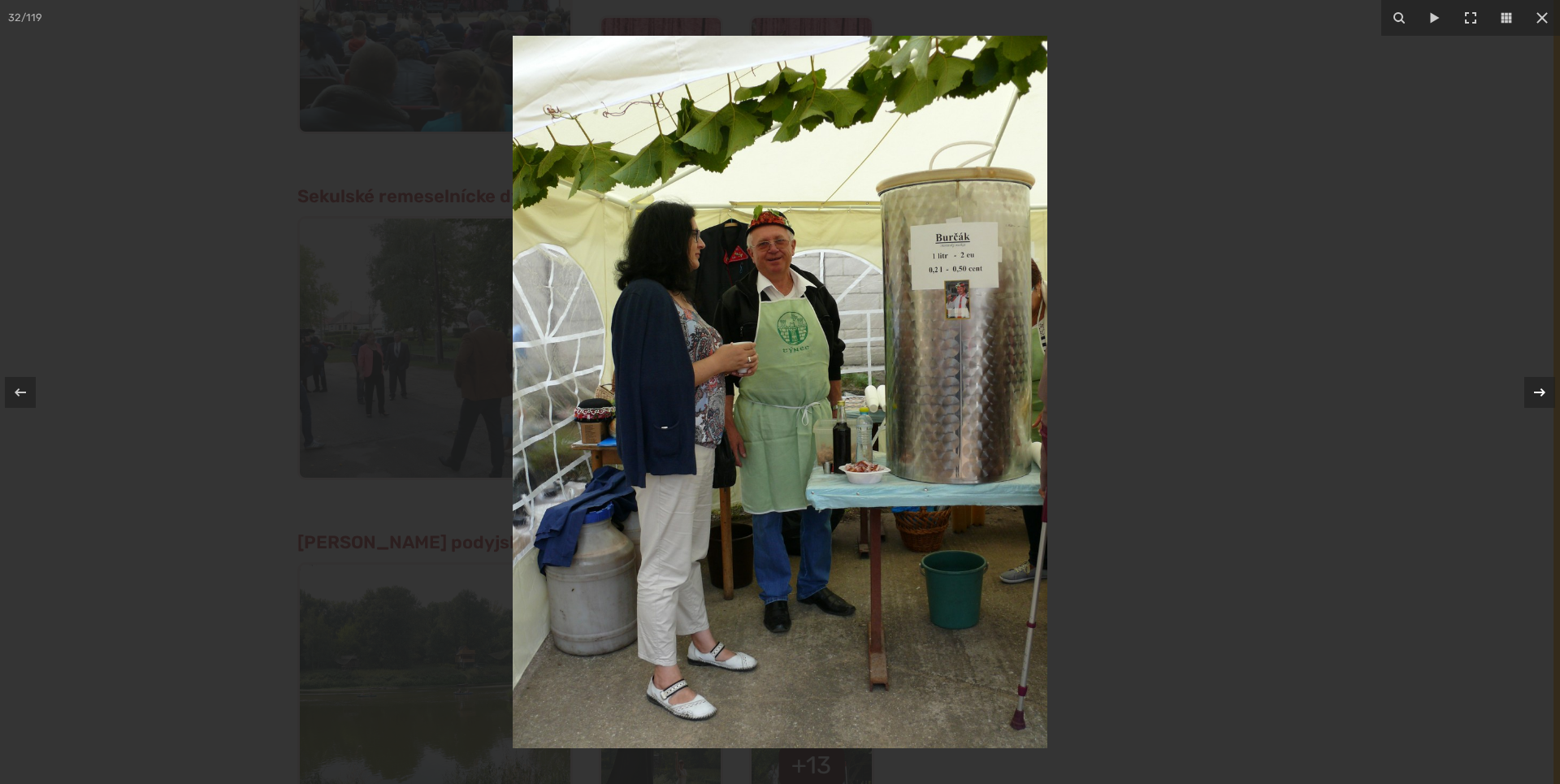
click at [1542, 391] on icon at bounding box center [1540, 392] width 19 height 19
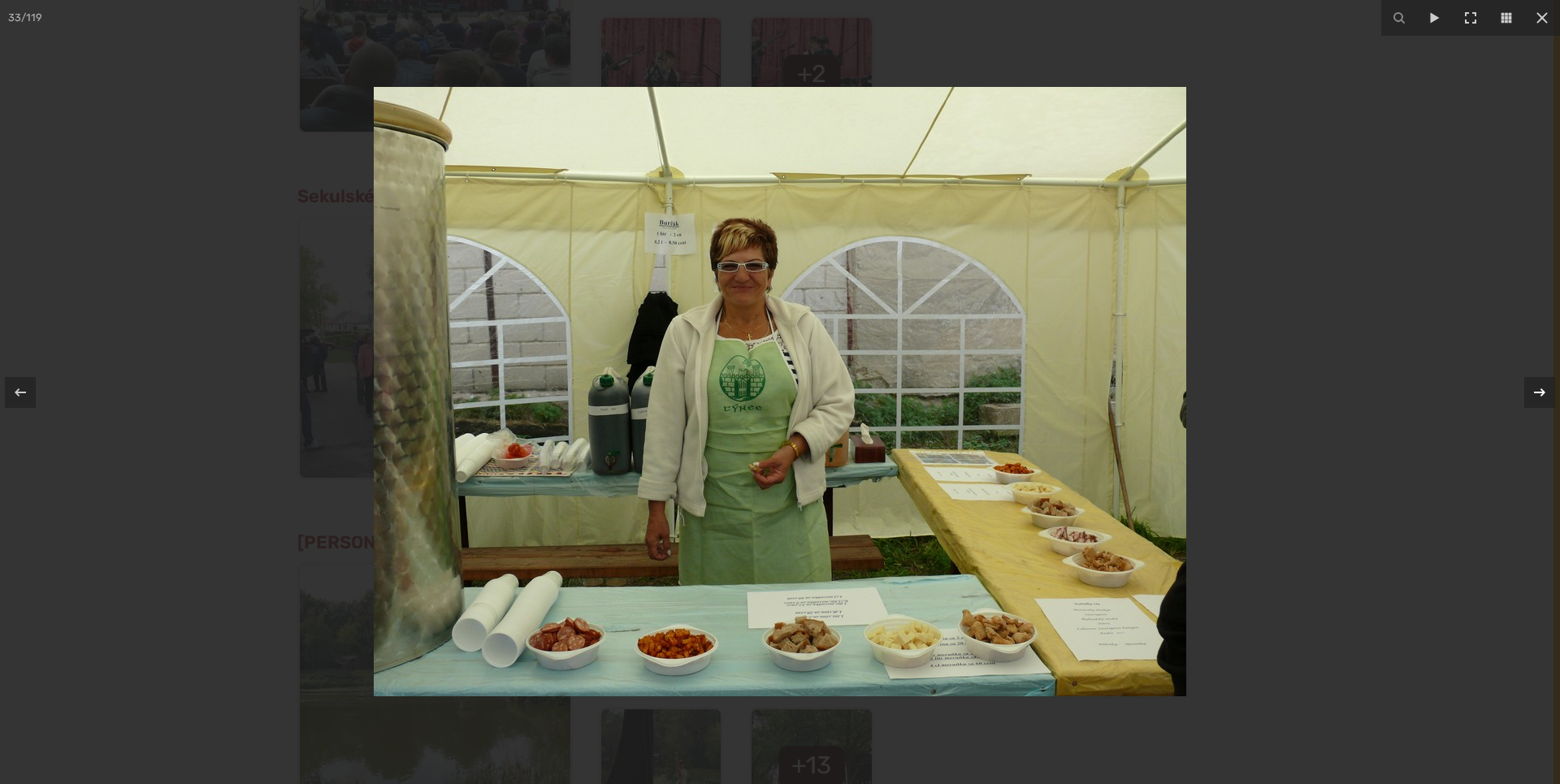
click at [1542, 391] on icon at bounding box center [1540, 392] width 19 height 19
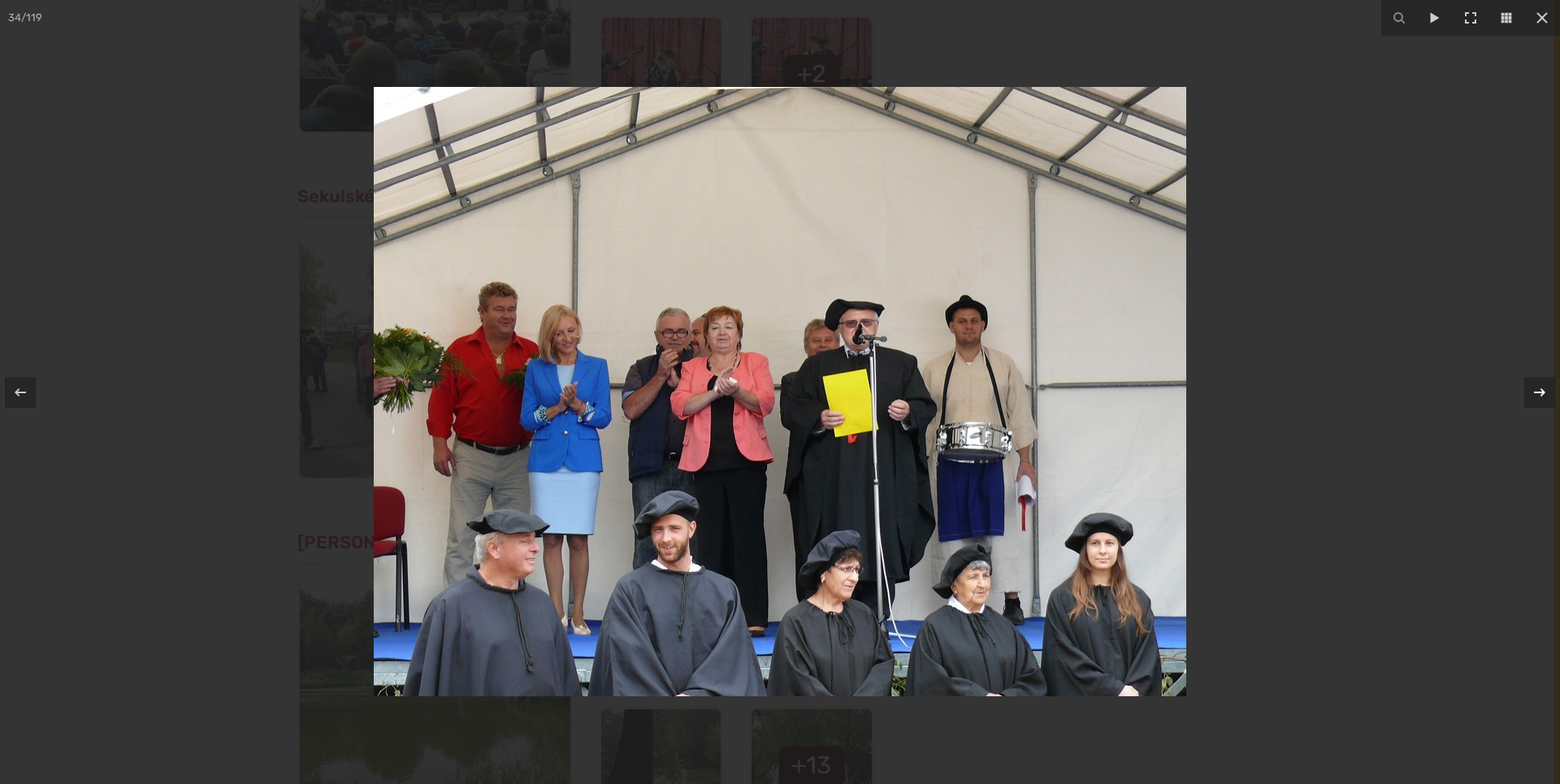
click at [1542, 391] on icon at bounding box center [1540, 392] width 19 height 19
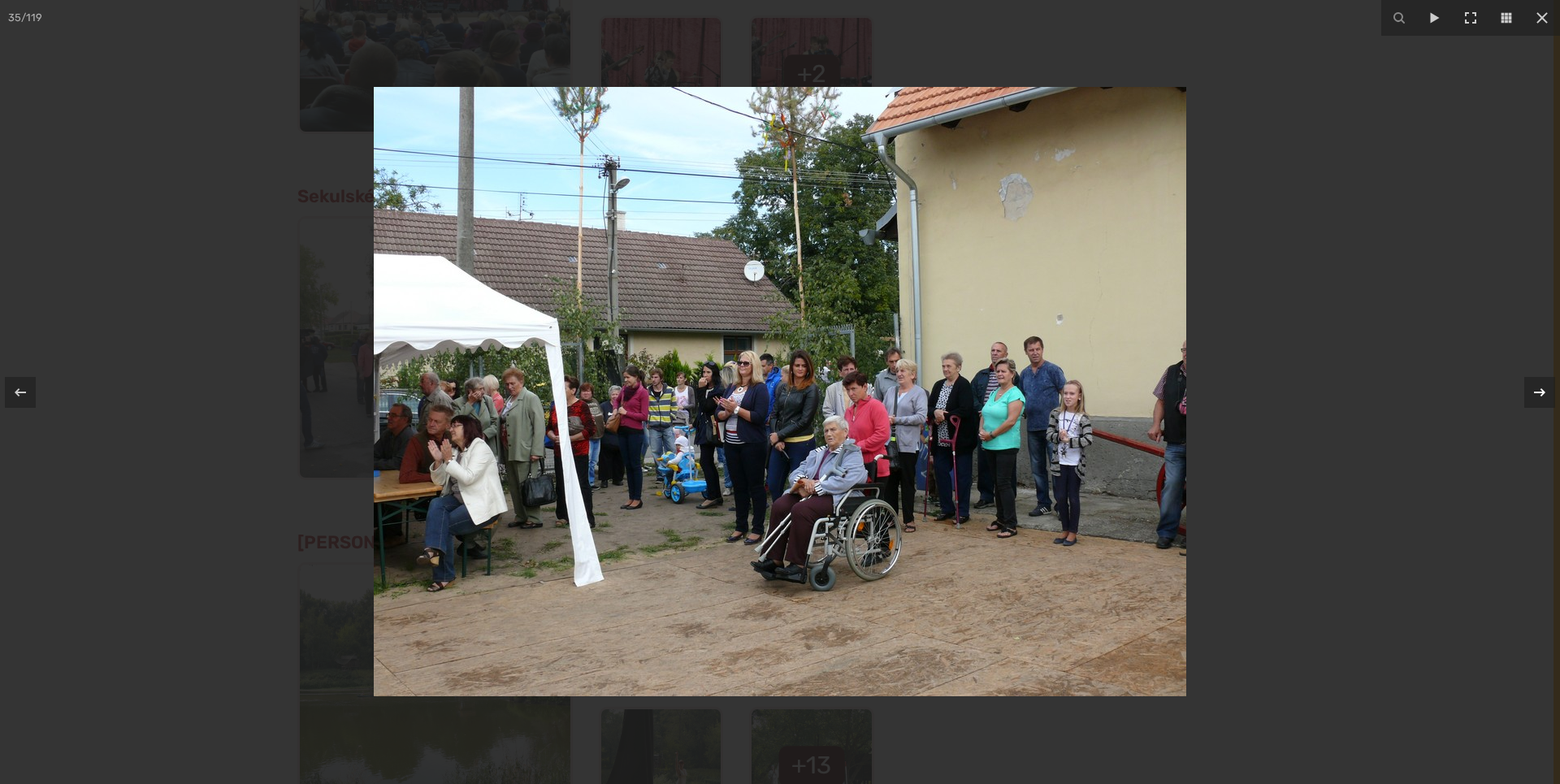
click at [1542, 391] on icon at bounding box center [1540, 392] width 19 height 19
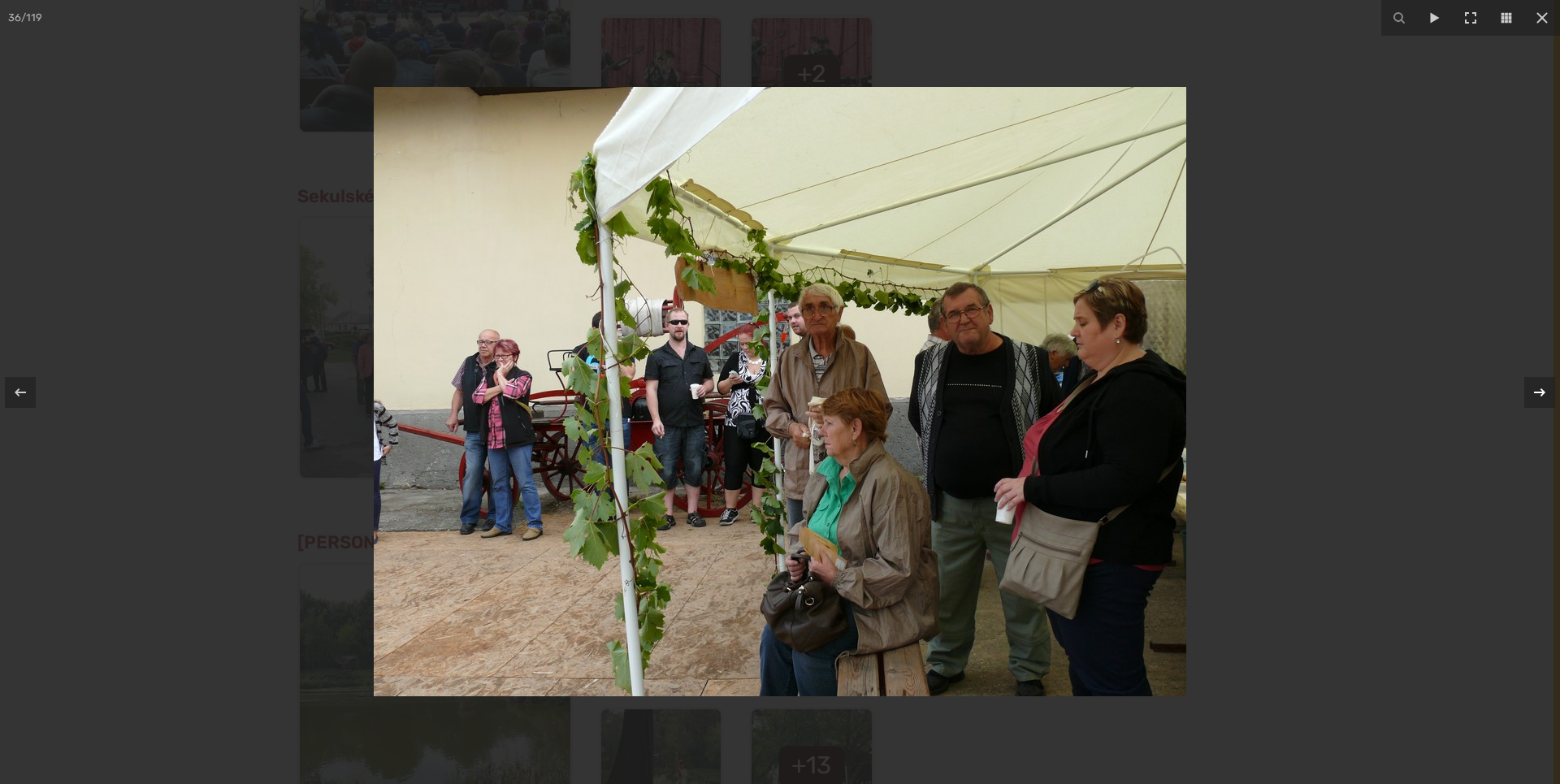
click at [1542, 391] on icon at bounding box center [1540, 392] width 19 height 19
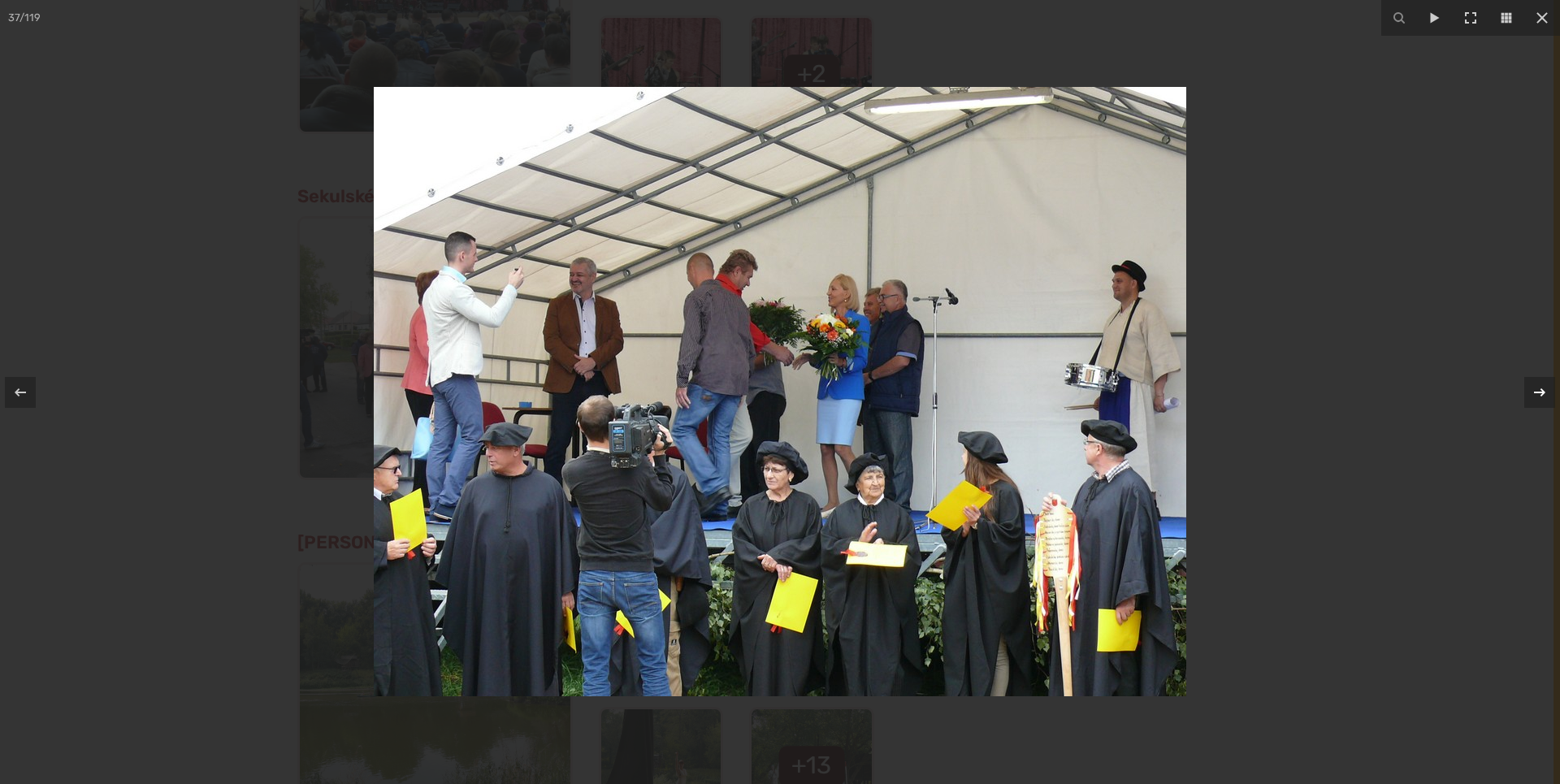
click at [1542, 391] on icon at bounding box center [1540, 392] width 19 height 19
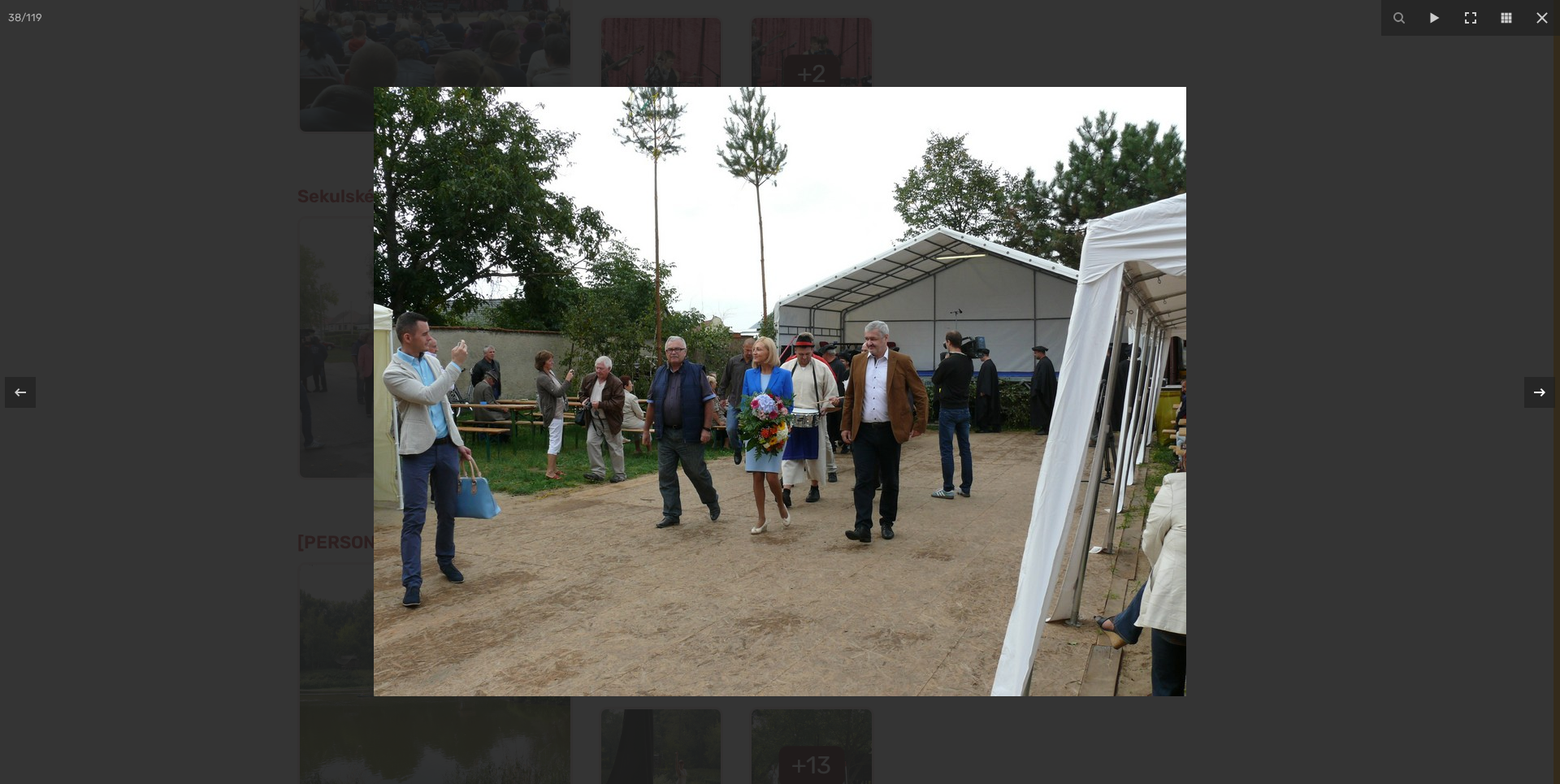
click at [1542, 391] on icon at bounding box center [1540, 392] width 19 height 19
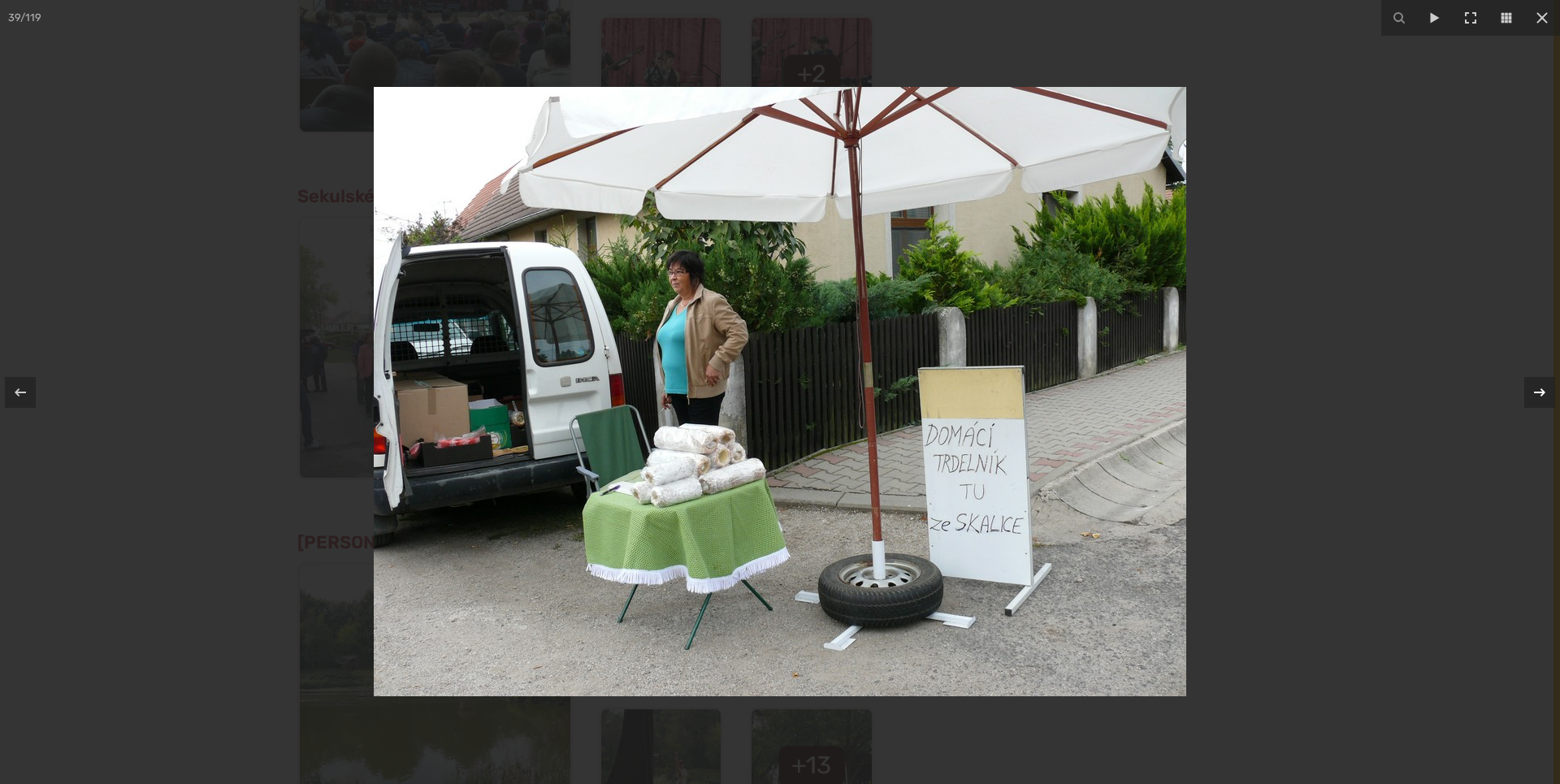
click at [1542, 391] on icon at bounding box center [1540, 392] width 19 height 19
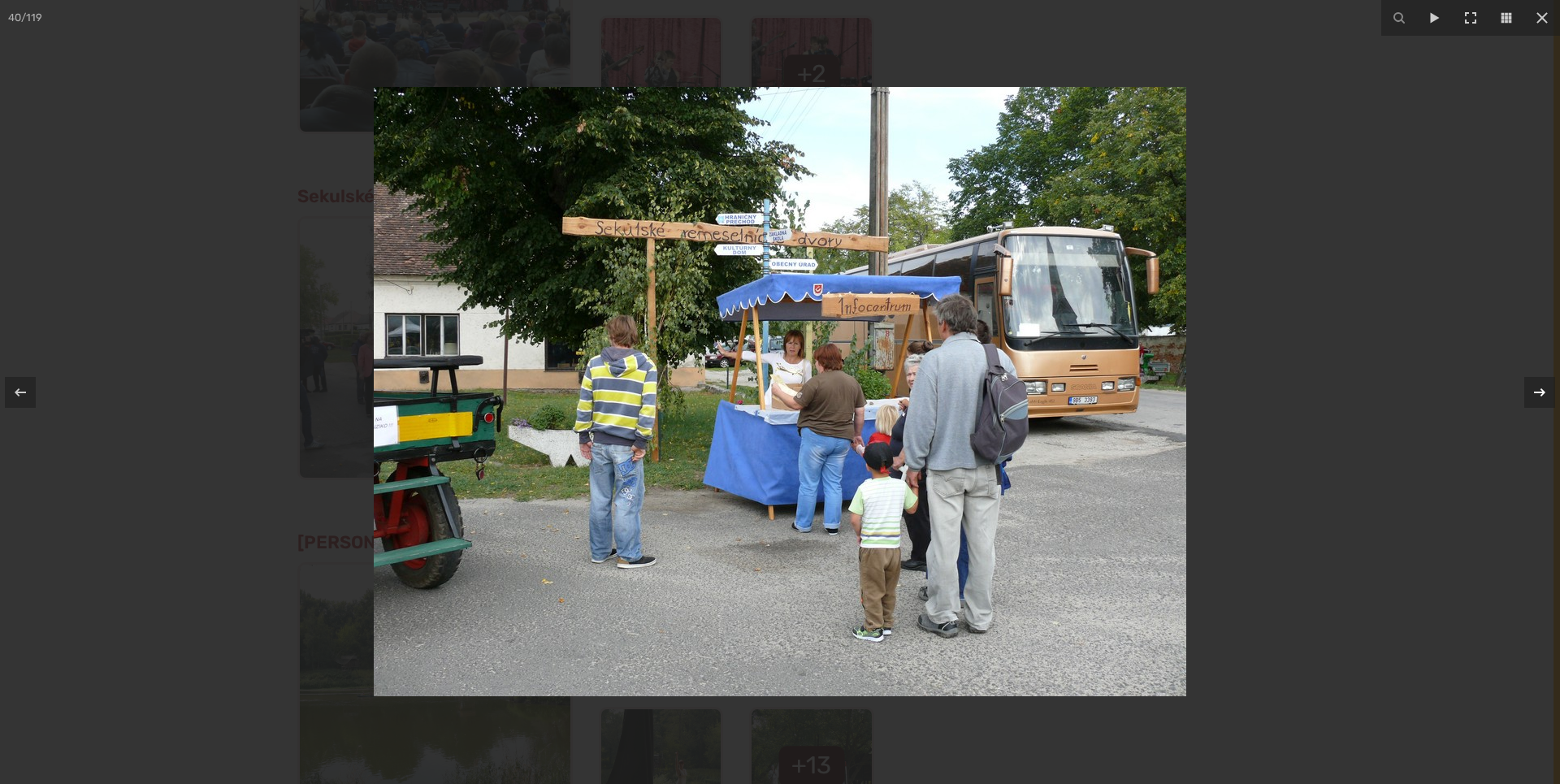
click at [1542, 391] on icon at bounding box center [1540, 392] width 19 height 19
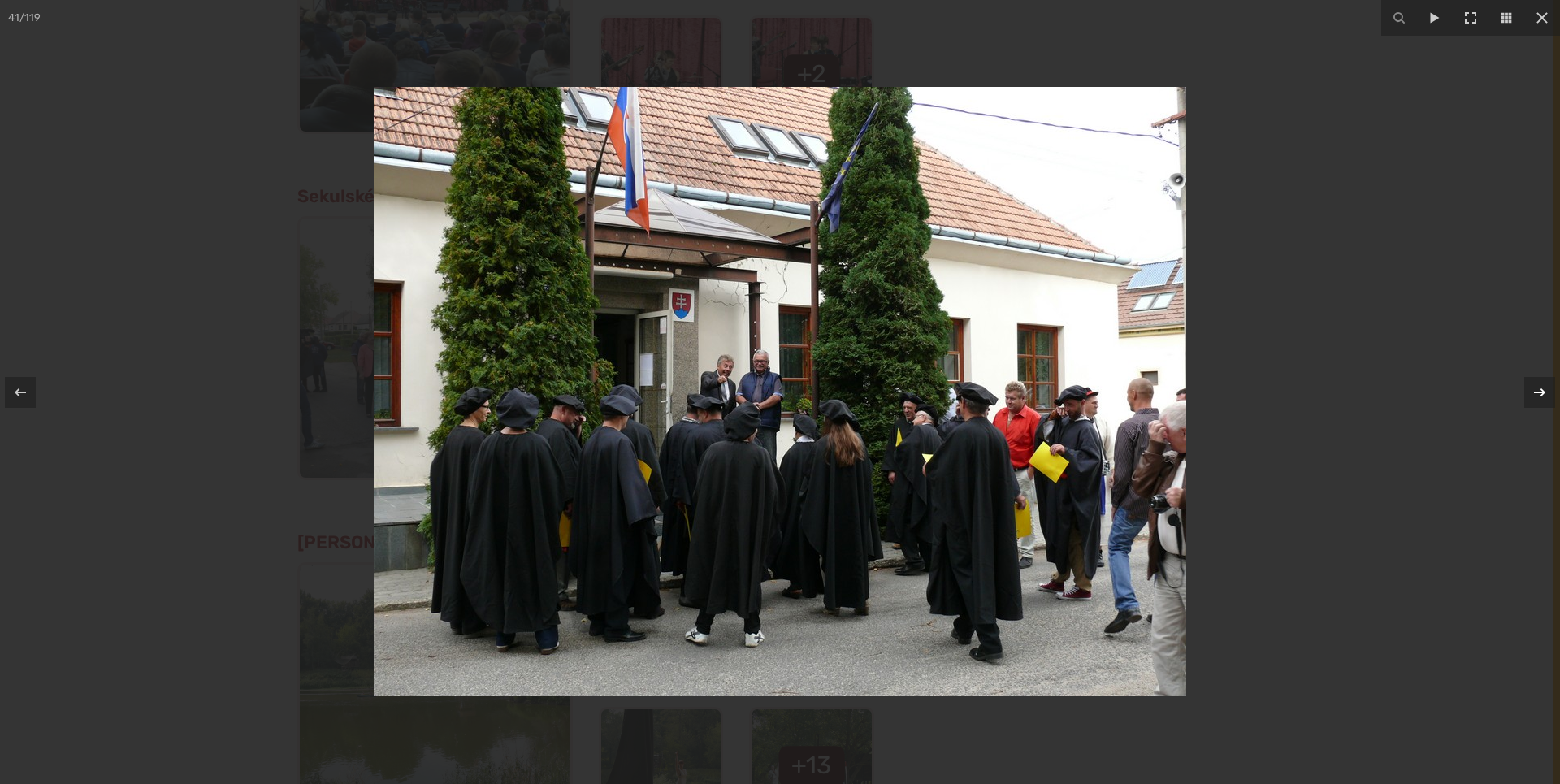
click at [1542, 391] on icon at bounding box center [1540, 392] width 19 height 19
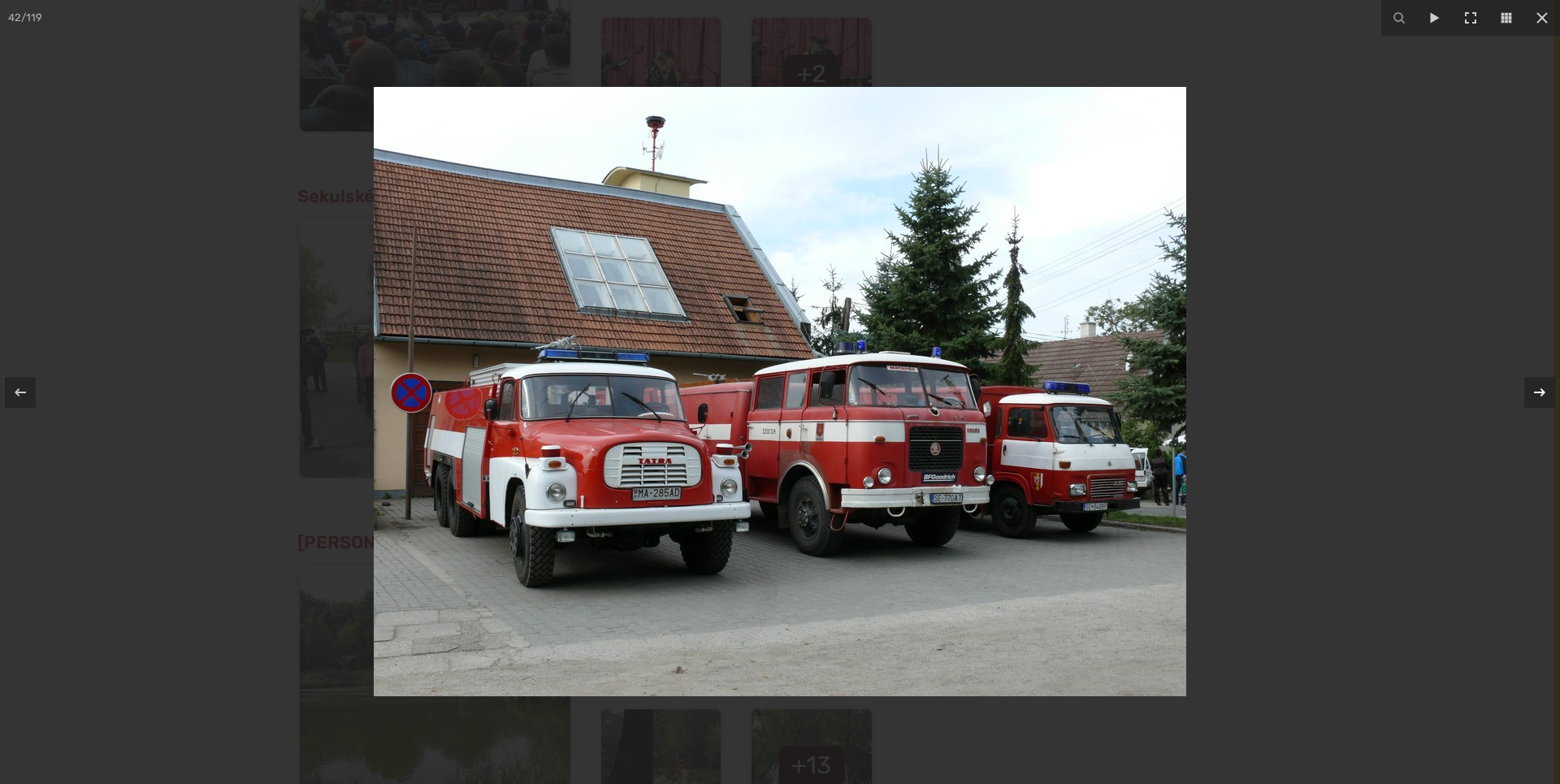
click at [1542, 391] on icon at bounding box center [1540, 392] width 19 height 19
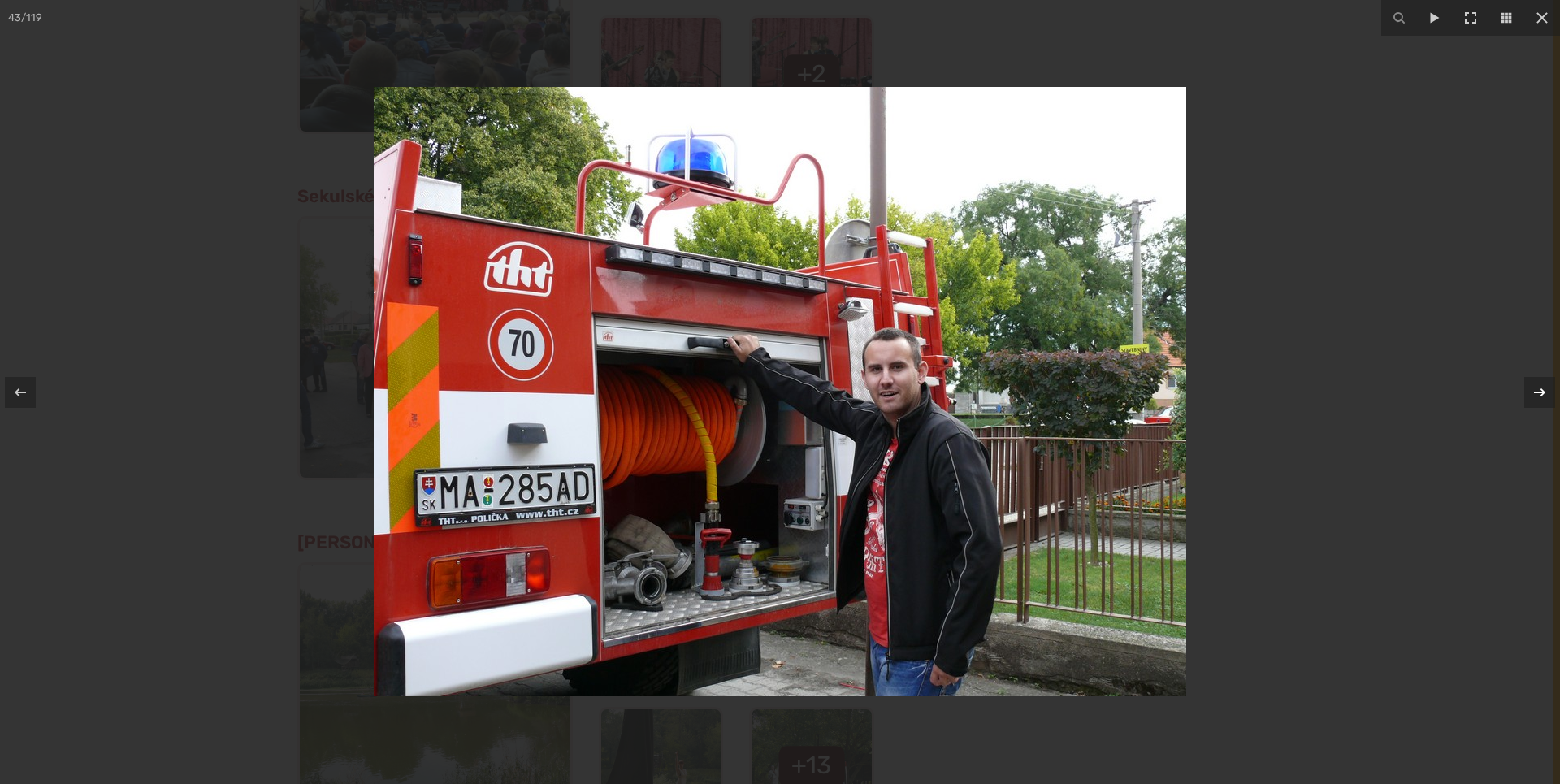
click at [1542, 391] on icon at bounding box center [1540, 392] width 19 height 19
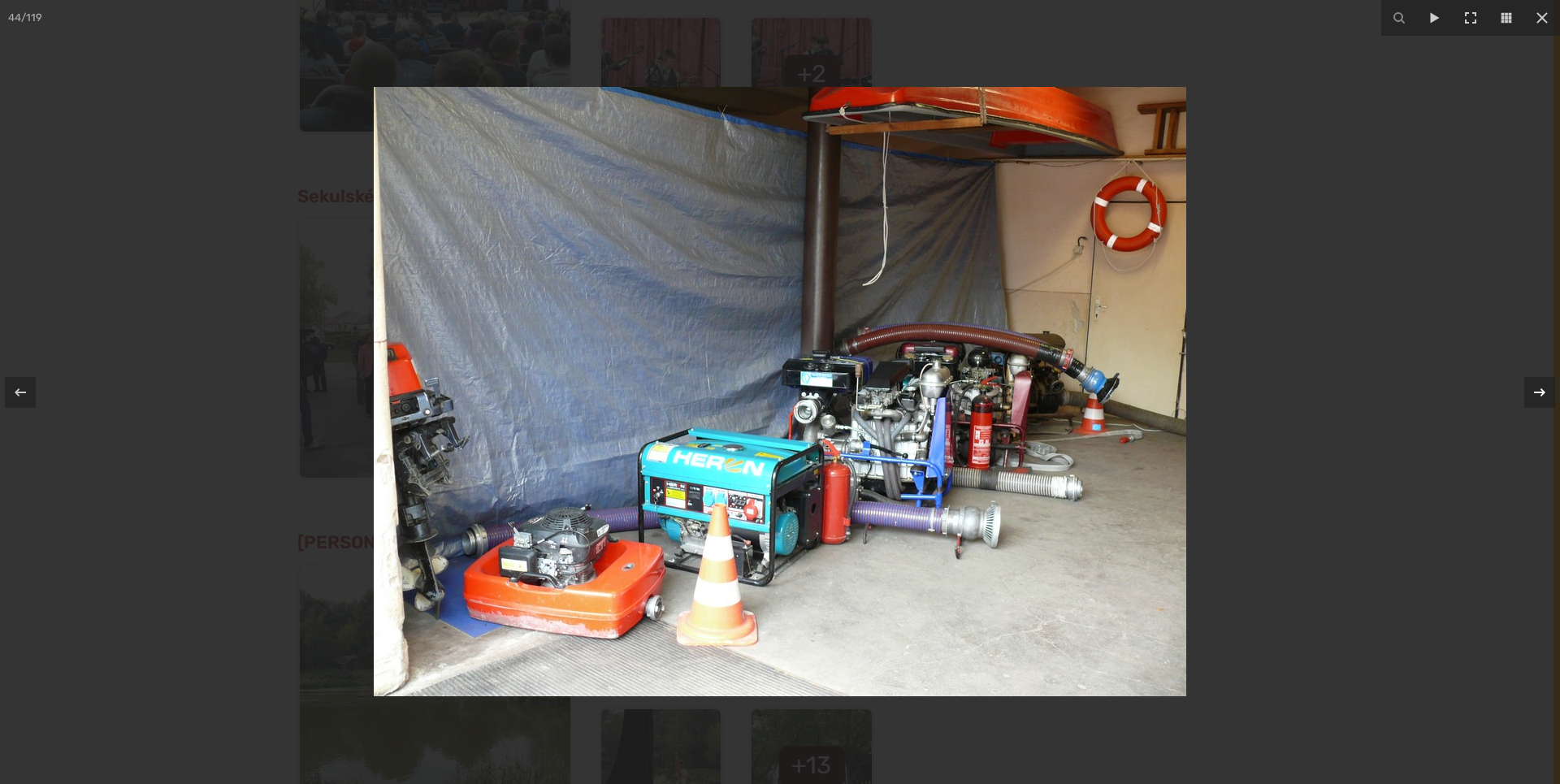
click at [1542, 391] on icon at bounding box center [1540, 392] width 19 height 19
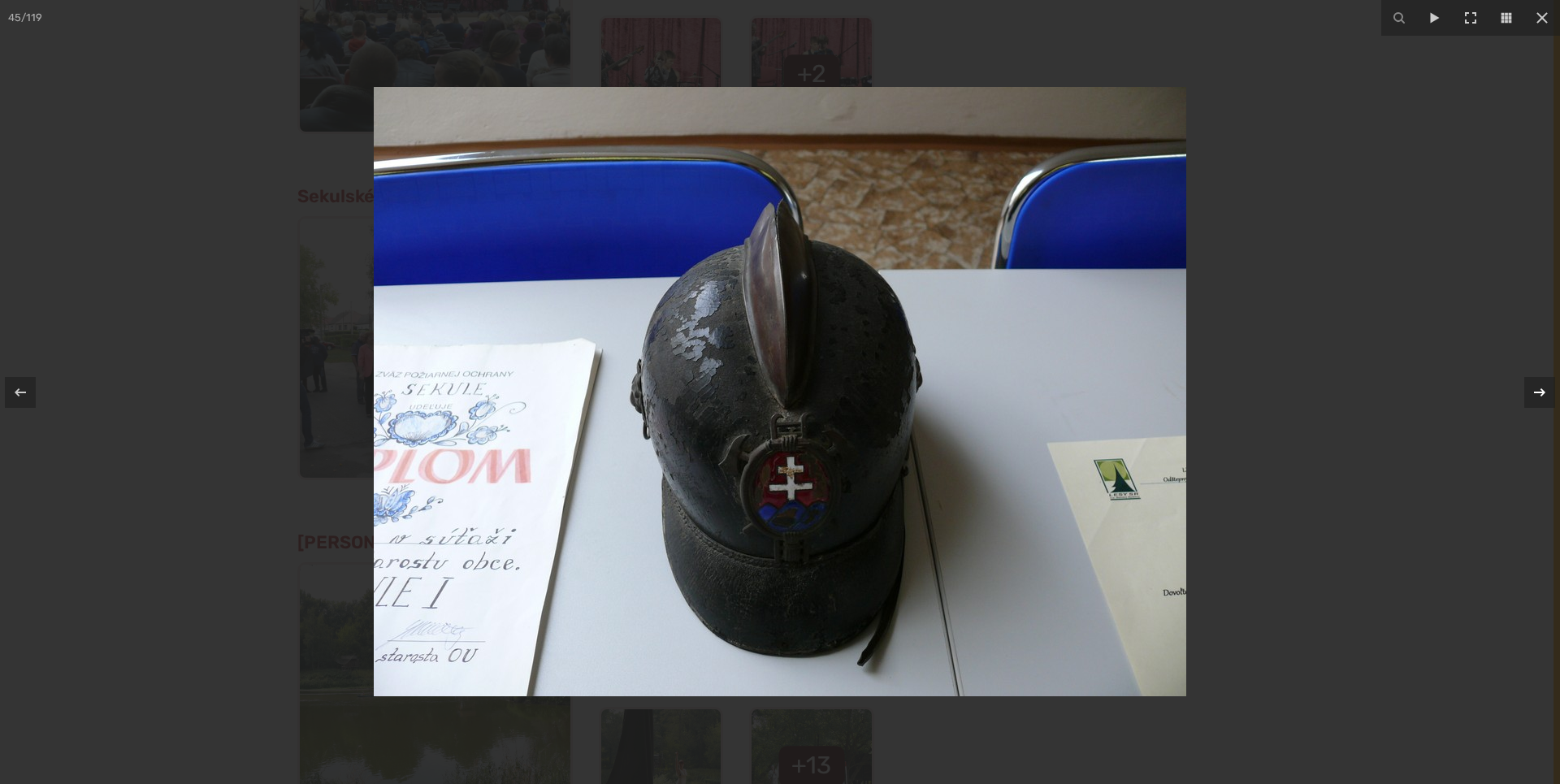
click at [1542, 391] on icon at bounding box center [1540, 392] width 19 height 19
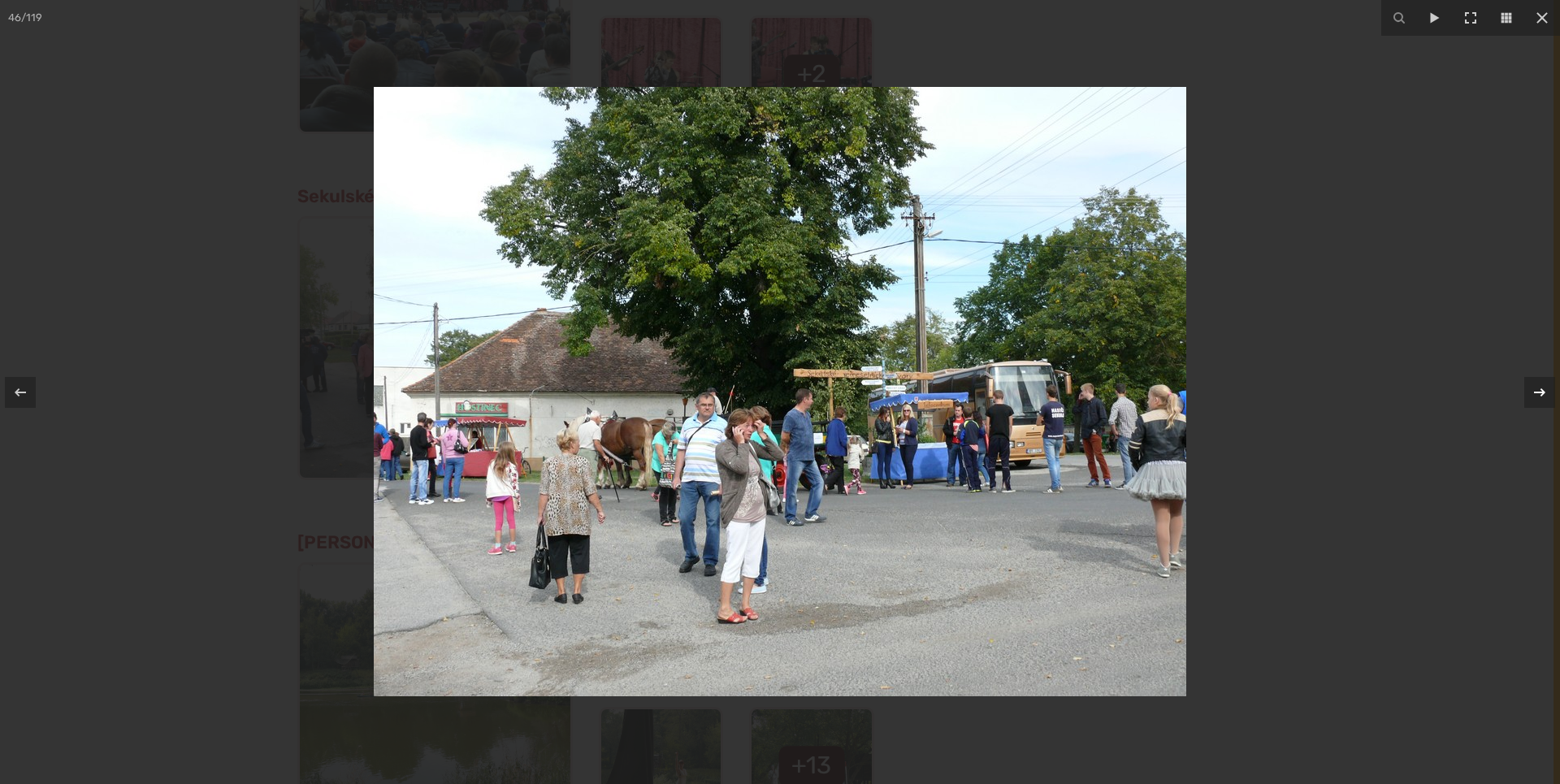
click at [1542, 391] on icon at bounding box center [1540, 392] width 19 height 19
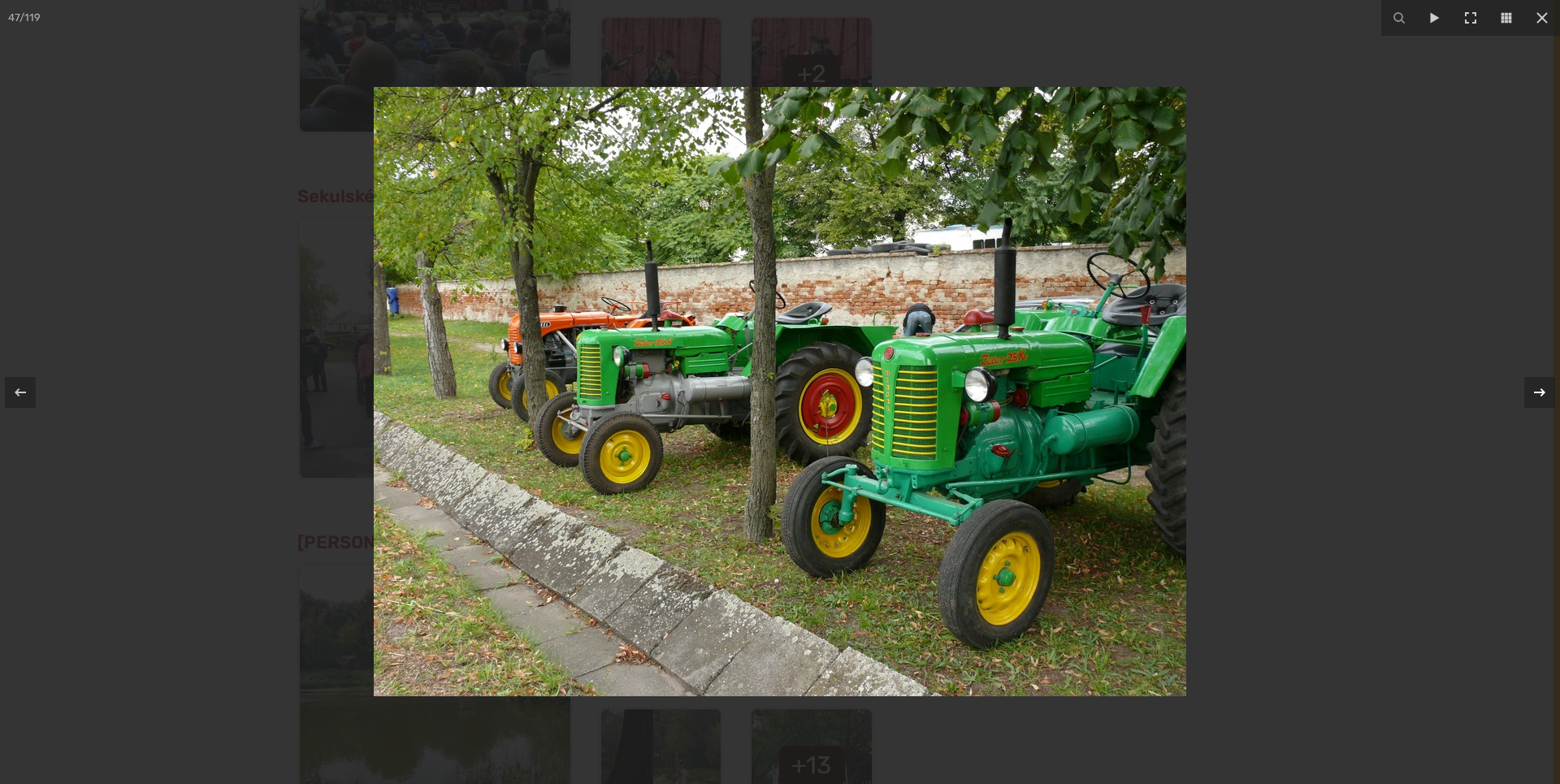
click at [1542, 391] on icon at bounding box center [1540, 392] width 19 height 19
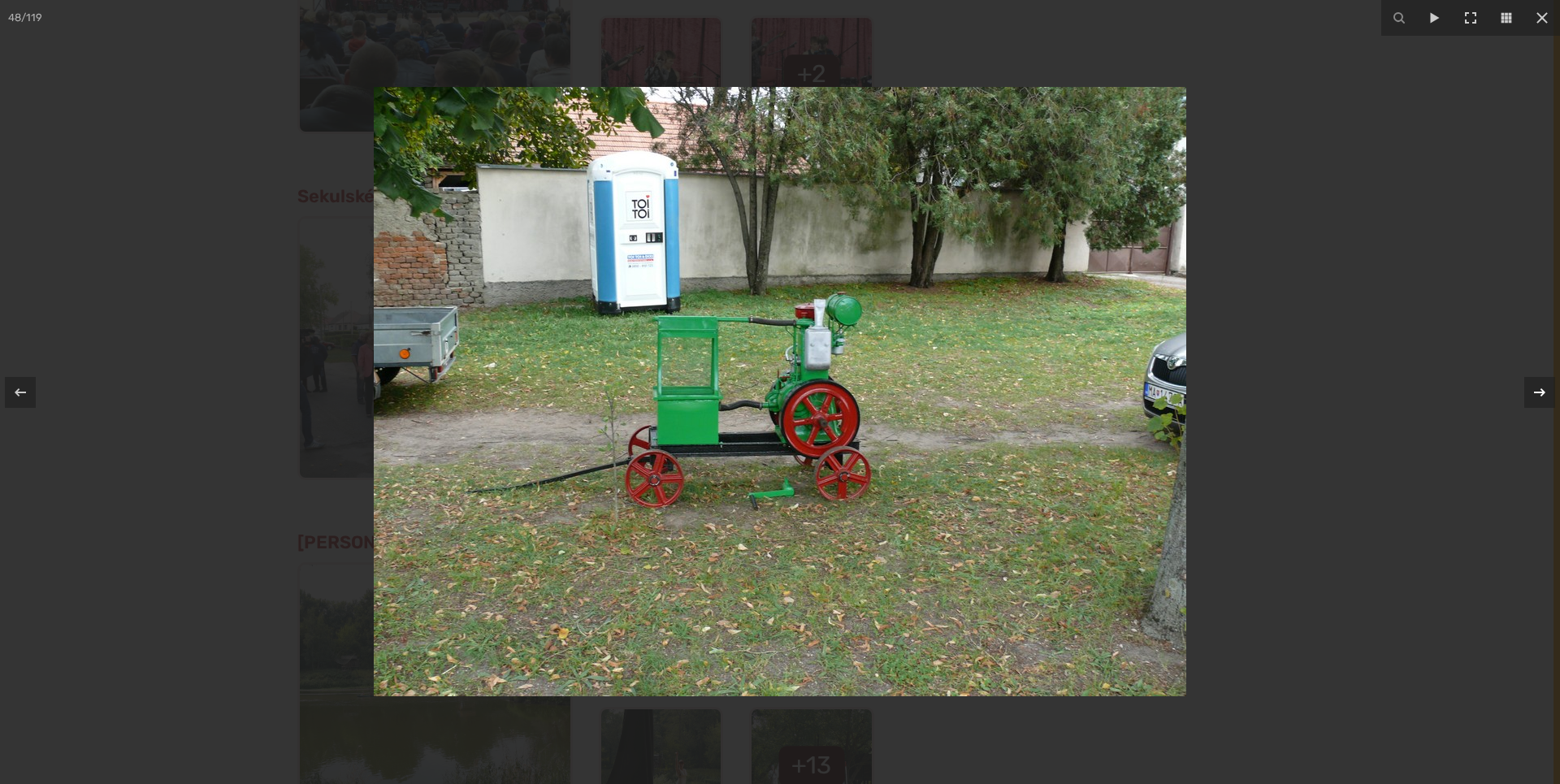
click at [1544, 390] on icon at bounding box center [1540, 392] width 19 height 19
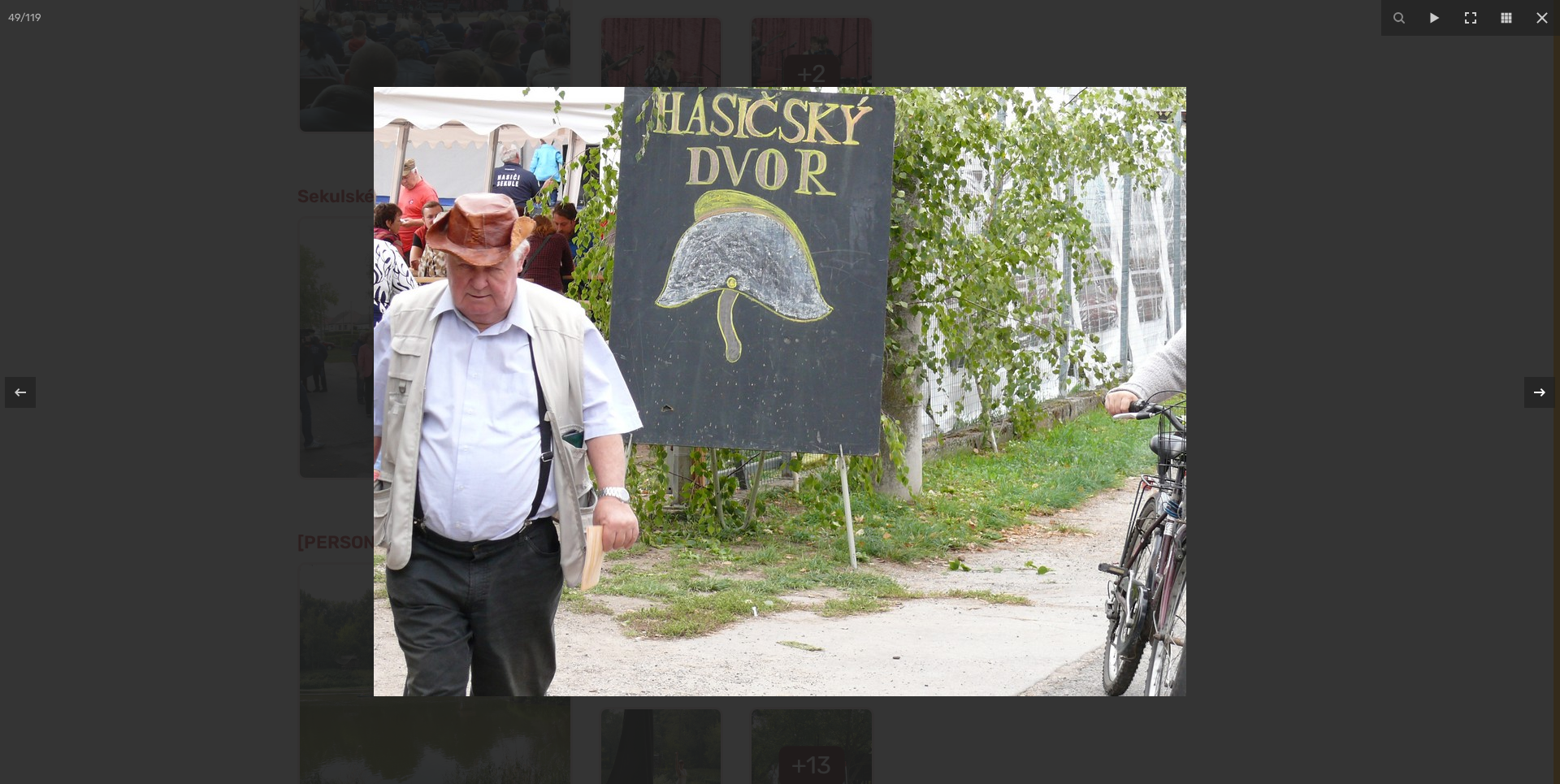
click at [1544, 390] on icon at bounding box center [1540, 392] width 19 height 19
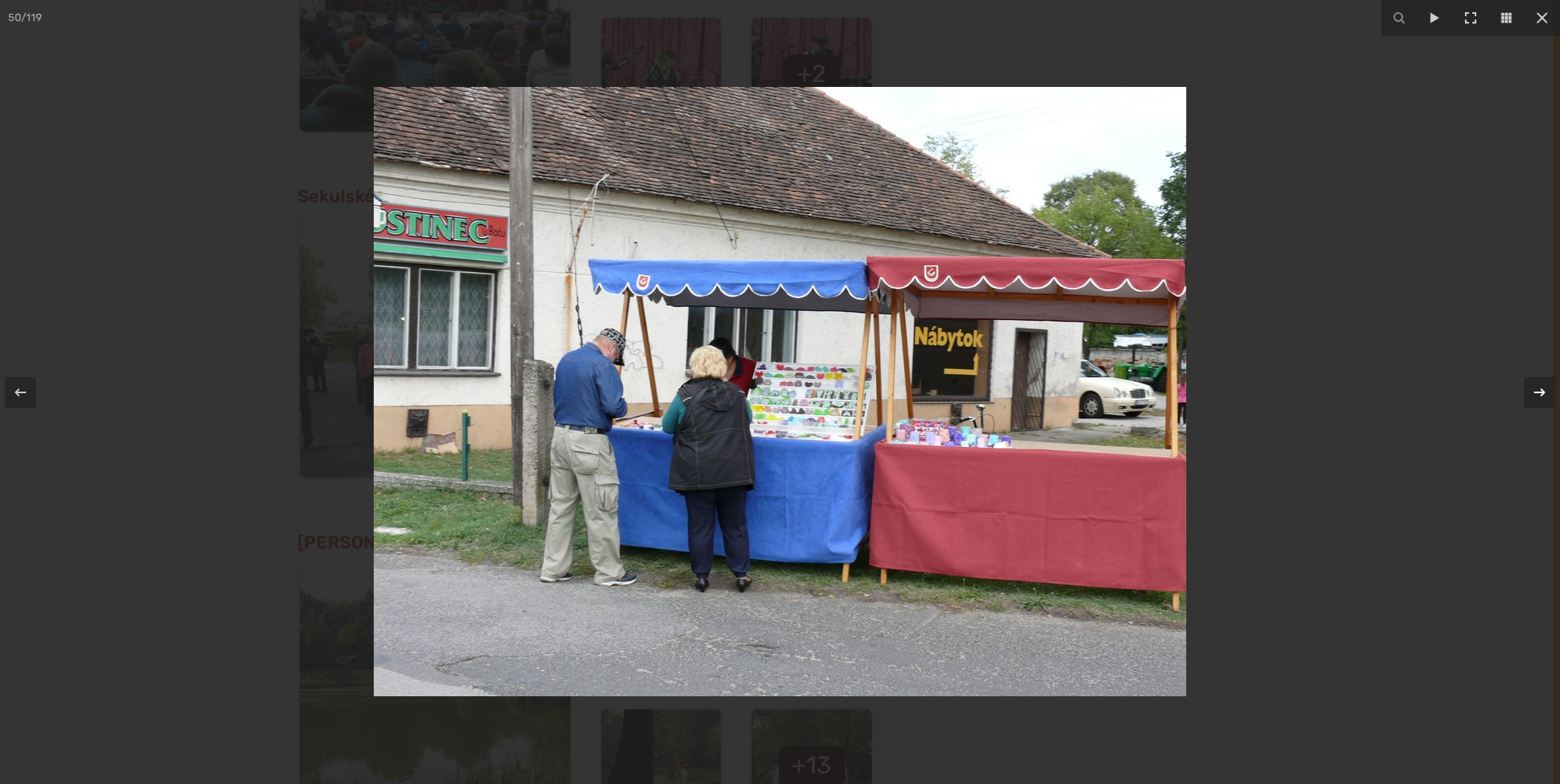
click at [1544, 390] on icon at bounding box center [1540, 392] width 19 height 19
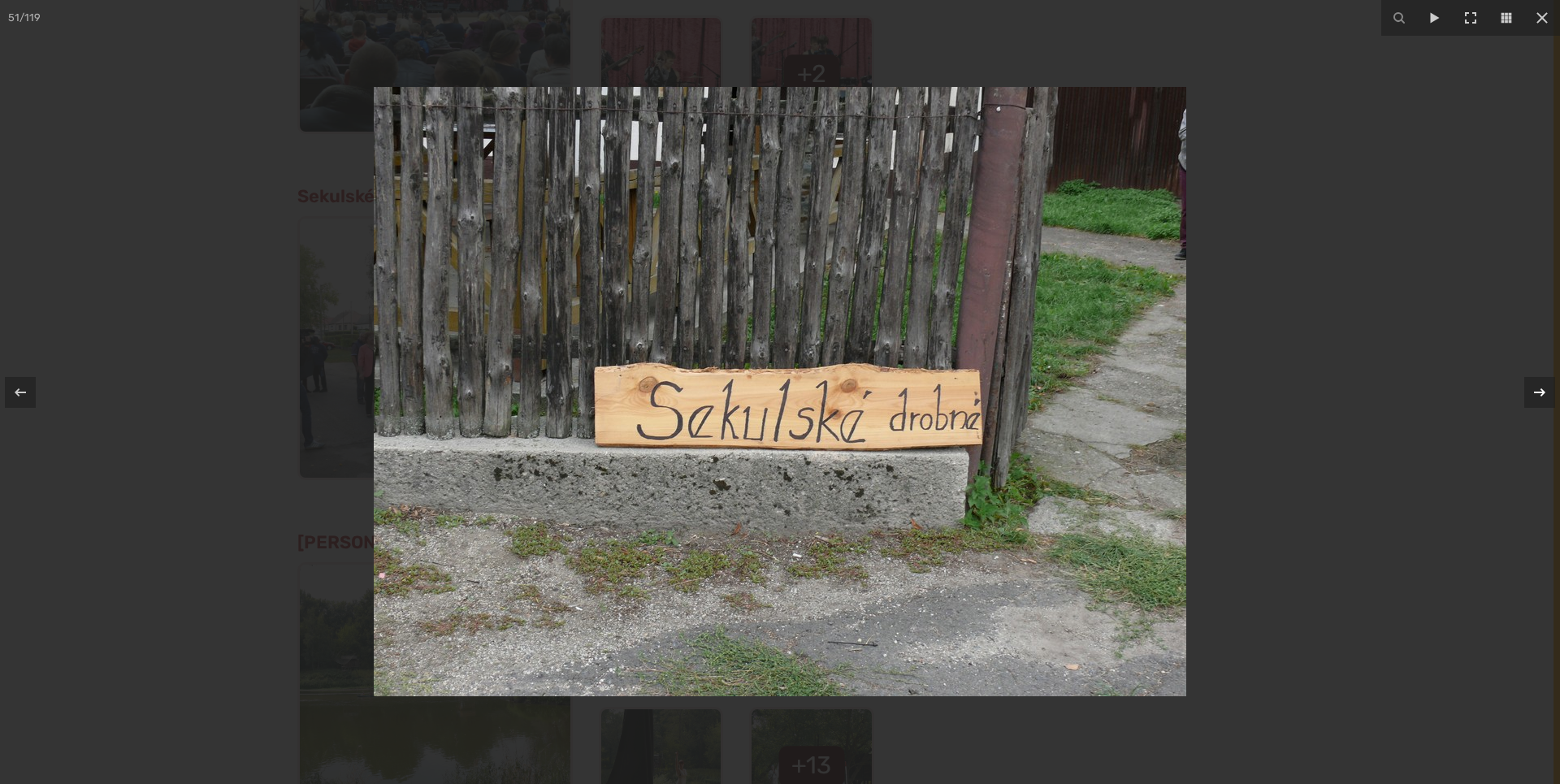
click at [1544, 390] on icon at bounding box center [1540, 392] width 19 height 19
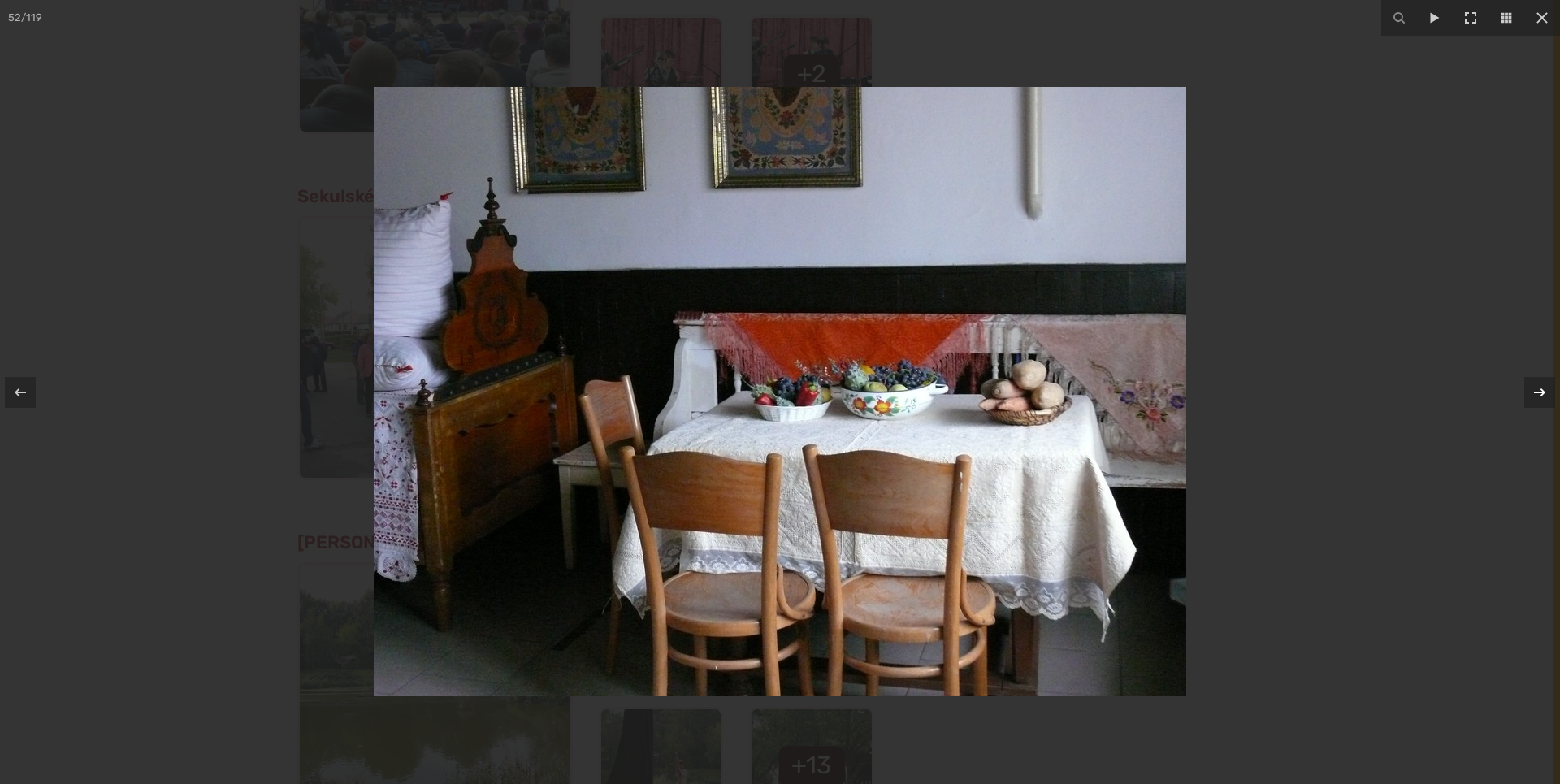
click at [1544, 390] on icon at bounding box center [1540, 392] width 19 height 19
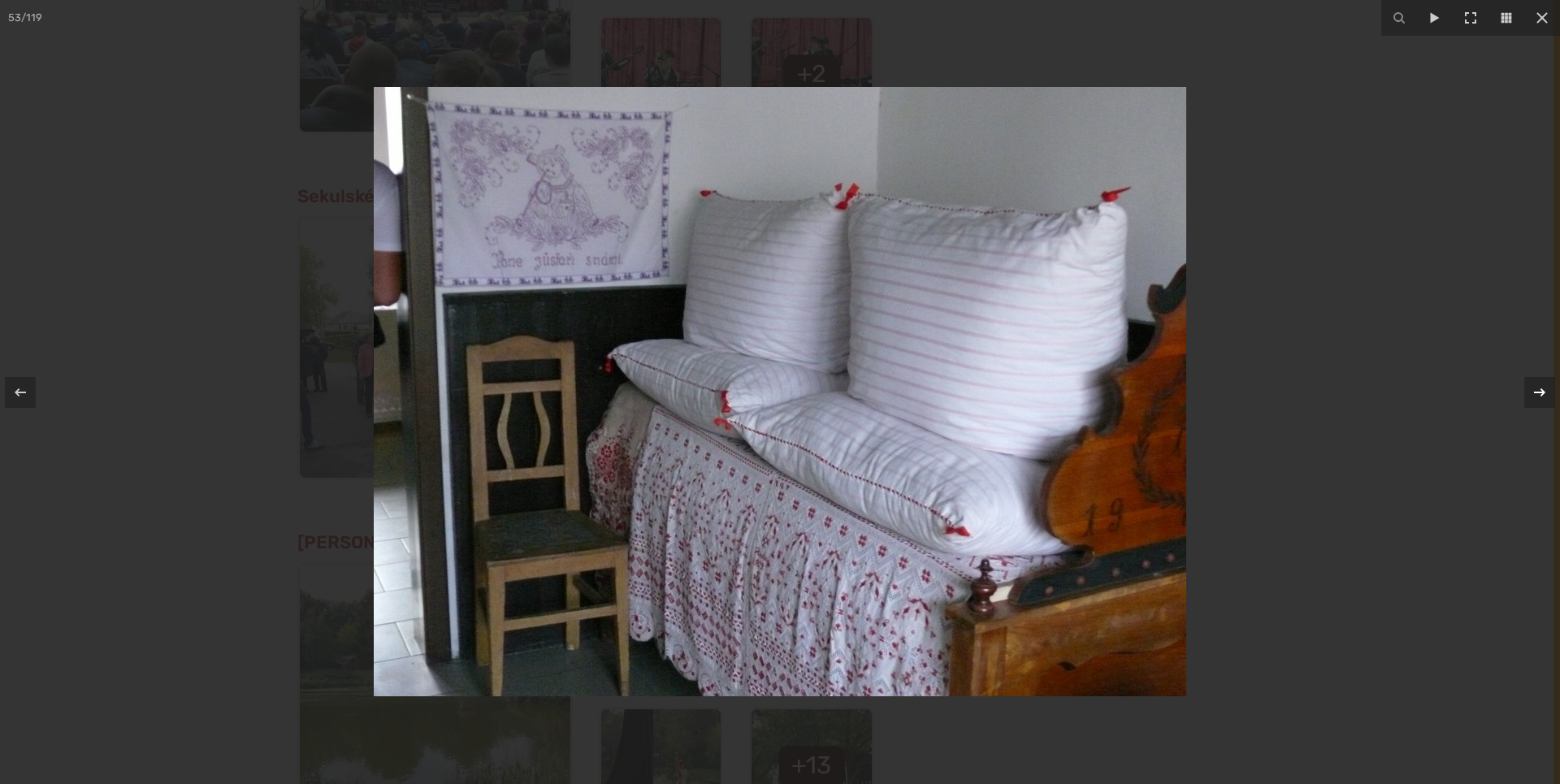
click at [1544, 390] on icon at bounding box center [1540, 392] width 19 height 19
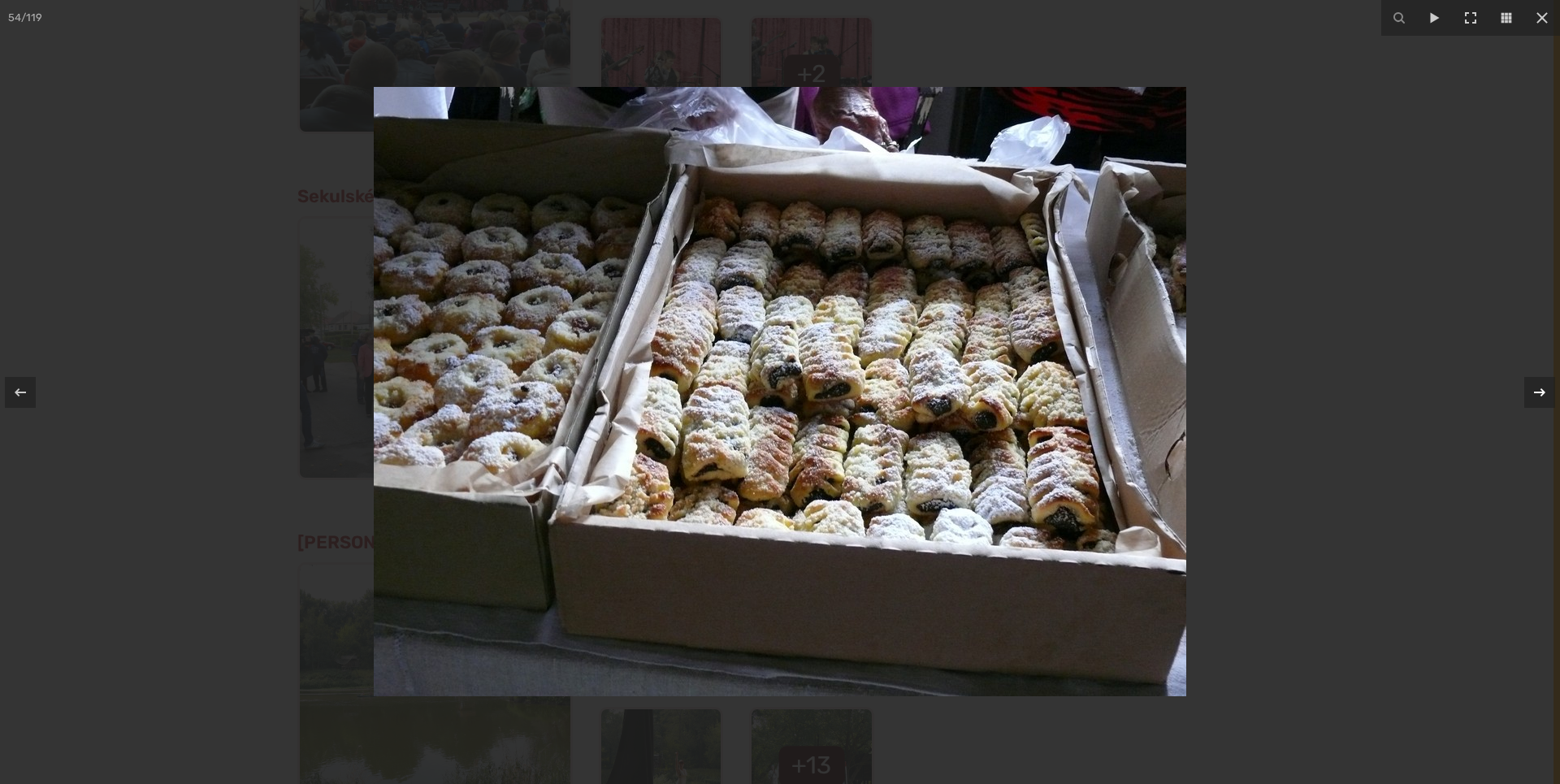
click at [1544, 390] on icon at bounding box center [1540, 392] width 19 height 19
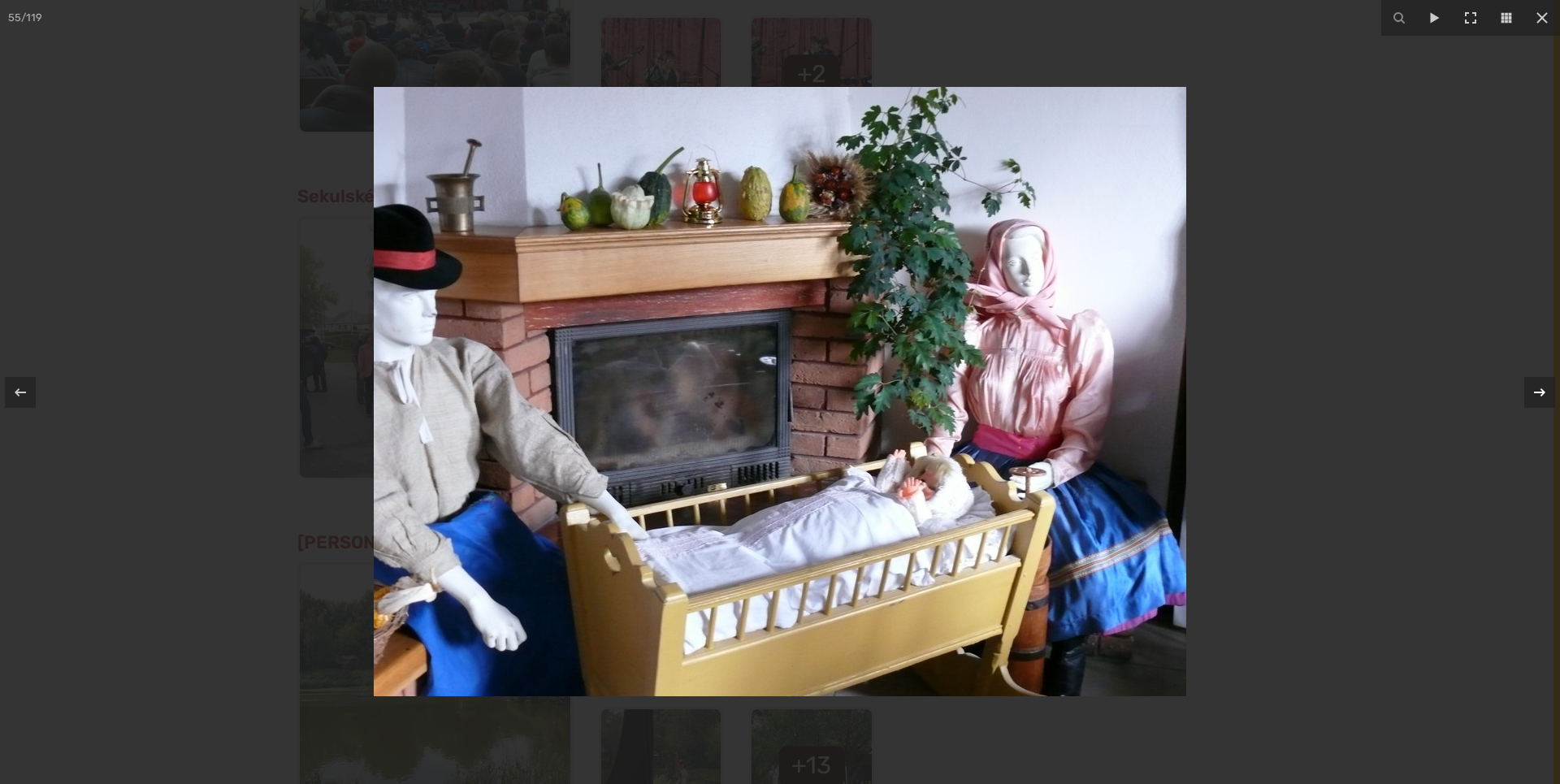
click at [1544, 390] on icon at bounding box center [1540, 392] width 19 height 19
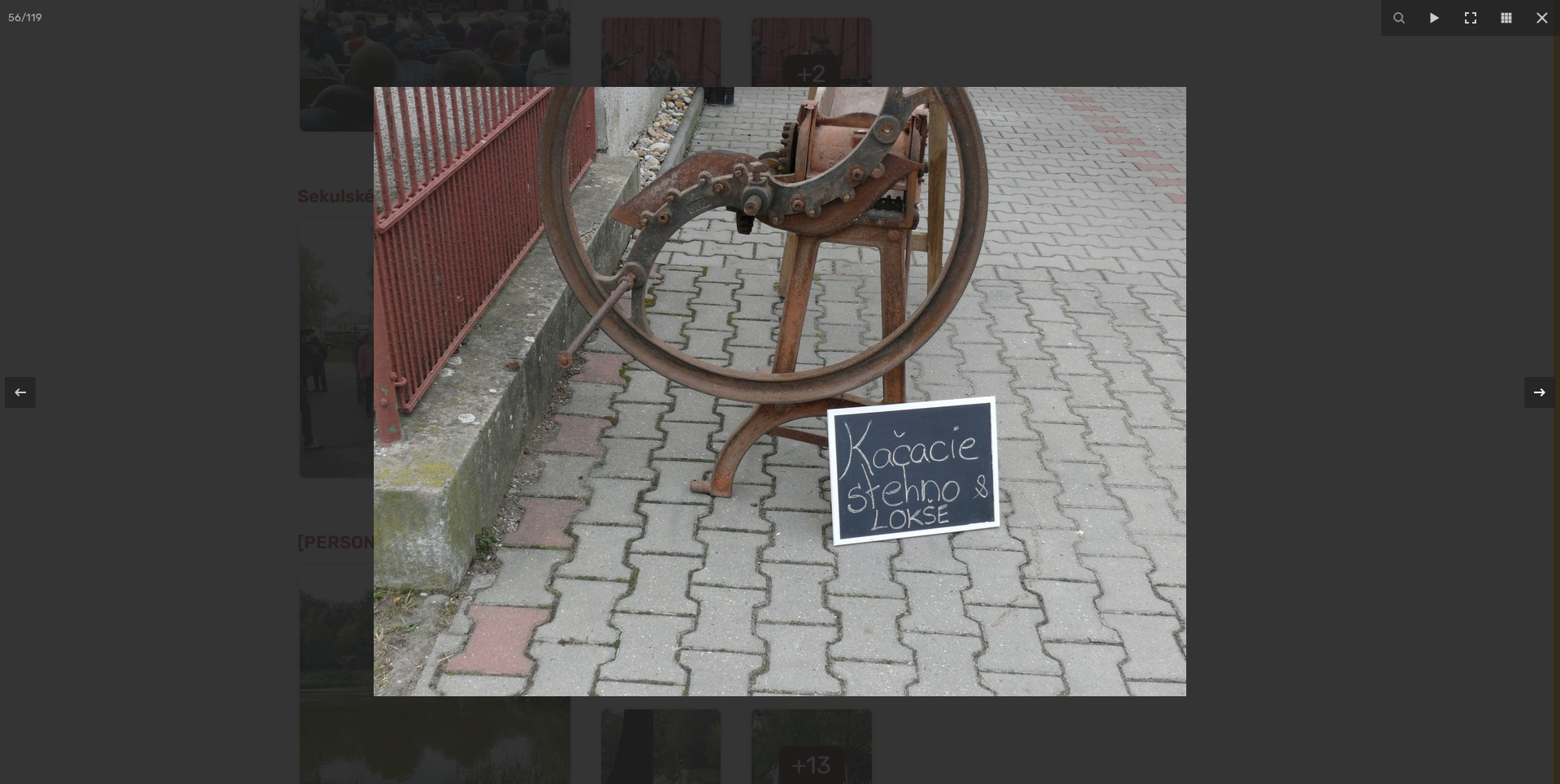
click at [1544, 390] on icon at bounding box center [1540, 392] width 19 height 19
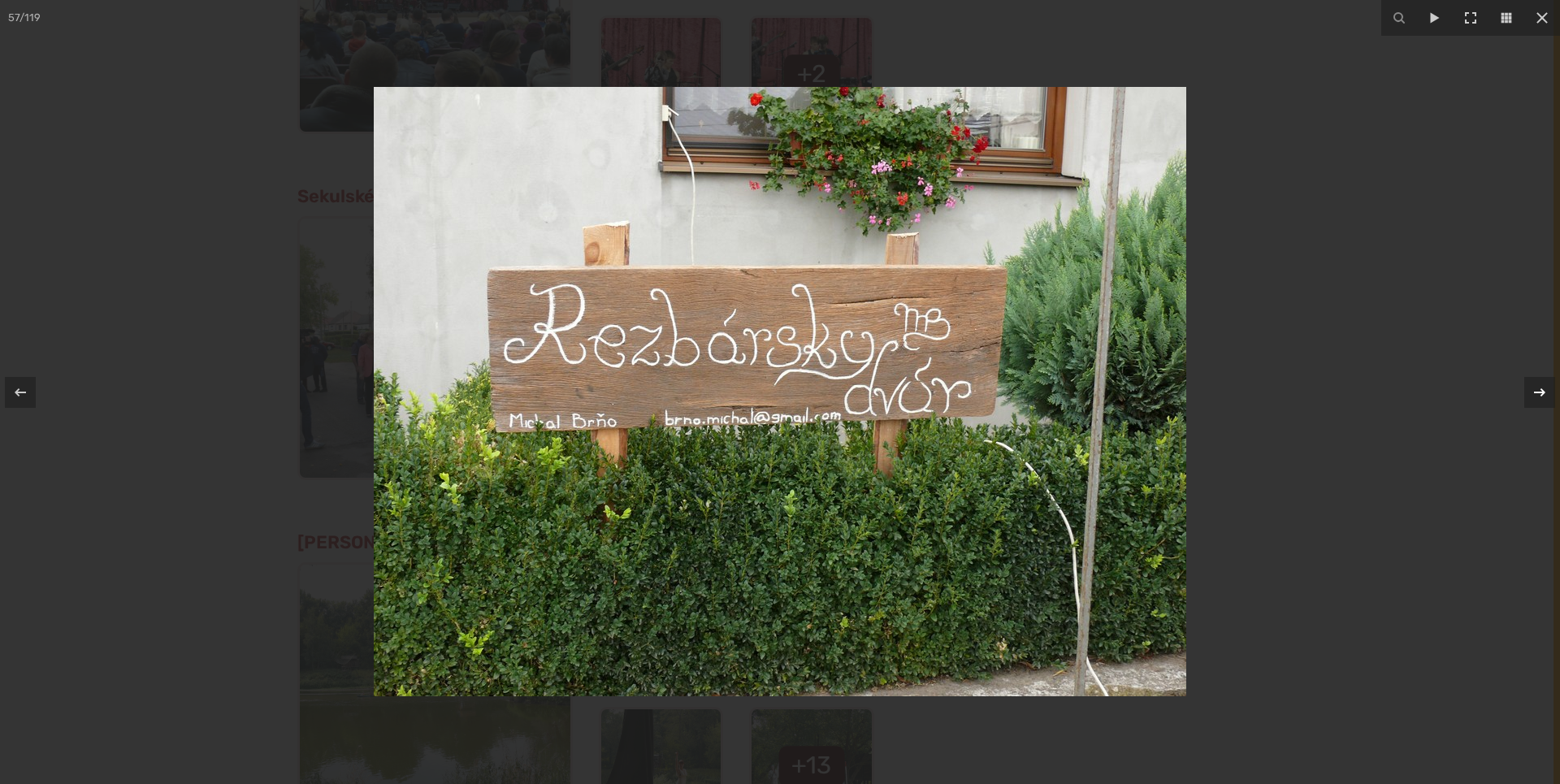
click at [1544, 390] on icon at bounding box center [1540, 392] width 19 height 19
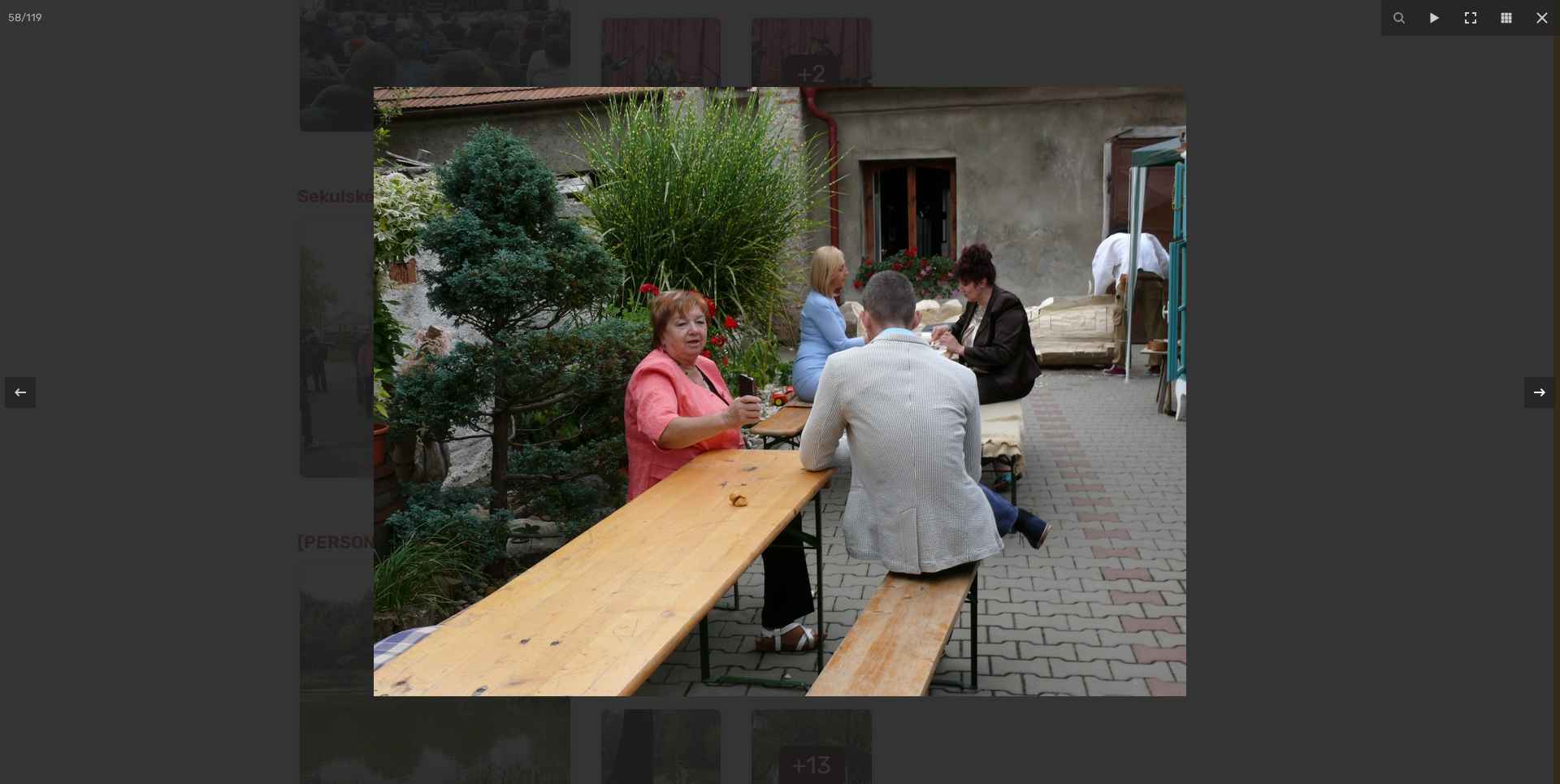
click at [1544, 390] on icon at bounding box center [1540, 392] width 19 height 19
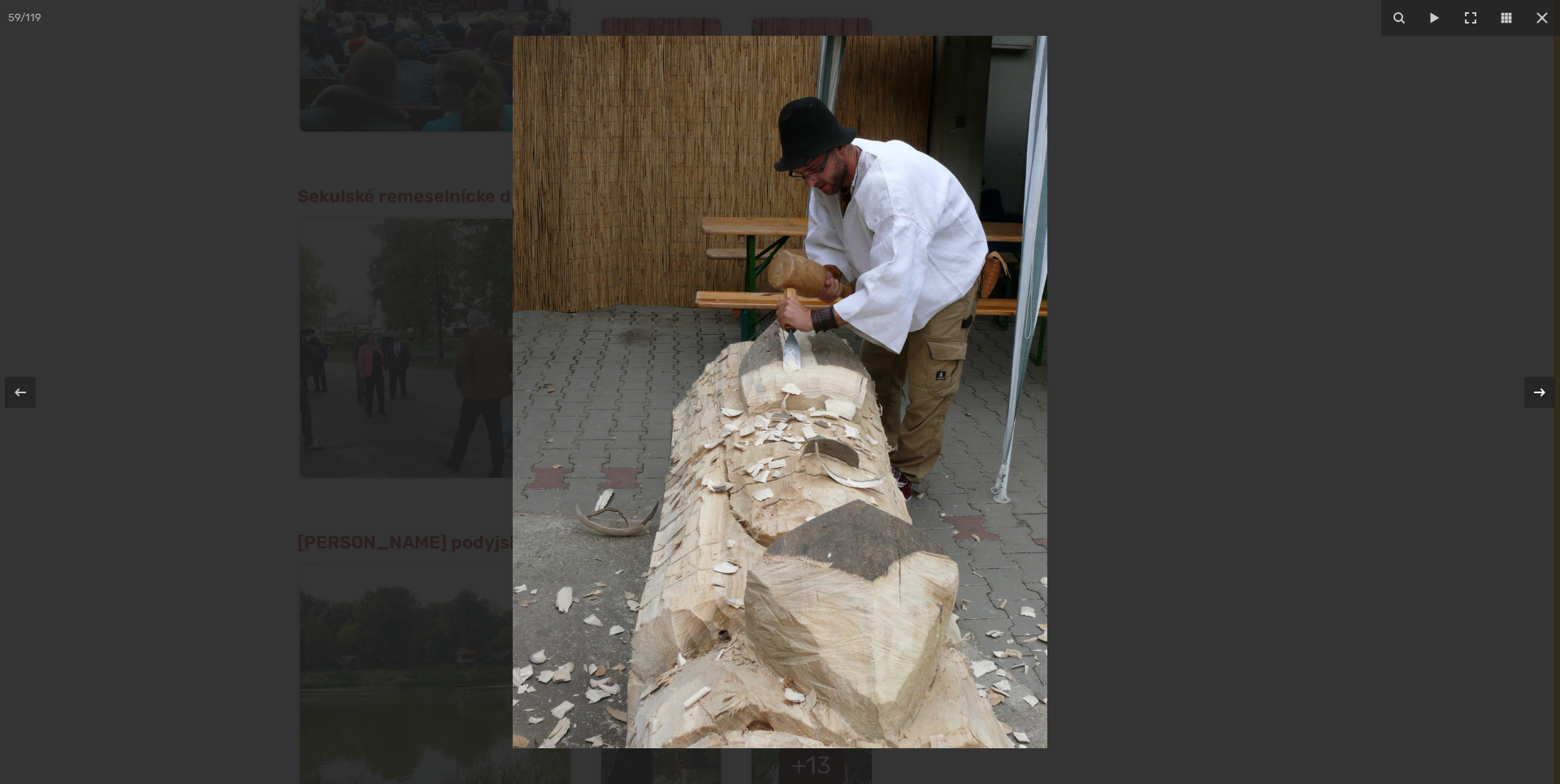
click at [1544, 390] on icon at bounding box center [1540, 392] width 19 height 19
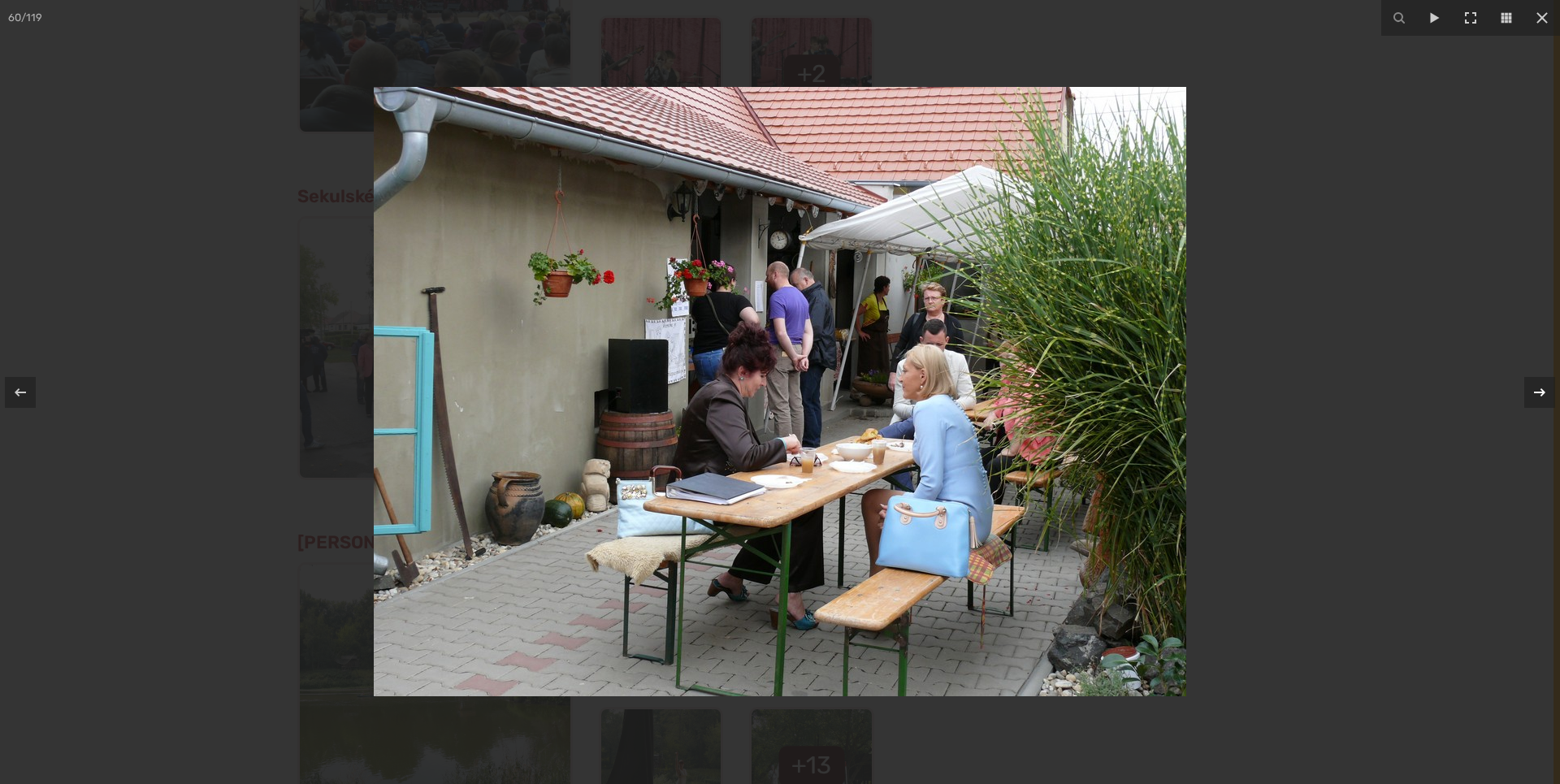
click at [1544, 390] on icon at bounding box center [1540, 392] width 19 height 19
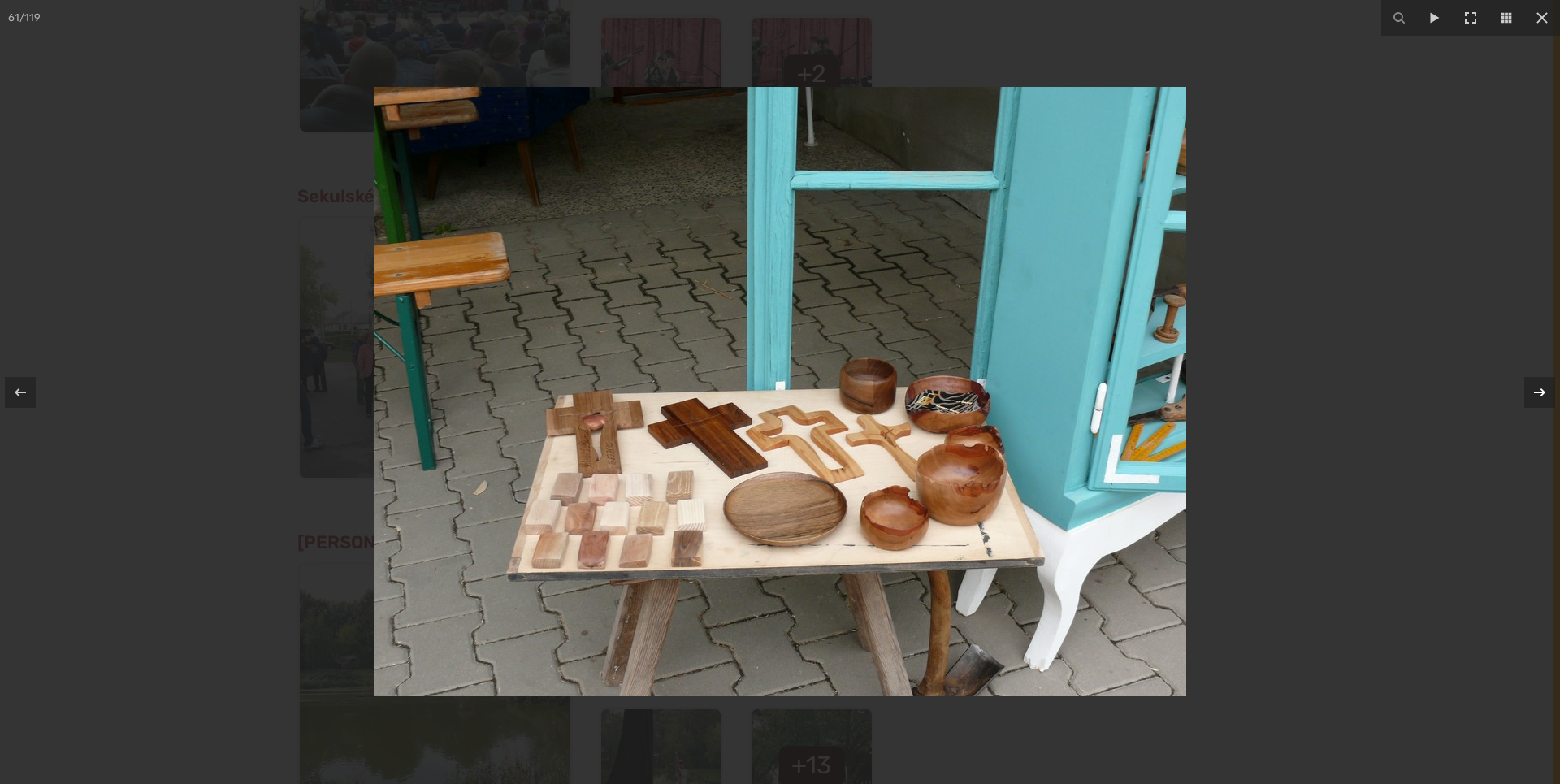
click at [1544, 390] on icon at bounding box center [1540, 392] width 19 height 19
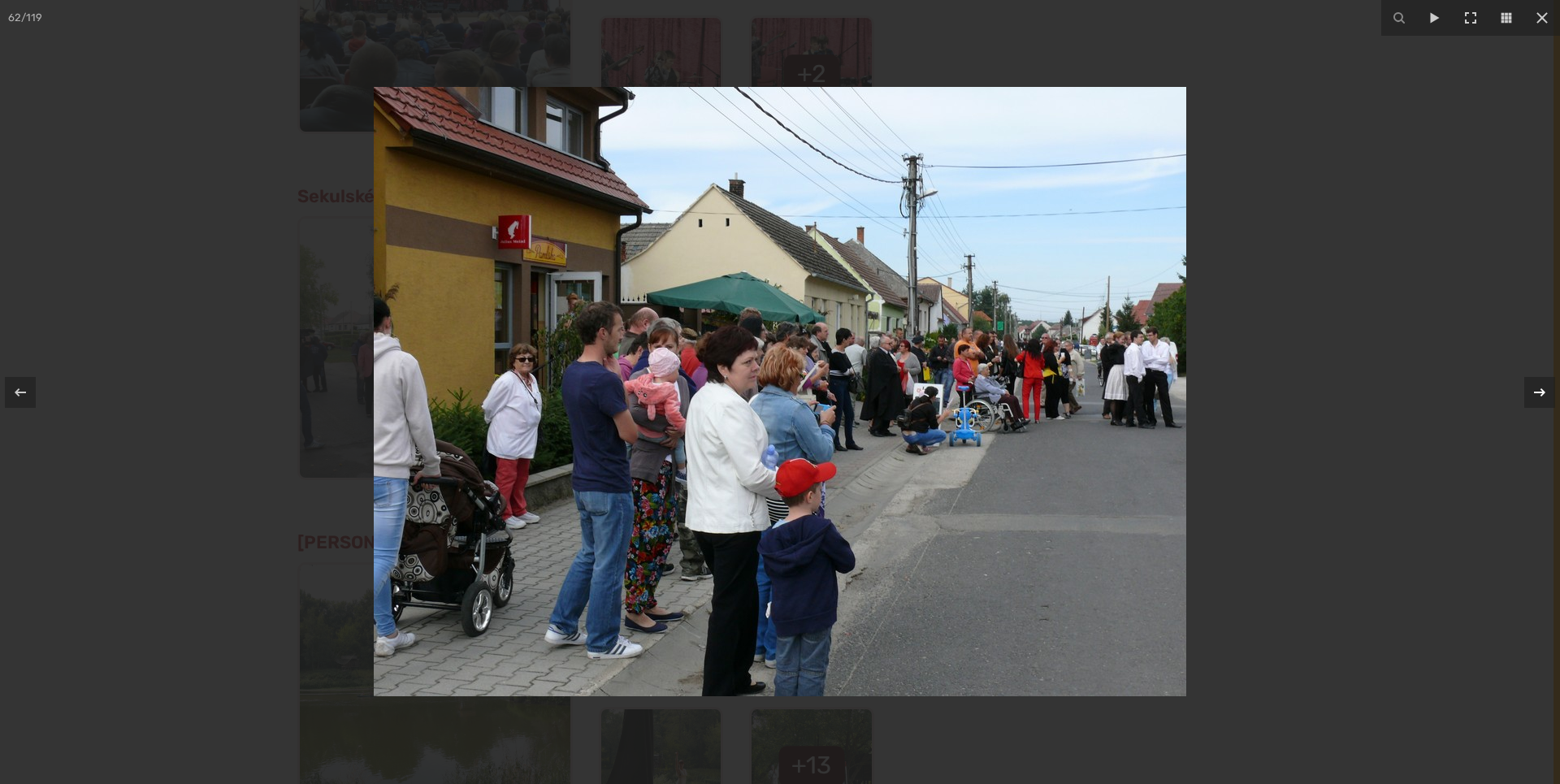
click at [1544, 390] on icon at bounding box center [1540, 392] width 19 height 19
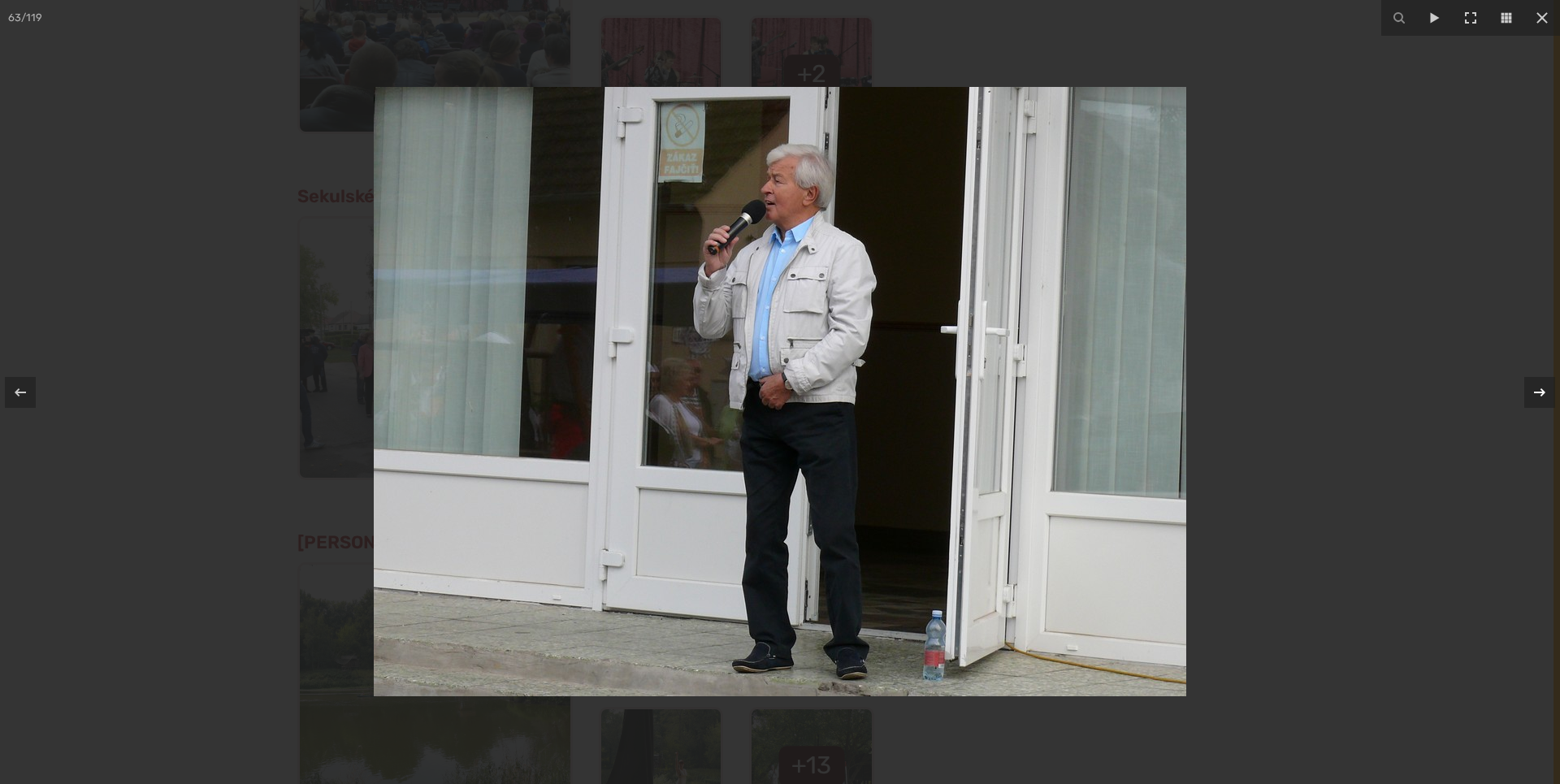
click at [1544, 390] on icon at bounding box center [1540, 392] width 19 height 19
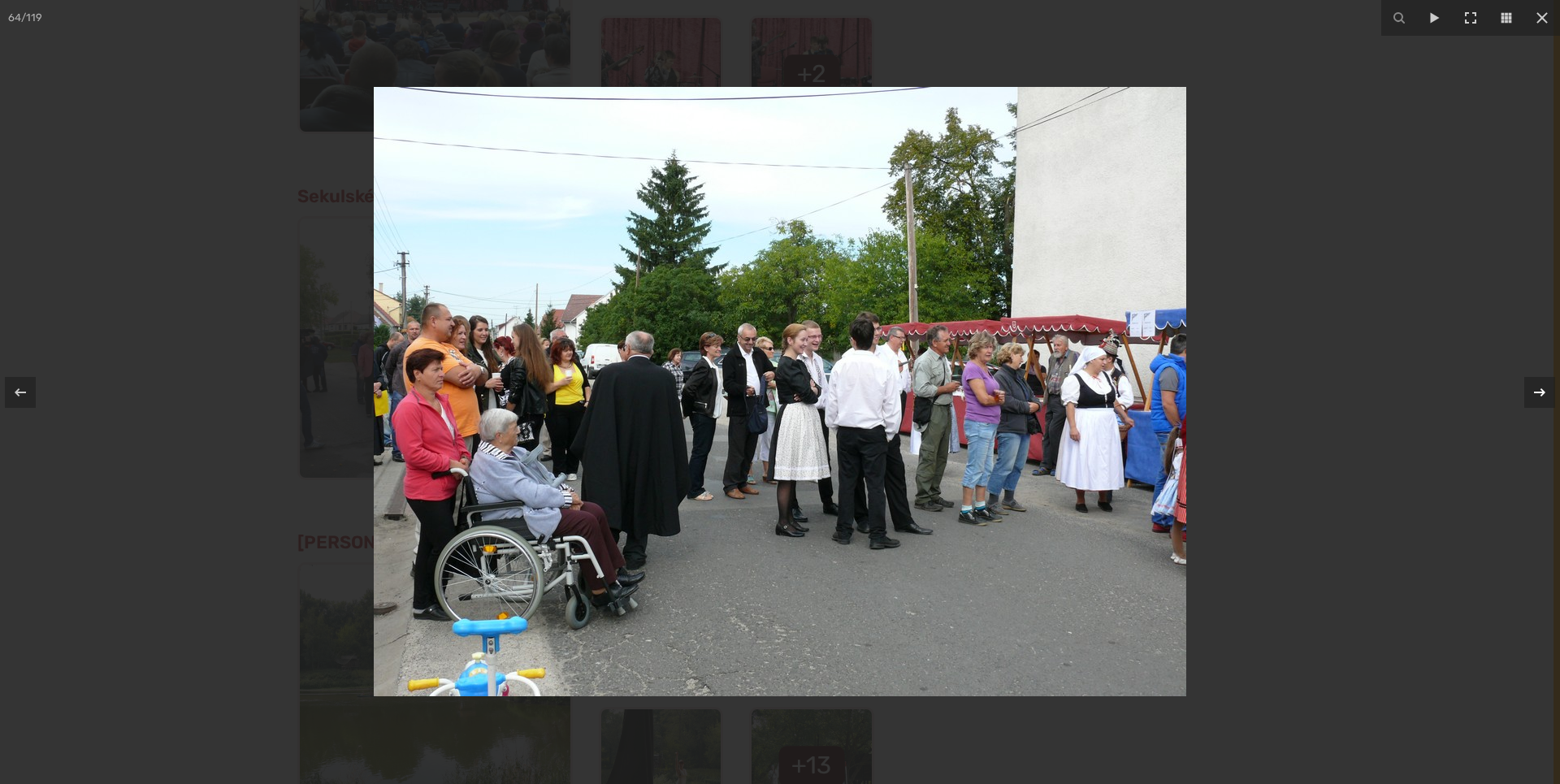
click at [1544, 390] on icon at bounding box center [1540, 392] width 19 height 19
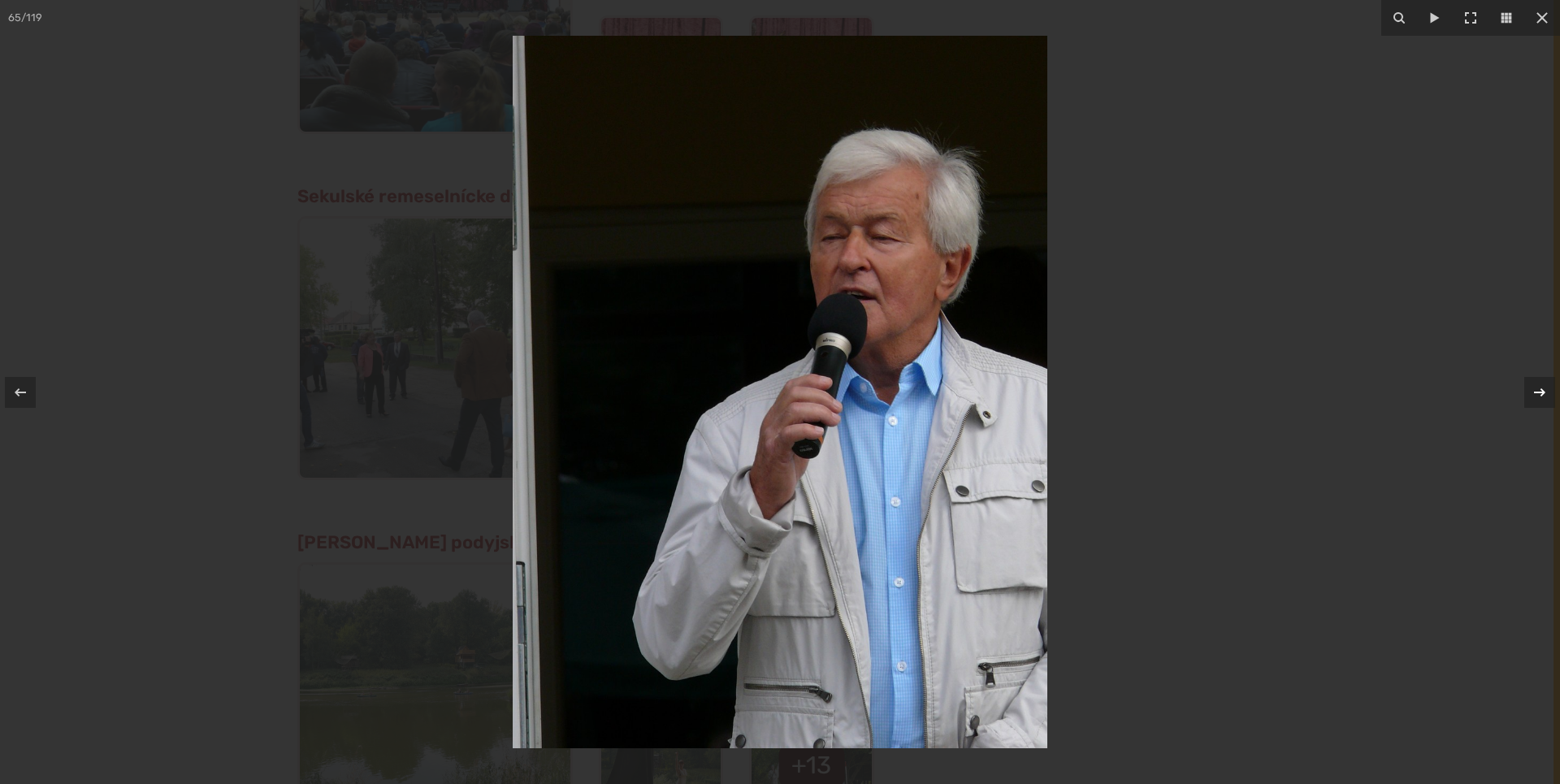
click at [1544, 390] on icon at bounding box center [1540, 392] width 19 height 19
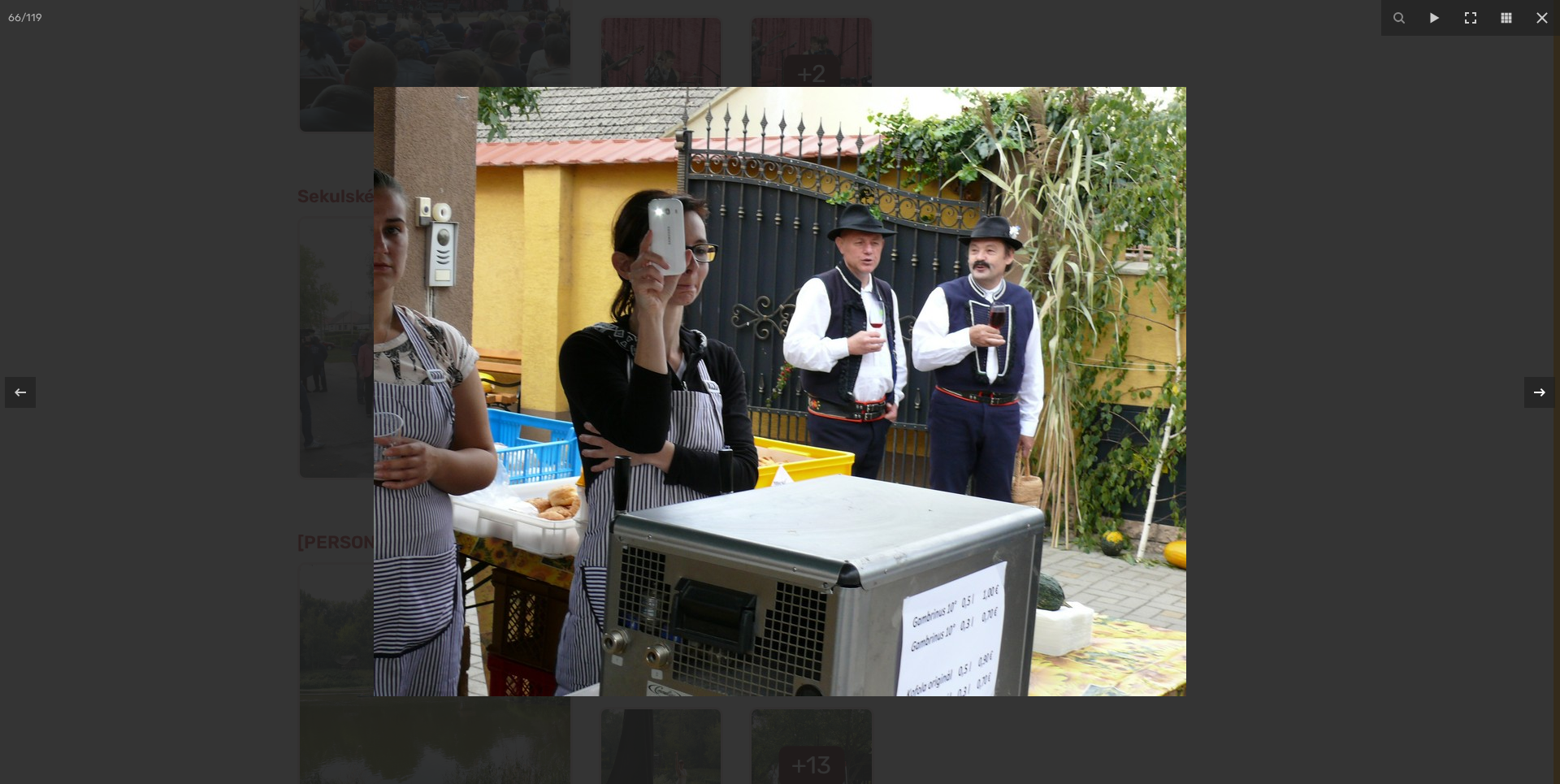
click at [1544, 390] on icon at bounding box center [1540, 392] width 19 height 19
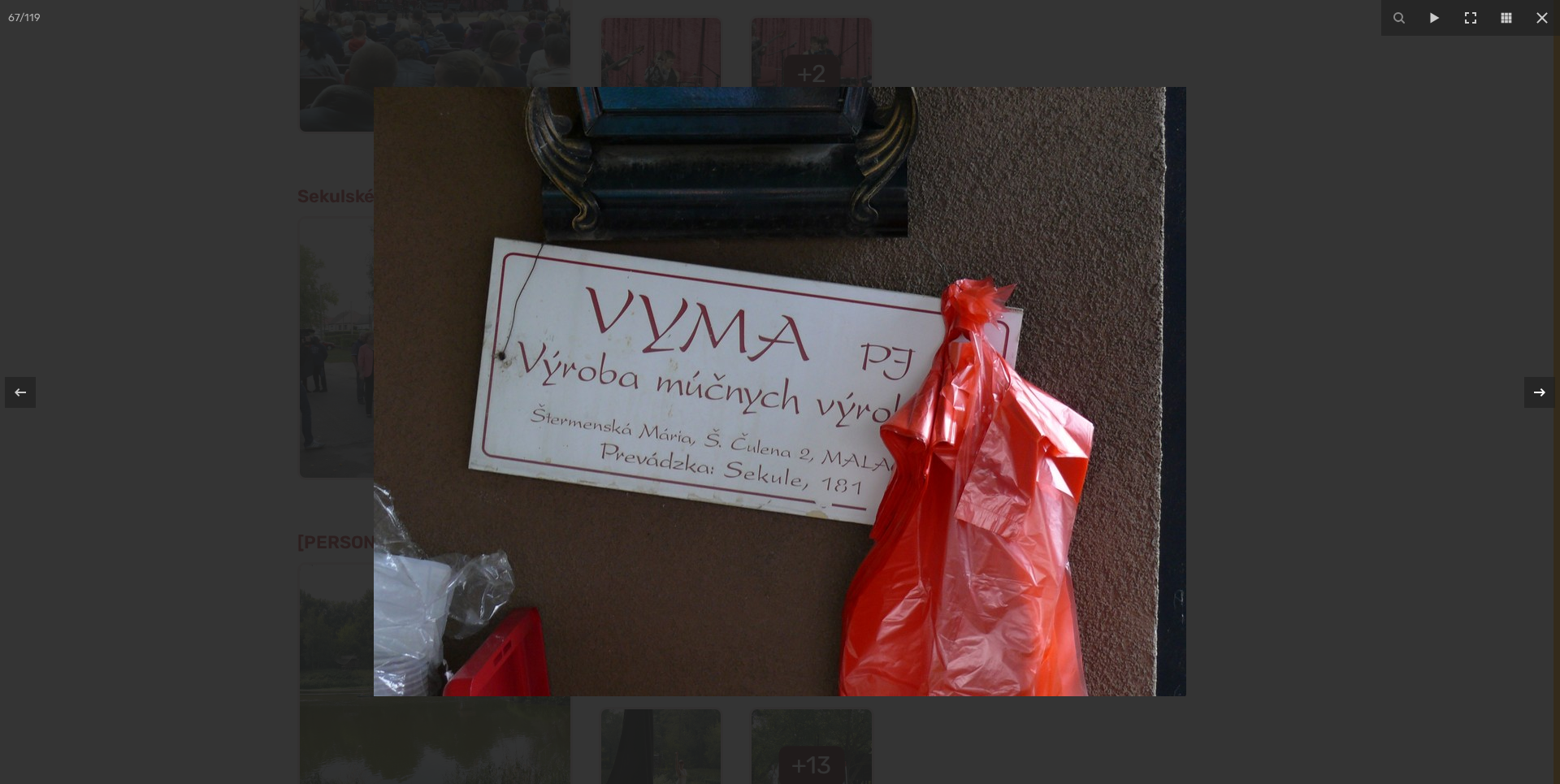
click at [1544, 390] on icon at bounding box center [1540, 392] width 19 height 19
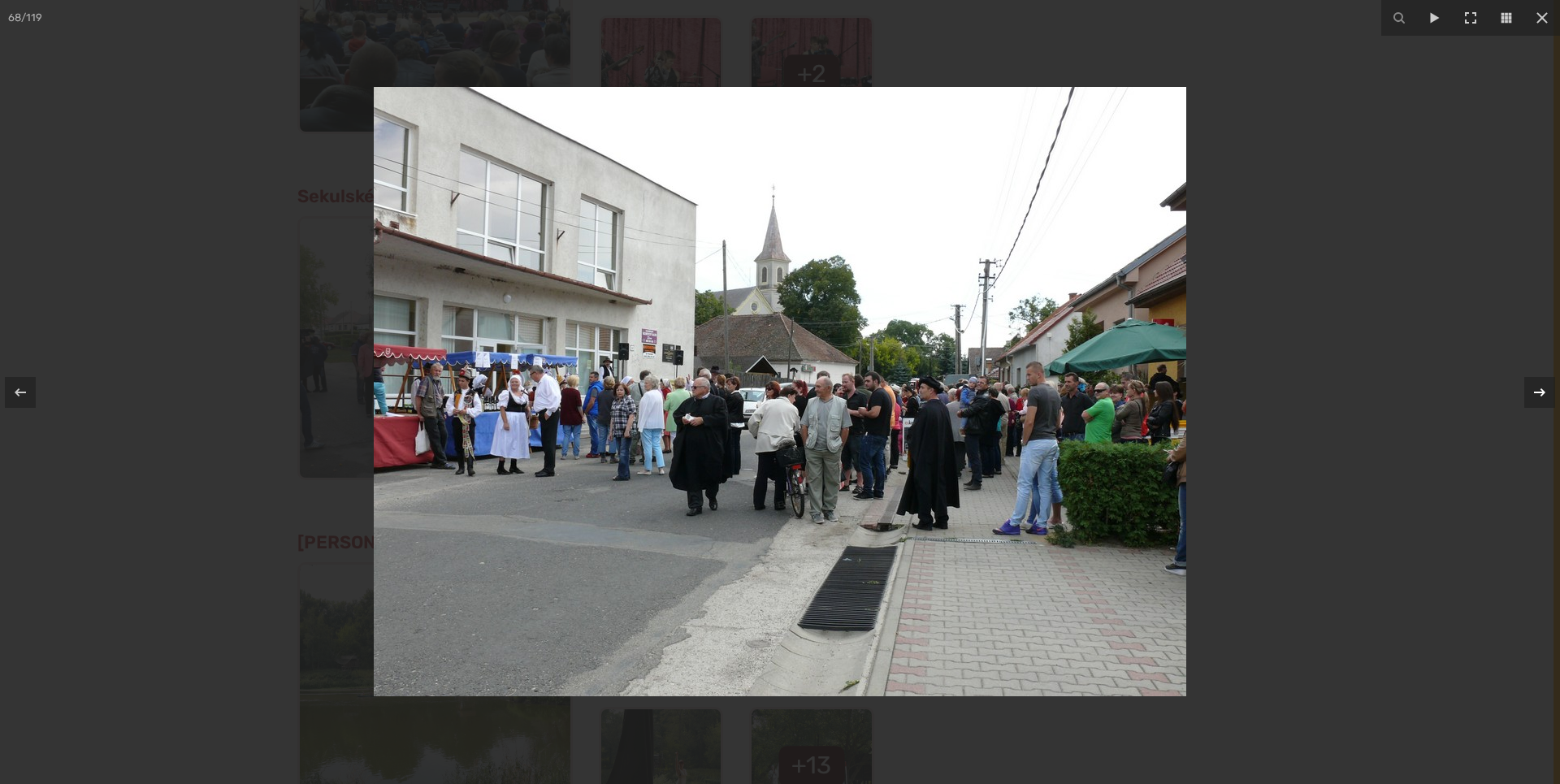
click at [1544, 390] on icon at bounding box center [1540, 392] width 19 height 19
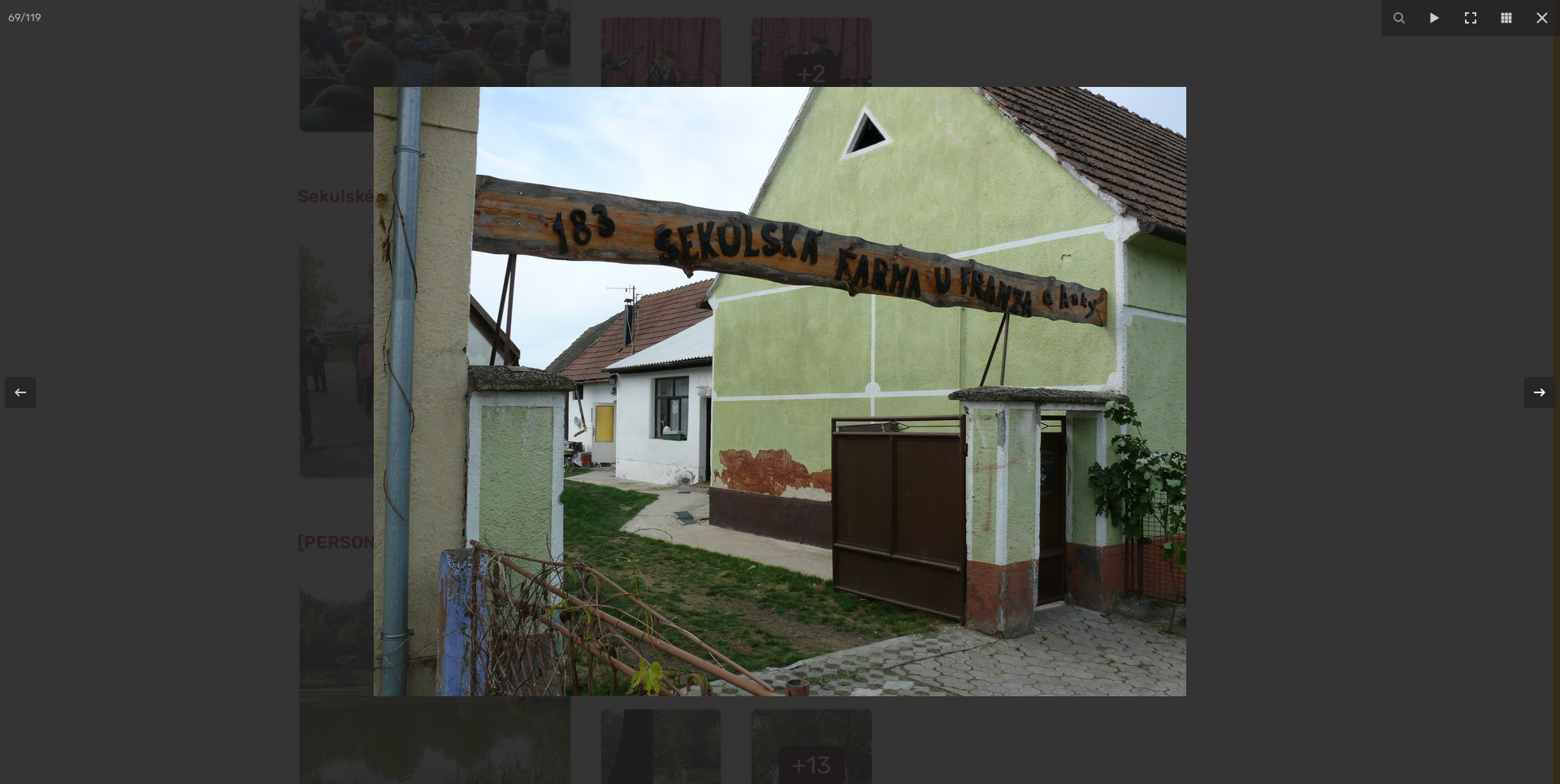
click at [1544, 390] on icon at bounding box center [1540, 392] width 19 height 19
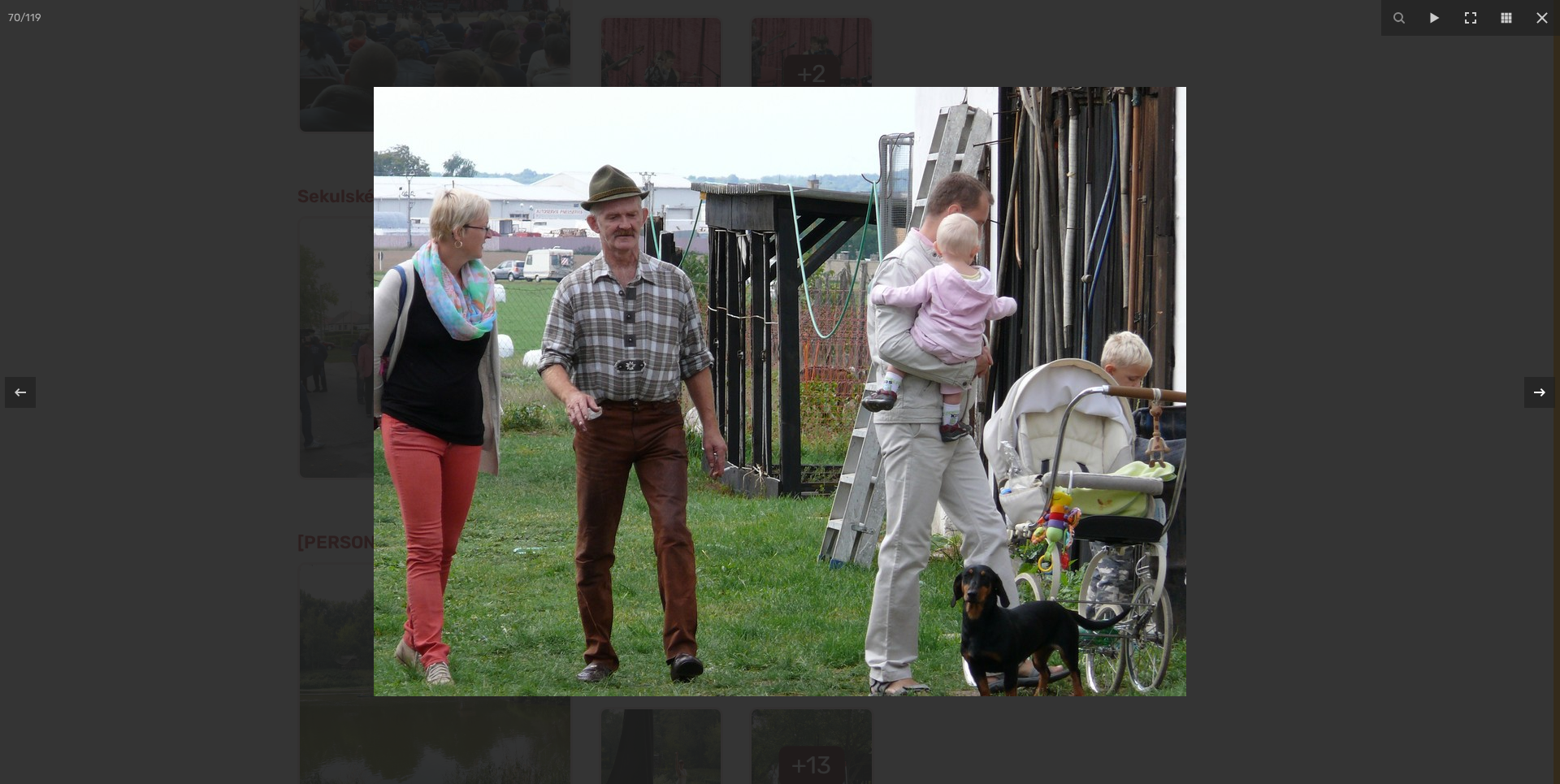
click at [1544, 390] on icon at bounding box center [1540, 392] width 19 height 19
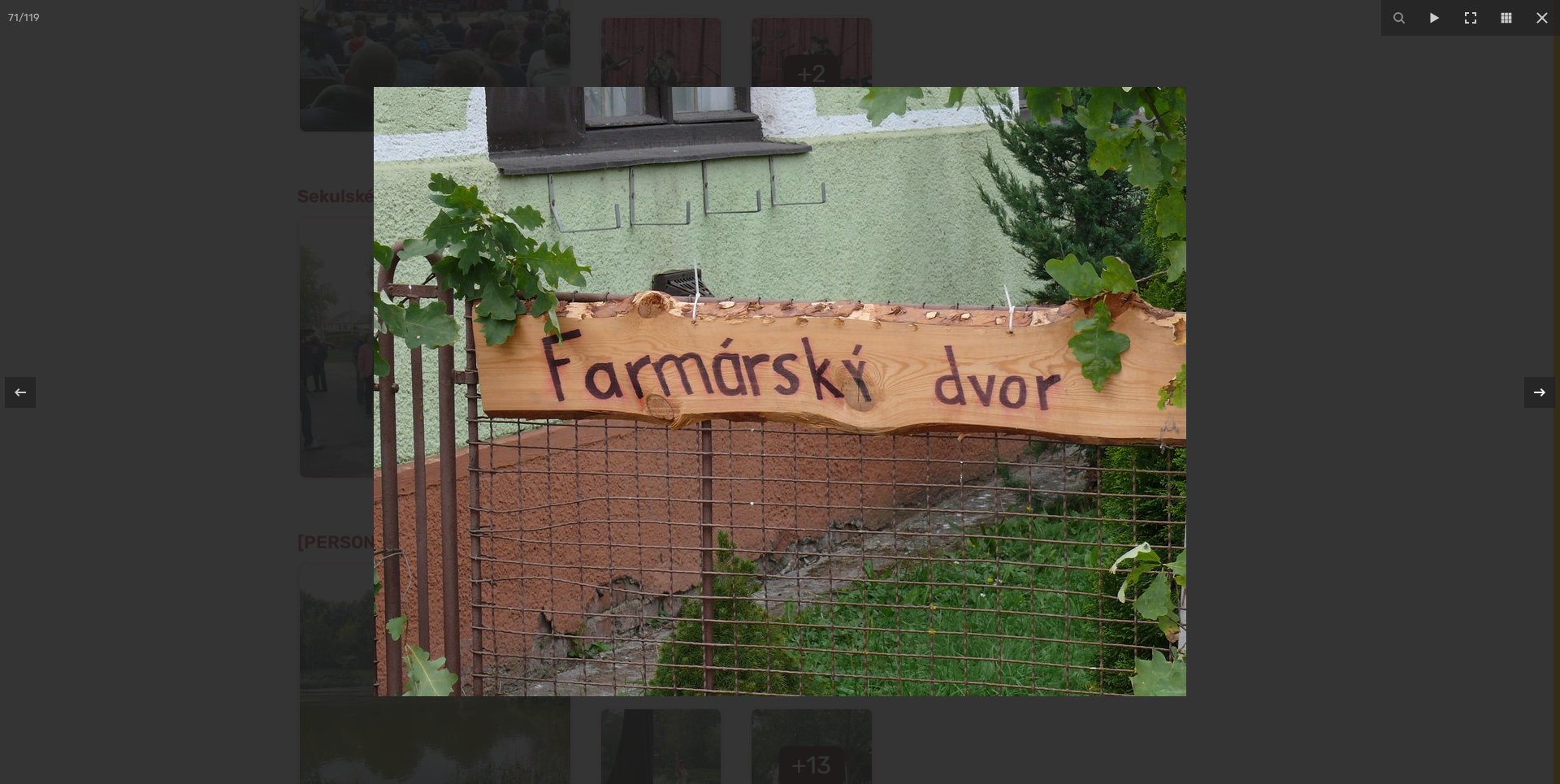
click at [1544, 390] on icon at bounding box center [1540, 392] width 19 height 19
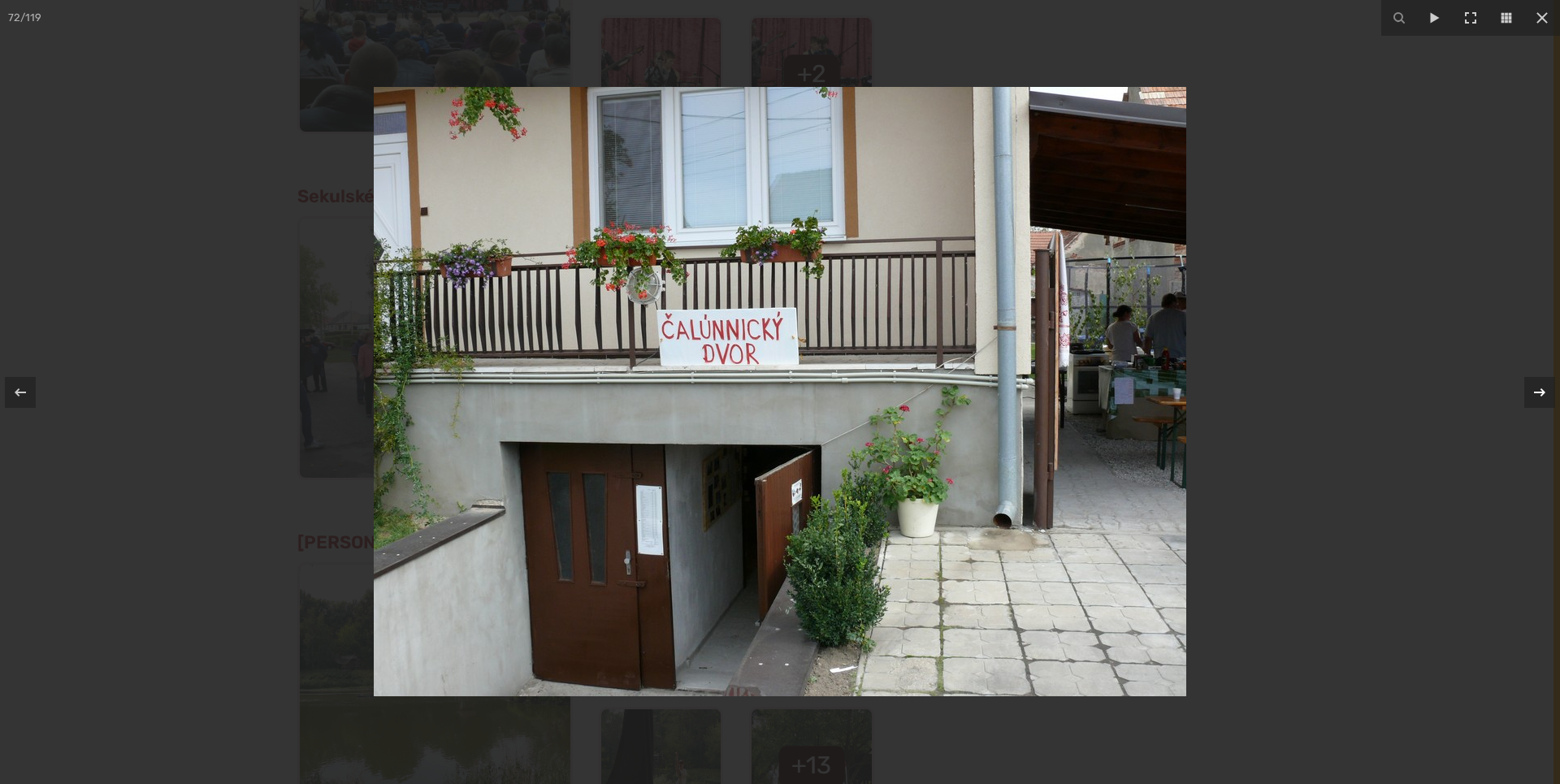
click at [1544, 390] on icon at bounding box center [1540, 392] width 19 height 19
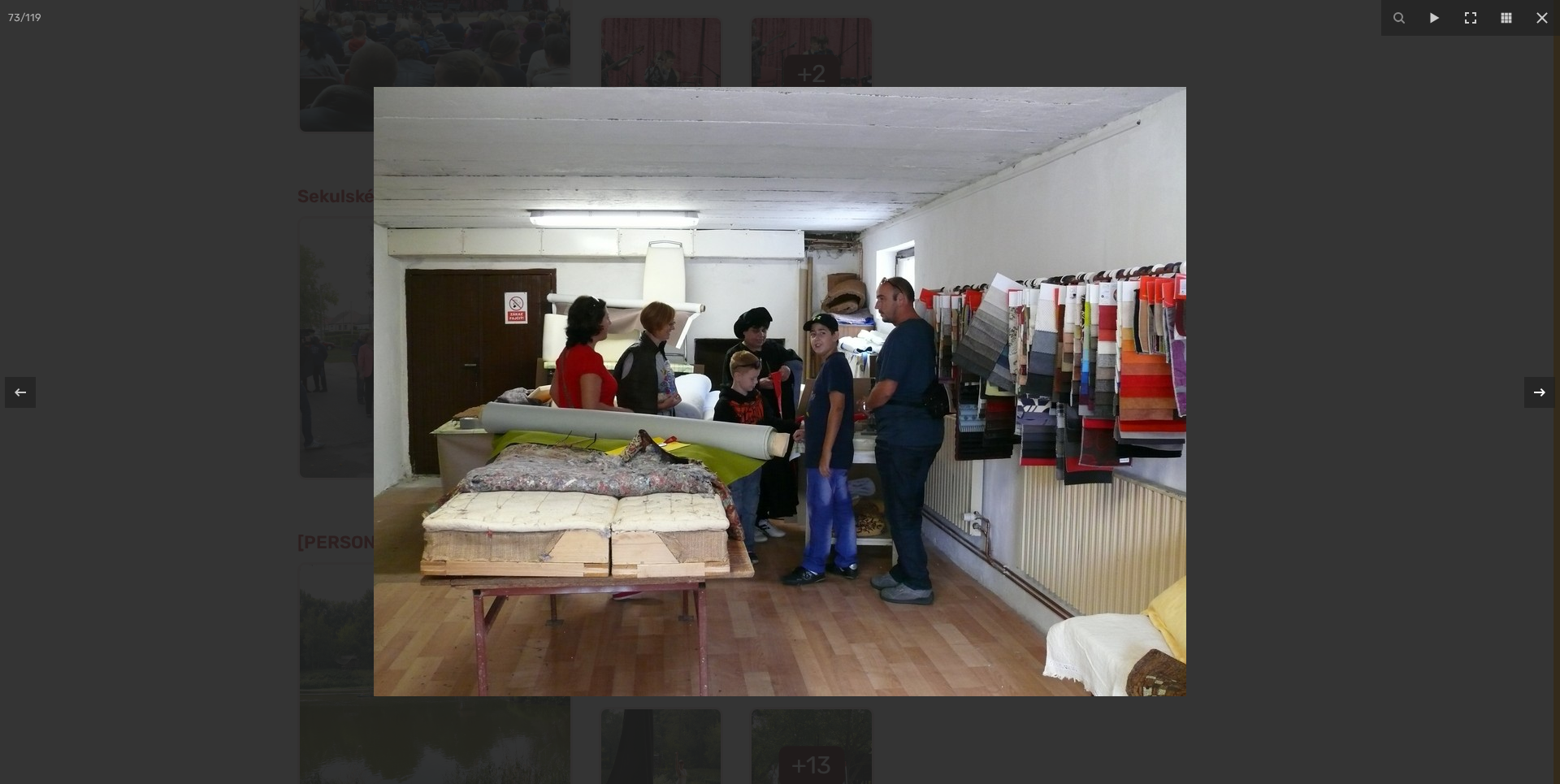
click at [1544, 390] on icon at bounding box center [1540, 392] width 19 height 19
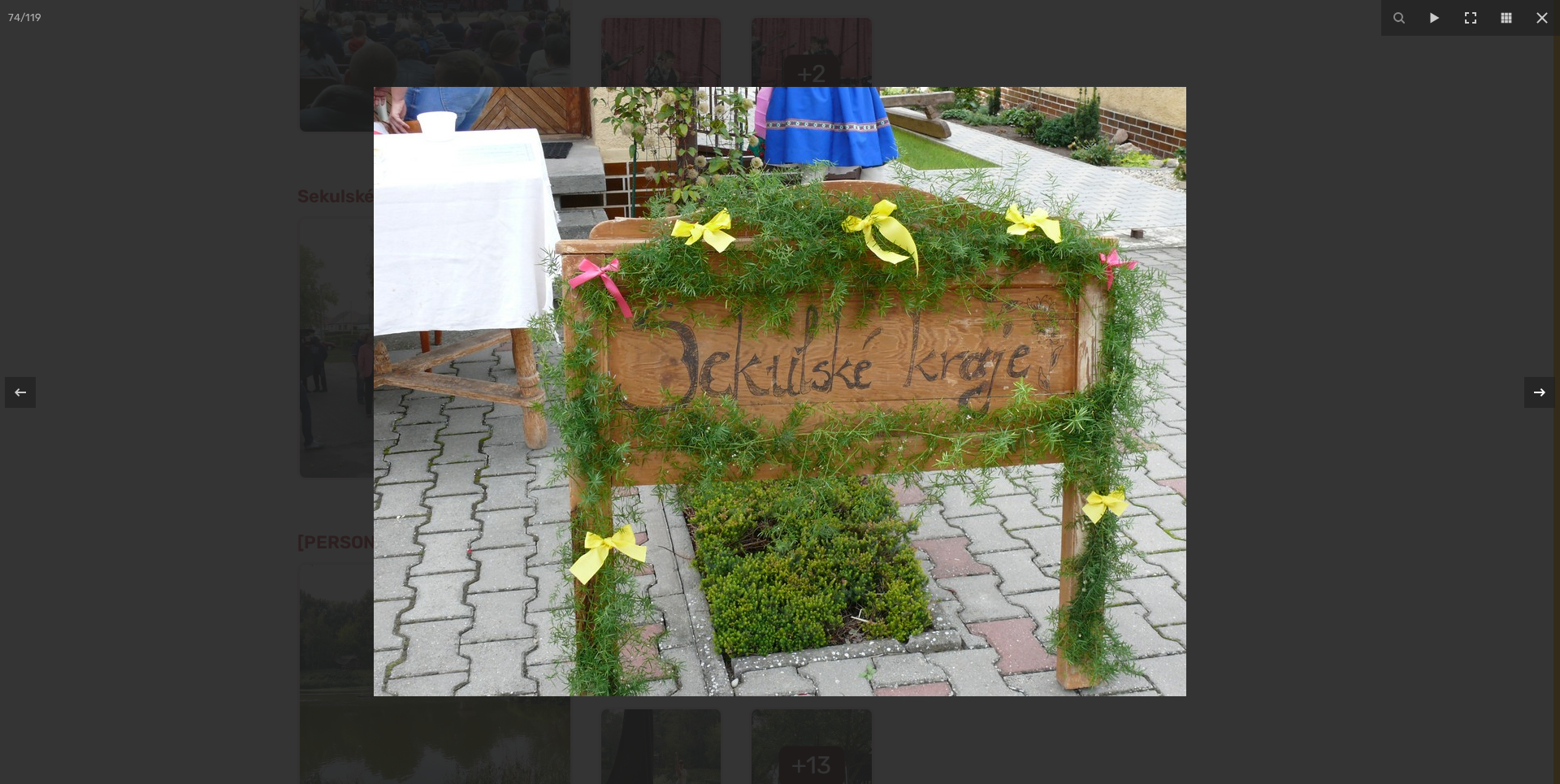
click at [1544, 390] on icon at bounding box center [1540, 392] width 19 height 19
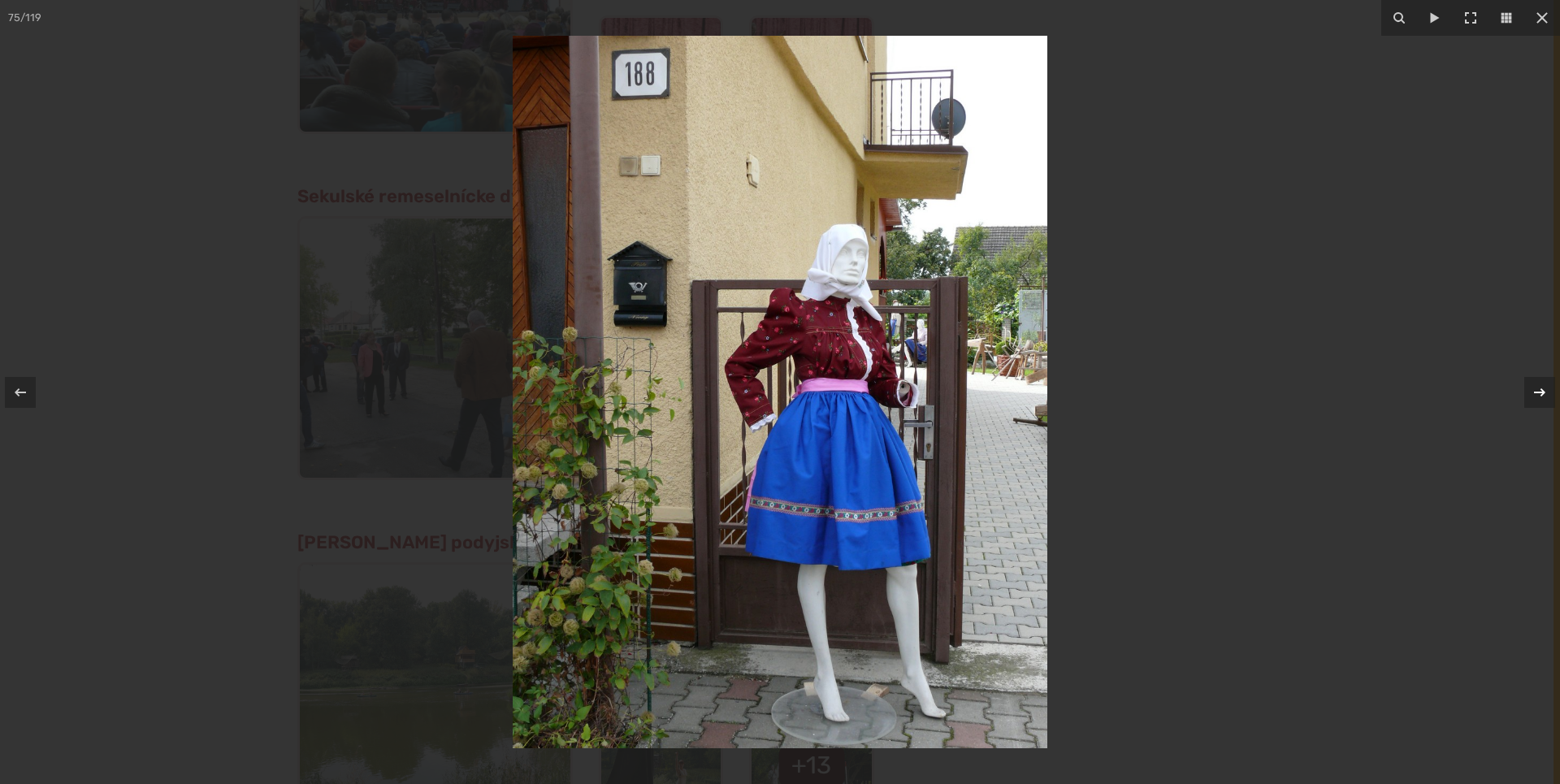
click at [1544, 390] on icon at bounding box center [1540, 392] width 19 height 19
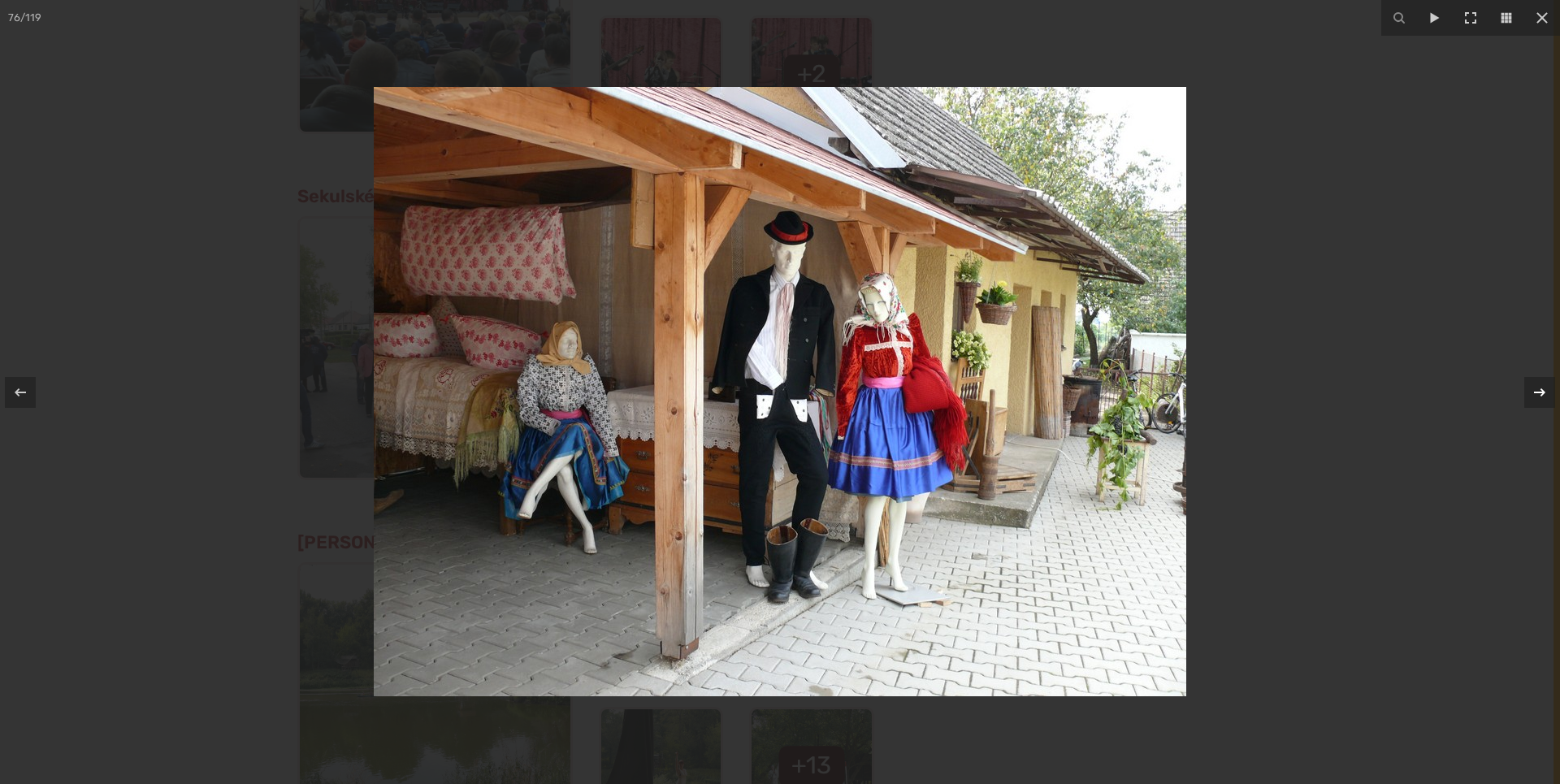
click at [1544, 390] on icon at bounding box center [1540, 392] width 19 height 19
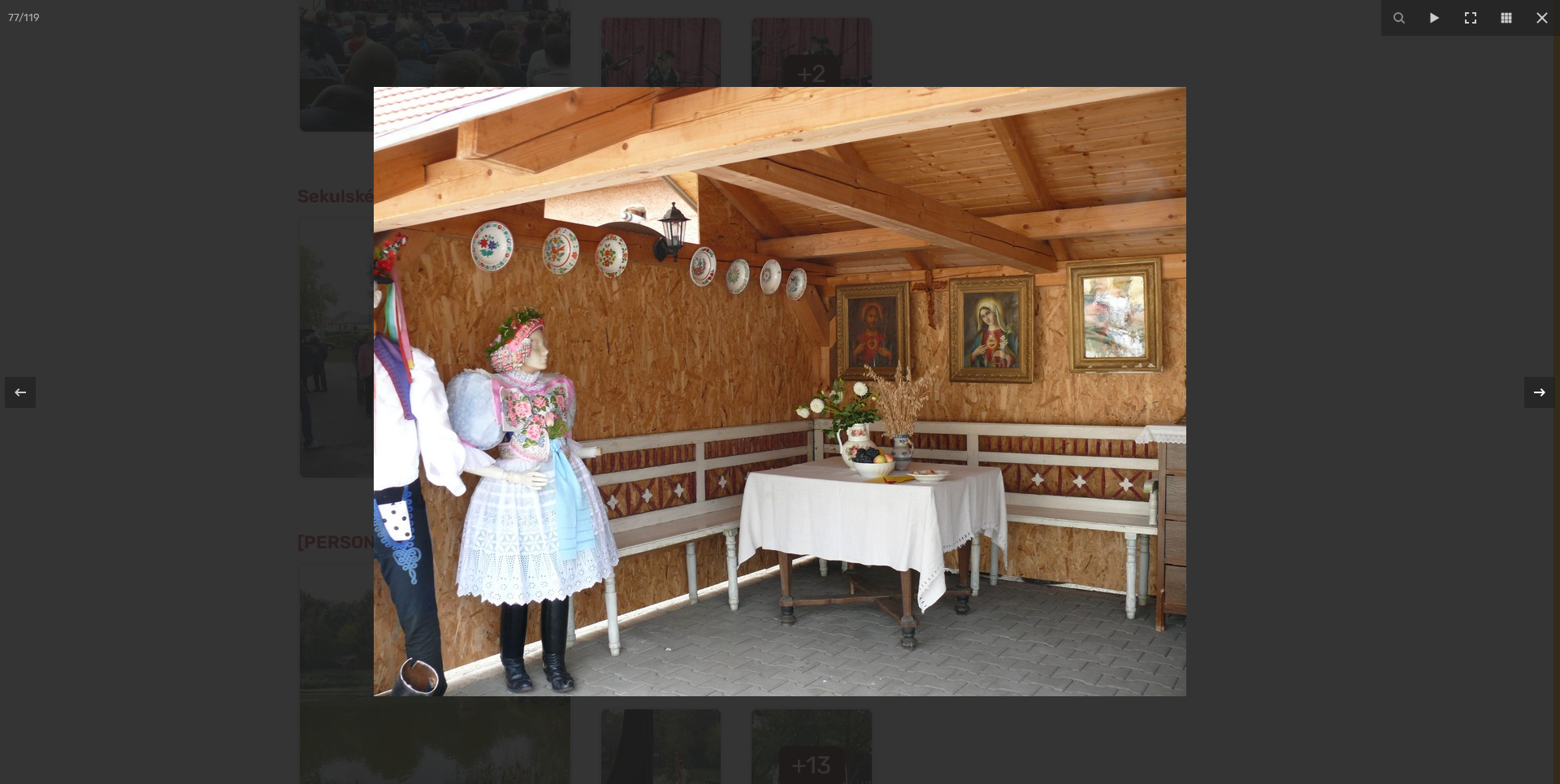
click at [1544, 390] on icon at bounding box center [1540, 392] width 19 height 19
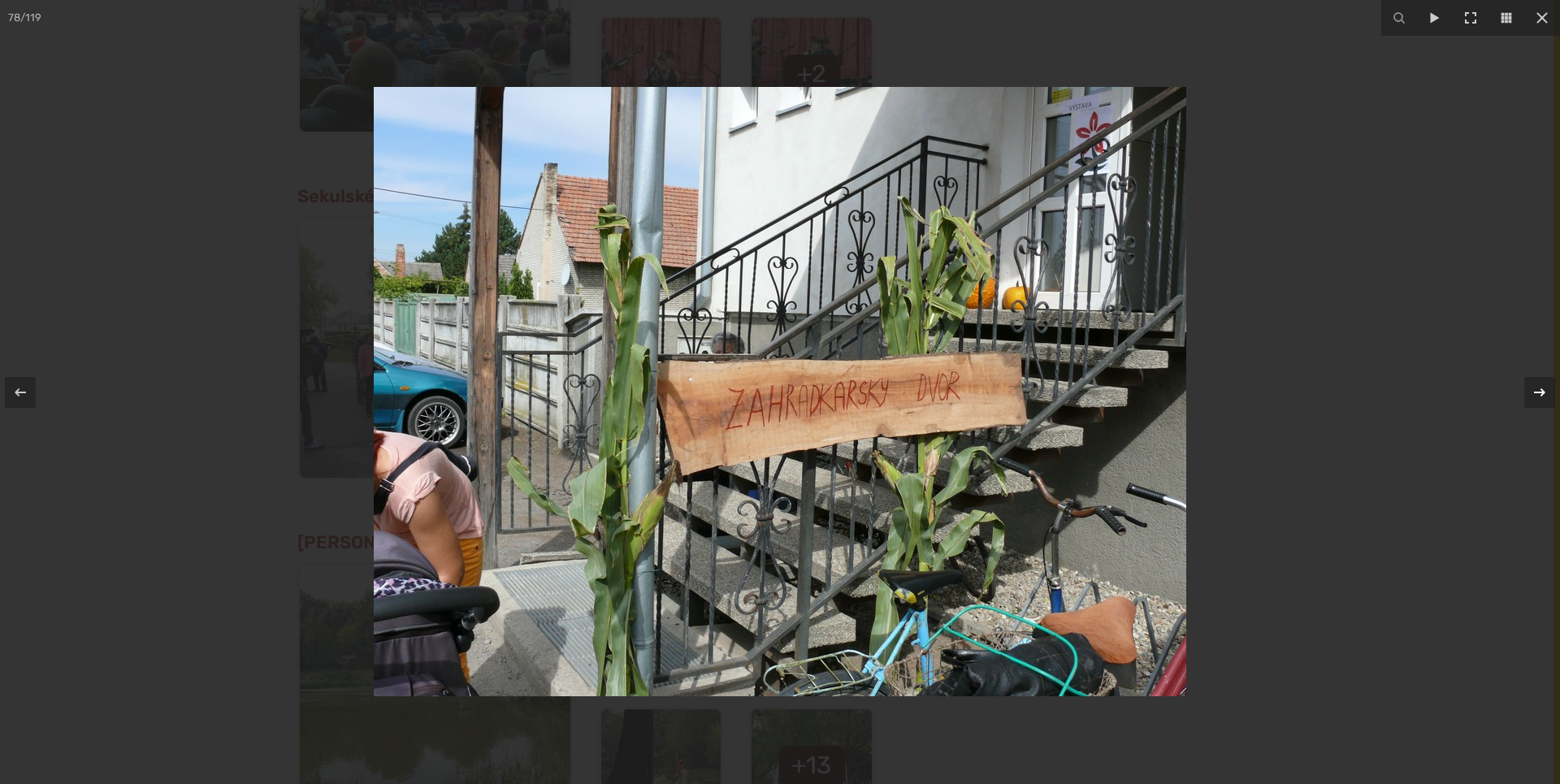
click at [1544, 390] on icon at bounding box center [1540, 392] width 19 height 19
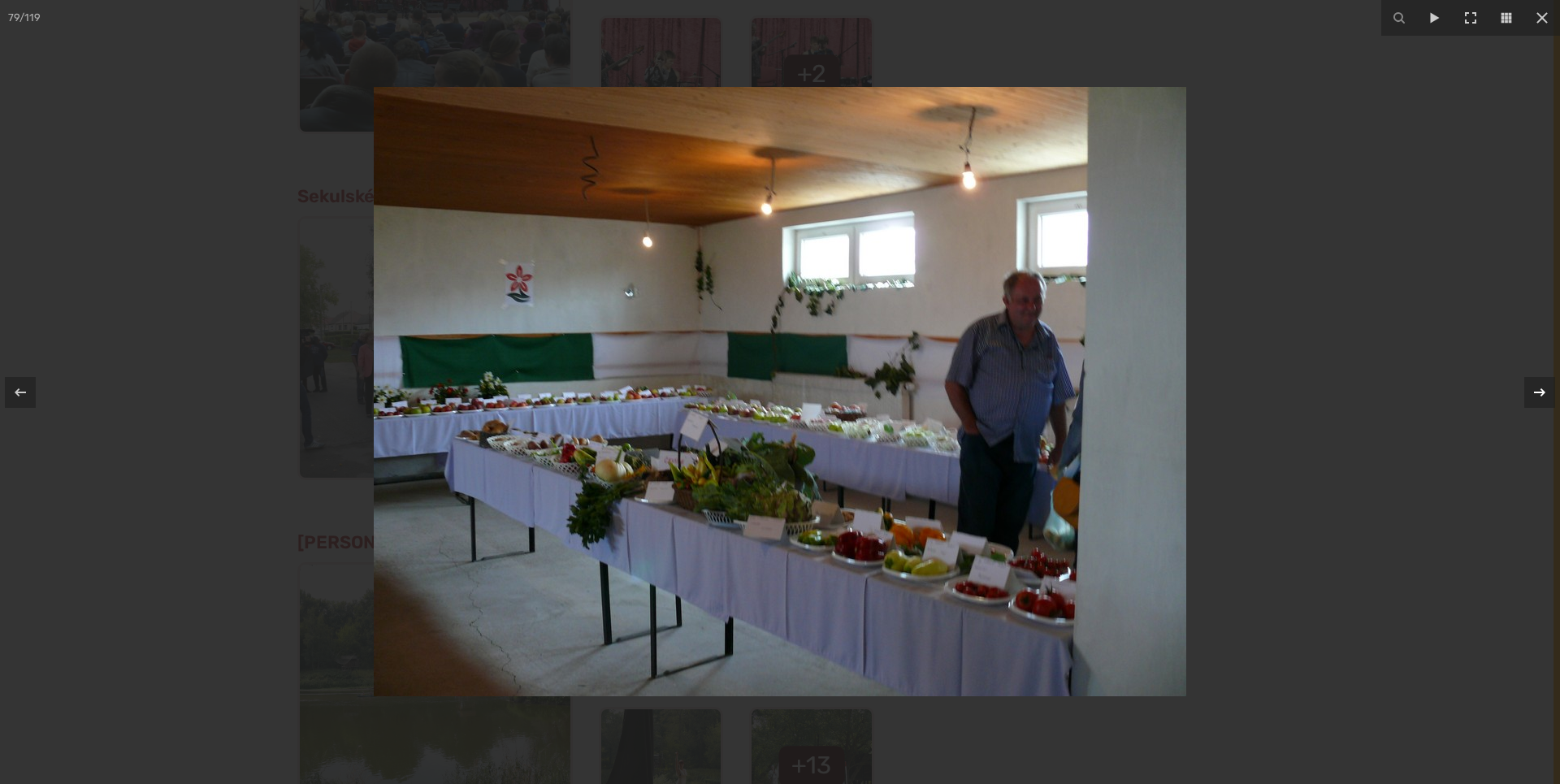
click at [1544, 390] on icon at bounding box center [1540, 392] width 19 height 19
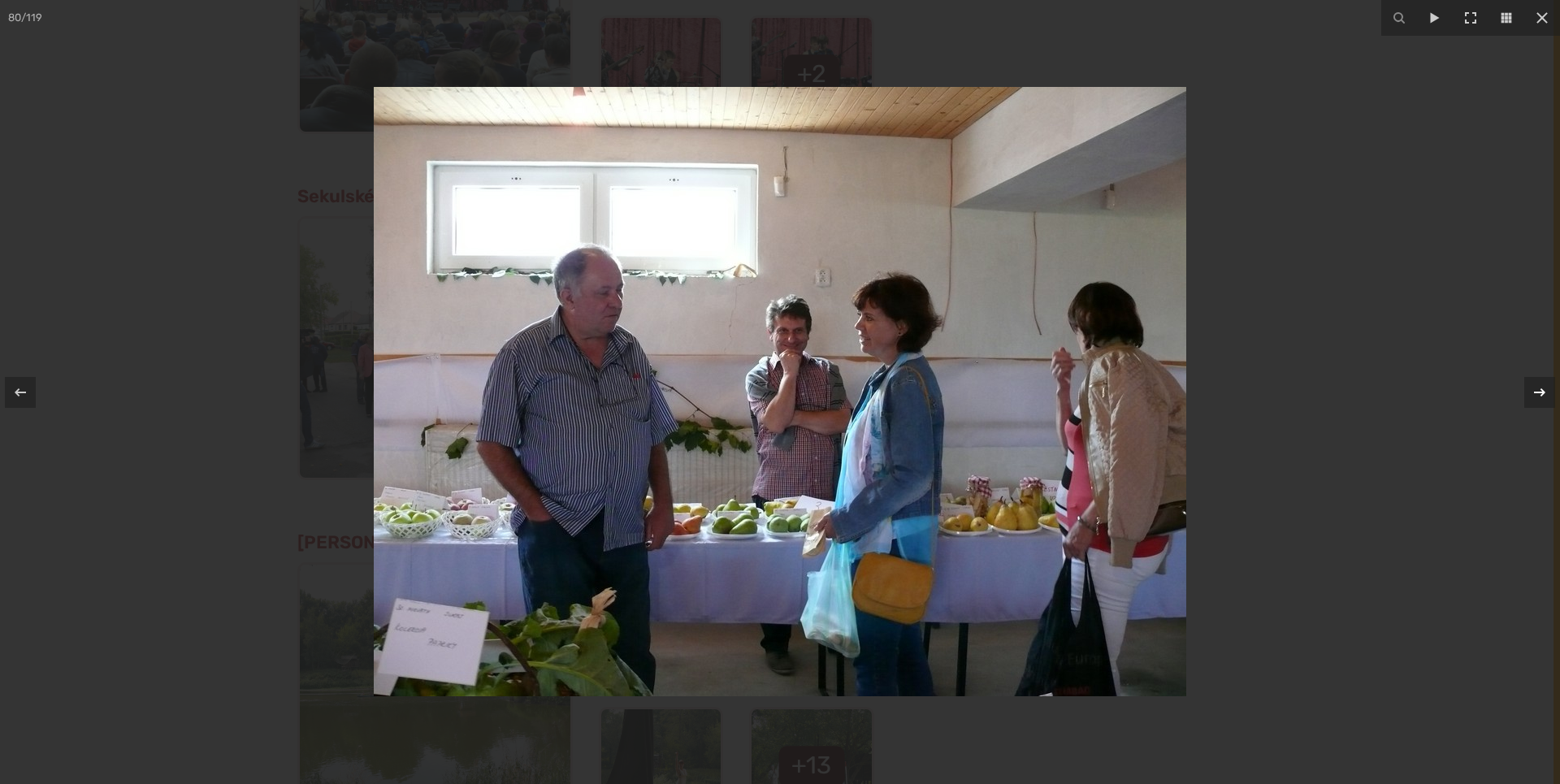
click at [1544, 390] on icon at bounding box center [1540, 392] width 19 height 19
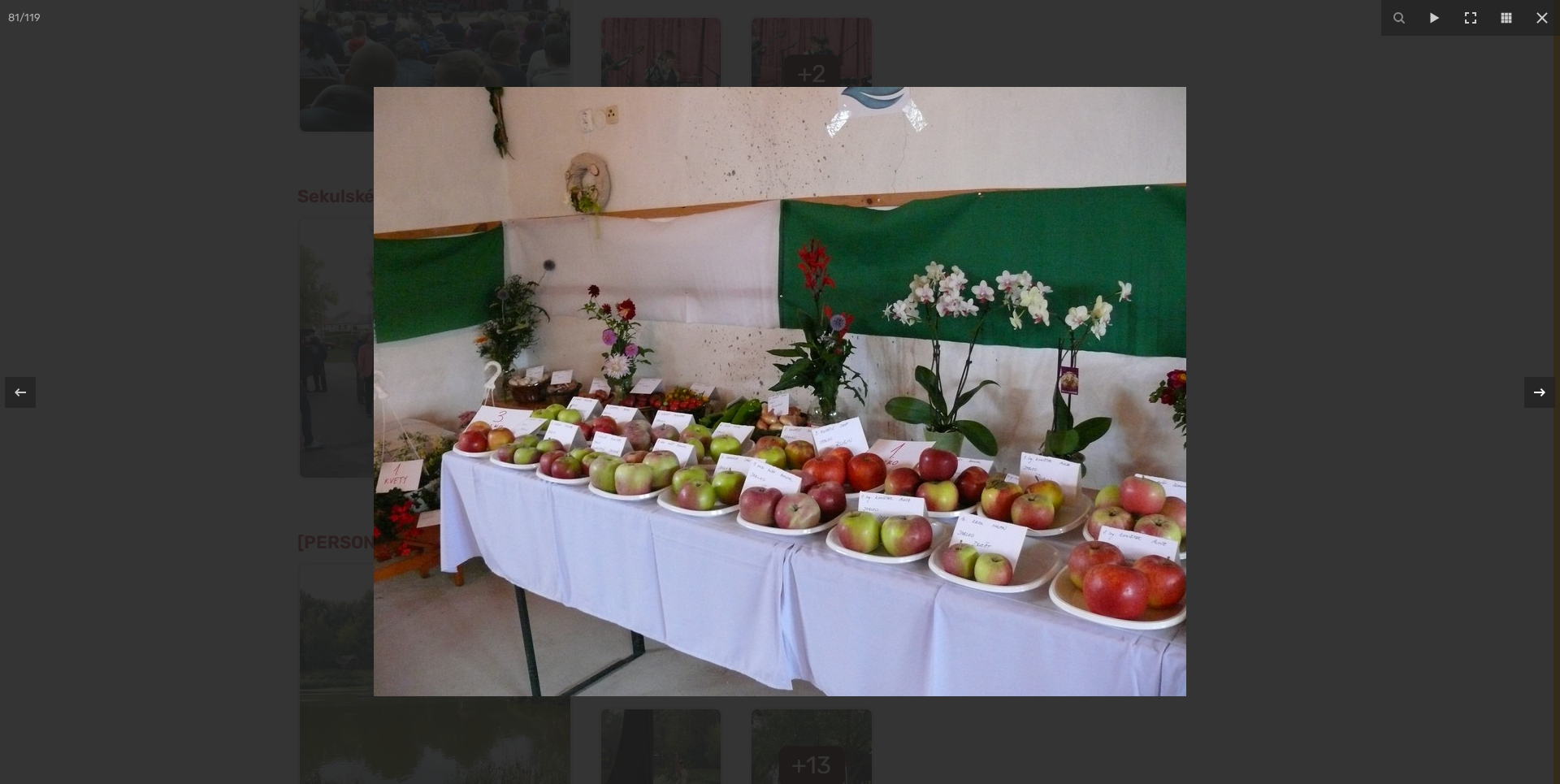
click at [1544, 390] on icon at bounding box center [1540, 392] width 19 height 19
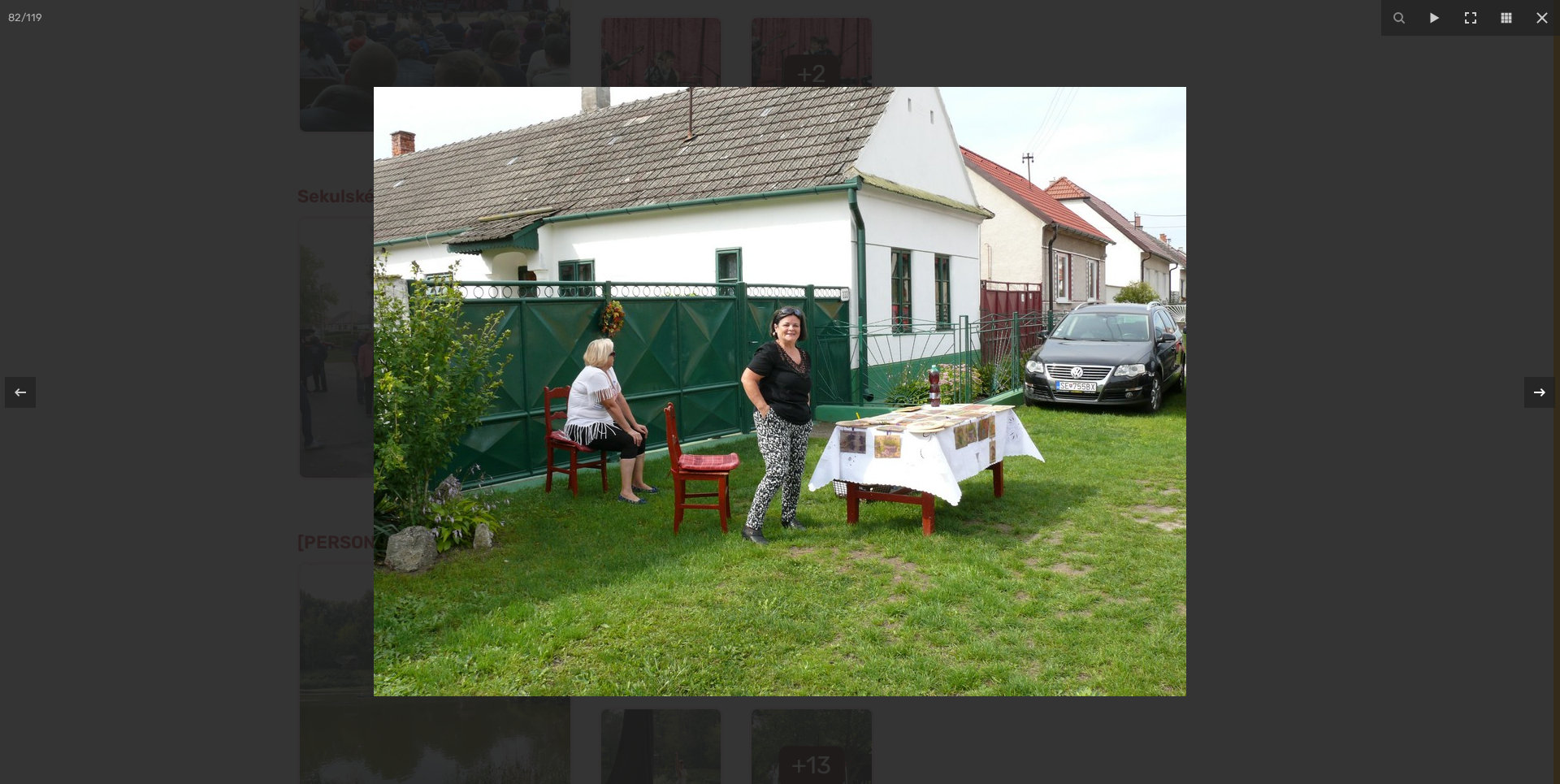
click at [1544, 390] on icon at bounding box center [1540, 392] width 19 height 19
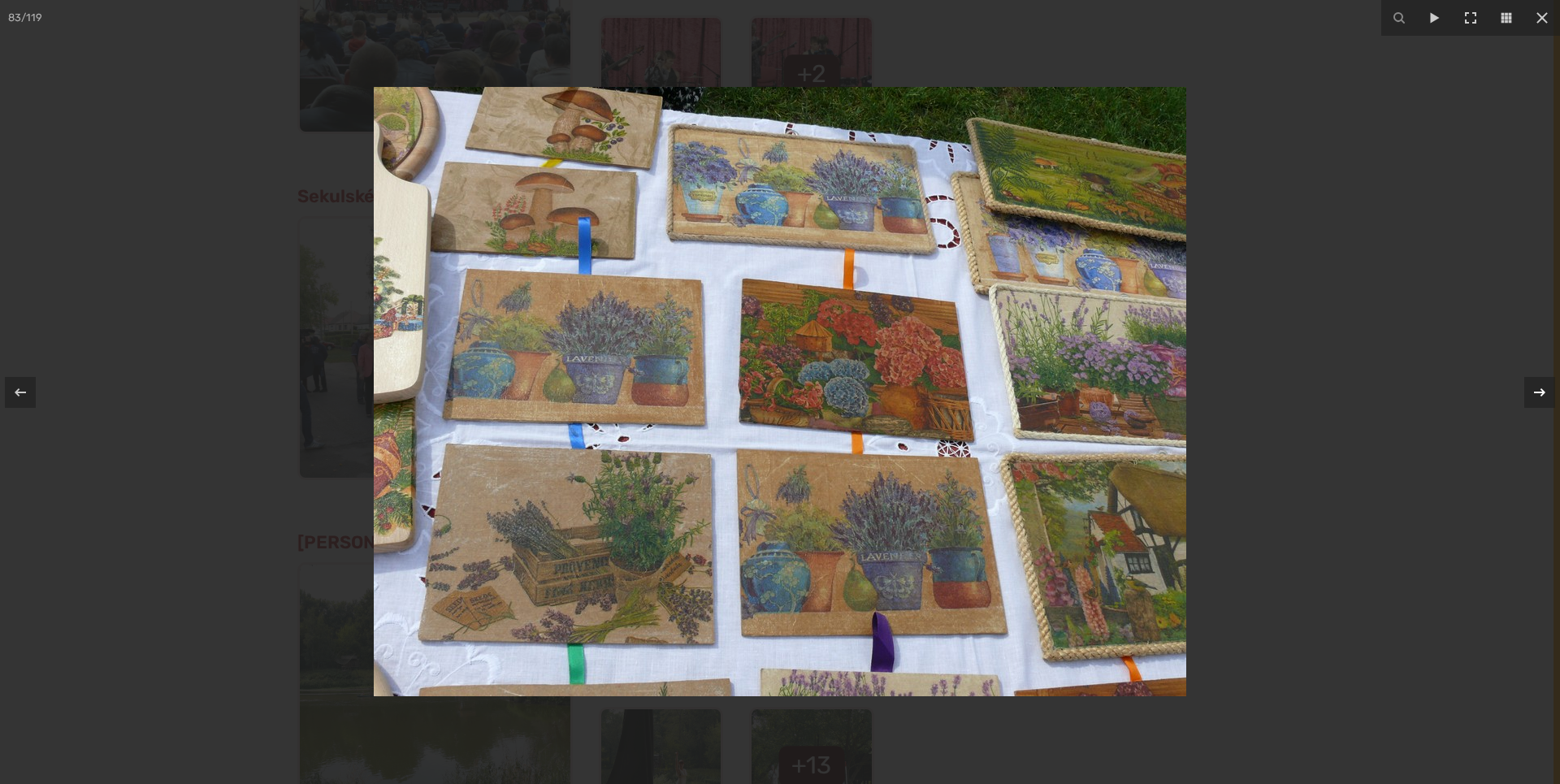
click at [1544, 390] on icon at bounding box center [1540, 392] width 19 height 19
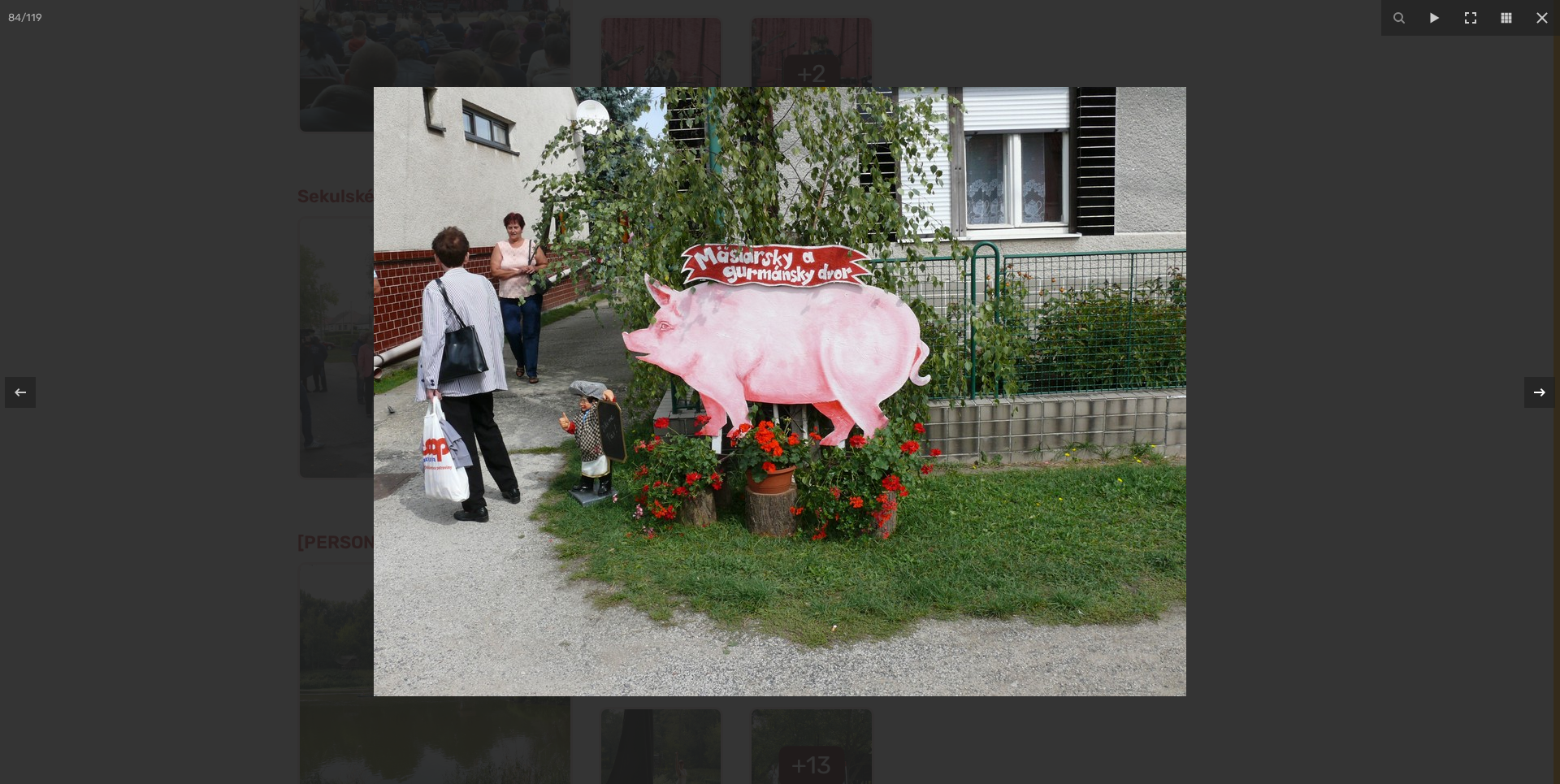
click at [1544, 390] on icon at bounding box center [1540, 392] width 19 height 19
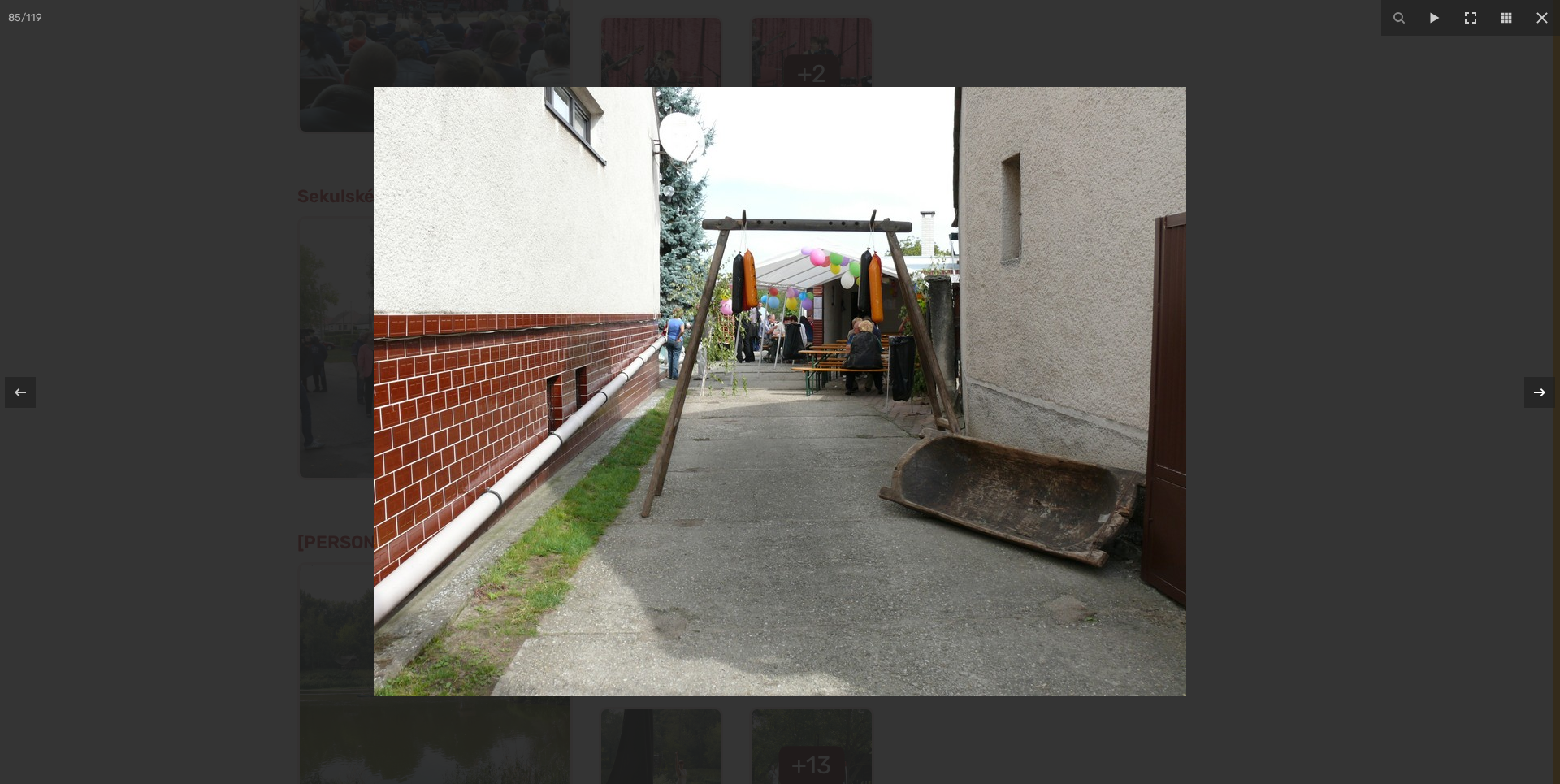
click at [1544, 390] on icon at bounding box center [1540, 392] width 19 height 19
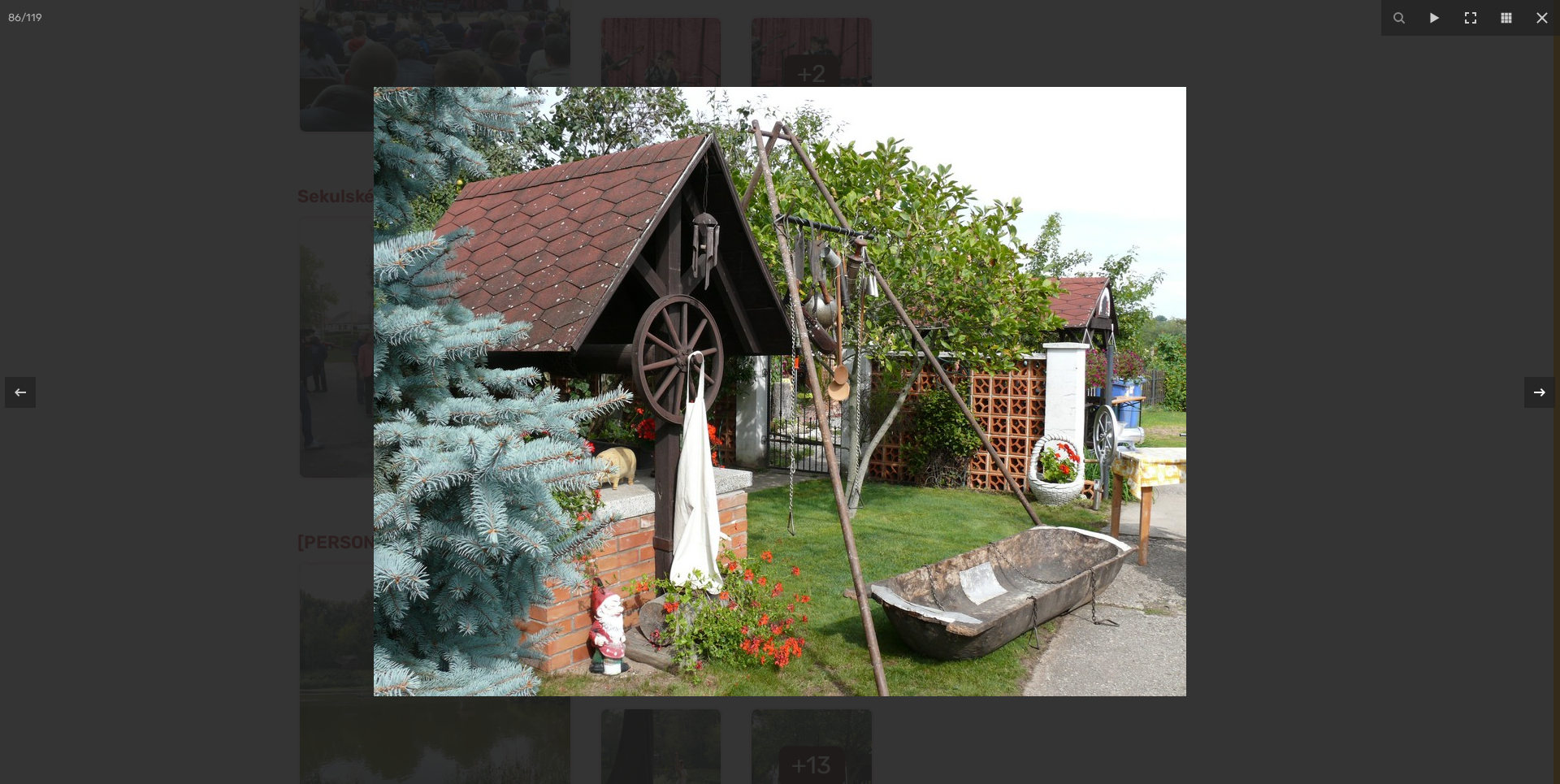
click at [1544, 390] on icon at bounding box center [1540, 392] width 19 height 19
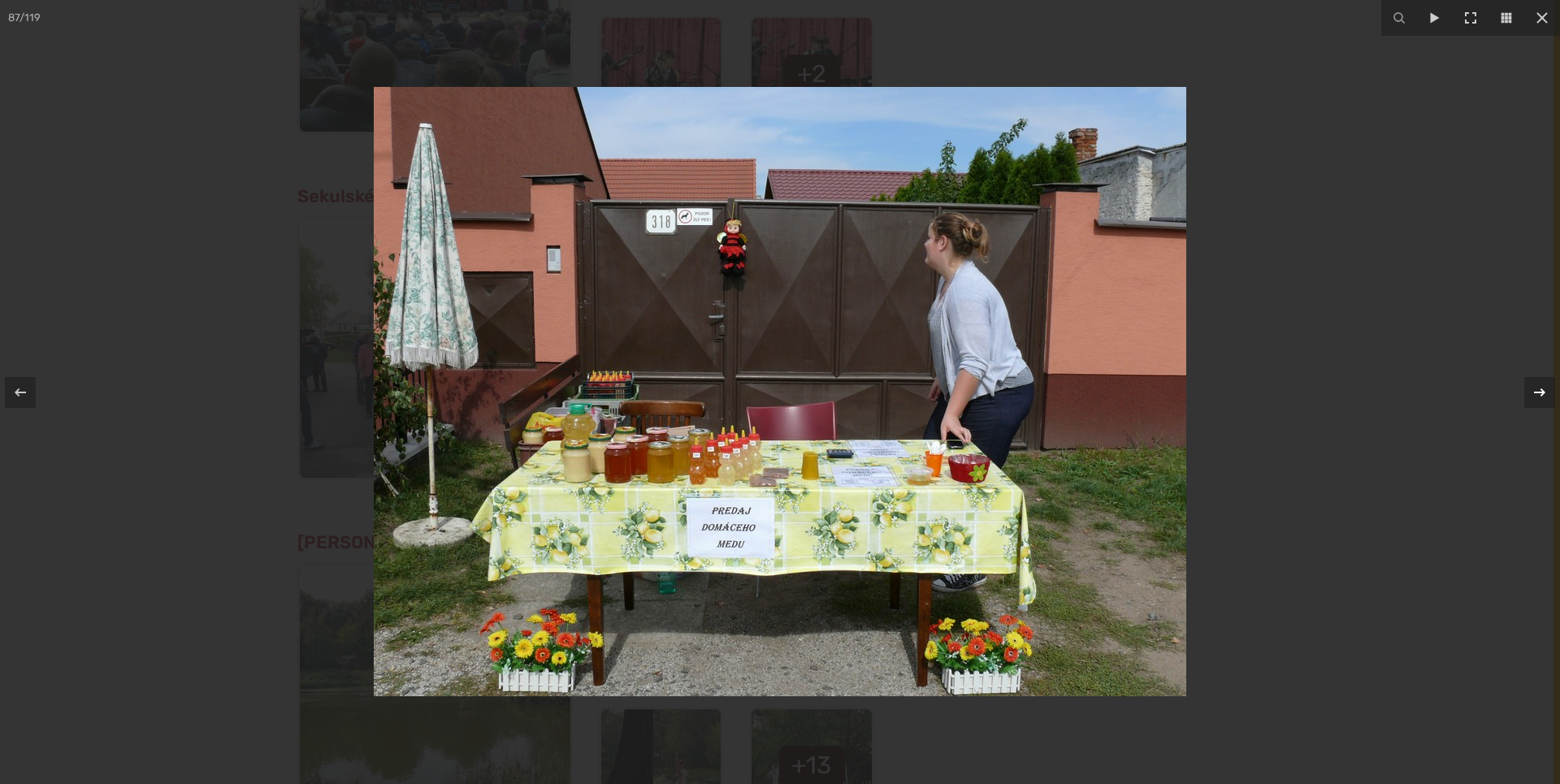
click at [1544, 390] on icon at bounding box center [1540, 392] width 19 height 19
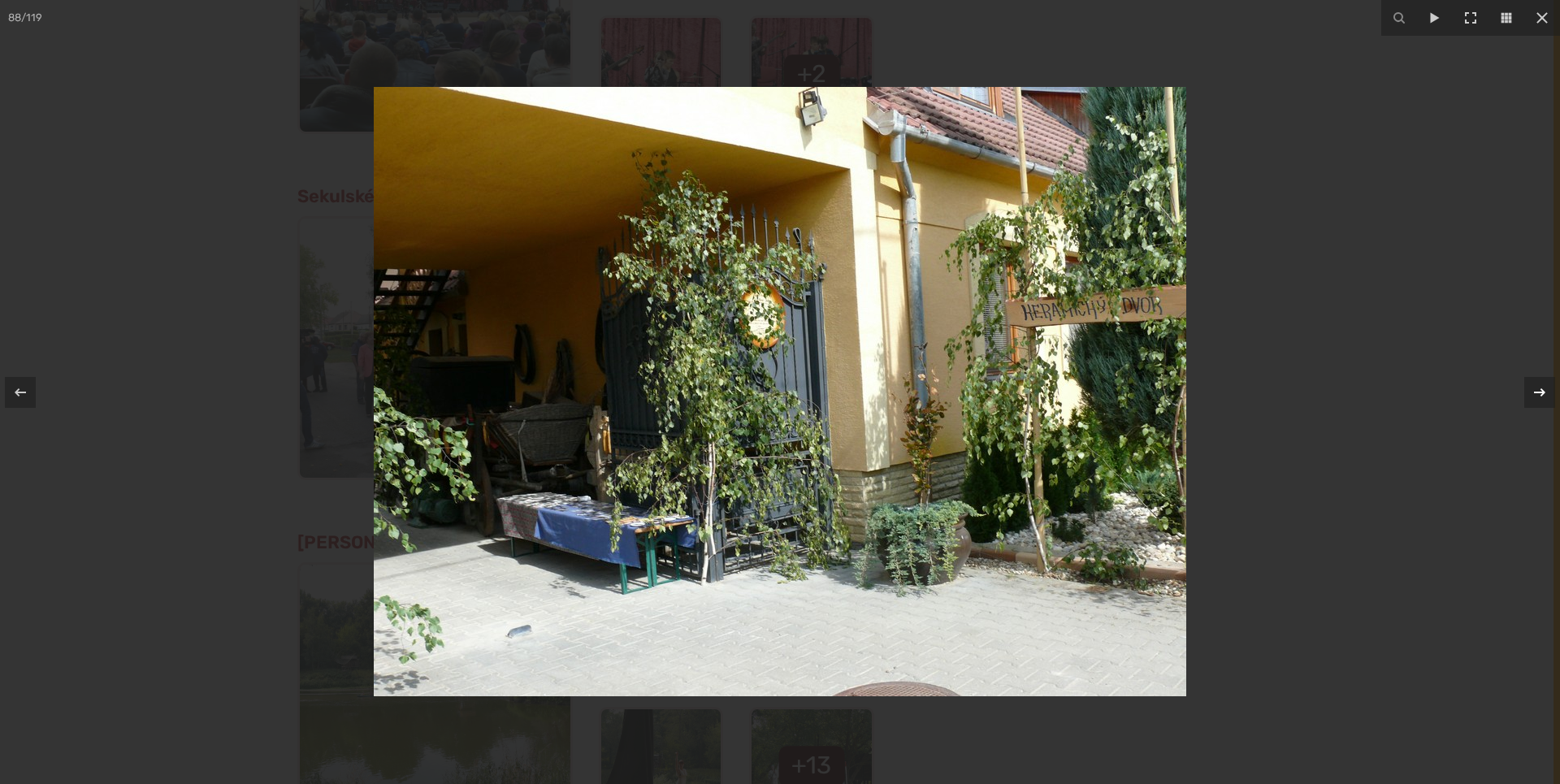
click at [1544, 390] on icon at bounding box center [1540, 392] width 19 height 19
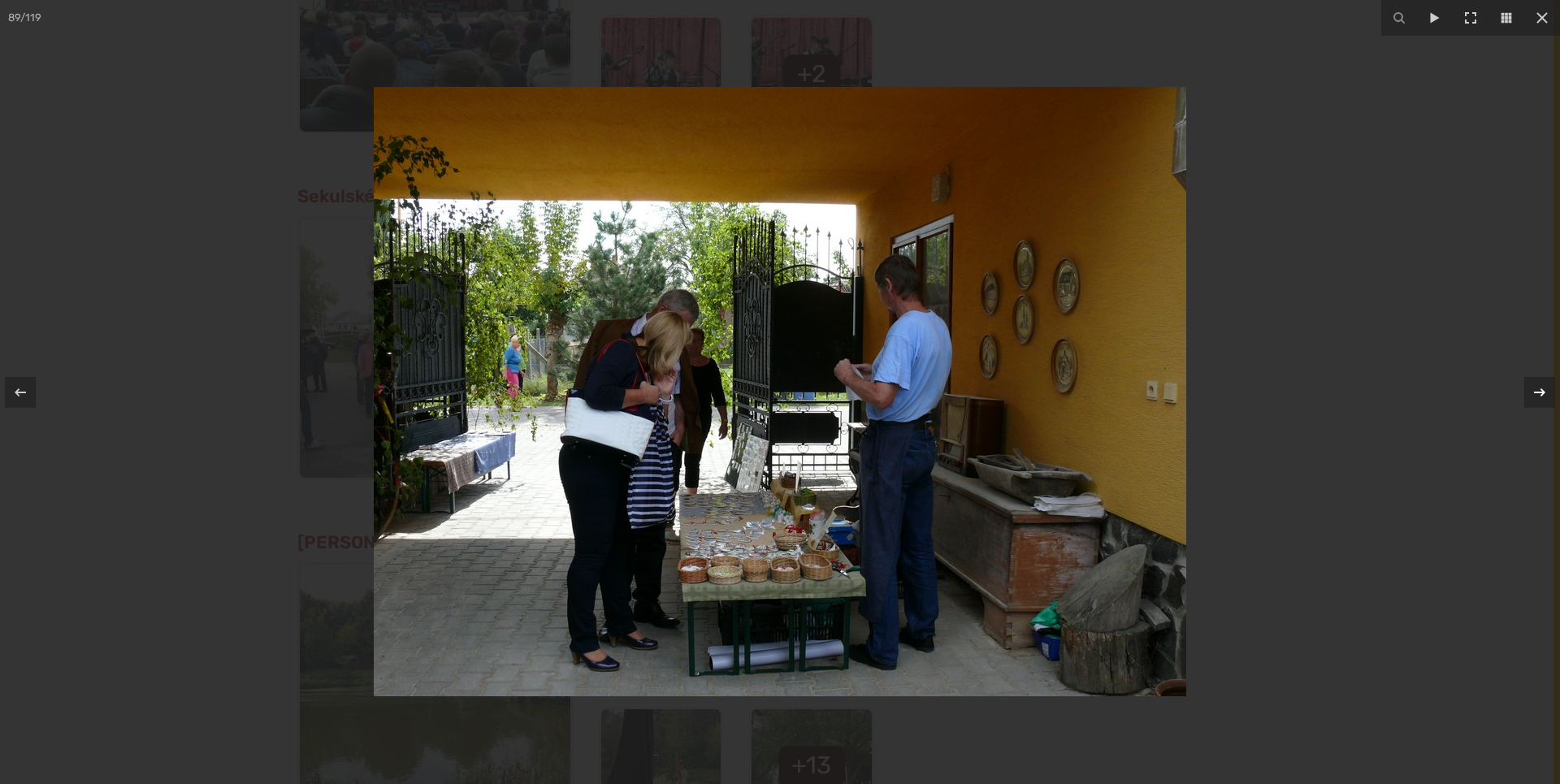
click at [1544, 390] on icon at bounding box center [1540, 392] width 19 height 19
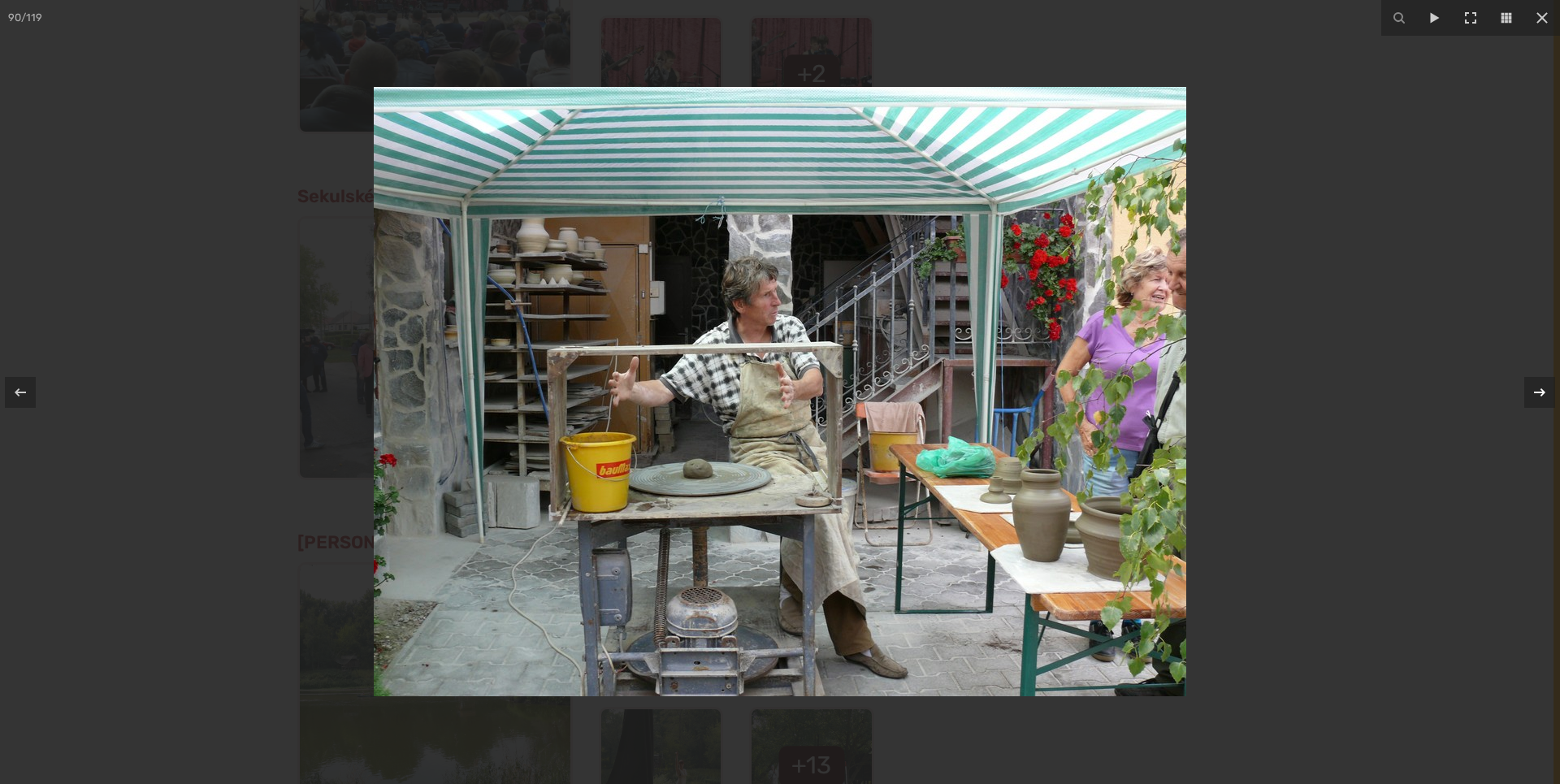
click at [1544, 390] on icon at bounding box center [1540, 392] width 19 height 19
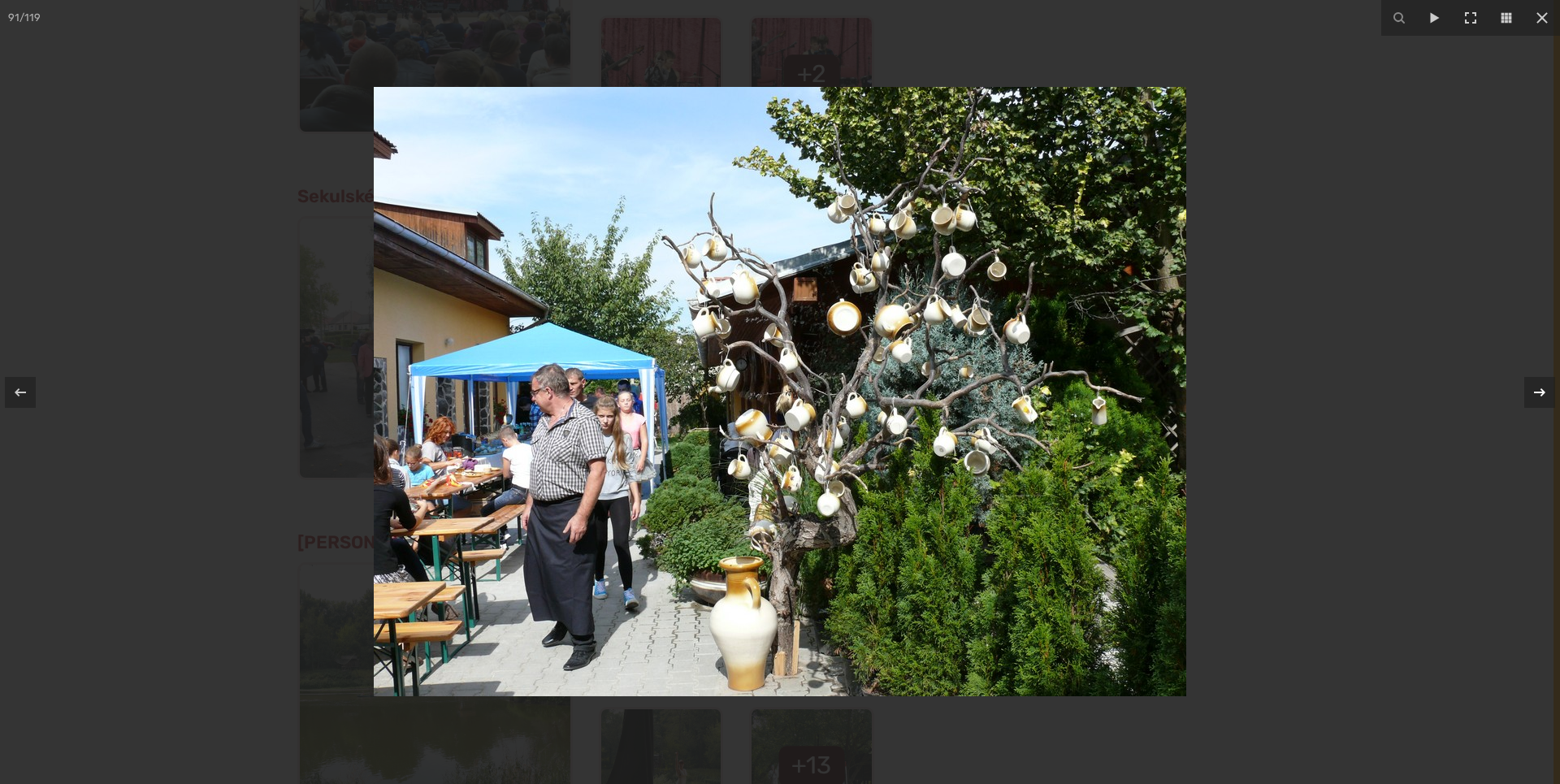
click at [1544, 390] on icon at bounding box center [1540, 392] width 19 height 19
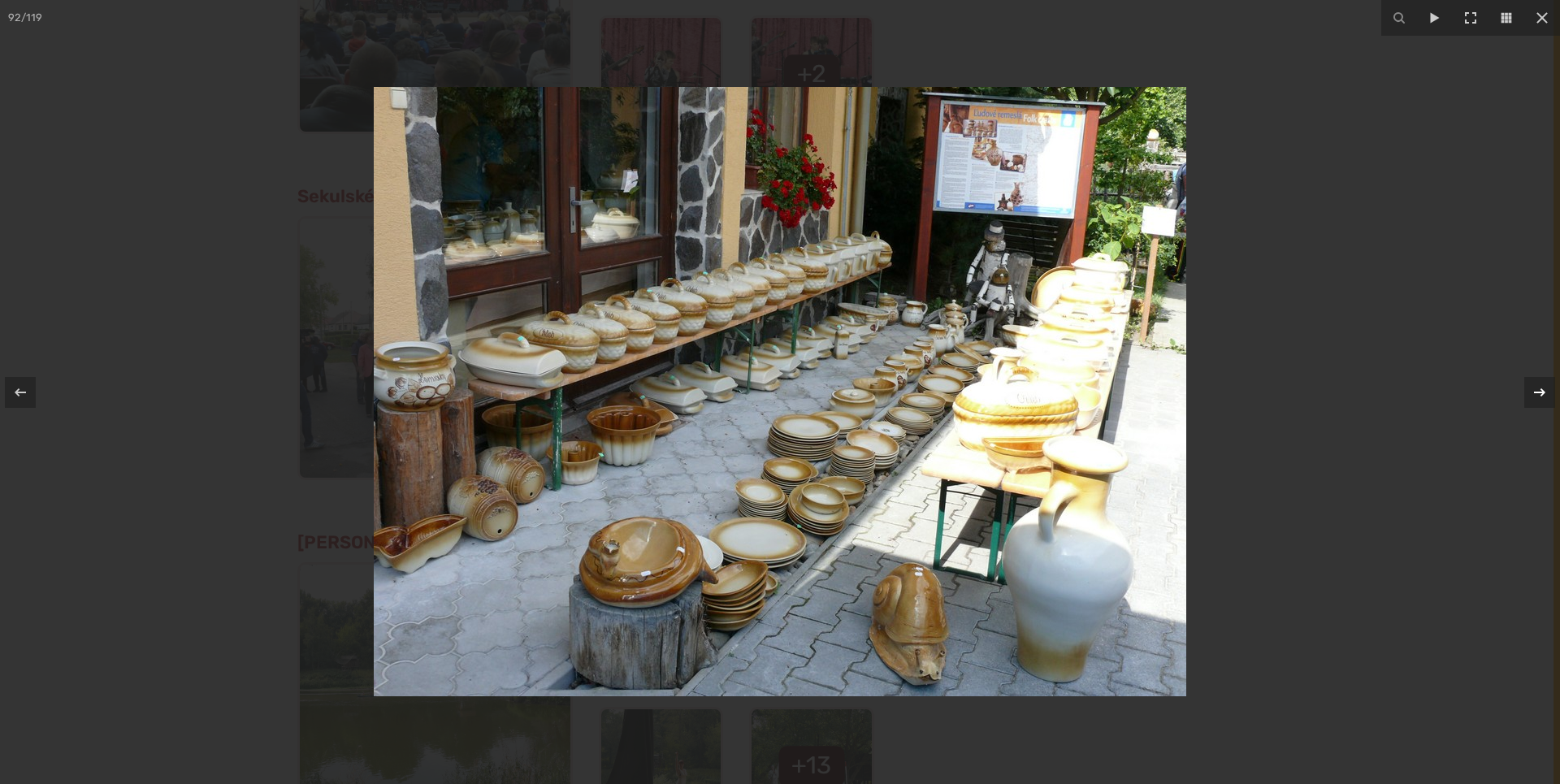
click at [1544, 390] on icon at bounding box center [1540, 392] width 19 height 19
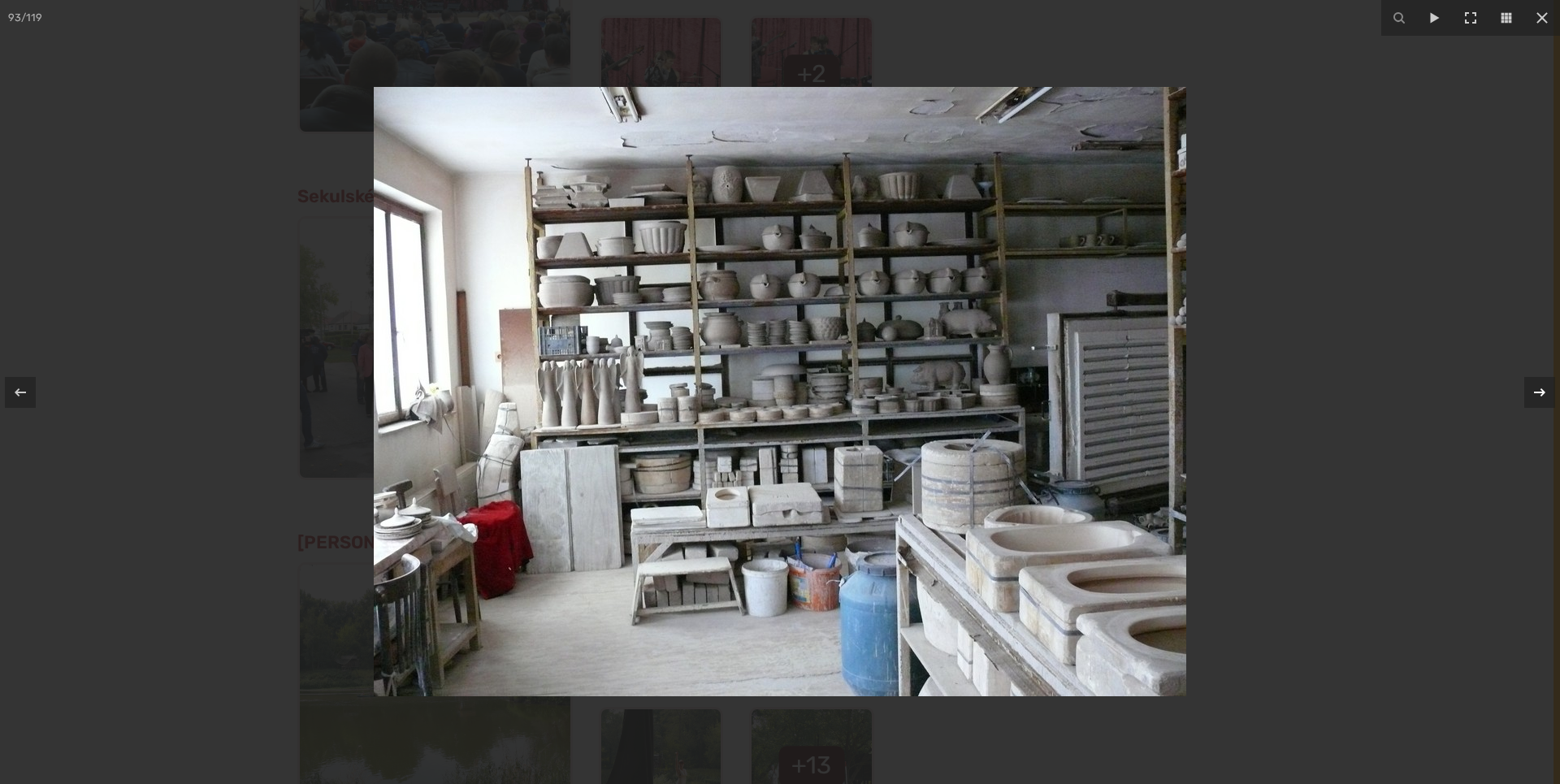
click at [1544, 390] on icon at bounding box center [1540, 392] width 19 height 19
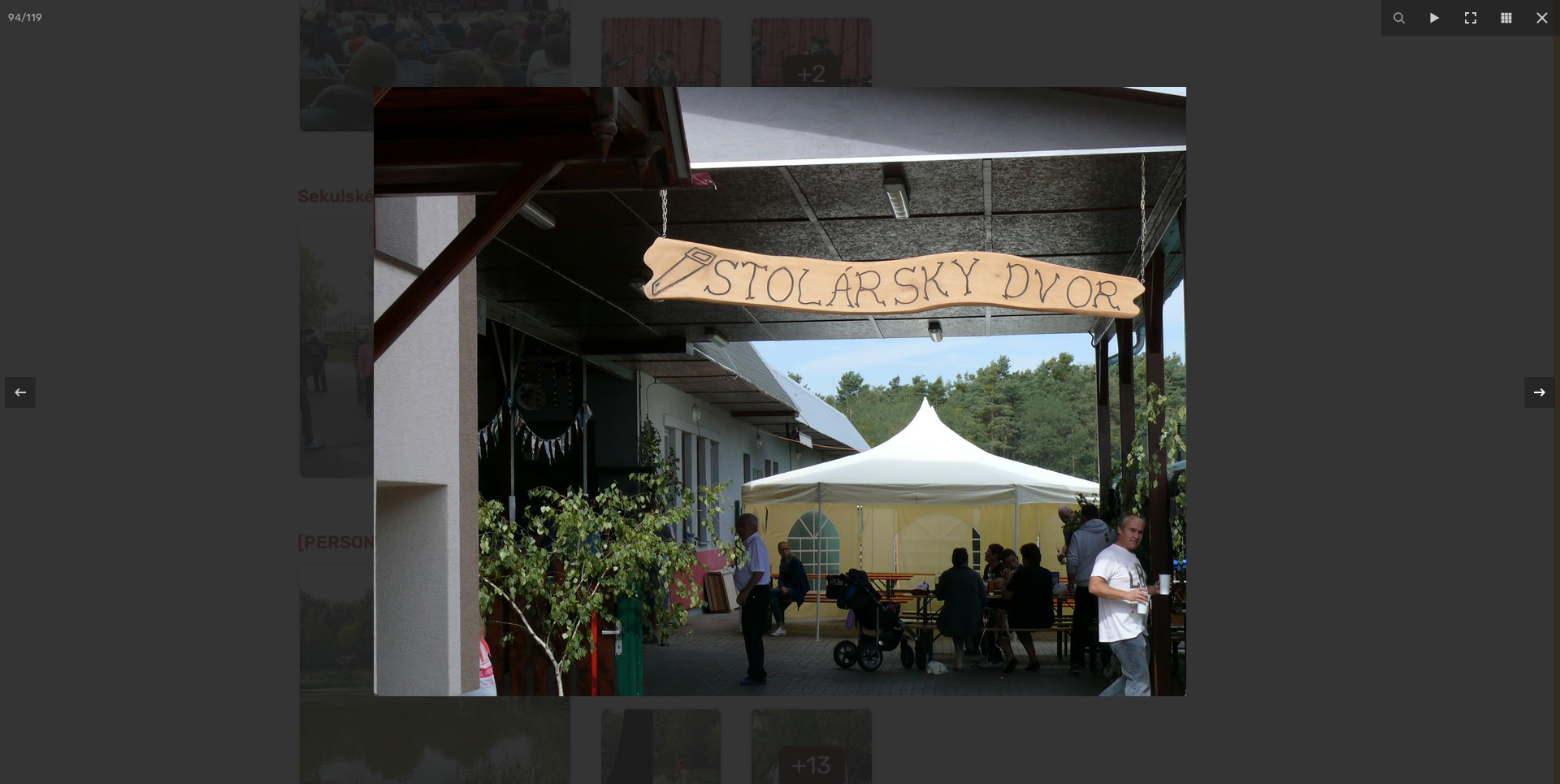
click at [1544, 390] on icon at bounding box center [1540, 392] width 19 height 19
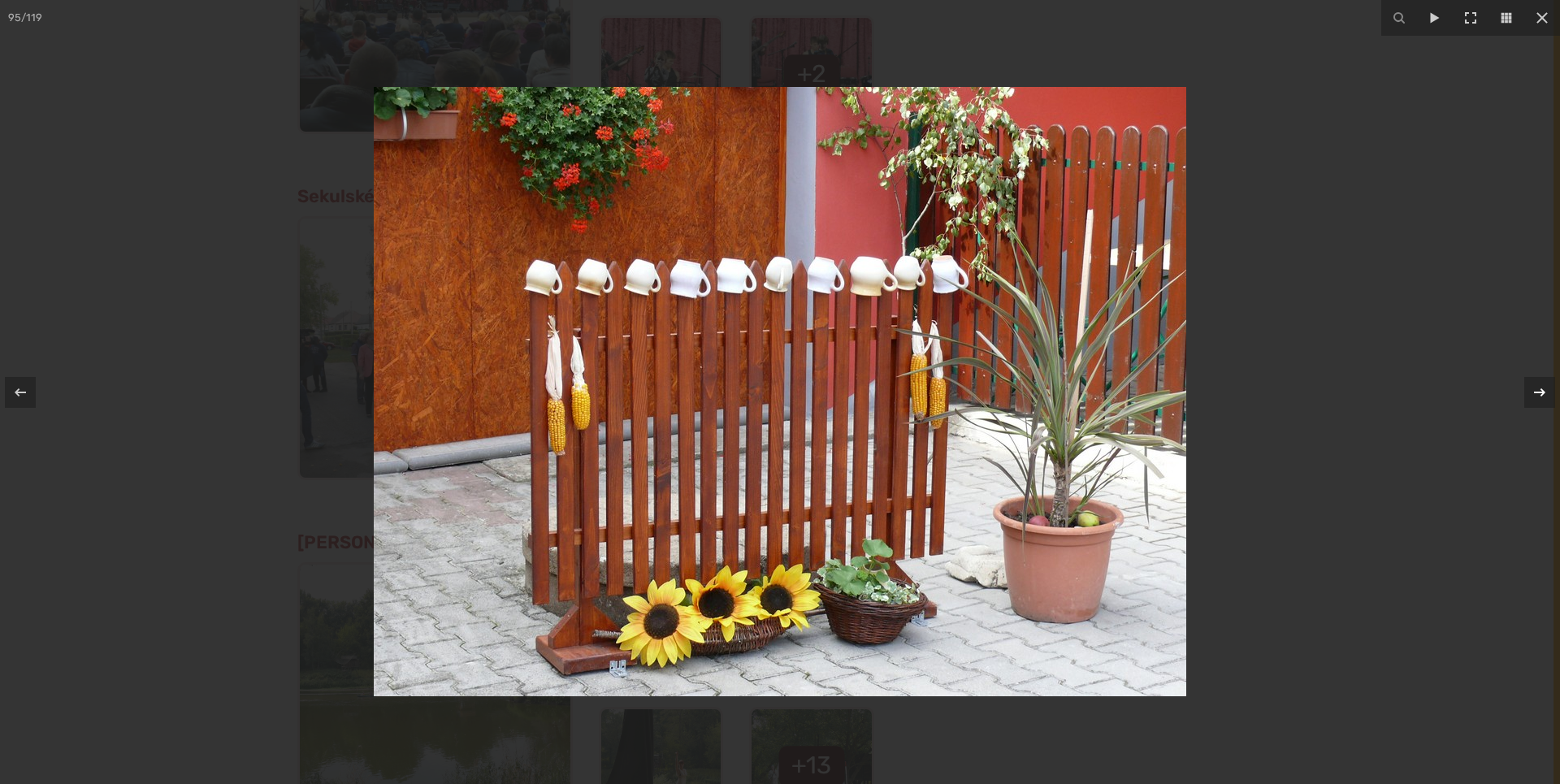
click at [1544, 390] on icon at bounding box center [1540, 392] width 19 height 19
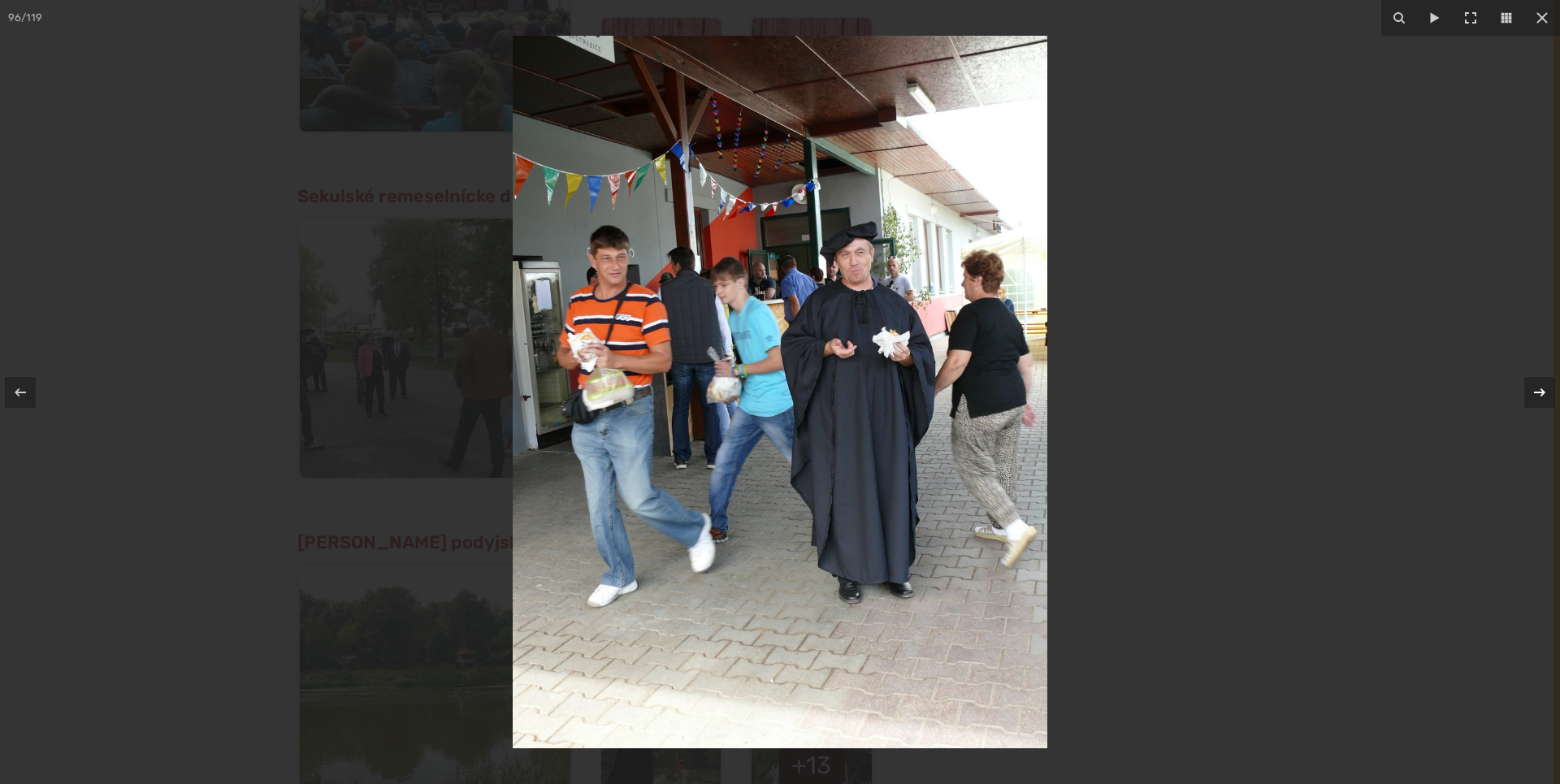
click at [1544, 390] on icon at bounding box center [1540, 392] width 19 height 19
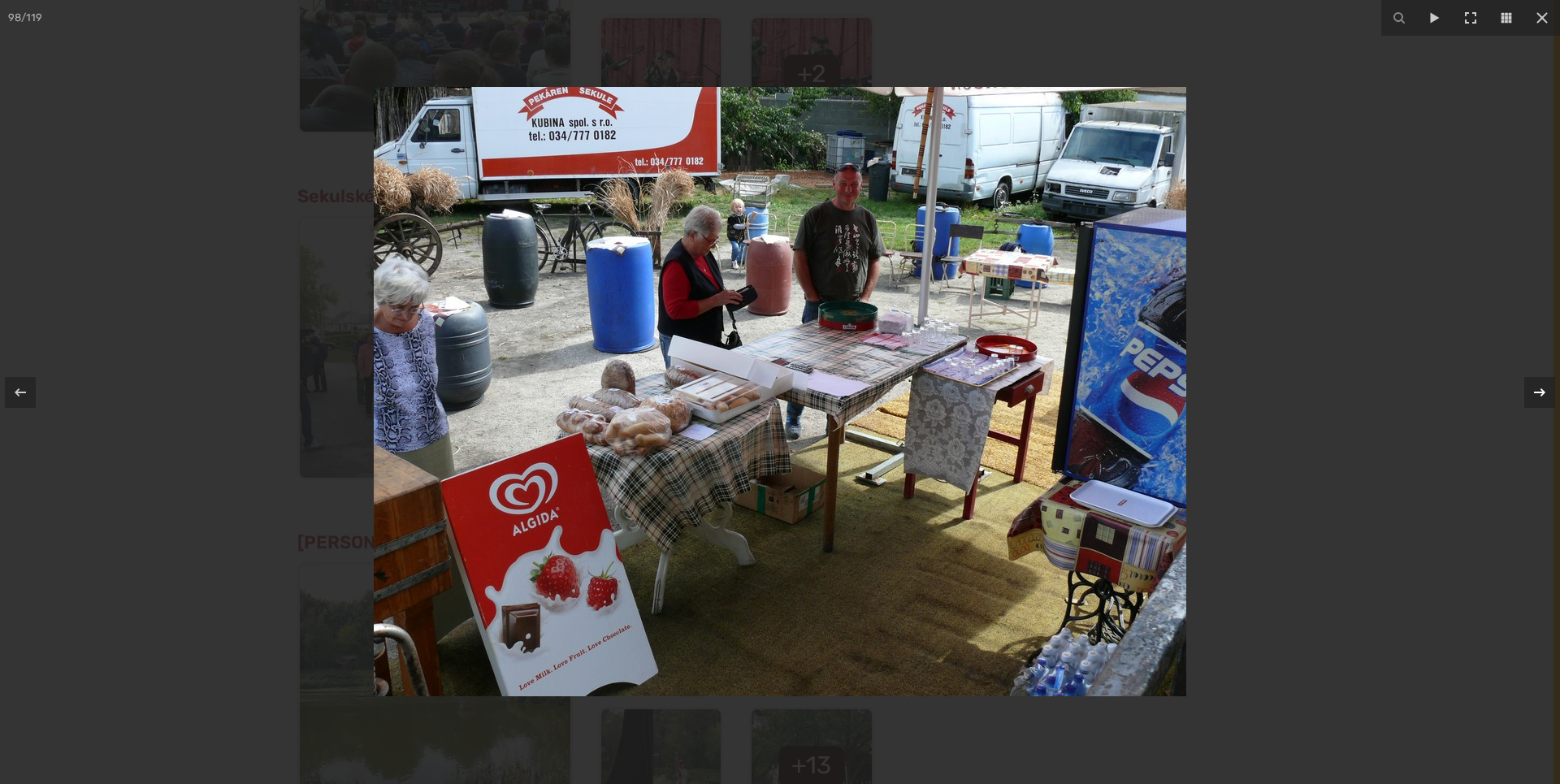
click at [1544, 390] on icon at bounding box center [1540, 392] width 19 height 19
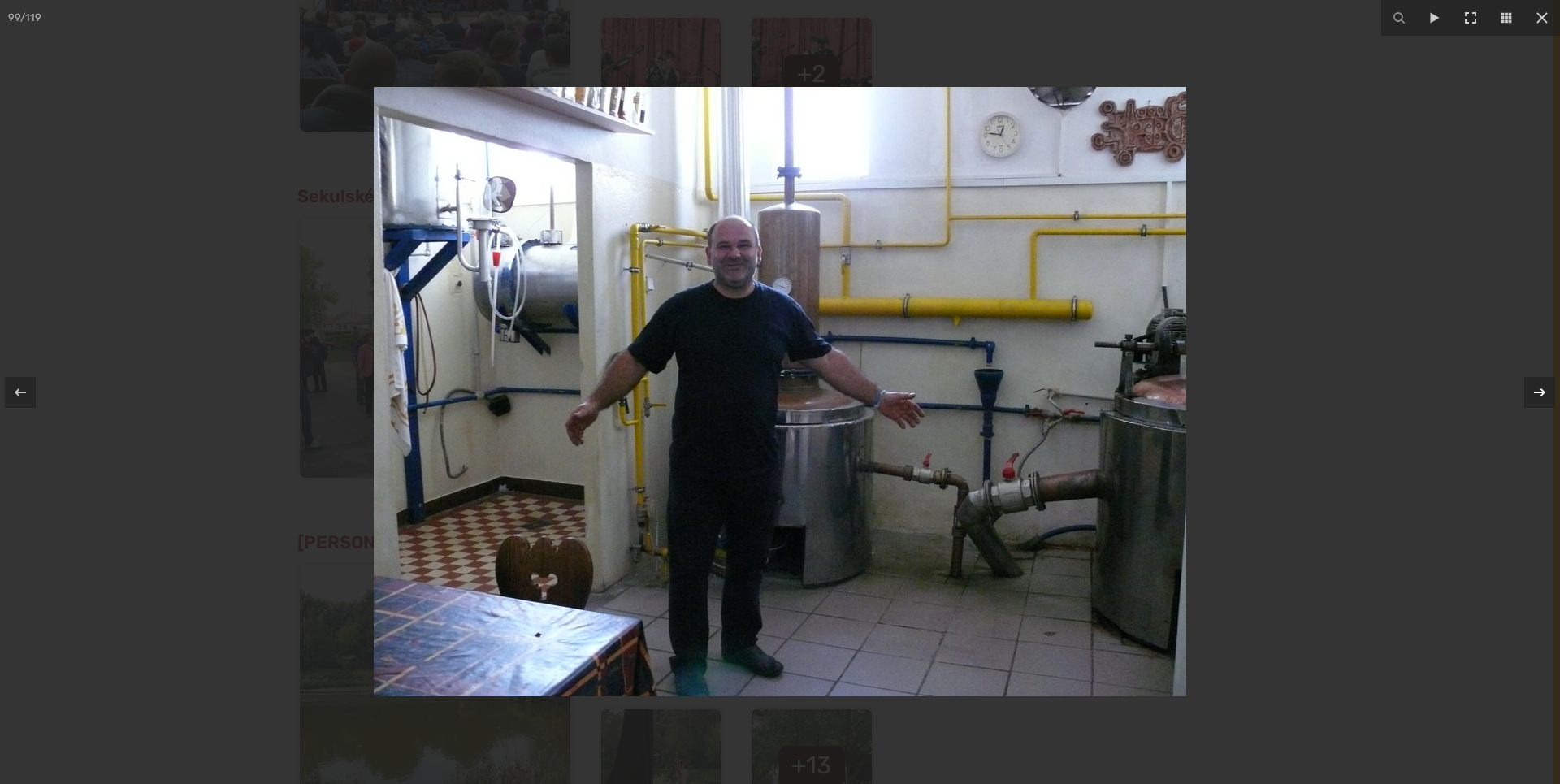
click at [1544, 390] on icon at bounding box center [1540, 392] width 19 height 19
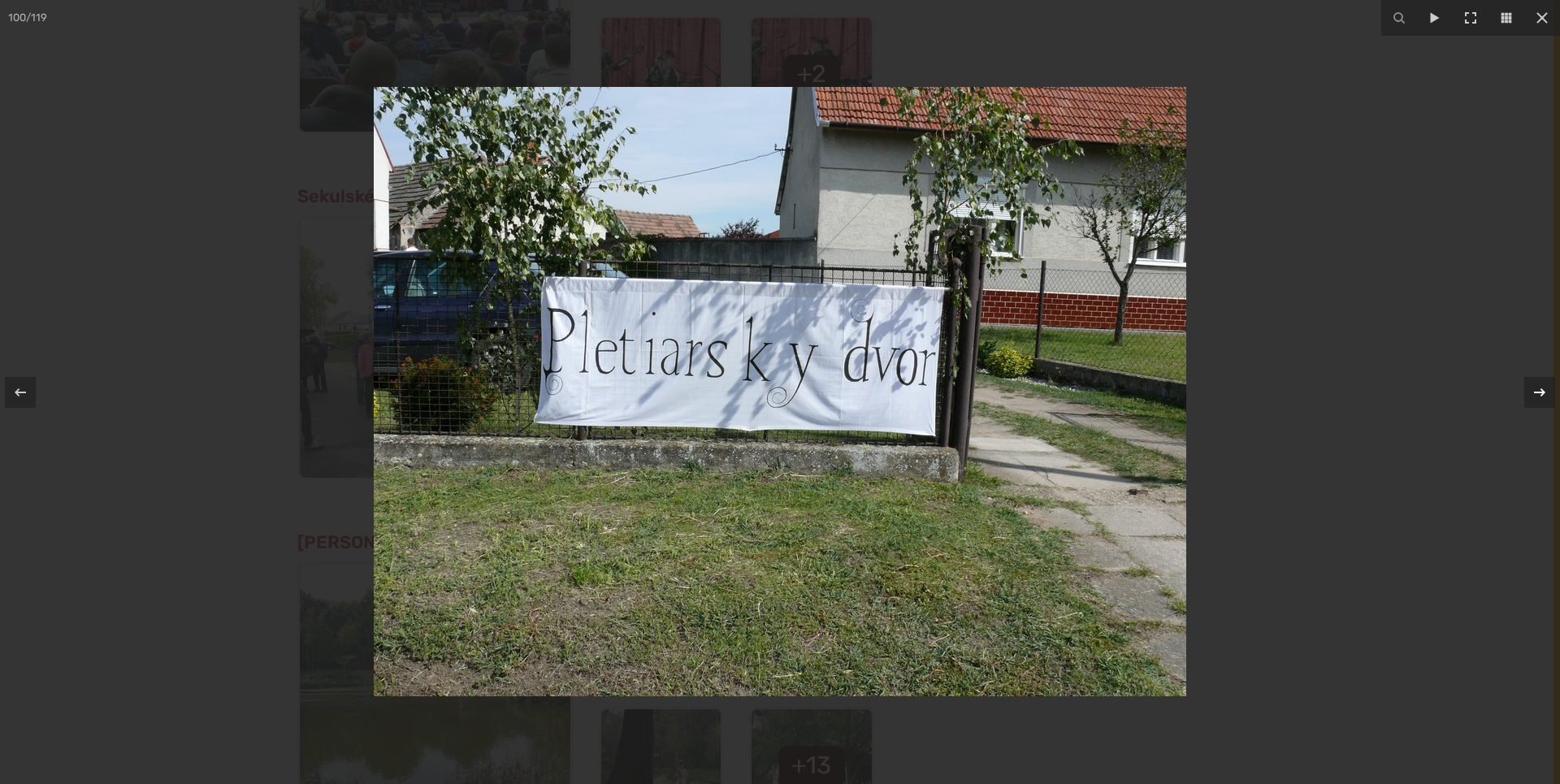
click at [1544, 390] on icon at bounding box center [1540, 392] width 19 height 19
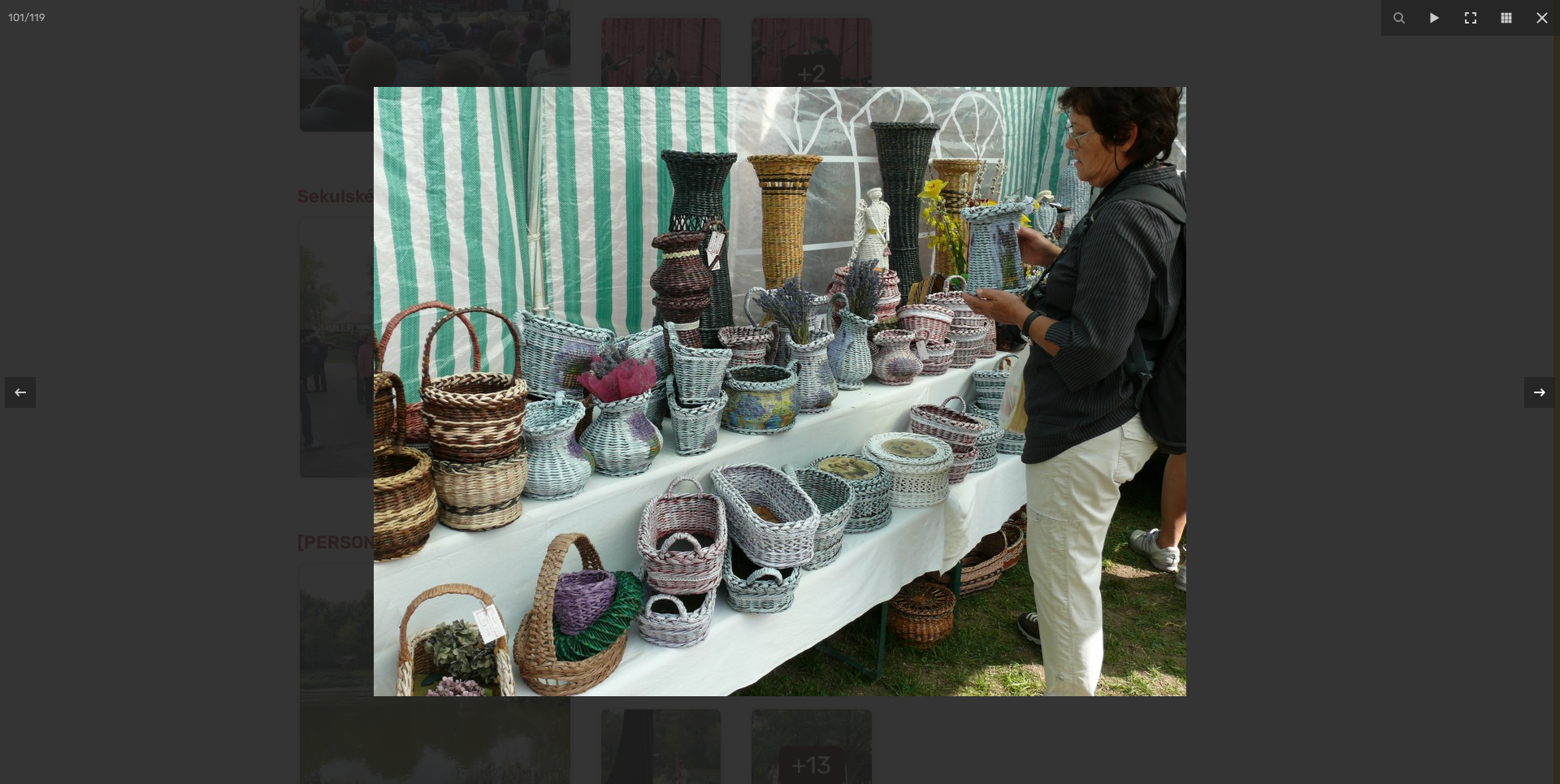
click at [1544, 390] on icon at bounding box center [1540, 392] width 19 height 19
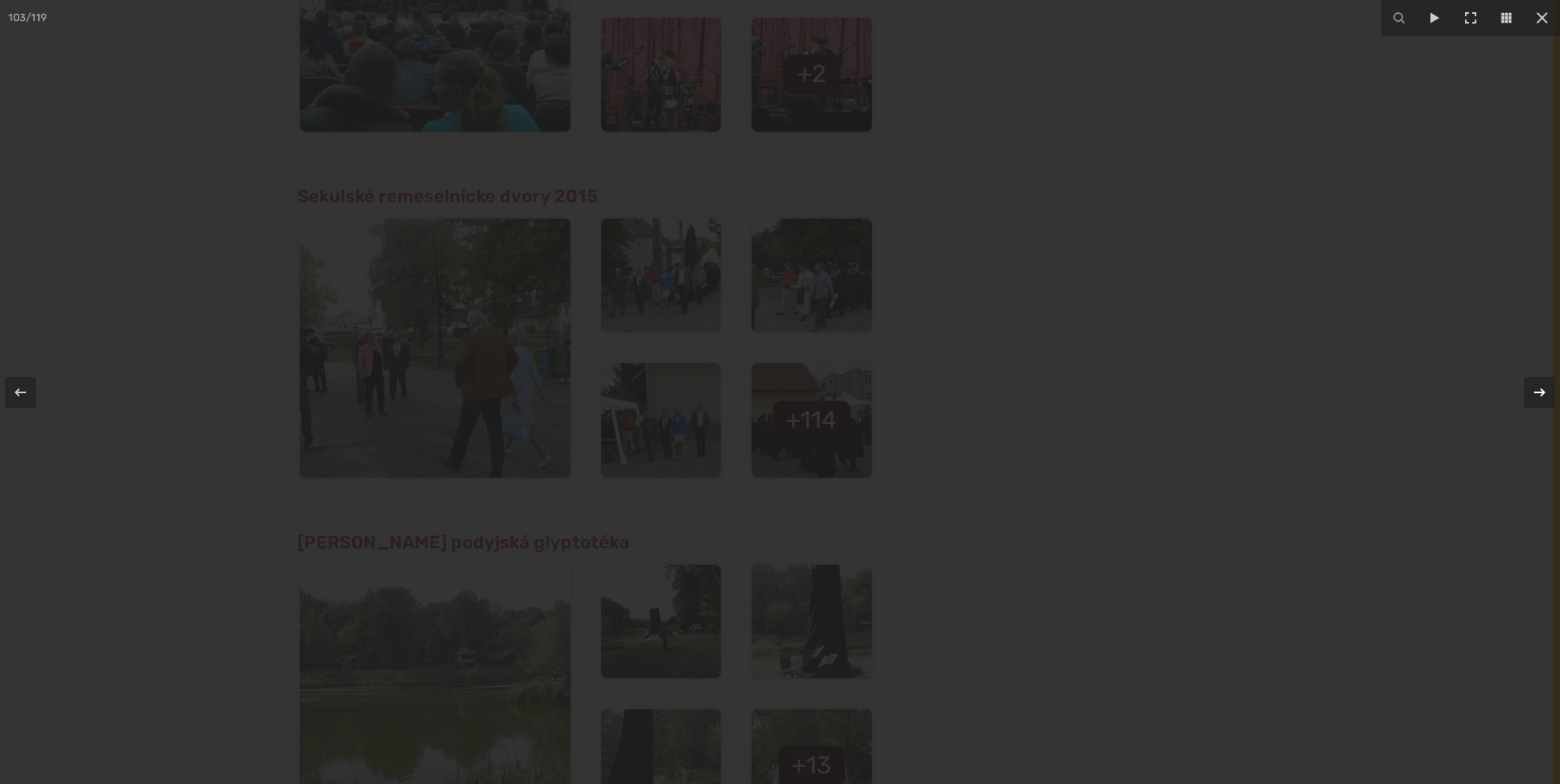
click at [1544, 390] on icon at bounding box center [1540, 392] width 19 height 19
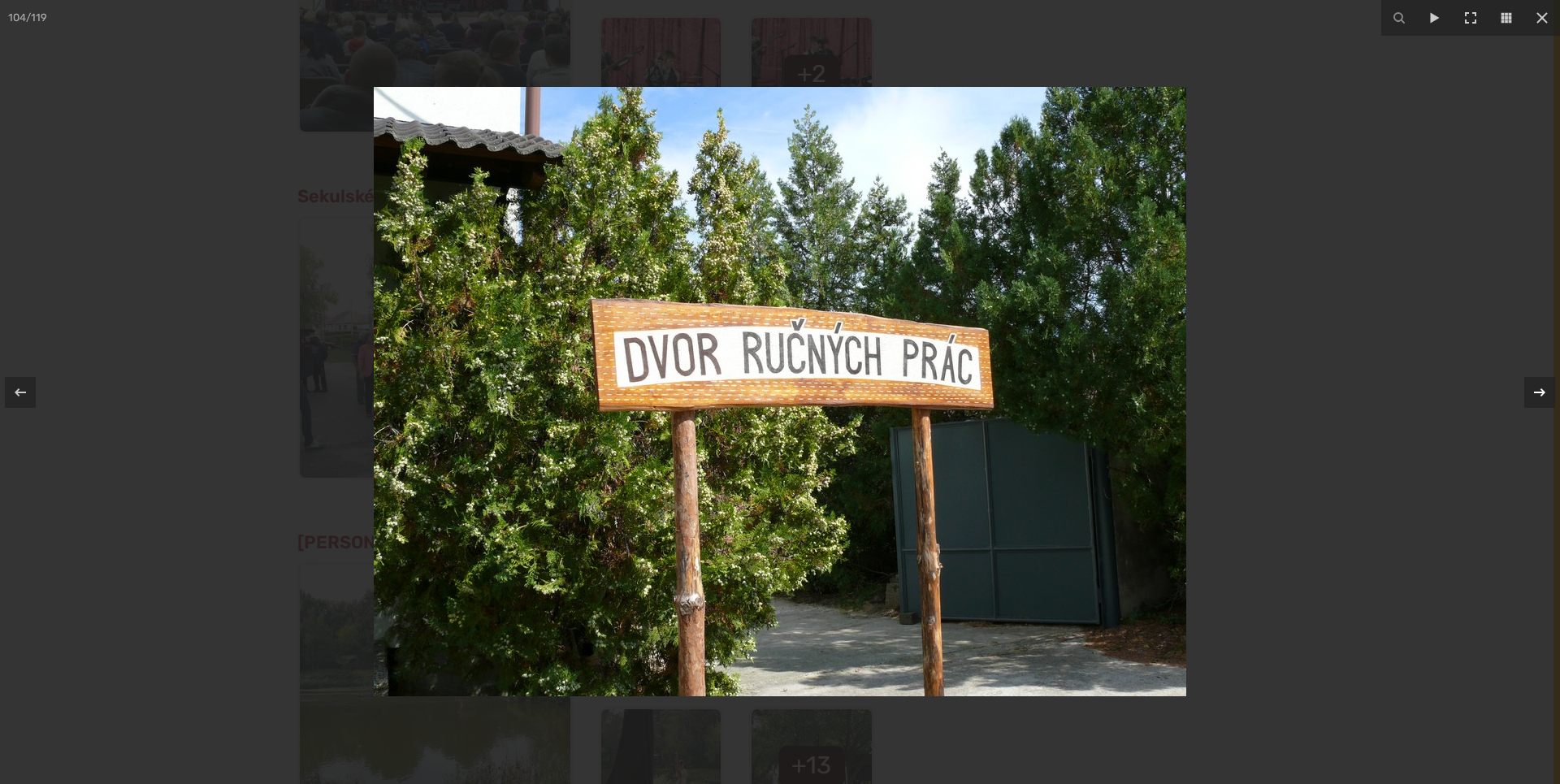
click at [1544, 390] on icon at bounding box center [1540, 392] width 19 height 19
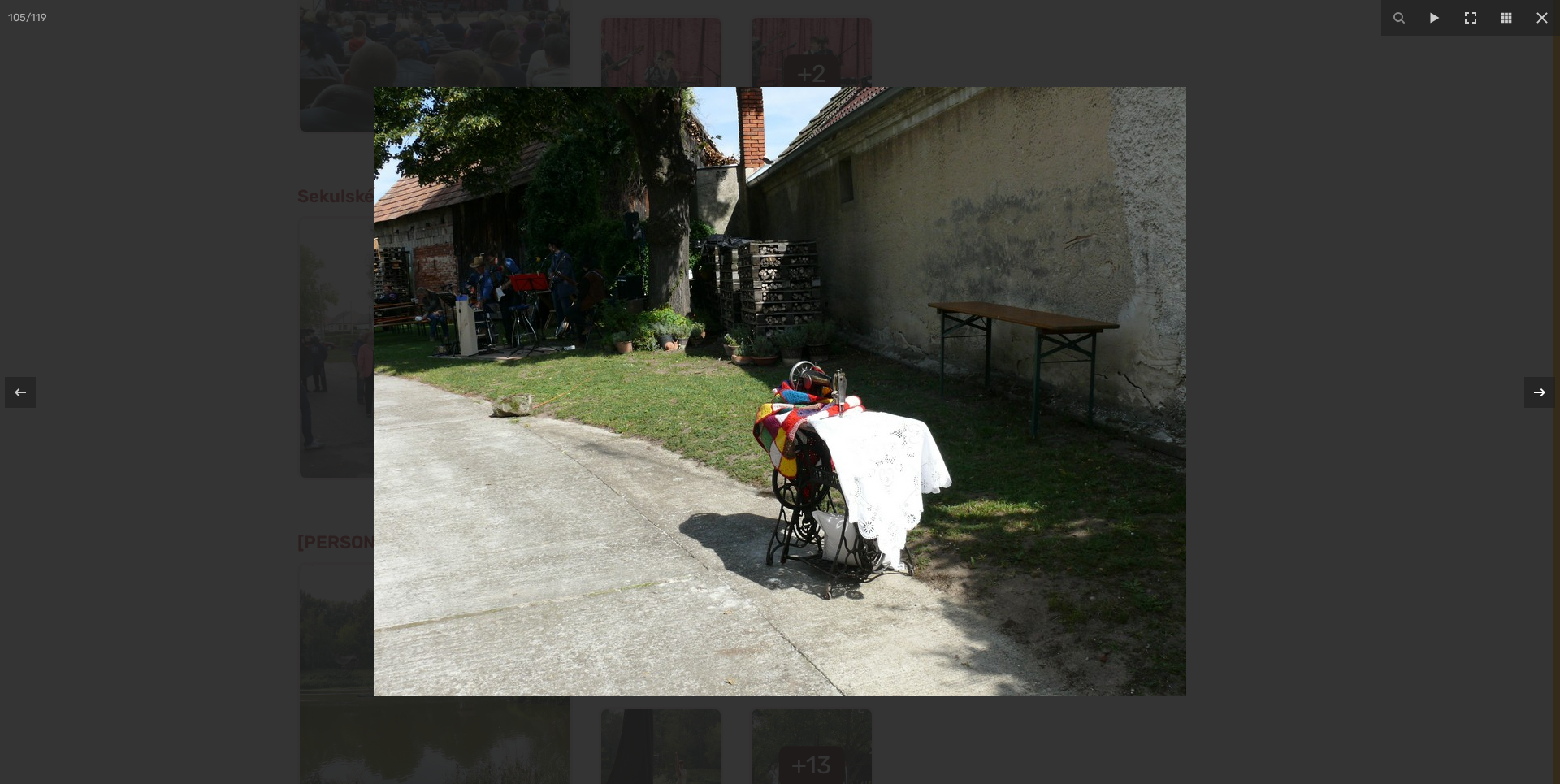
click at [1531, 385] on icon at bounding box center [1540, 392] width 19 height 19
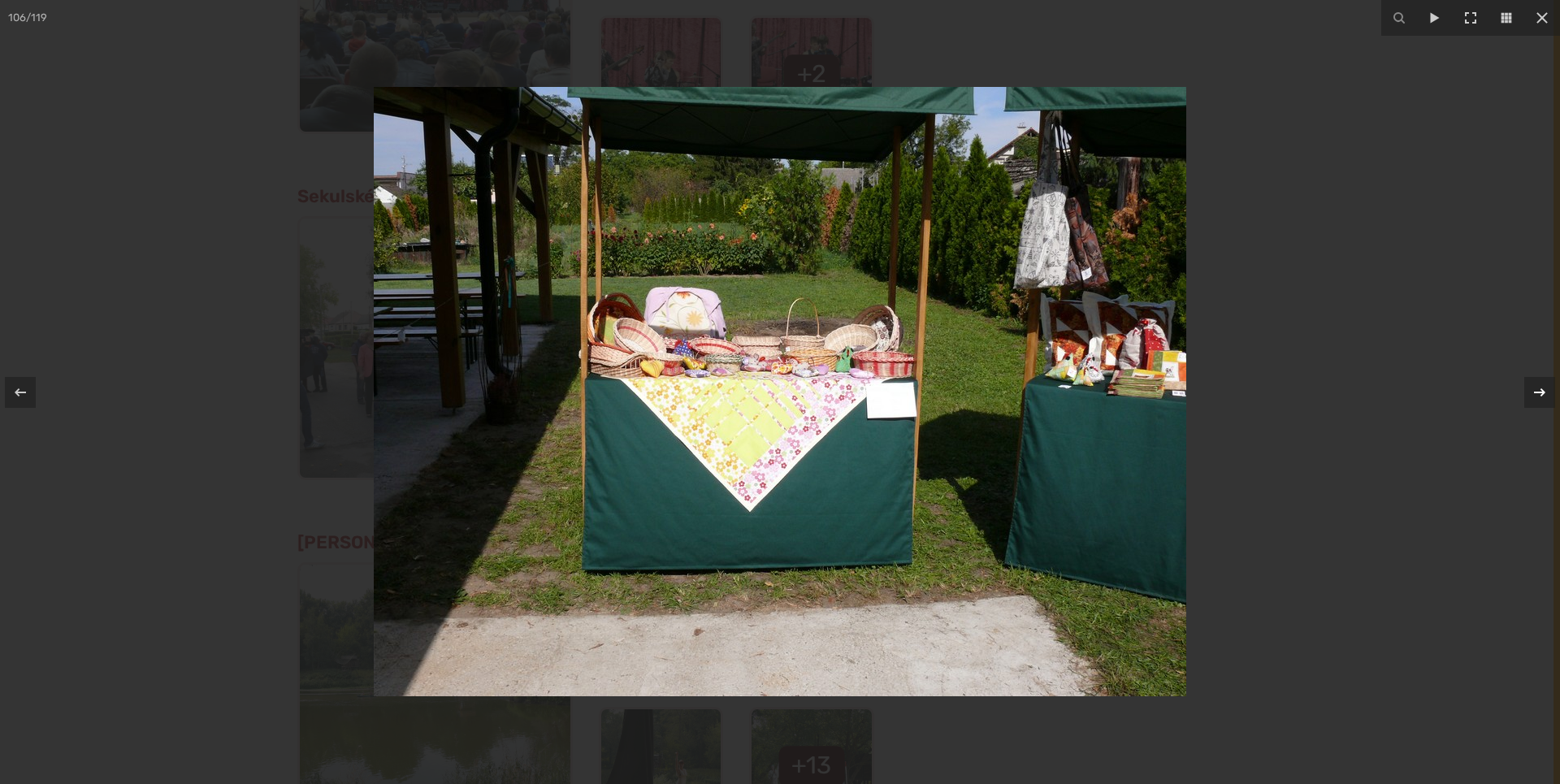
click at [1529, 385] on div at bounding box center [1539, 392] width 31 height 31
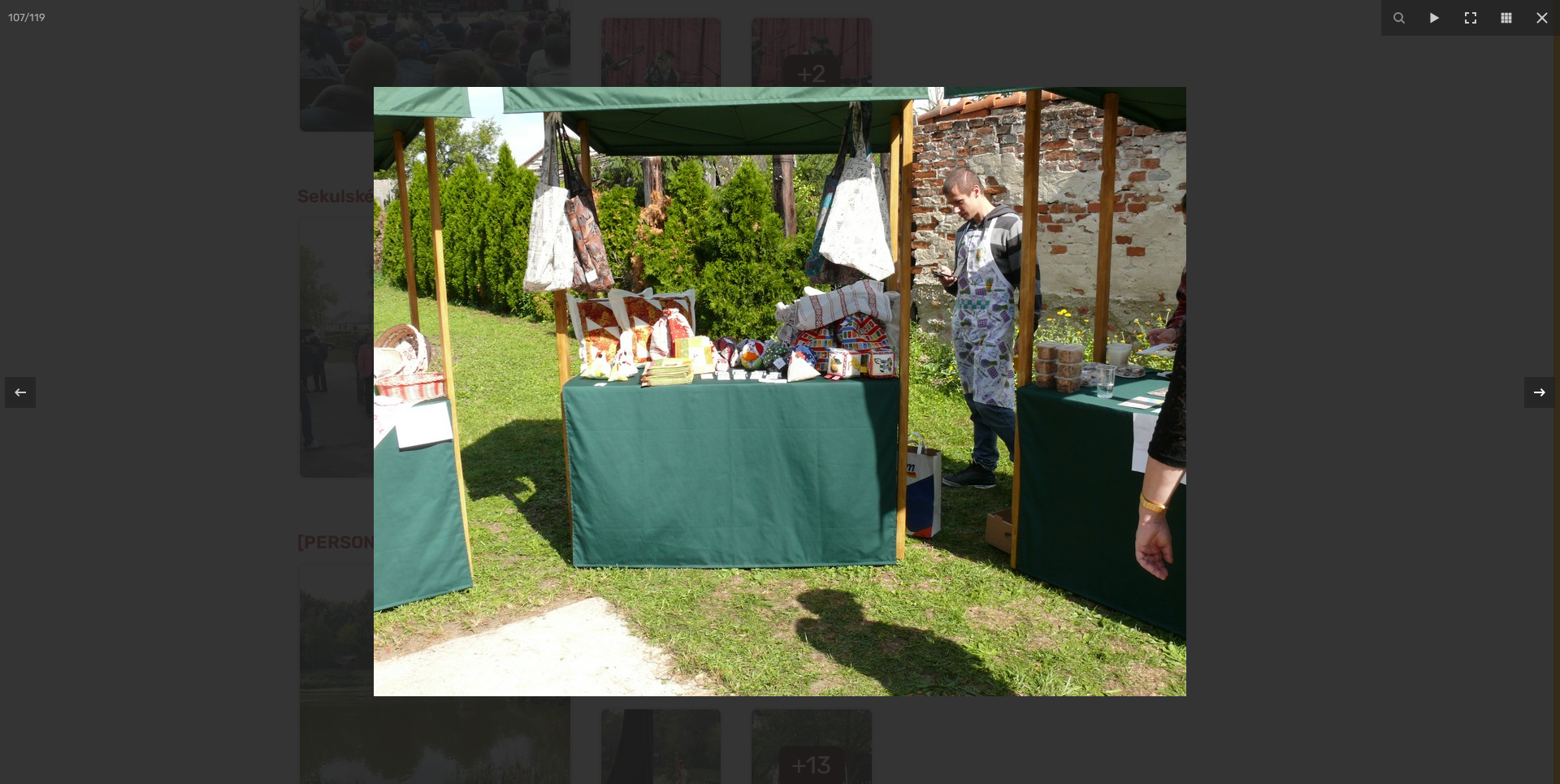
click at [1529, 385] on div at bounding box center [1539, 392] width 31 height 31
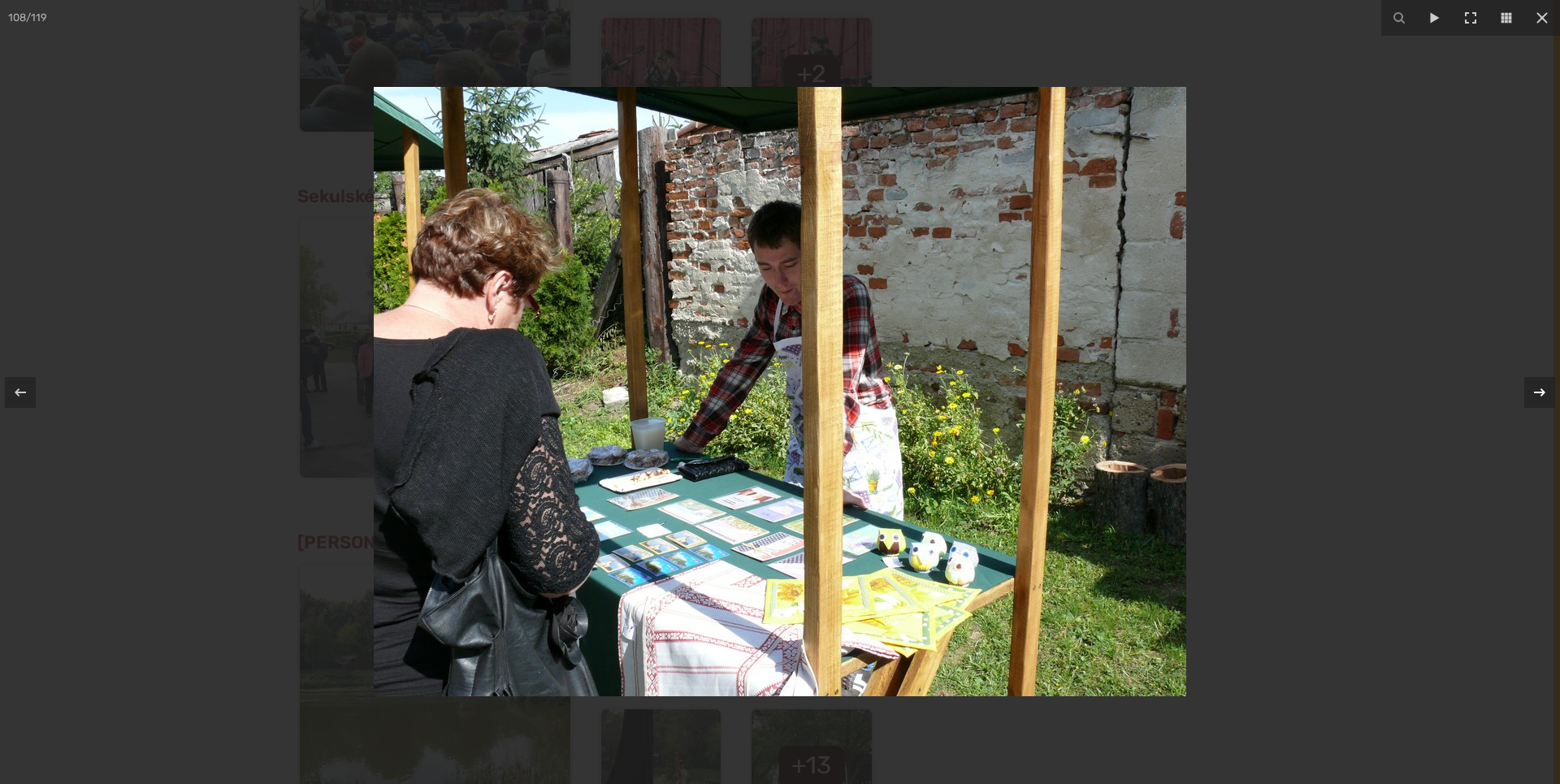
click at [1529, 385] on div at bounding box center [1539, 392] width 31 height 31
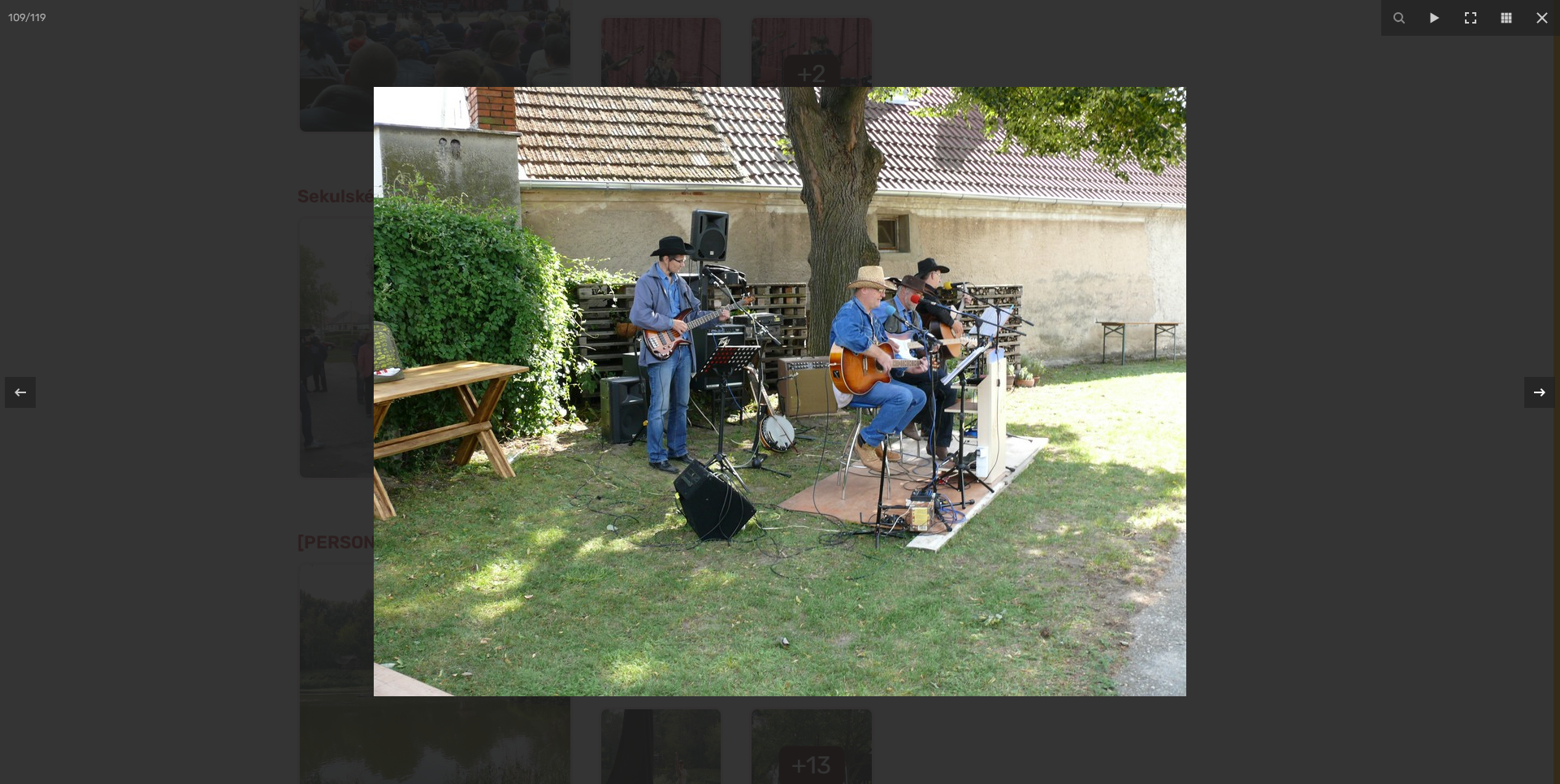
click at [1529, 385] on div at bounding box center [1539, 392] width 31 height 31
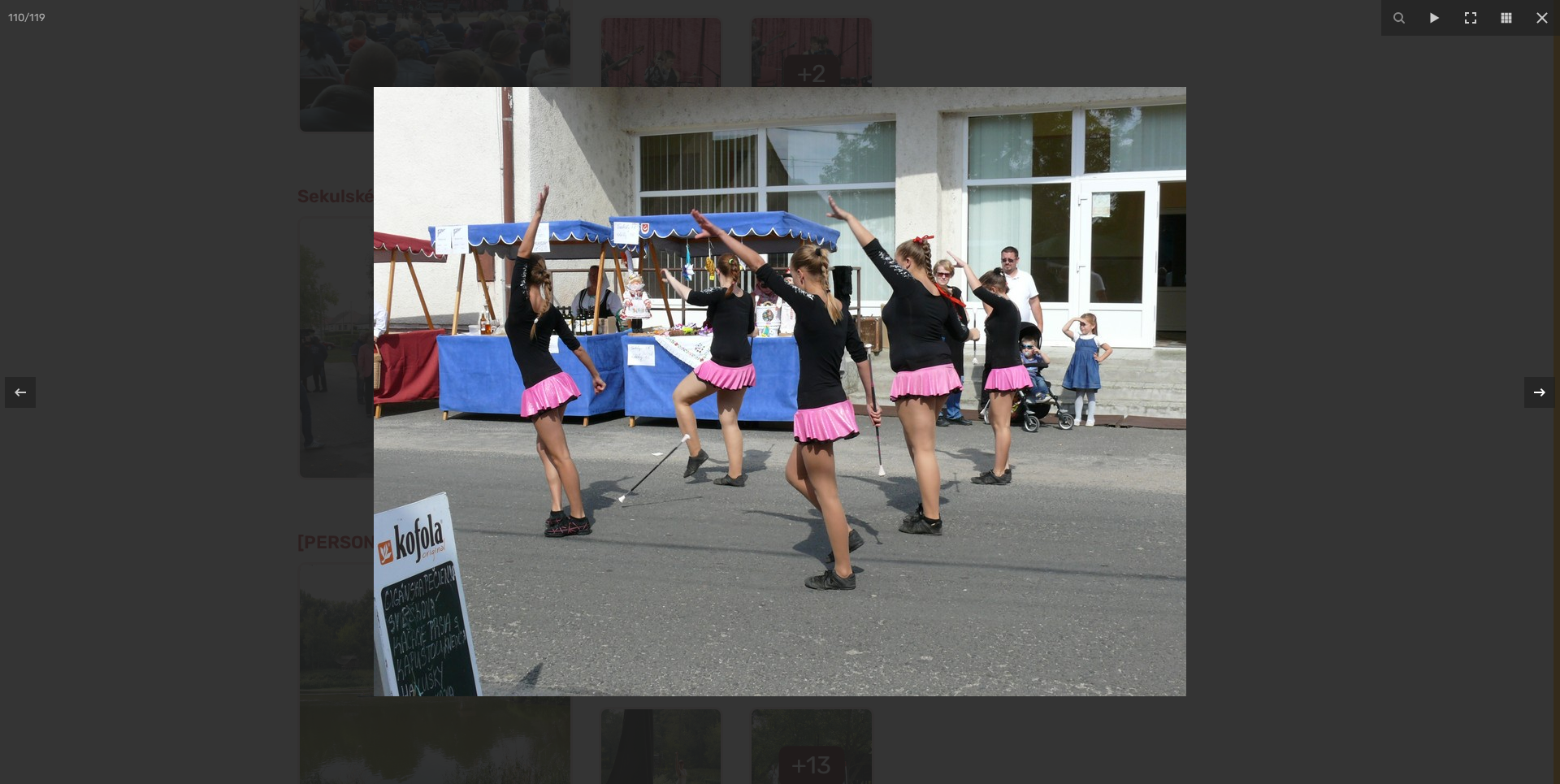
click at [1529, 385] on div at bounding box center [1539, 392] width 31 height 31
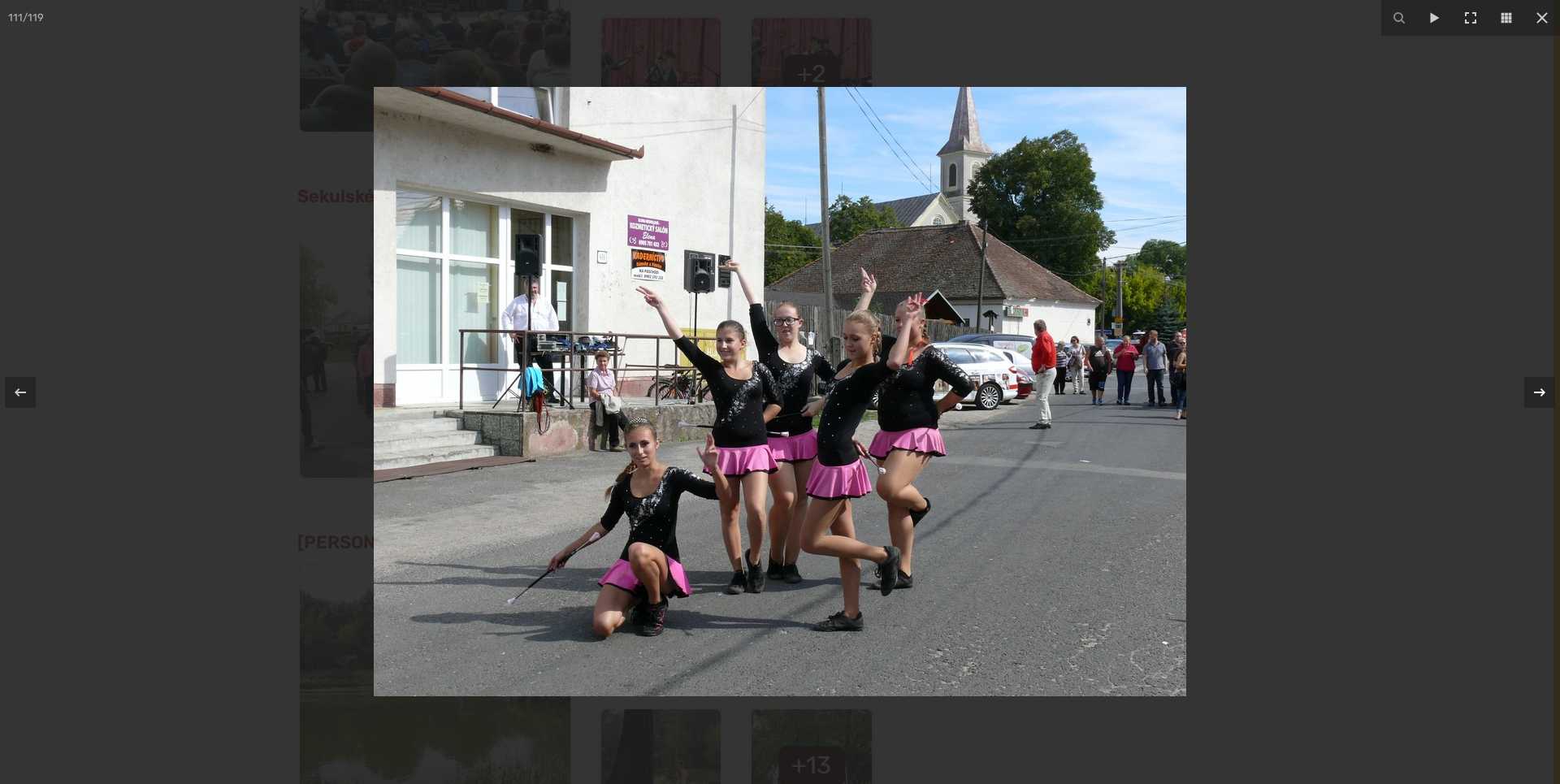
click at [1529, 385] on div at bounding box center [1539, 392] width 31 height 31
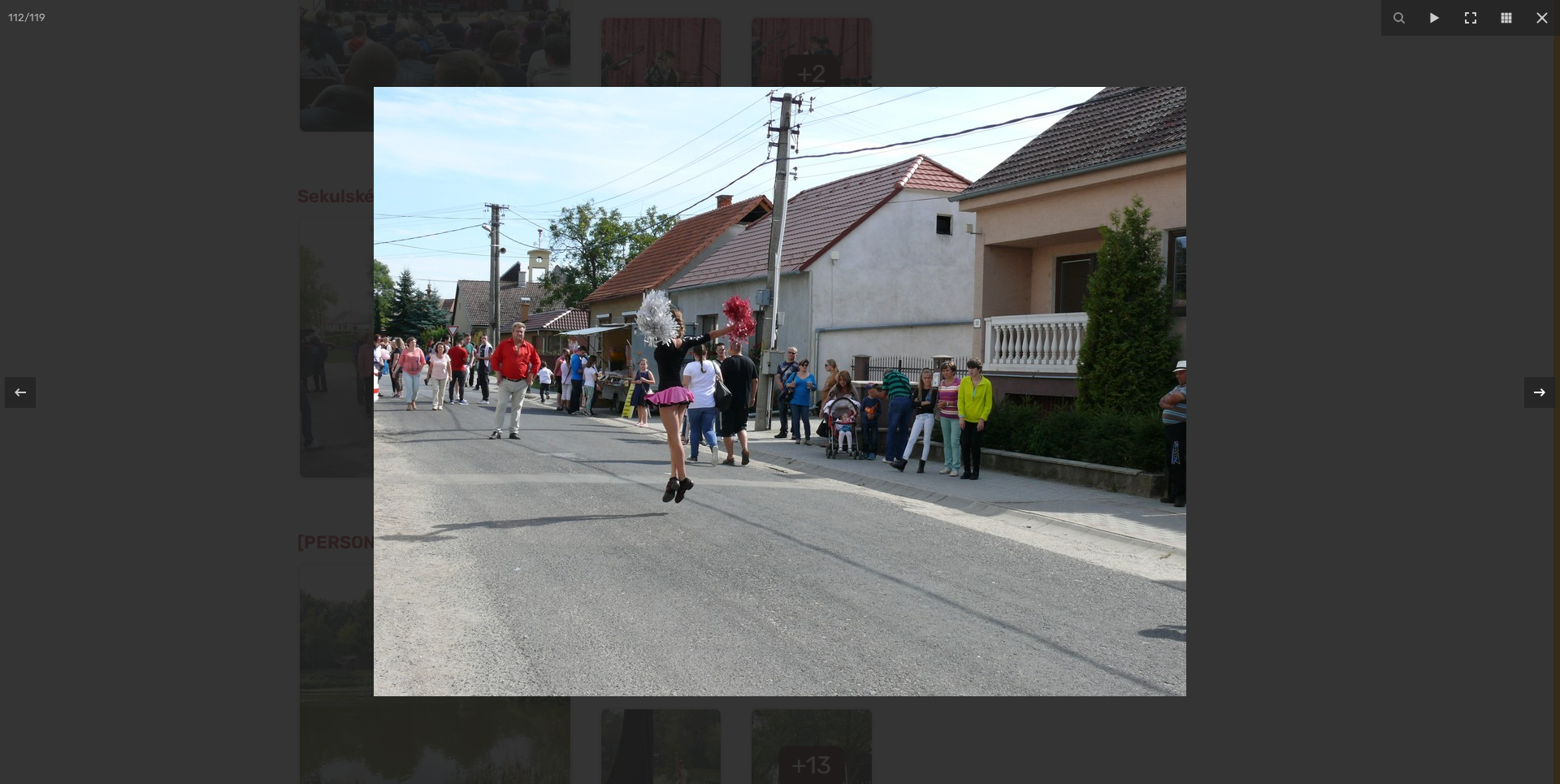
click at [1529, 385] on div at bounding box center [1539, 392] width 31 height 31
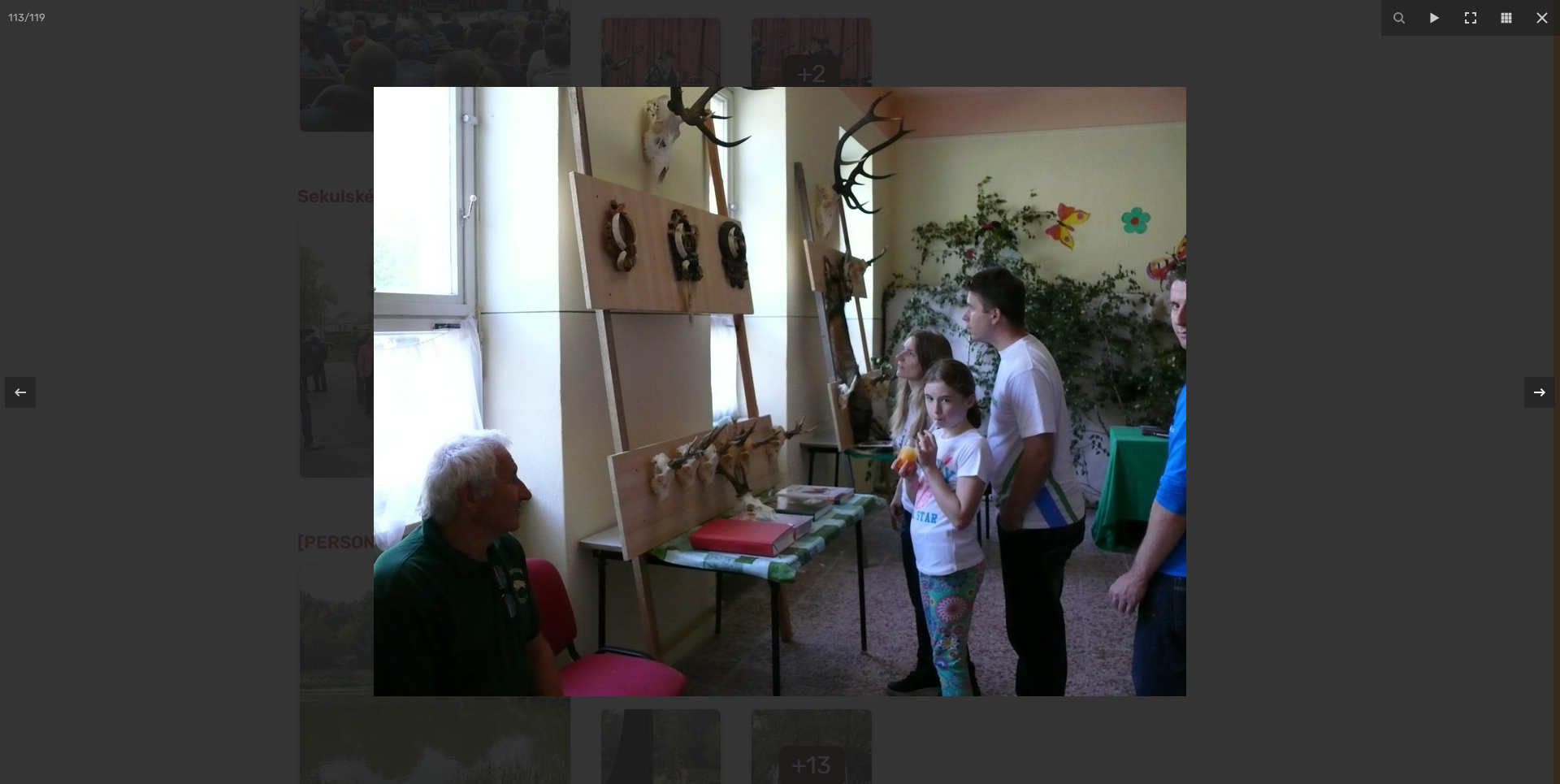
click at [1529, 385] on div at bounding box center [1539, 392] width 31 height 31
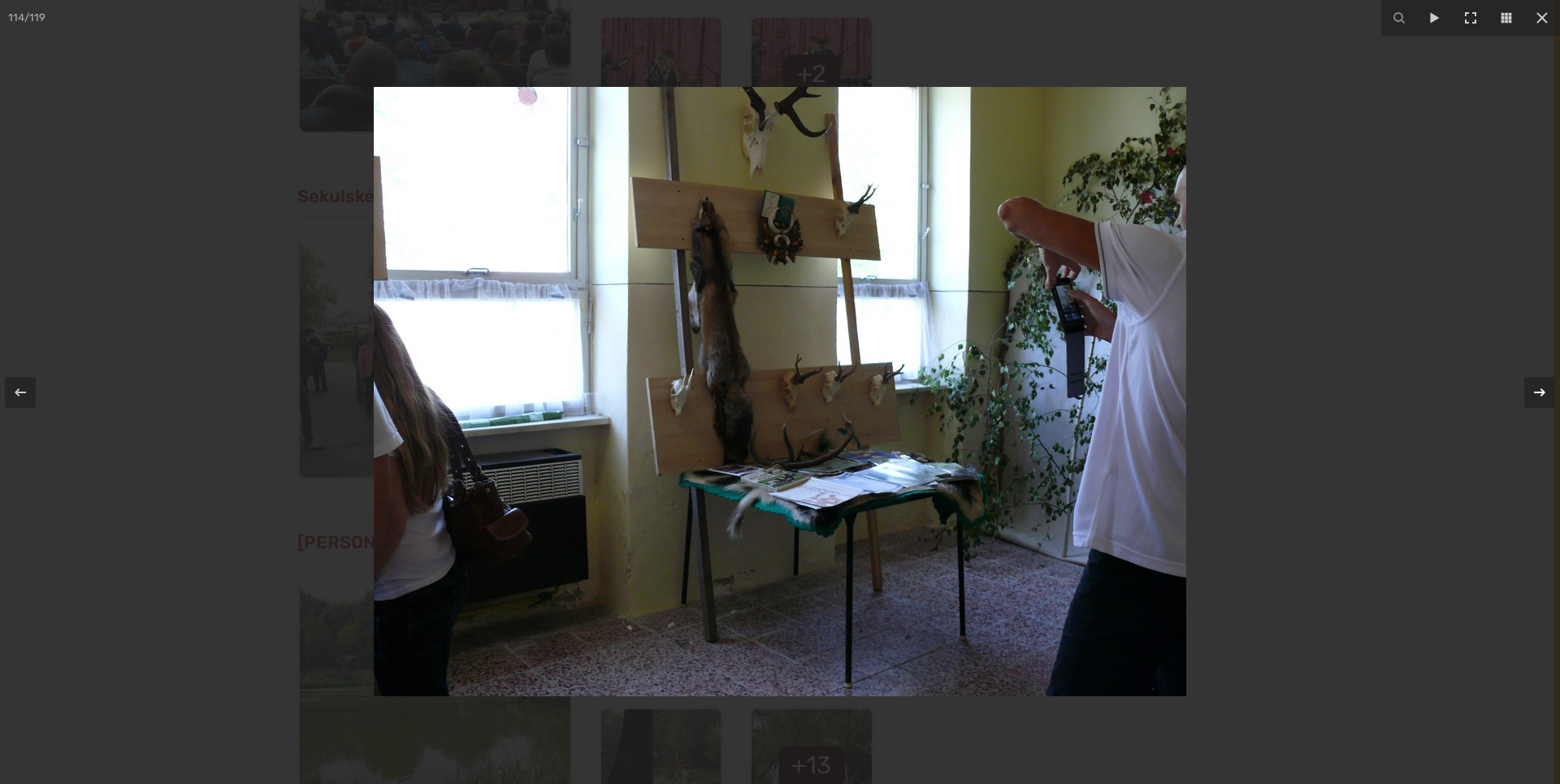
click at [1529, 385] on div at bounding box center [1539, 392] width 31 height 31
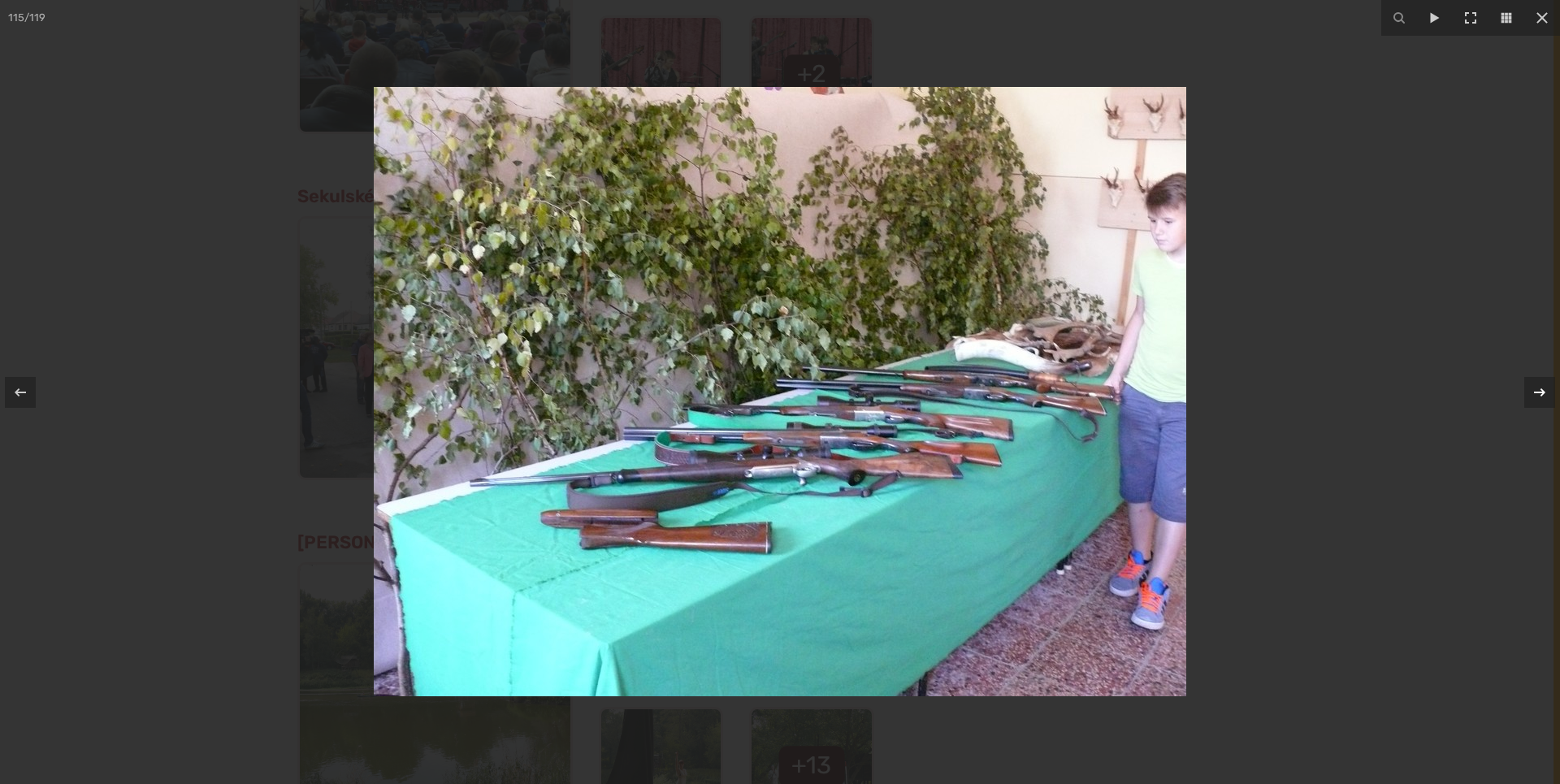
click at [1529, 385] on div at bounding box center [1539, 392] width 31 height 31
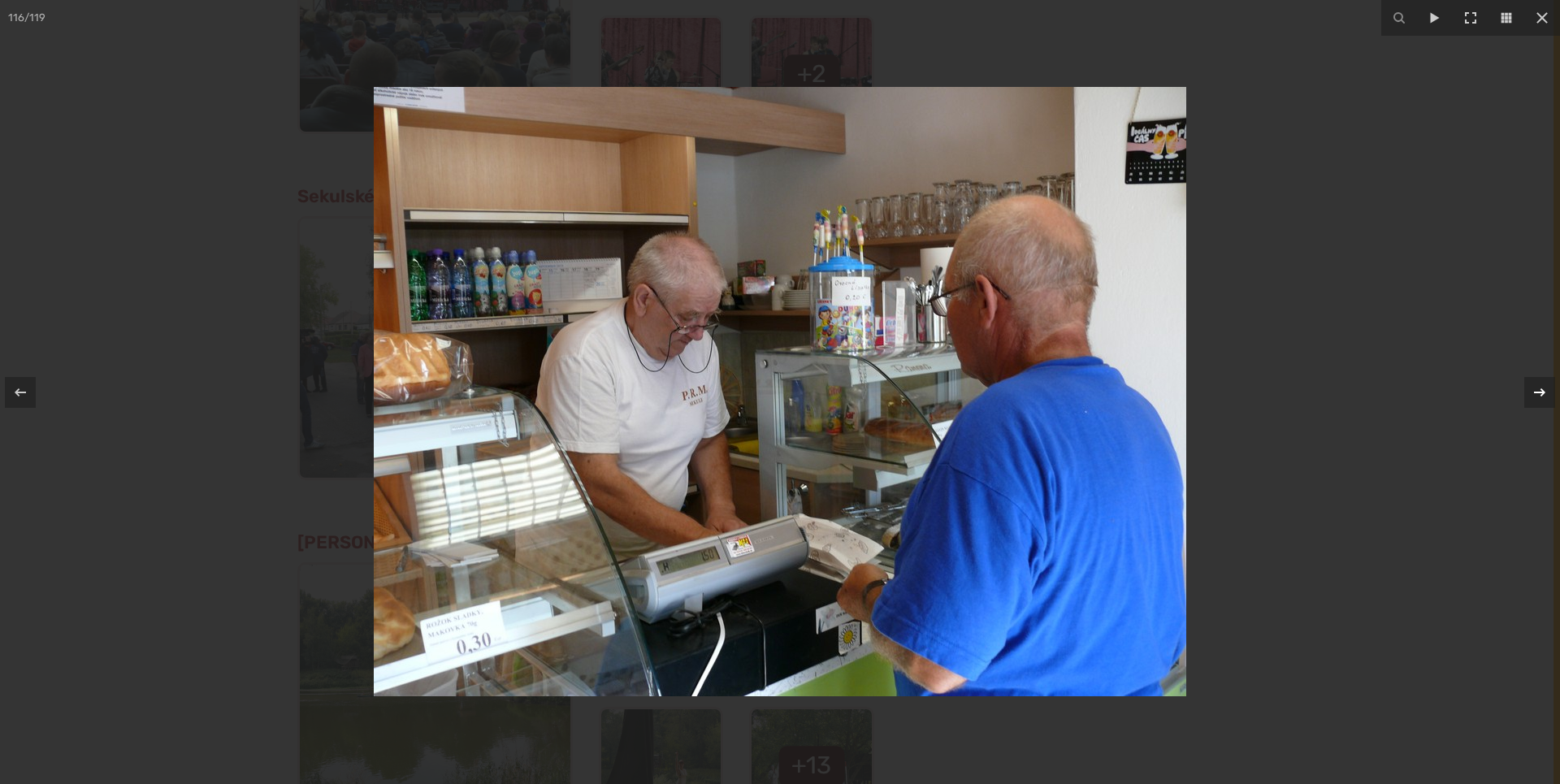
click at [1529, 385] on div at bounding box center [1539, 392] width 31 height 31
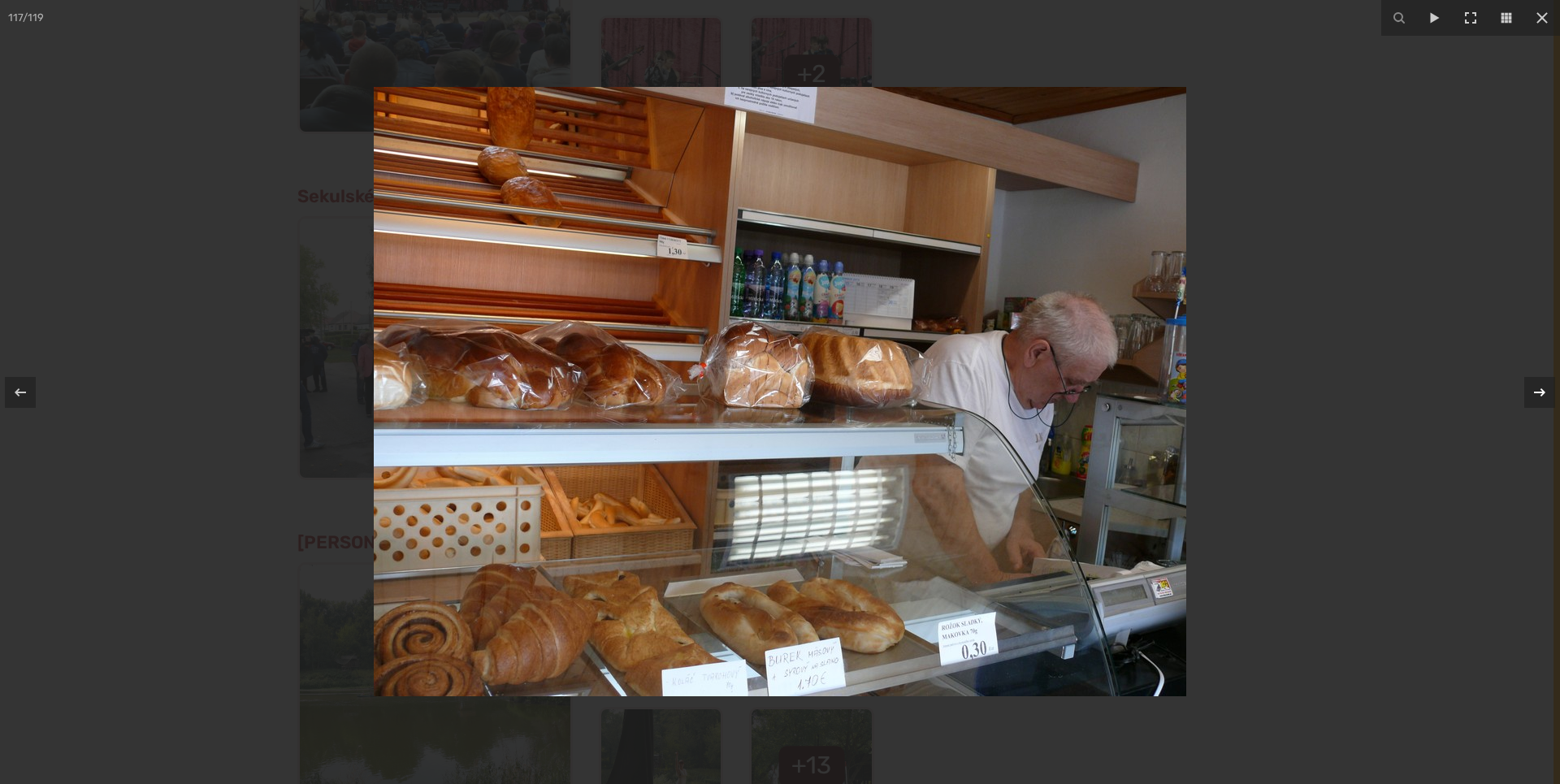
click at [1529, 385] on div at bounding box center [1539, 392] width 31 height 31
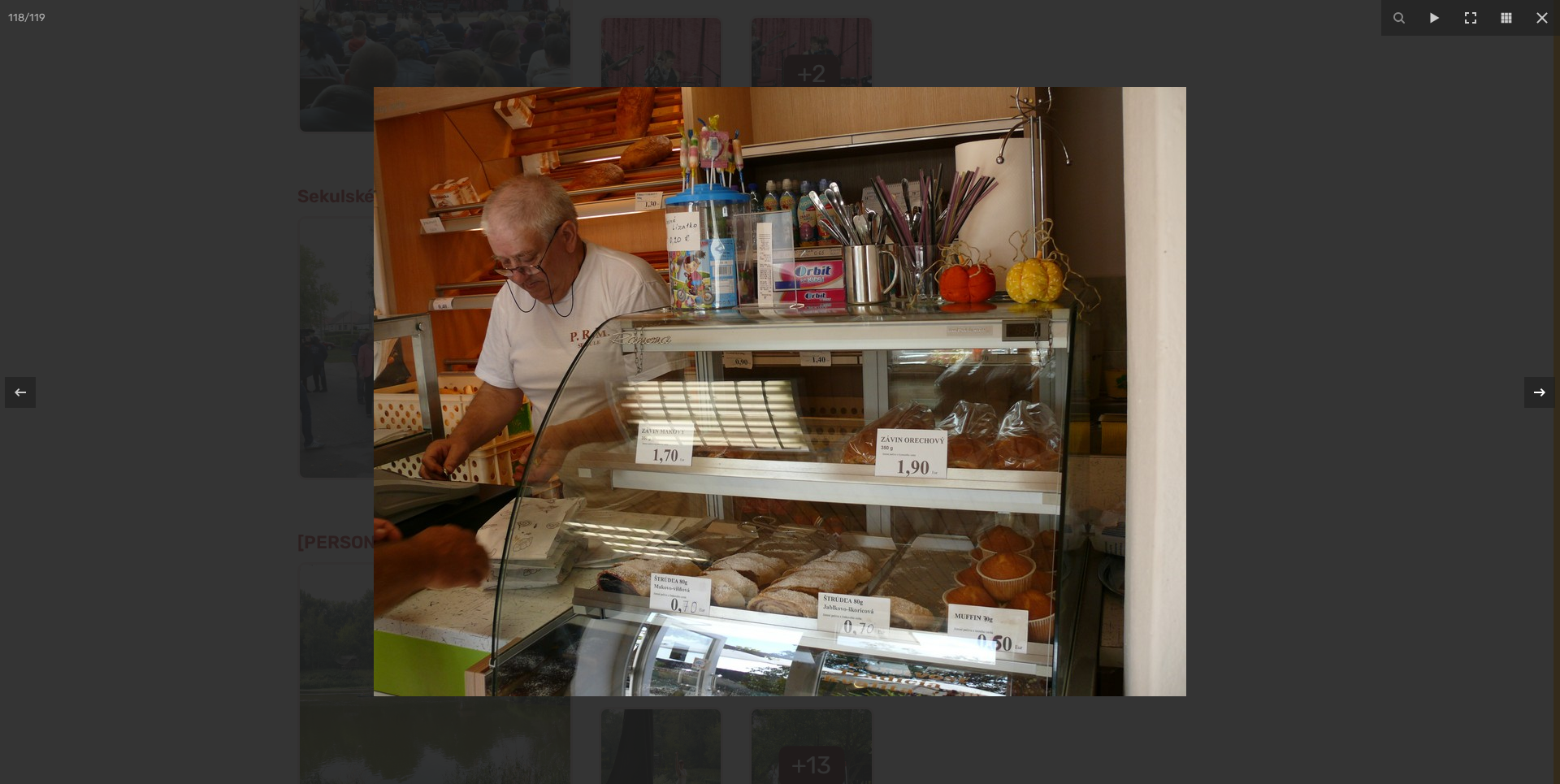
click at [1529, 385] on div at bounding box center [1539, 392] width 31 height 31
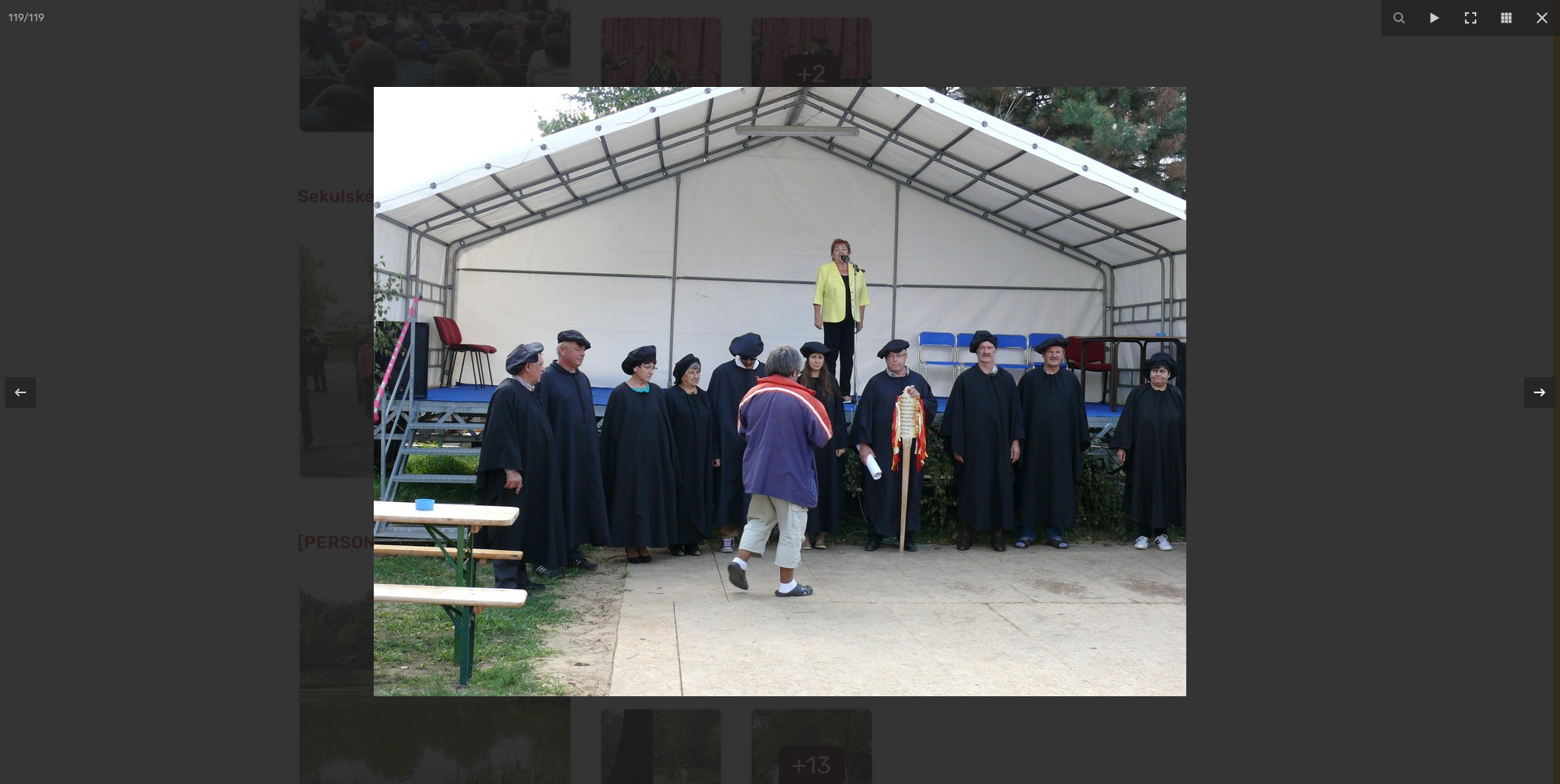
click at [1529, 385] on div at bounding box center [1539, 392] width 31 height 31
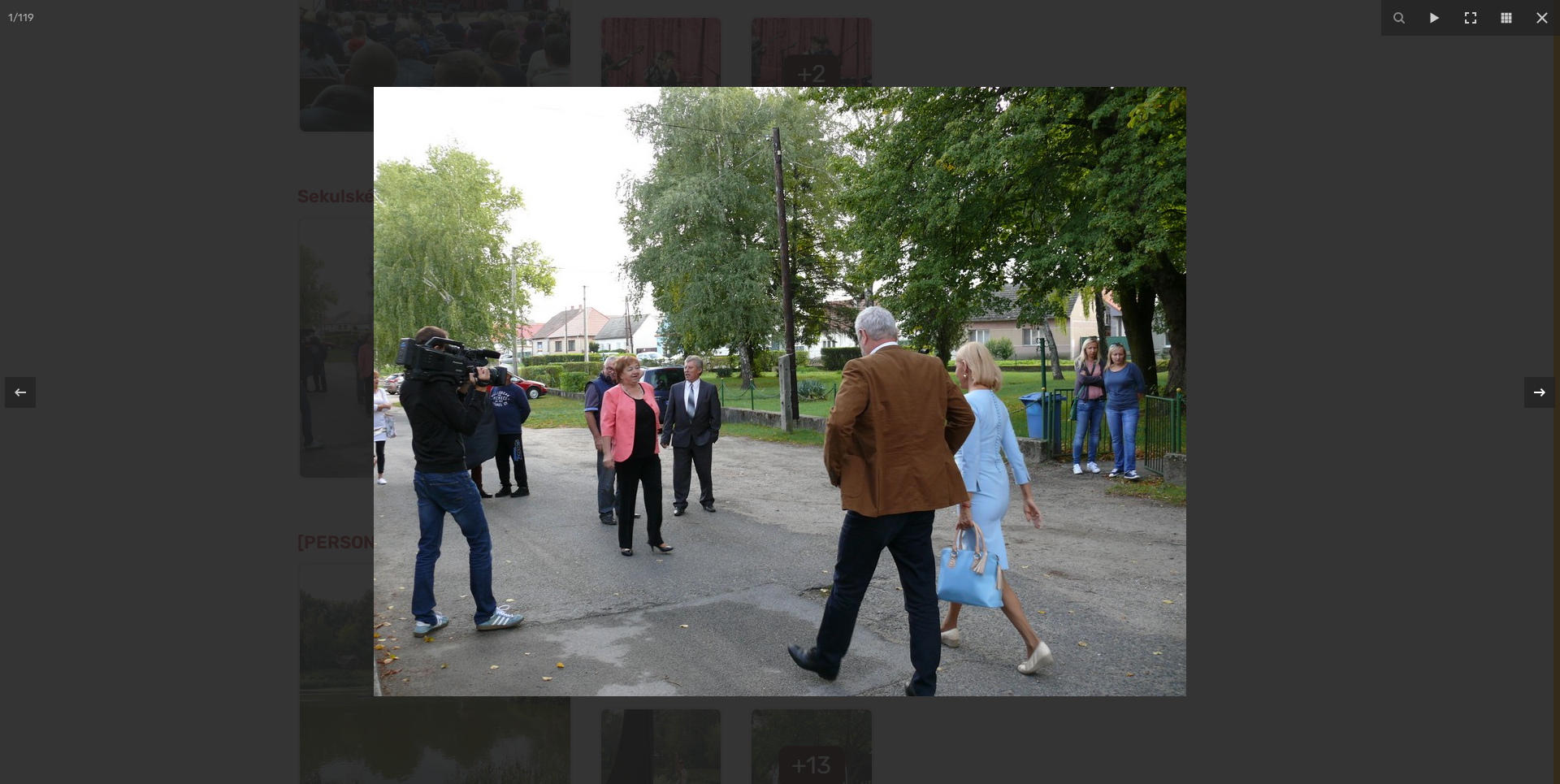
click at [1529, 385] on div at bounding box center [1539, 392] width 31 height 31
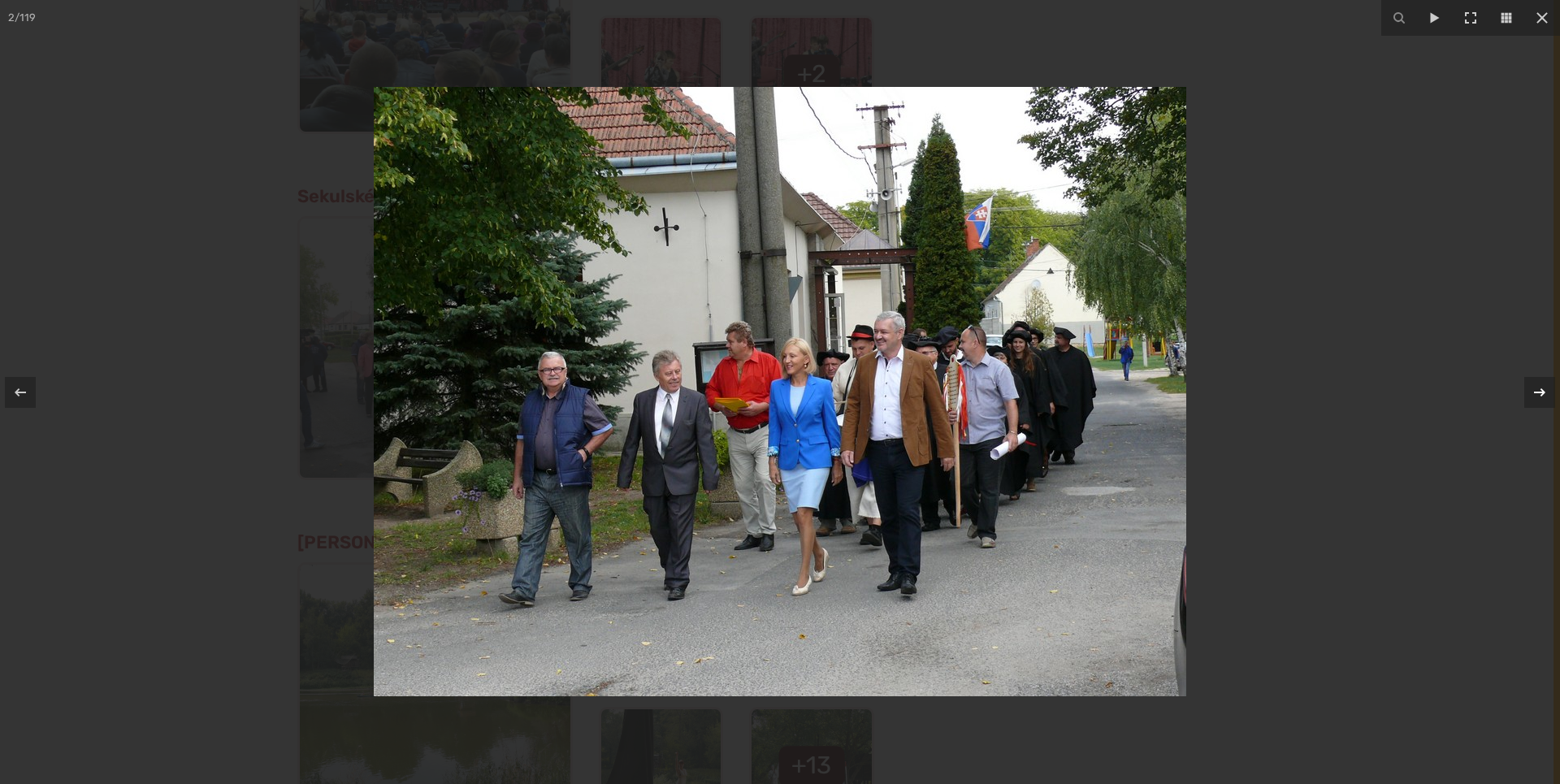
click at [1529, 385] on div at bounding box center [1539, 392] width 31 height 31
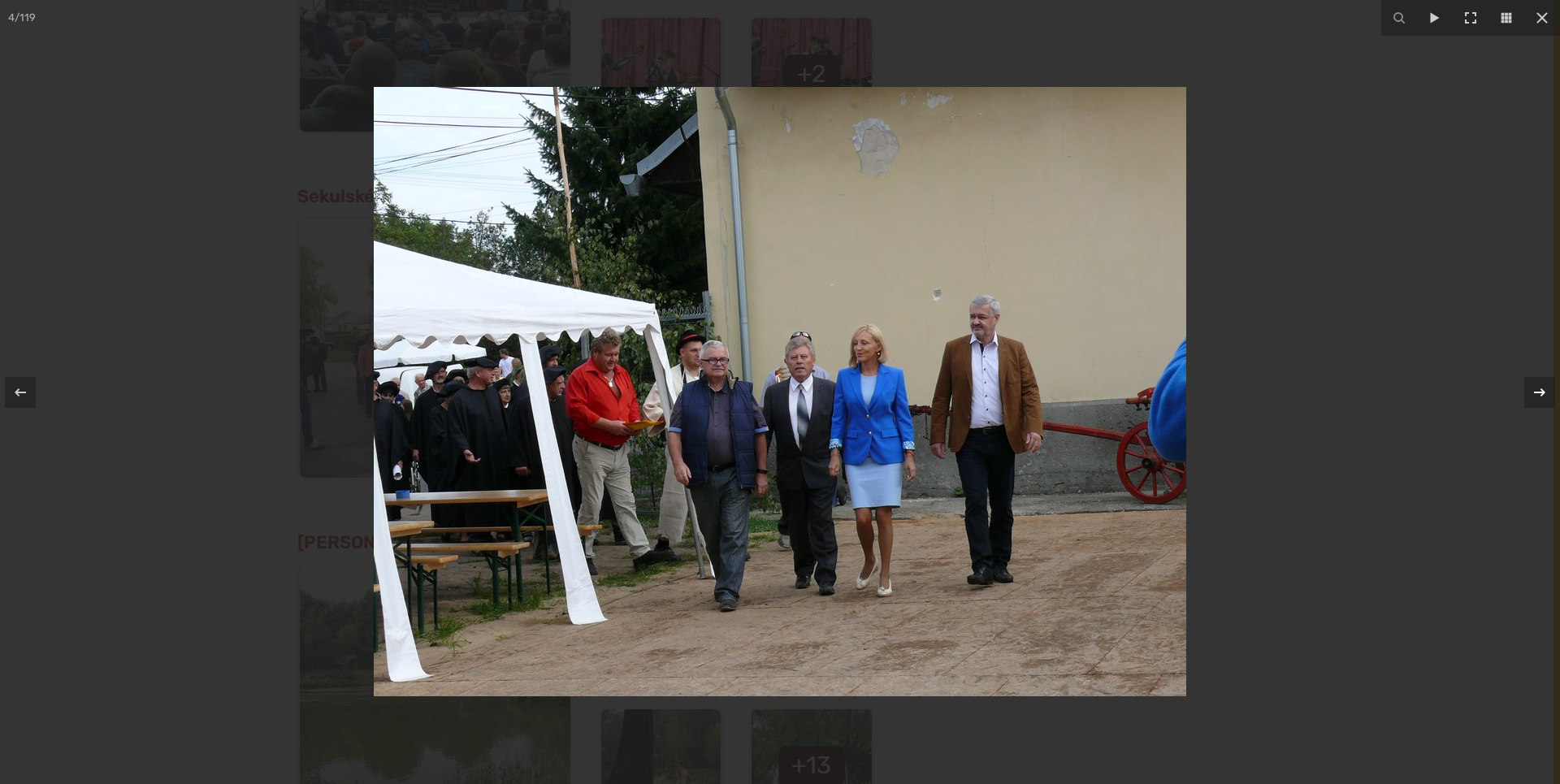
click at [1529, 385] on div at bounding box center [1539, 392] width 31 height 31
